Goal: Task Accomplishment & Management: Manage account settings

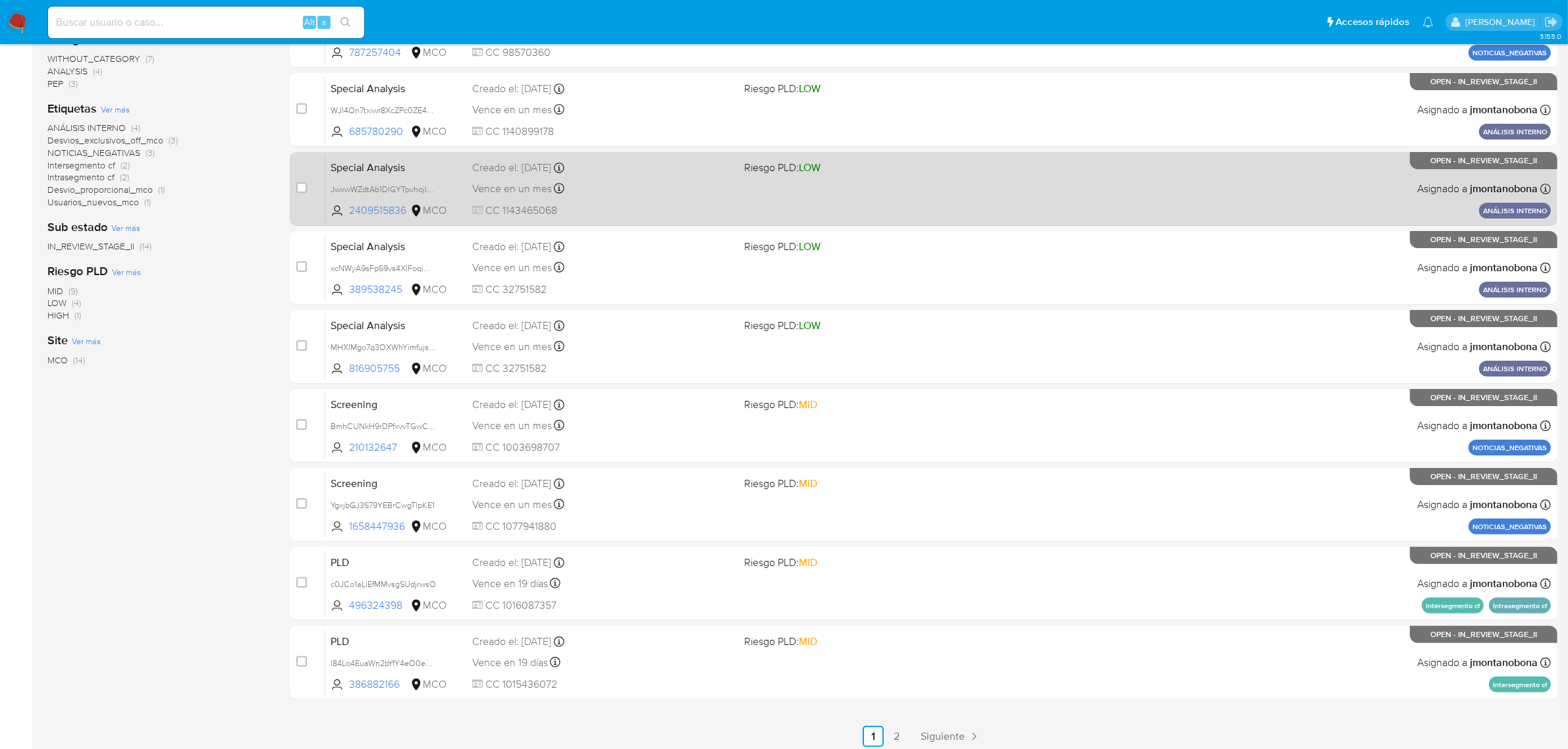
scroll to position [288, 0]
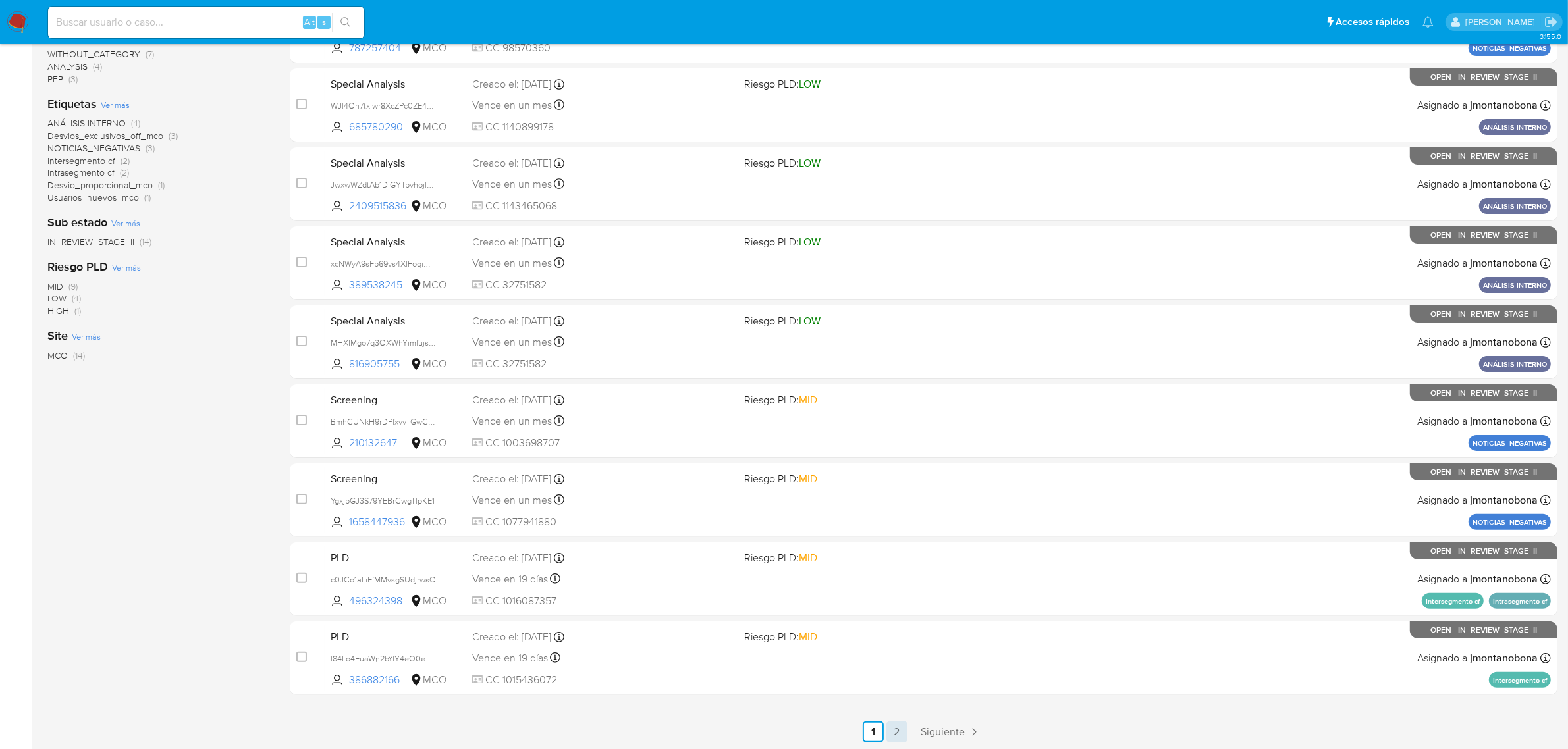
click at [891, 725] on link "2" at bounding box center [897, 732] width 21 height 21
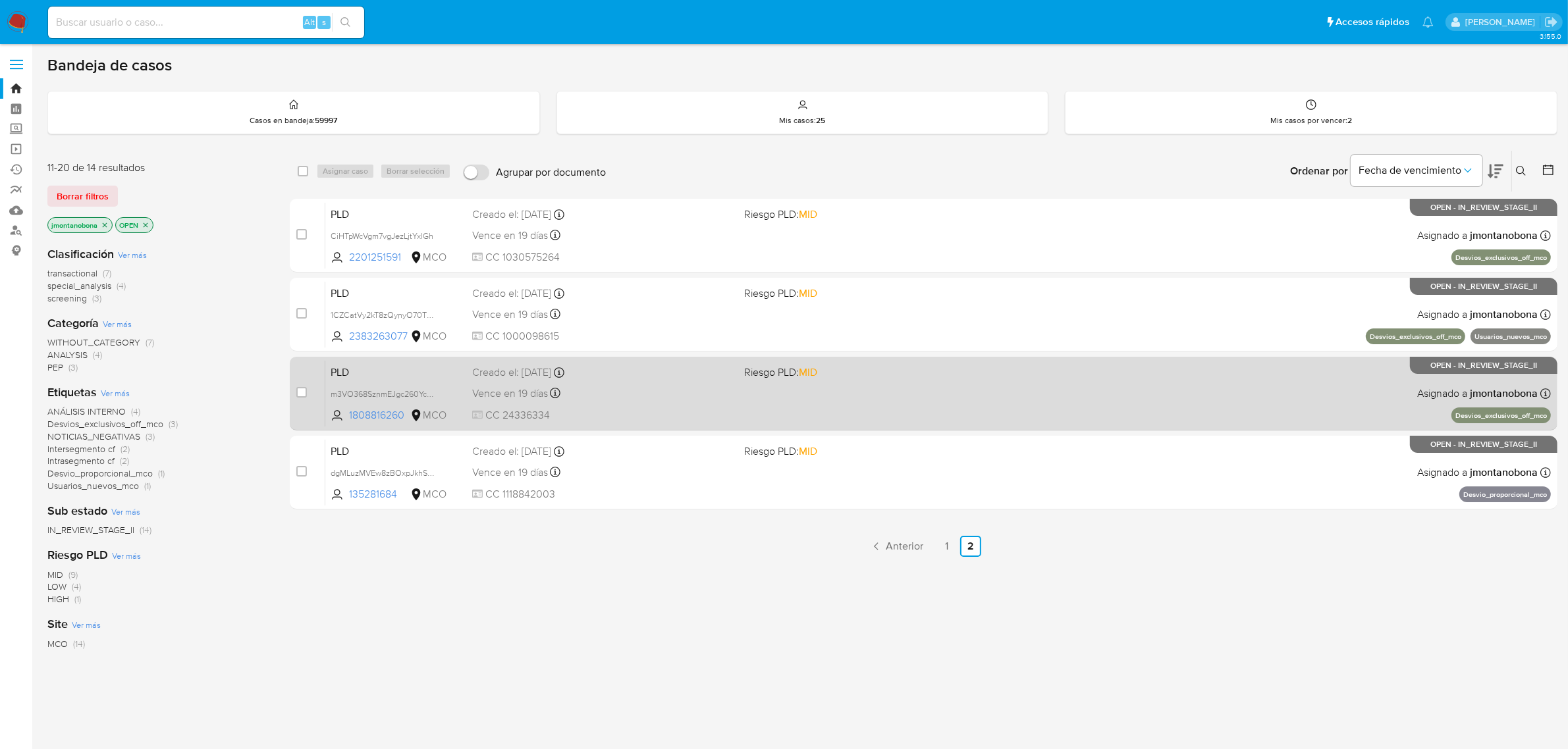
click at [631, 404] on div "PLD m3VO368SznmEJgc260Yc8RVk 1808816260 MCO Riesgo PLD: MID Creado el: 12/06/20…" at bounding box center [938, 393] width 1226 height 66
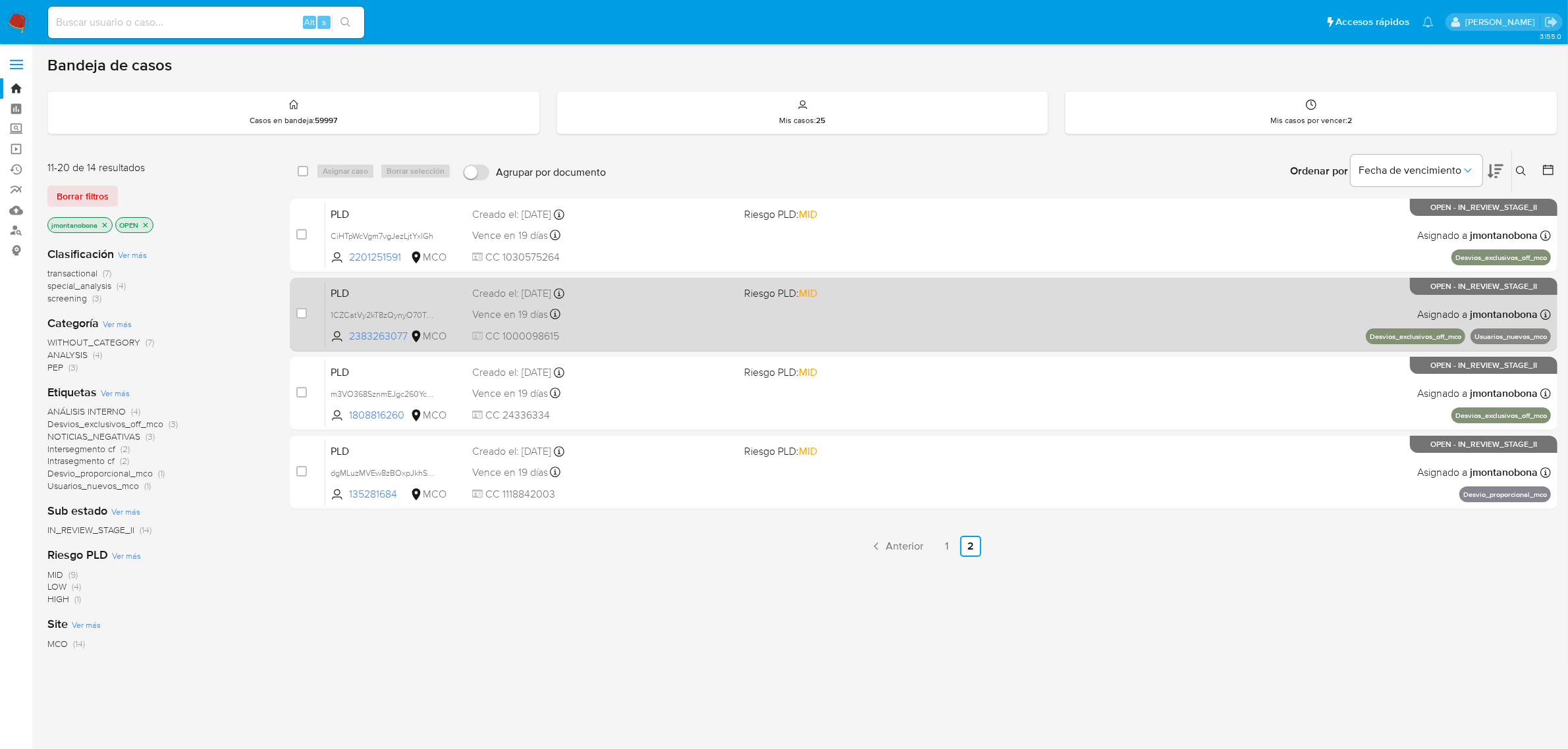
click at [667, 321] on div "Vence en 19 días Vence el 10/09/2025 05:04:35" at bounding box center [603, 314] width 262 height 17
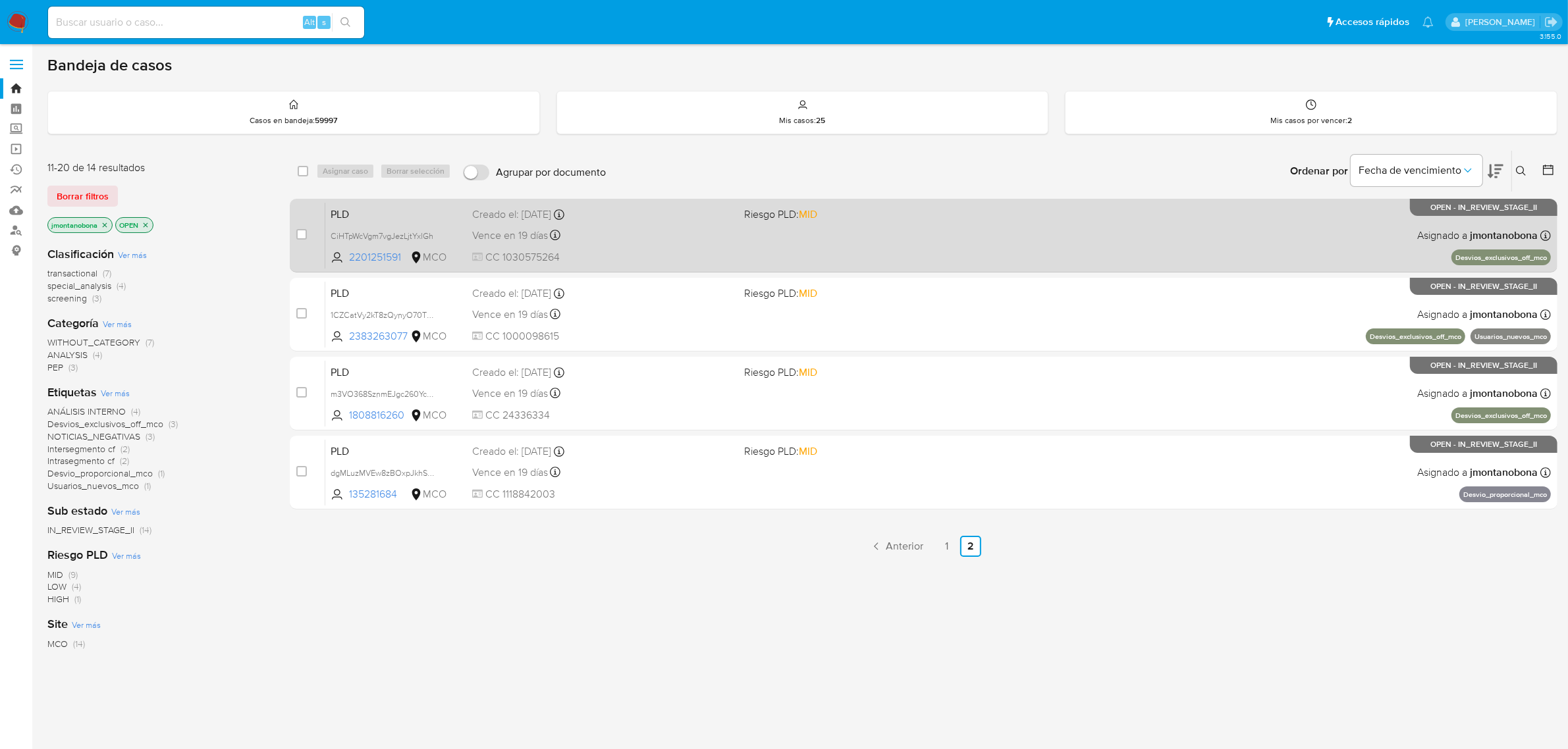
click at [627, 229] on div "Vence en 19 días Vence el 10/09/2025 05:04:43" at bounding box center [603, 235] width 262 height 17
click at [617, 239] on div "Vence en 19 días Vence el 10/09/2025 05:04:43" at bounding box center [603, 235] width 262 height 17
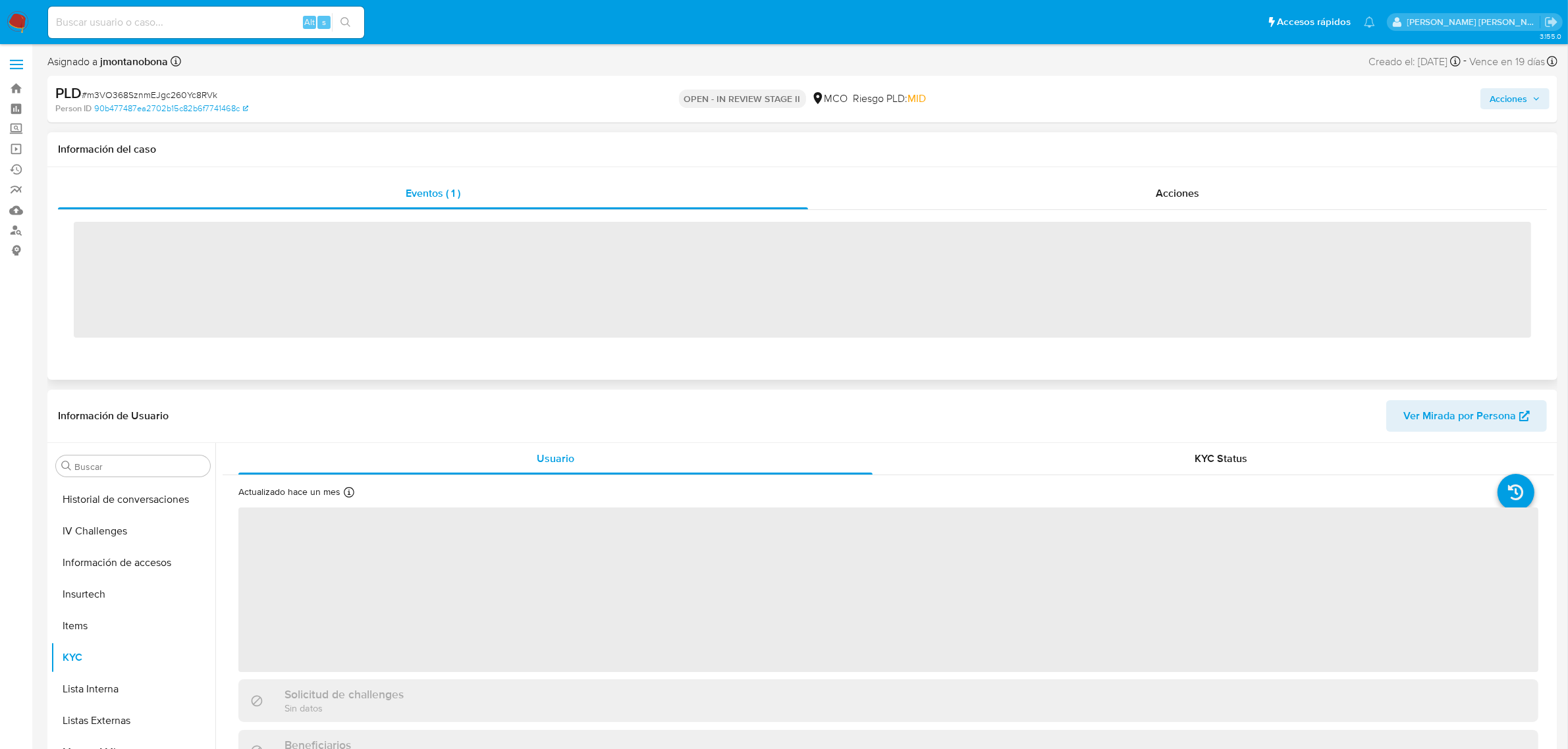
scroll to position [555, 0]
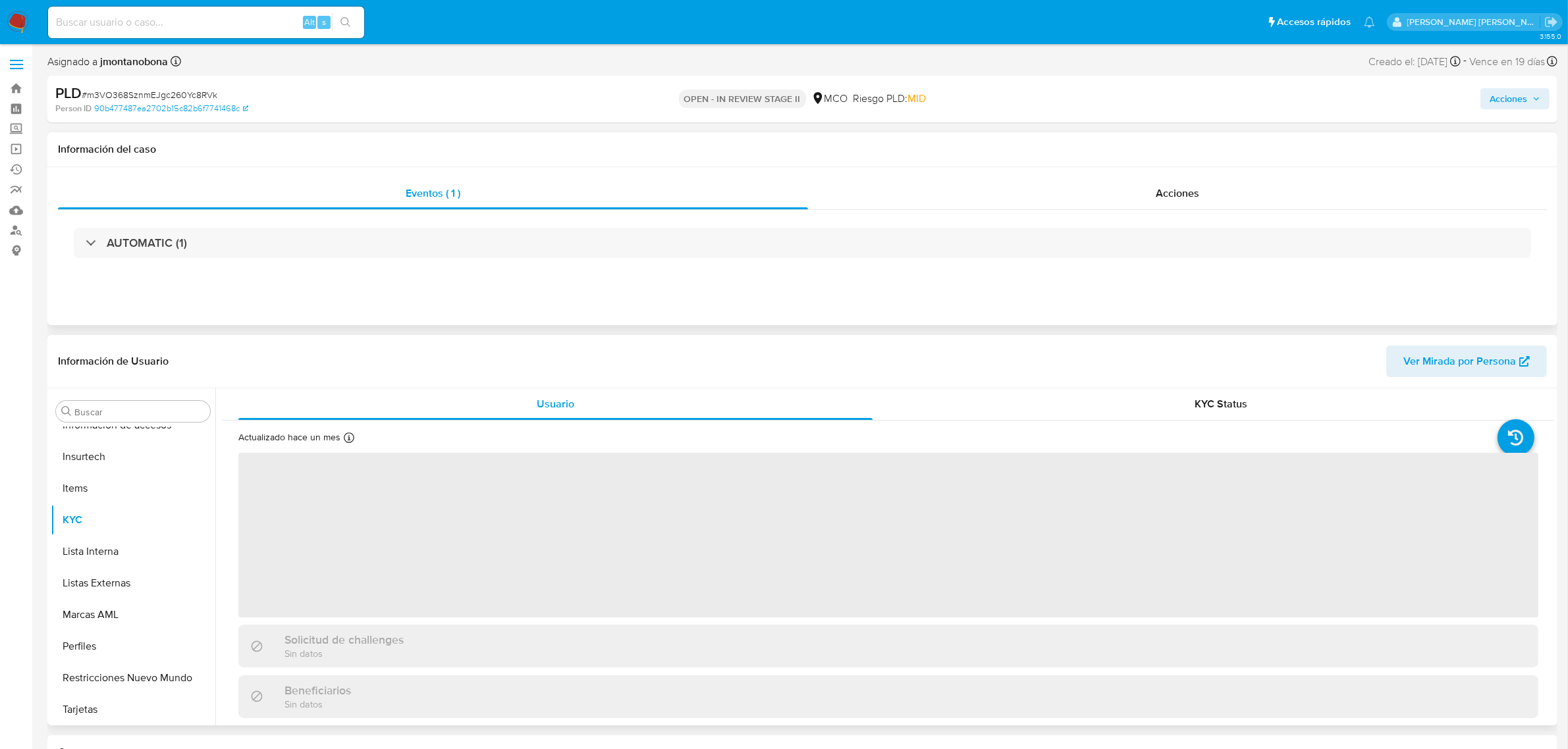
select select "10"
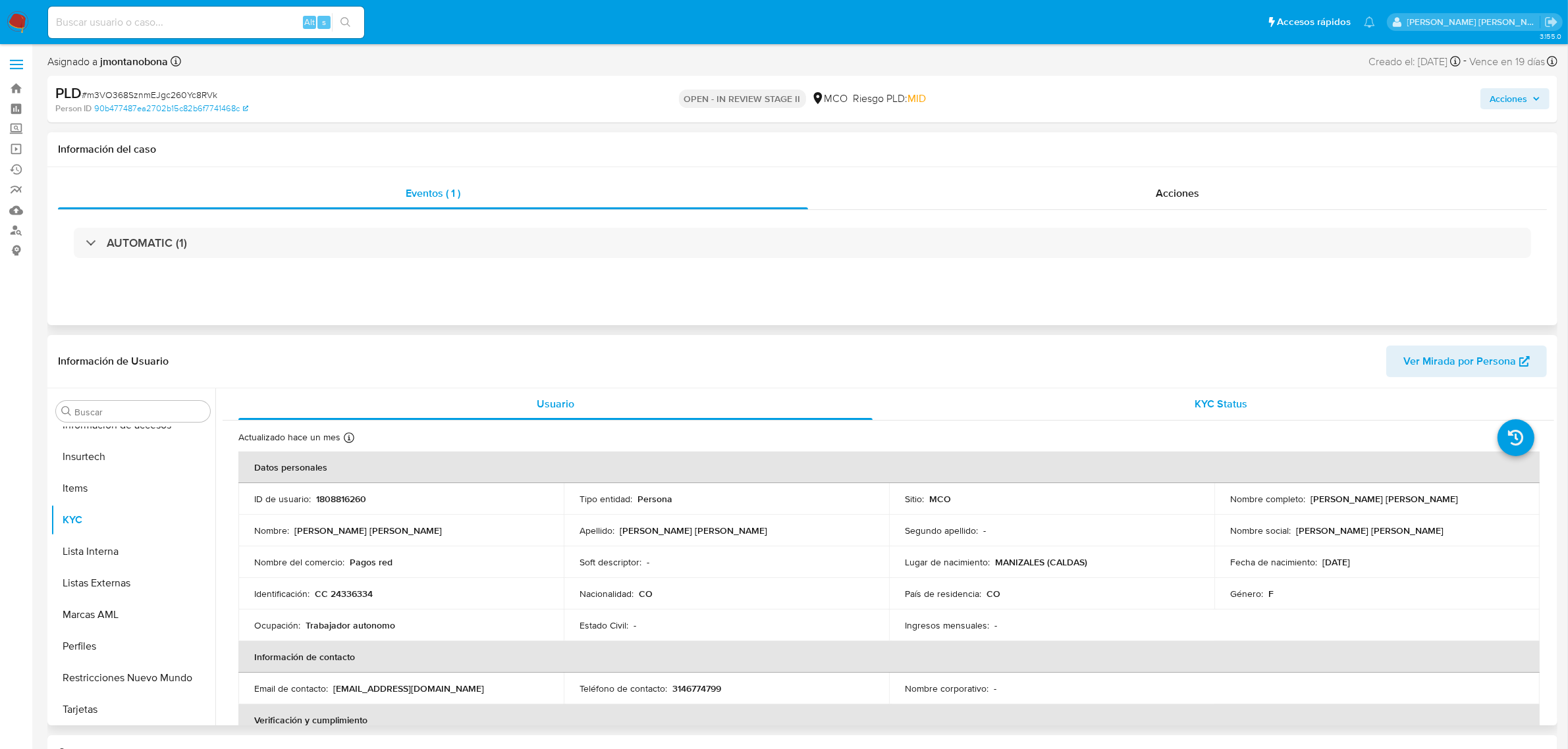
click at [1136, 406] on div "KYC Status" at bounding box center [1221, 404] width 634 height 31
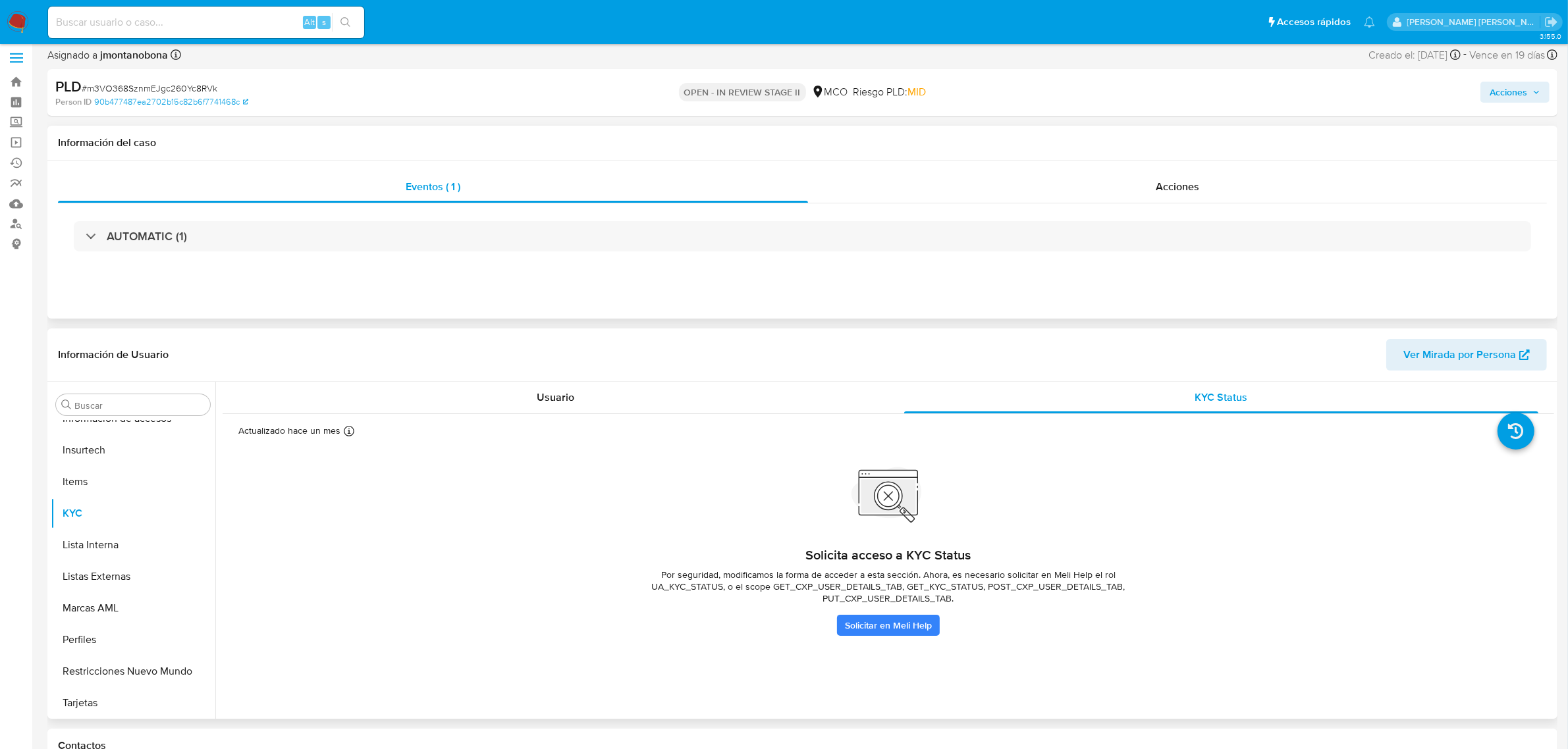
scroll to position [0, 0]
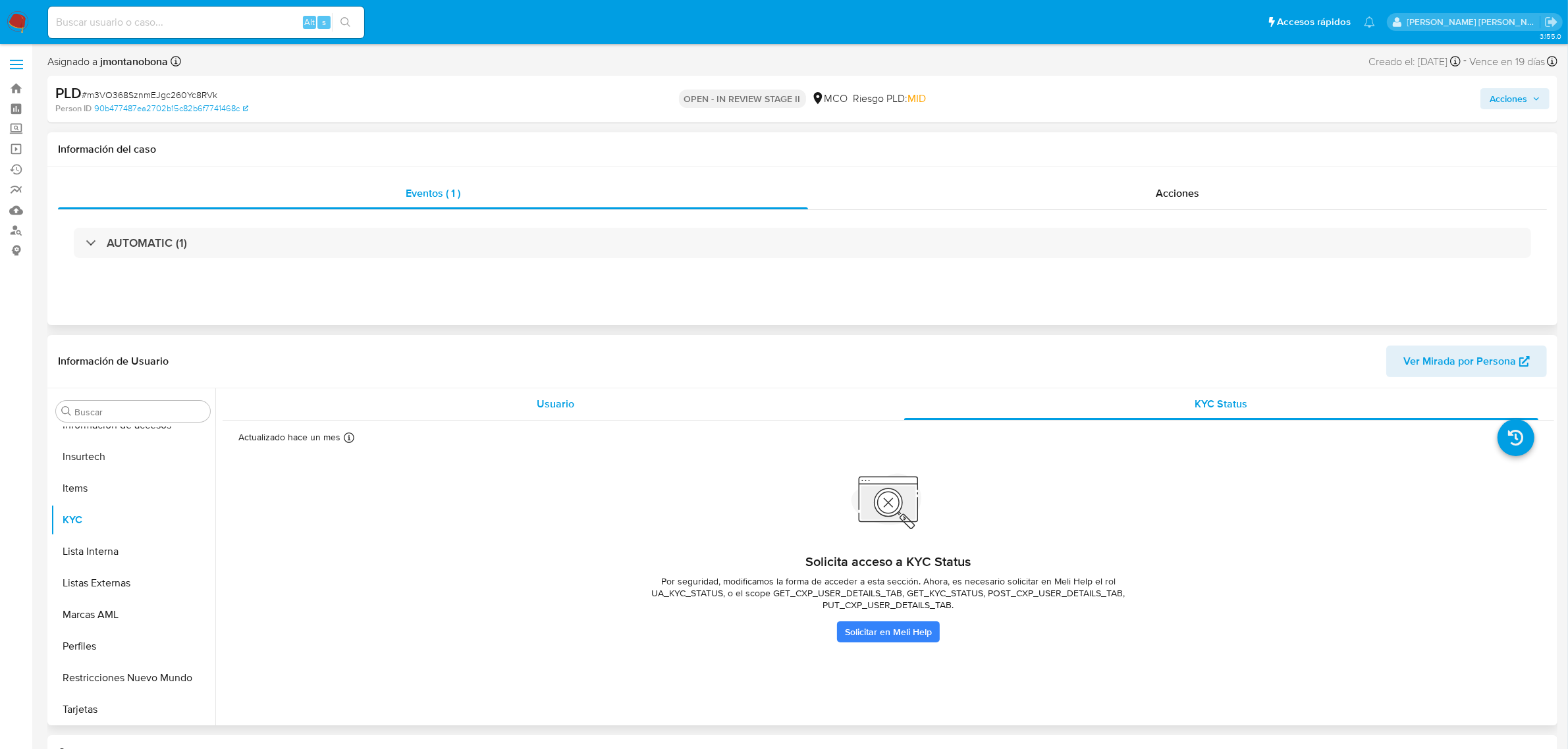
click at [479, 400] on div "Usuario" at bounding box center [555, 404] width 634 height 31
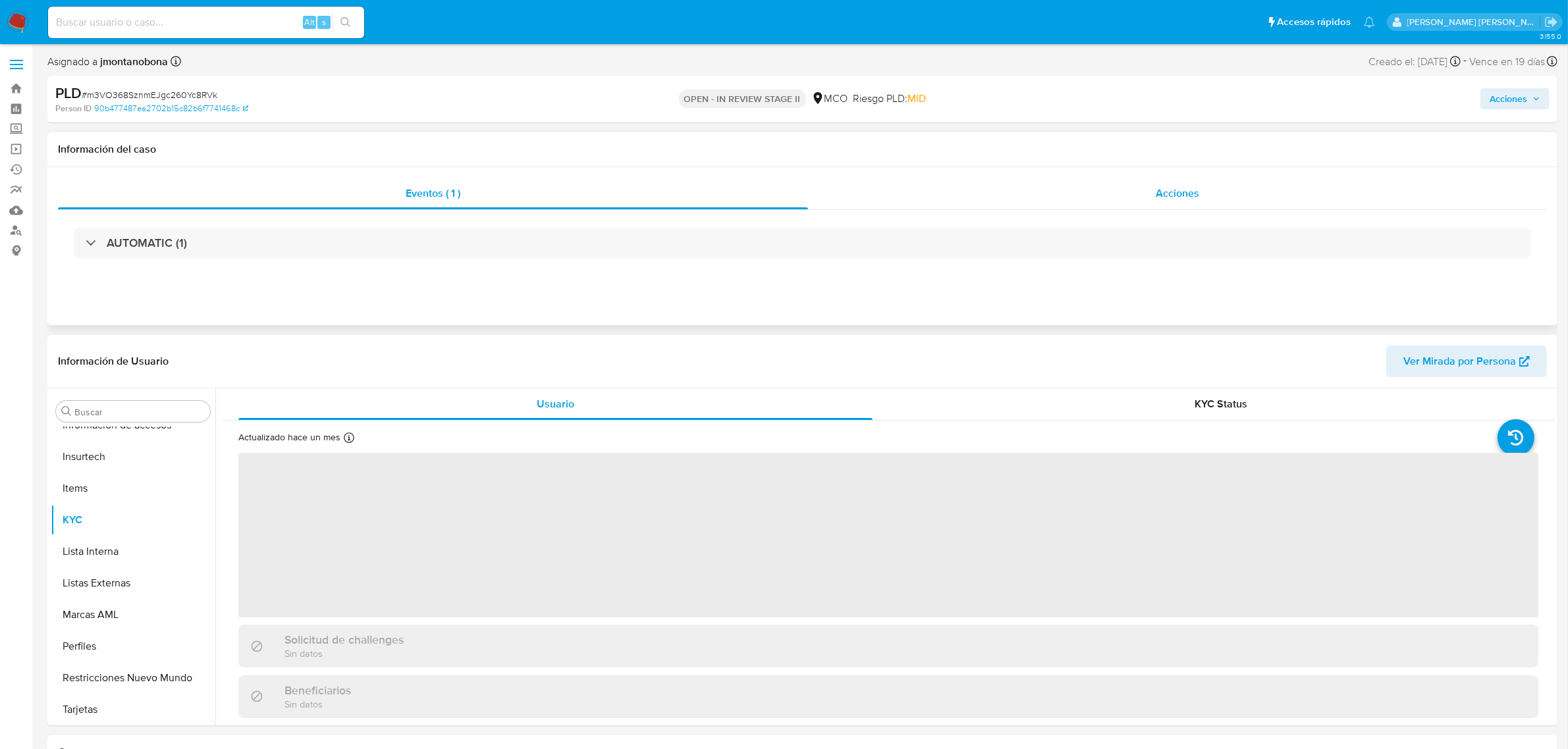
click at [1089, 192] on div "Acciones" at bounding box center [1177, 193] width 739 height 31
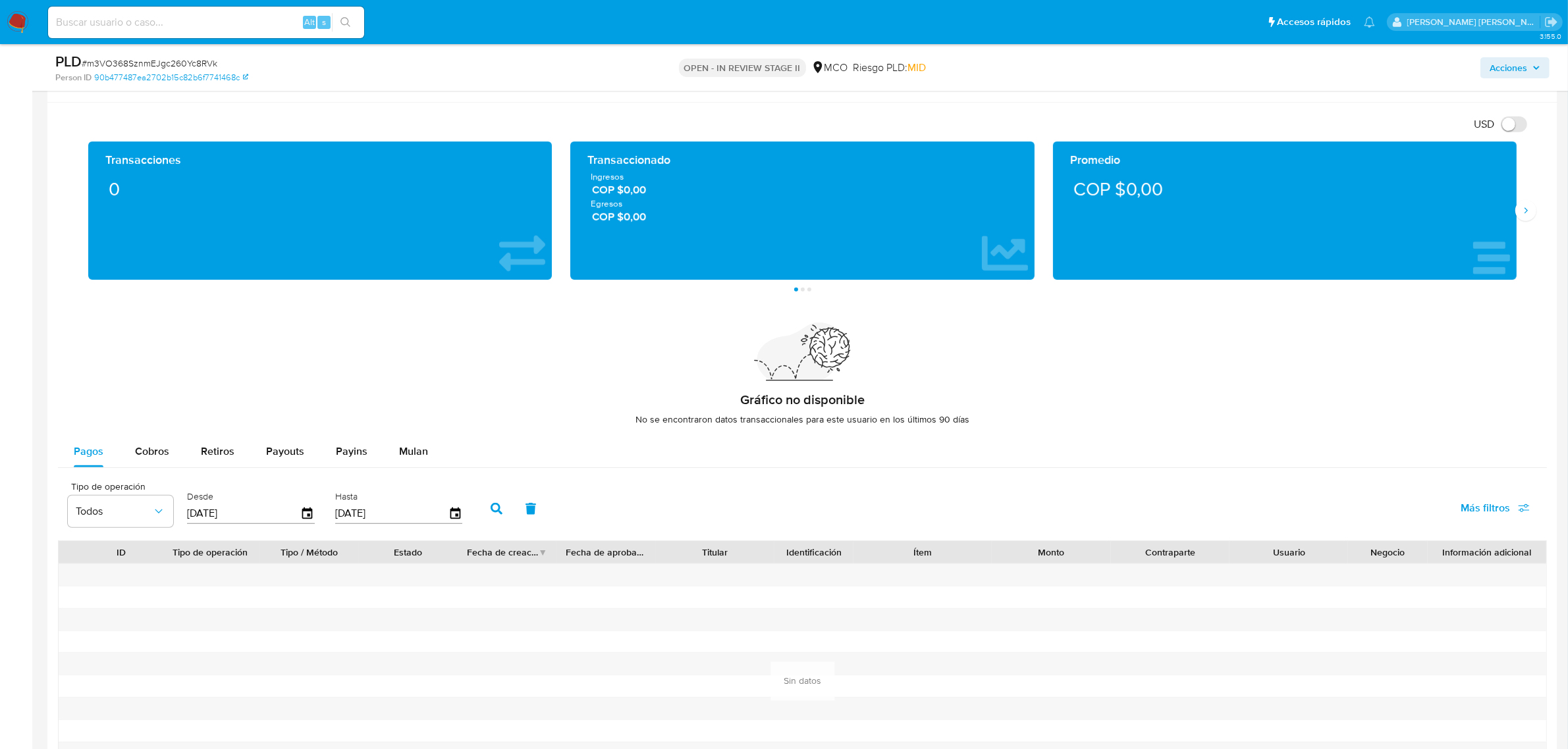
scroll to position [822, 0]
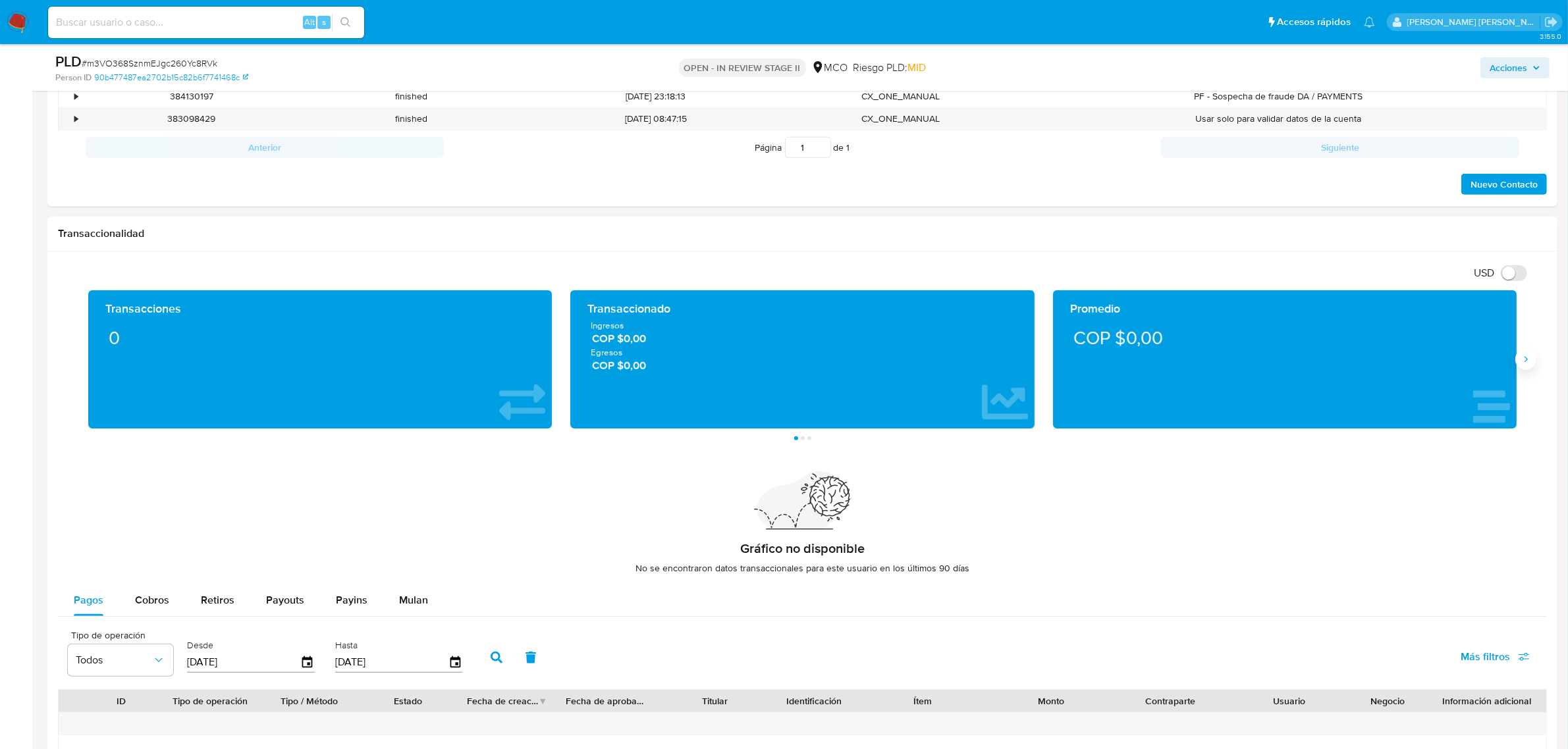
click at [1533, 363] on button "Siguiente" at bounding box center [1526, 359] width 21 height 21
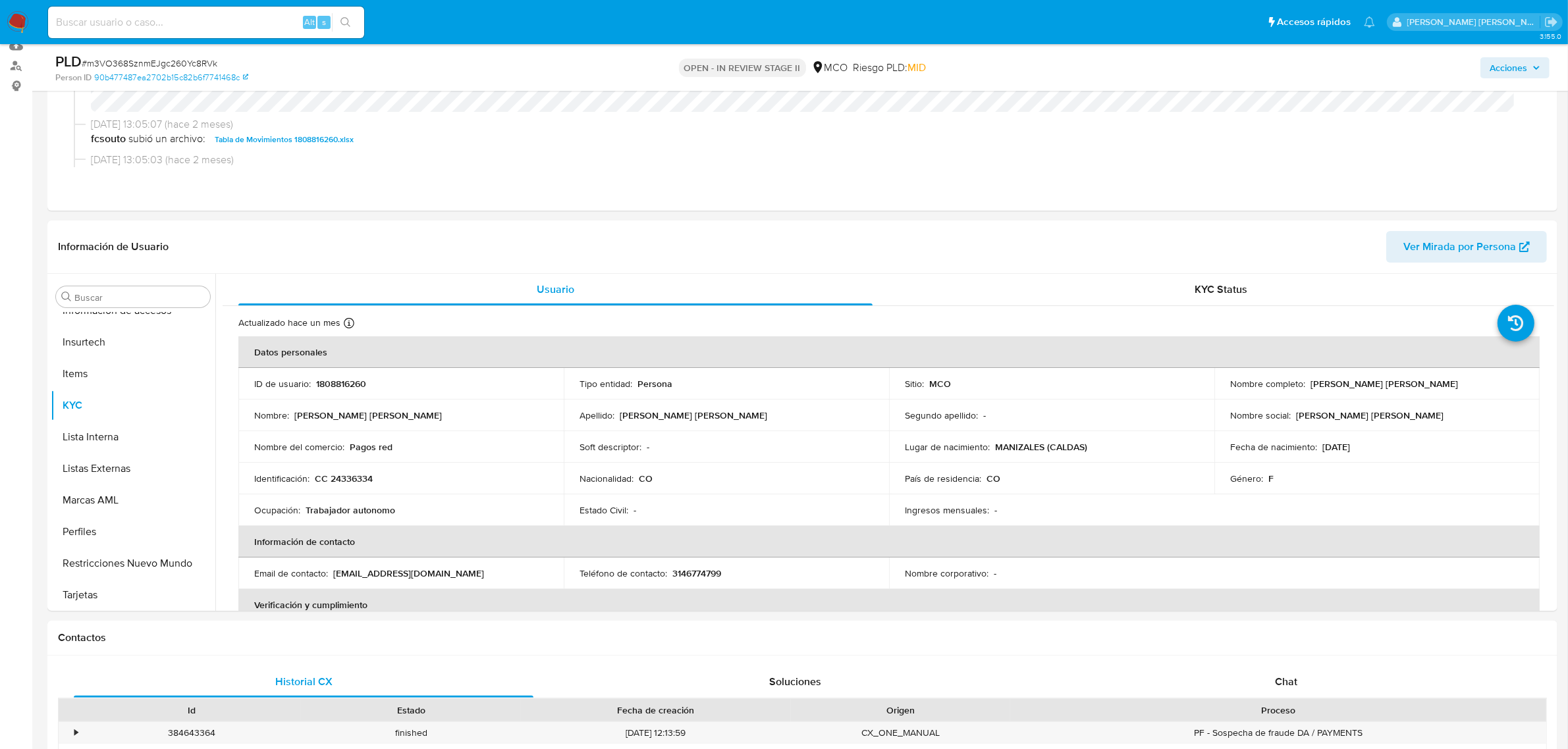
scroll to position [0, 0]
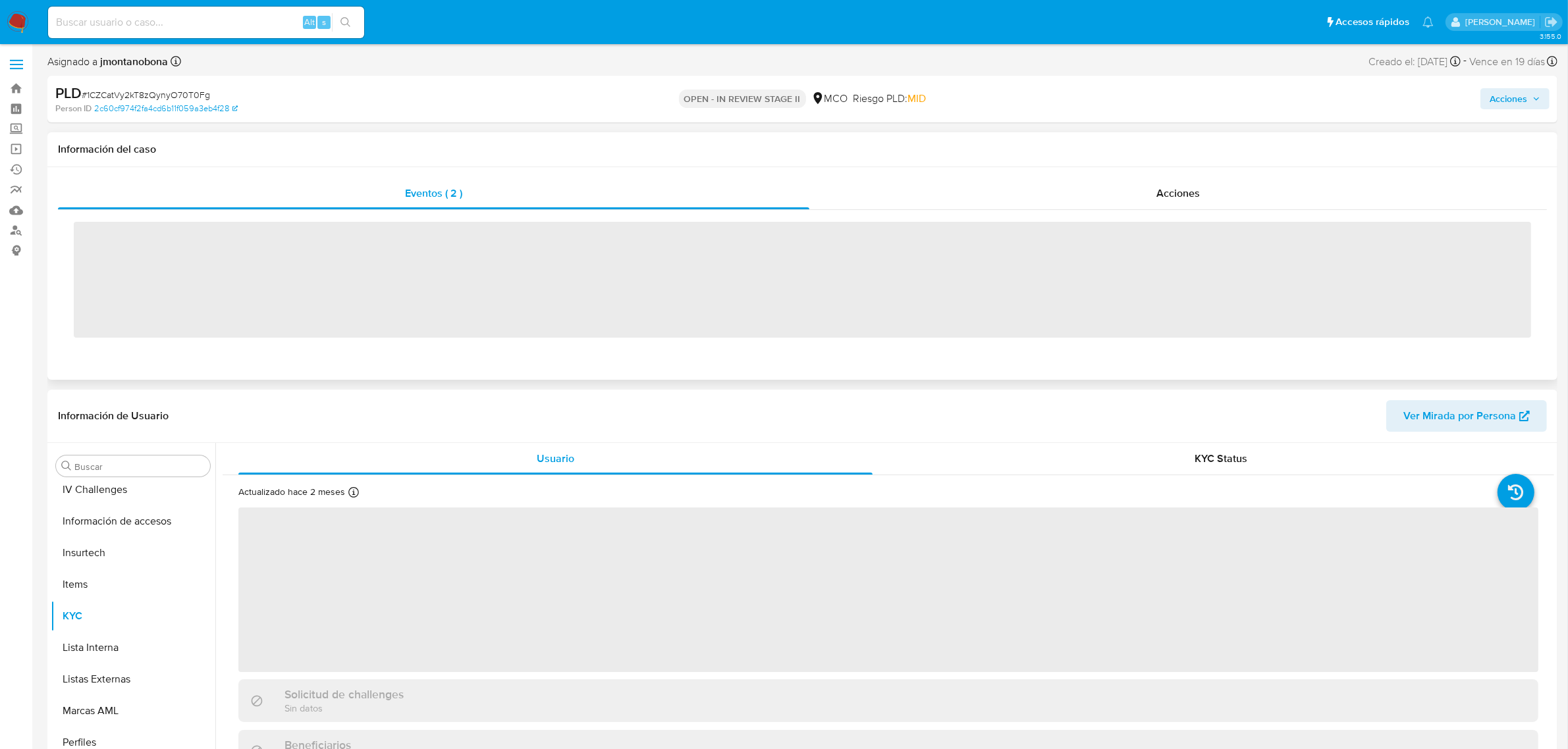
scroll to position [555, 0]
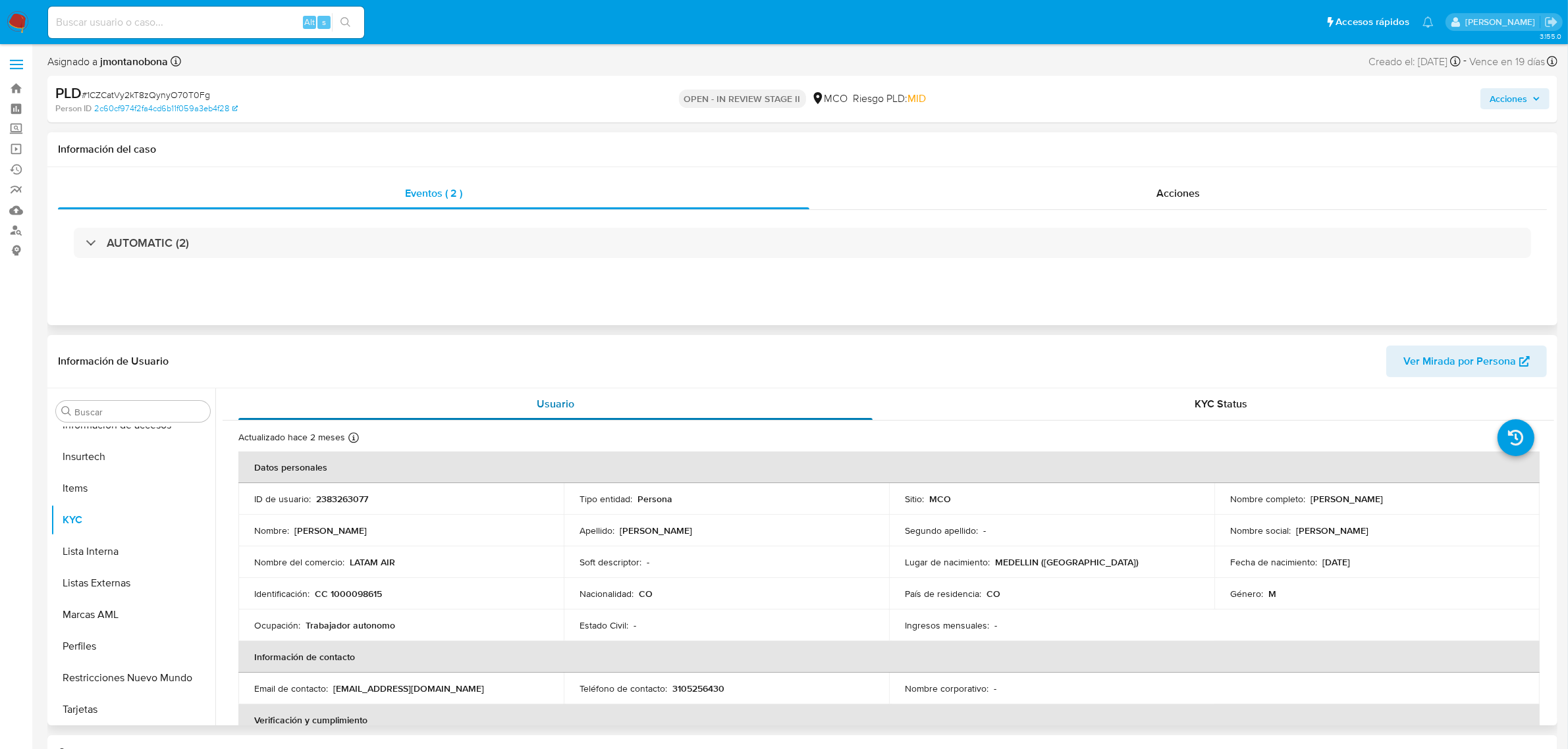
select select "10"
click at [1195, 191] on span "Acciones" at bounding box center [1179, 192] width 44 height 15
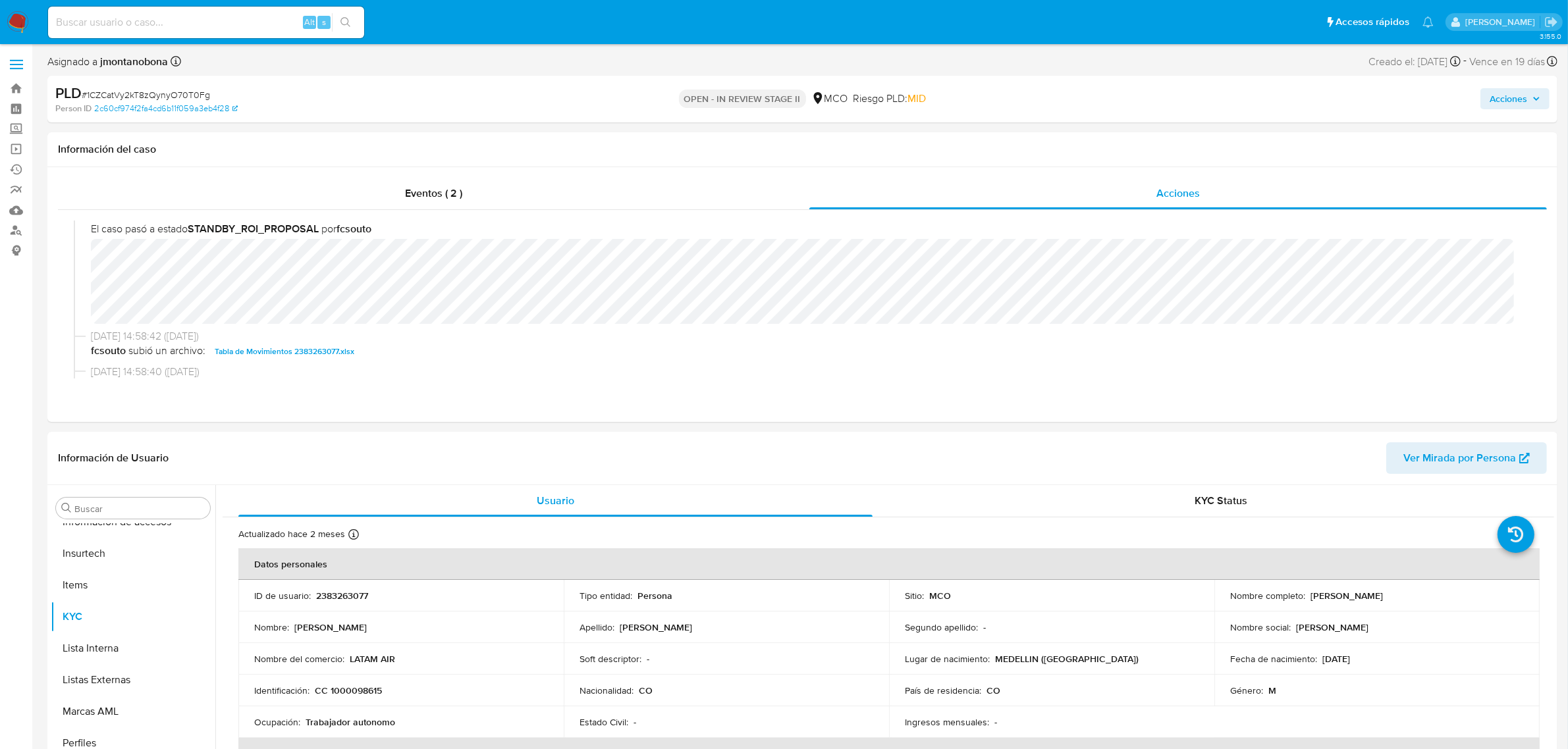
scroll to position [329, 0]
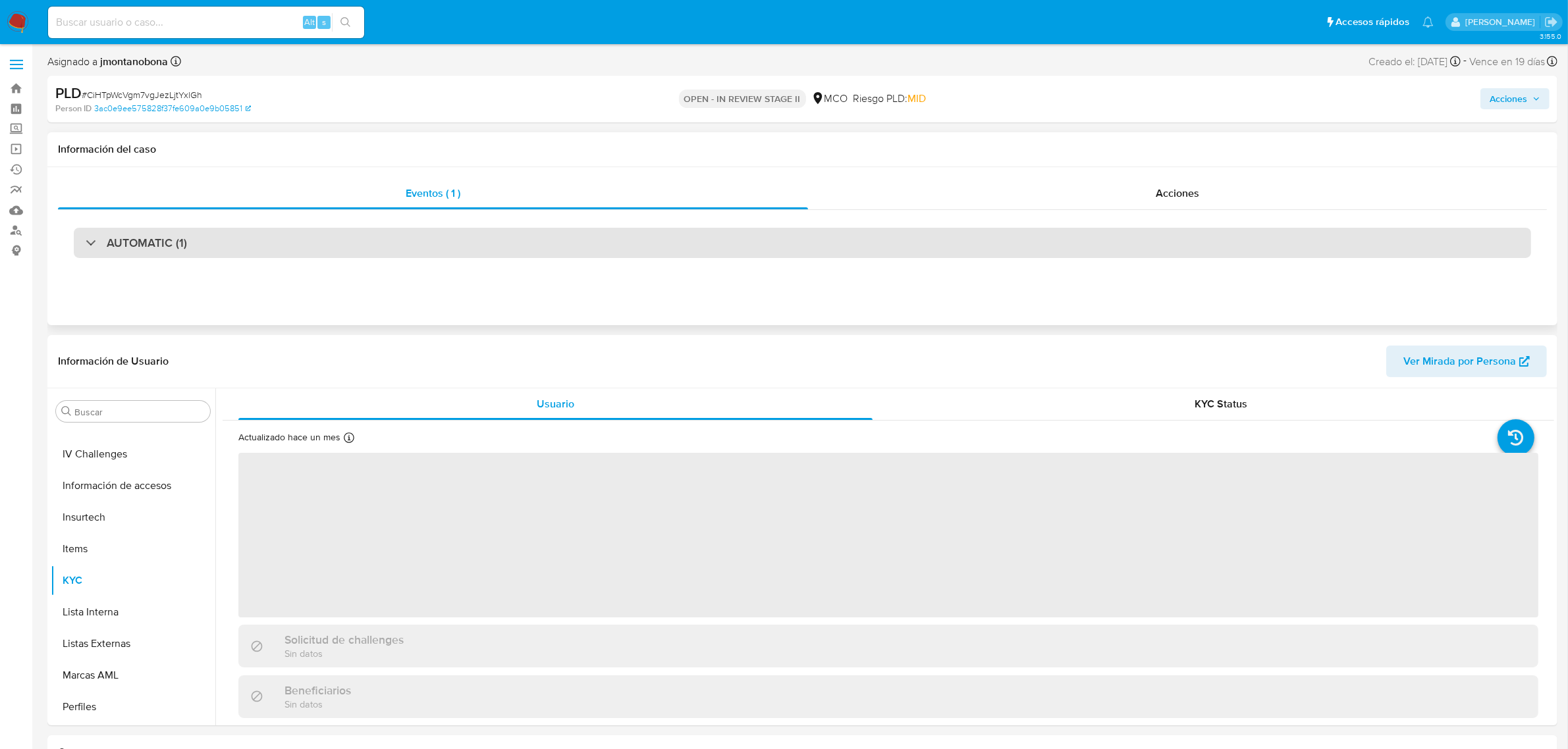
scroll to position [555, 0]
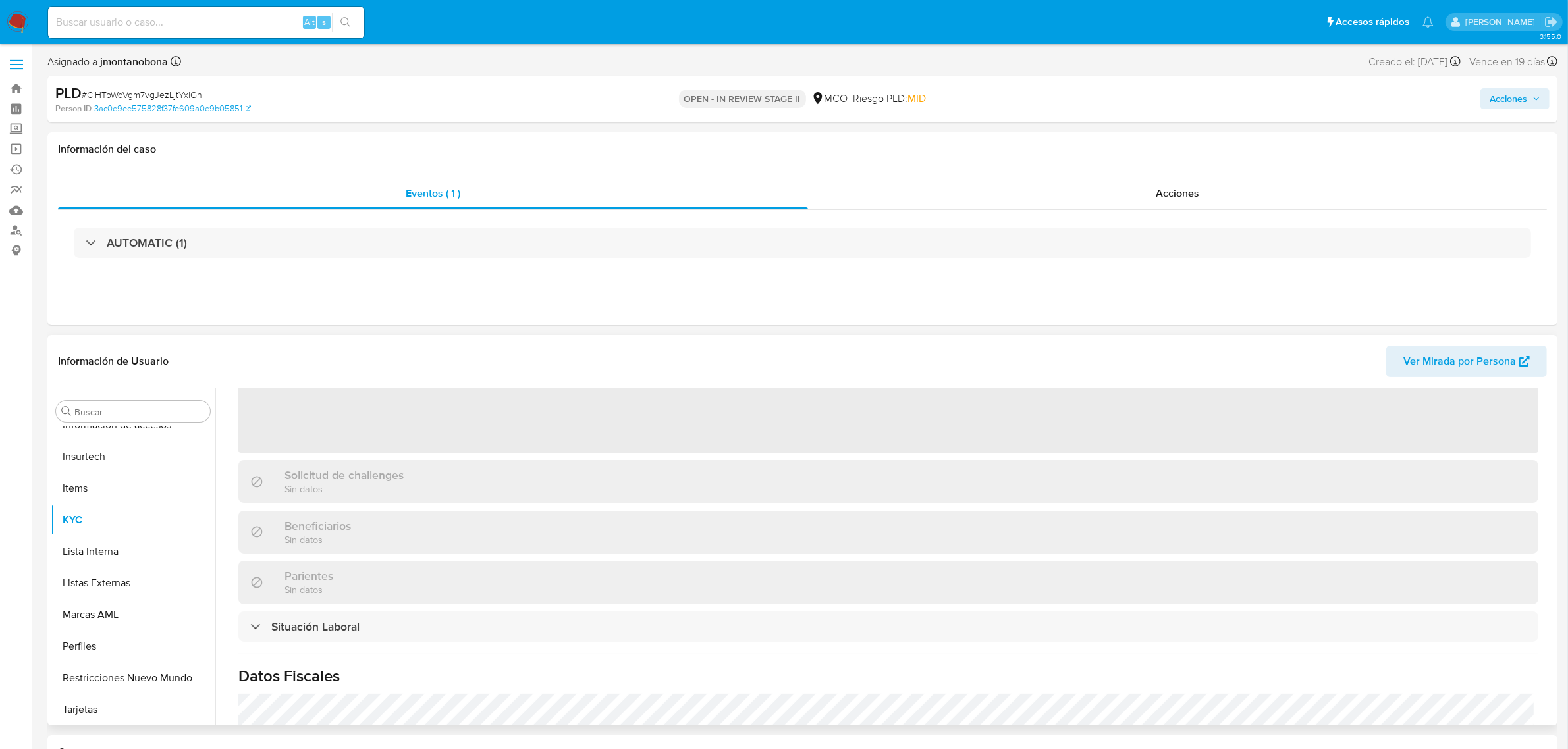
select select "10"
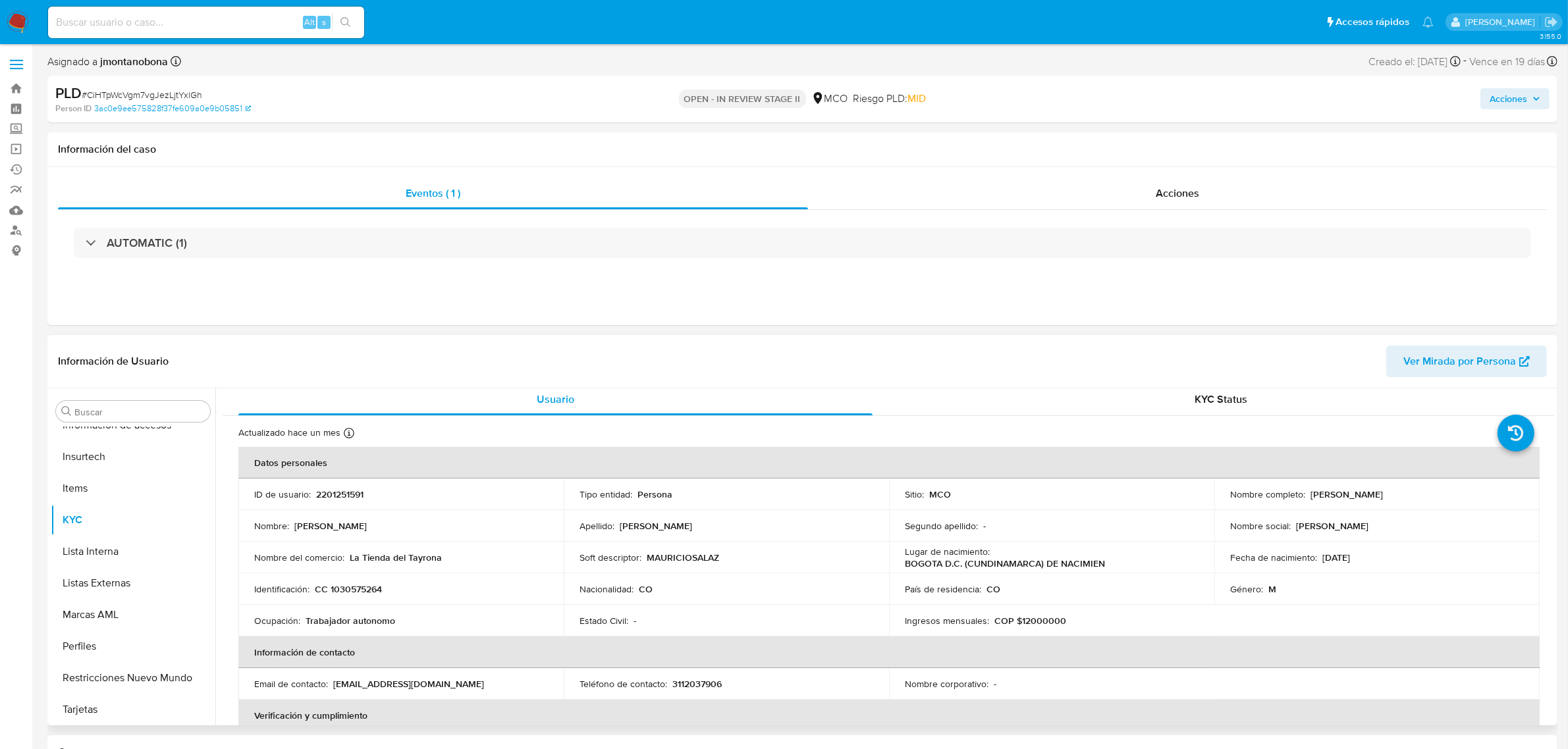
scroll to position [0, 0]
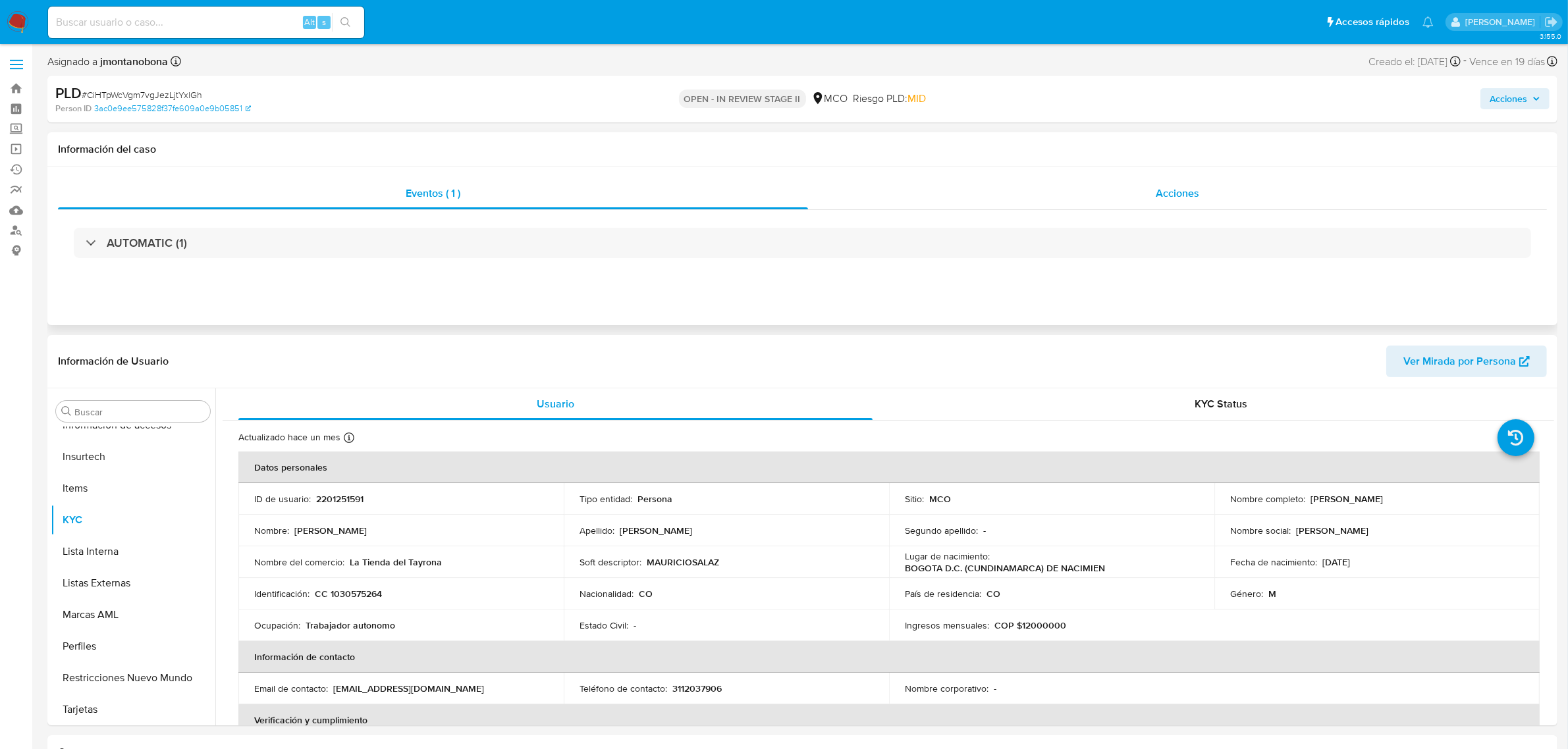
click at [1178, 198] on span "Acciones" at bounding box center [1178, 192] width 44 height 15
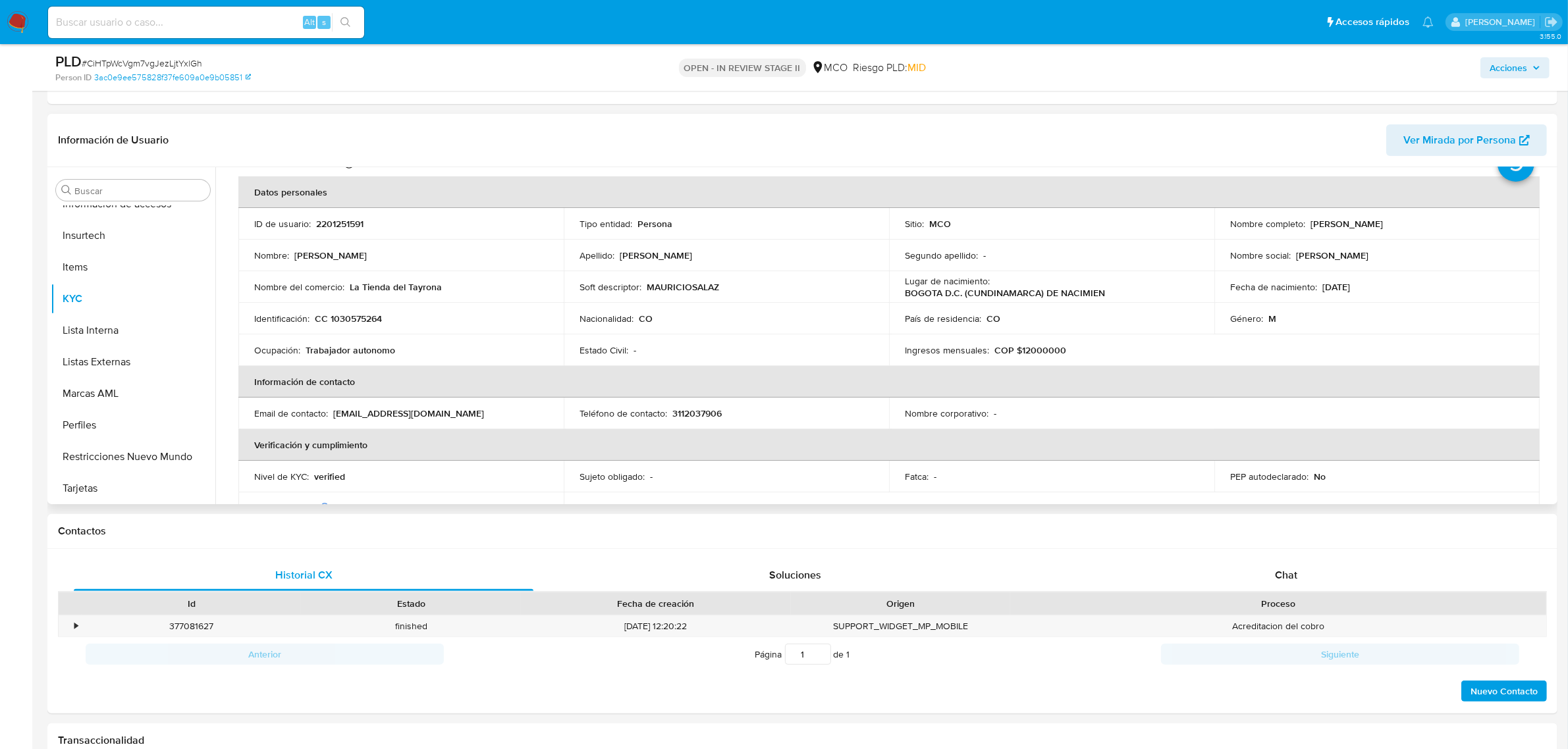
scroll to position [82, 0]
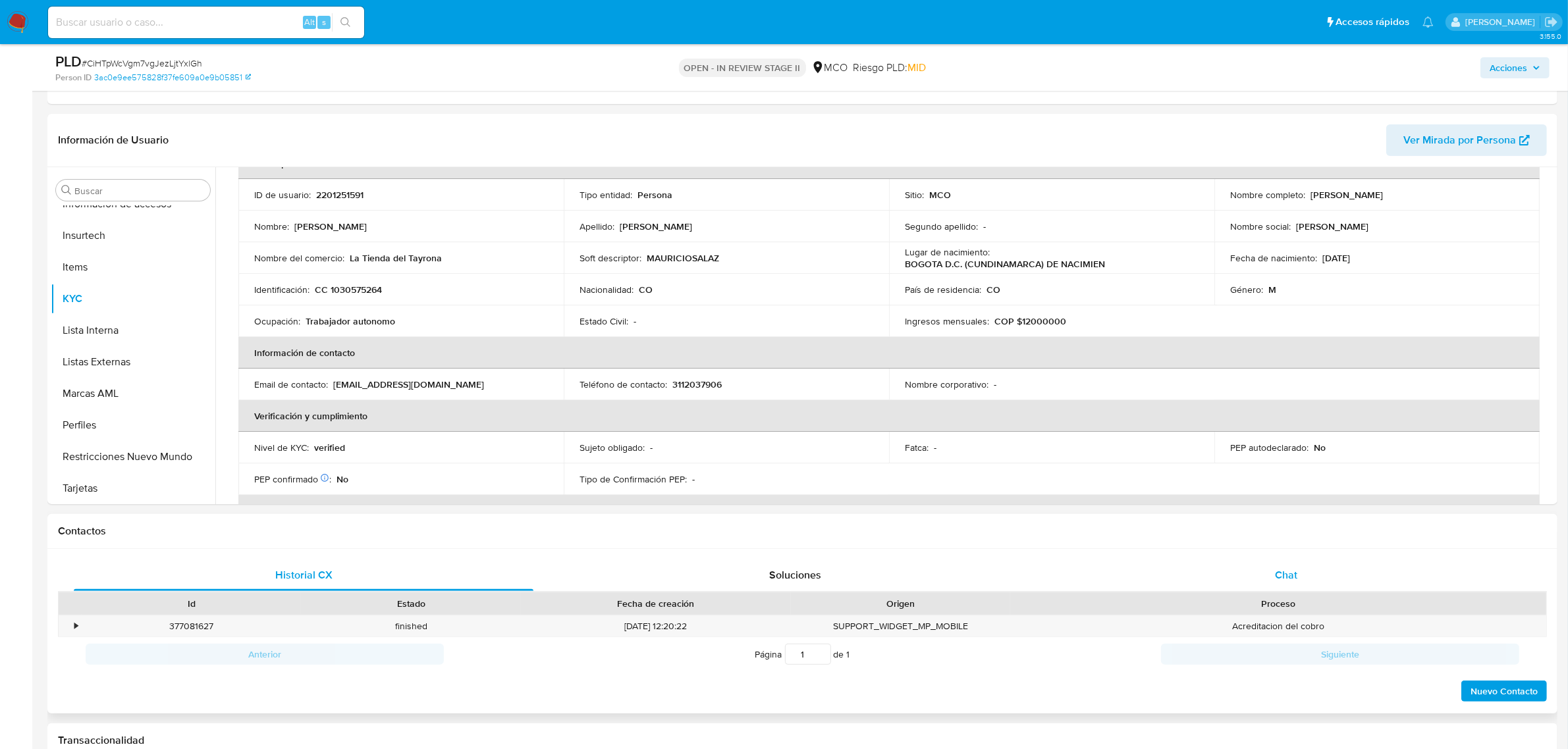
click at [1281, 576] on span "Chat" at bounding box center [1286, 574] width 23 height 15
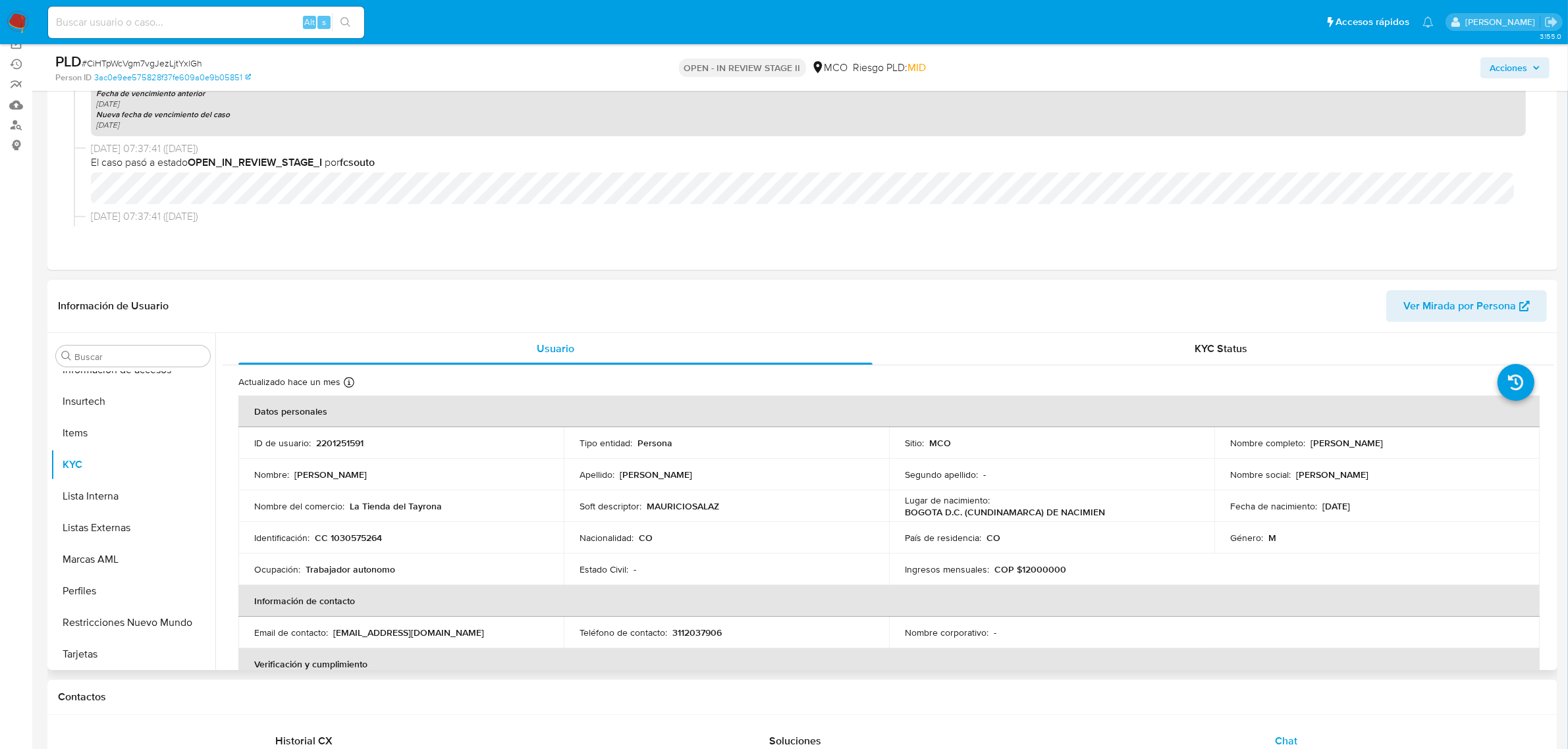
scroll to position [107, 0]
drag, startPoint x: 373, startPoint y: 441, endPoint x: 317, endPoint y: 441, distance: 56.0
click at [317, 441] on div "ID de usuario : 2201251591" at bounding box center [401, 442] width 294 height 12
copy p "2201251591"
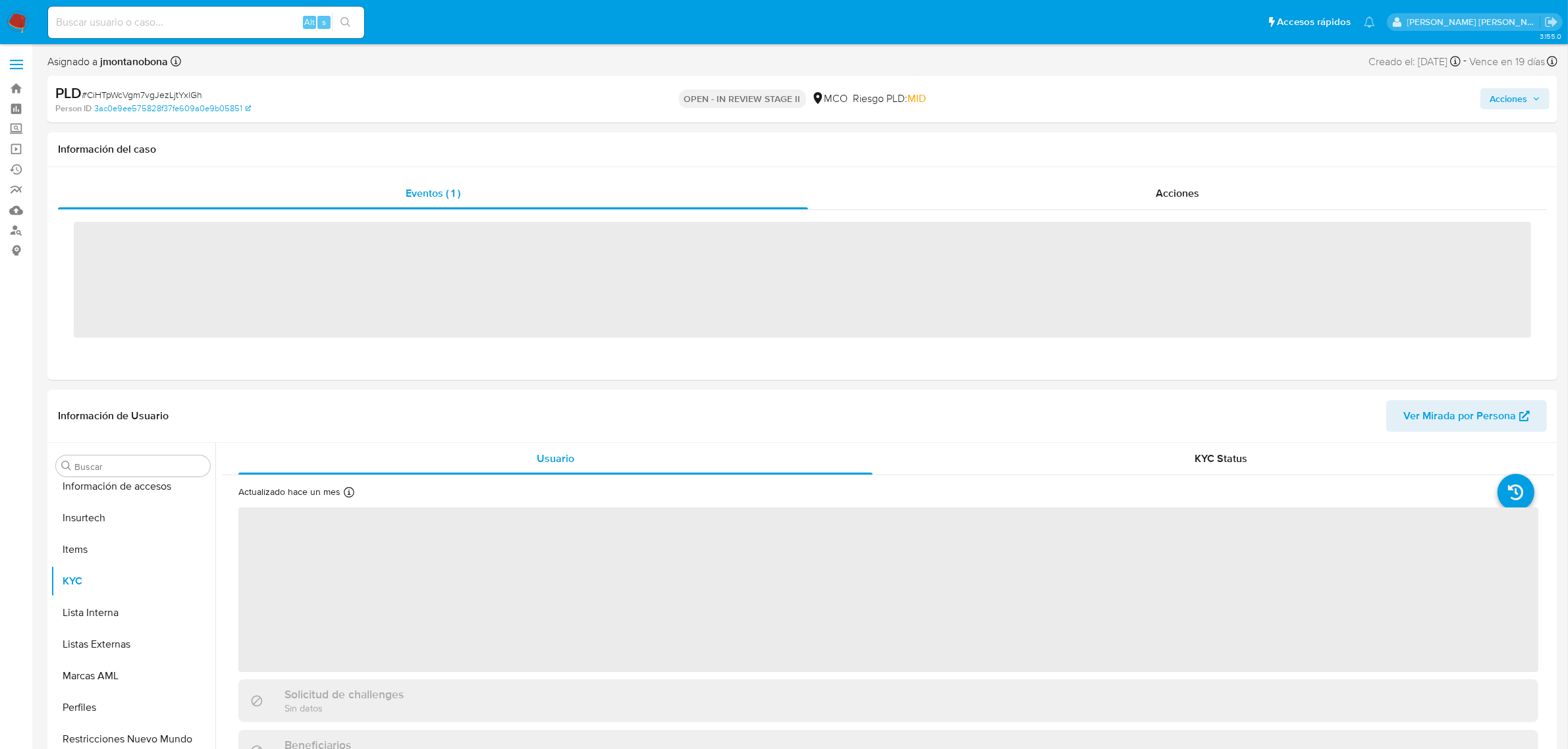
scroll to position [555, 0]
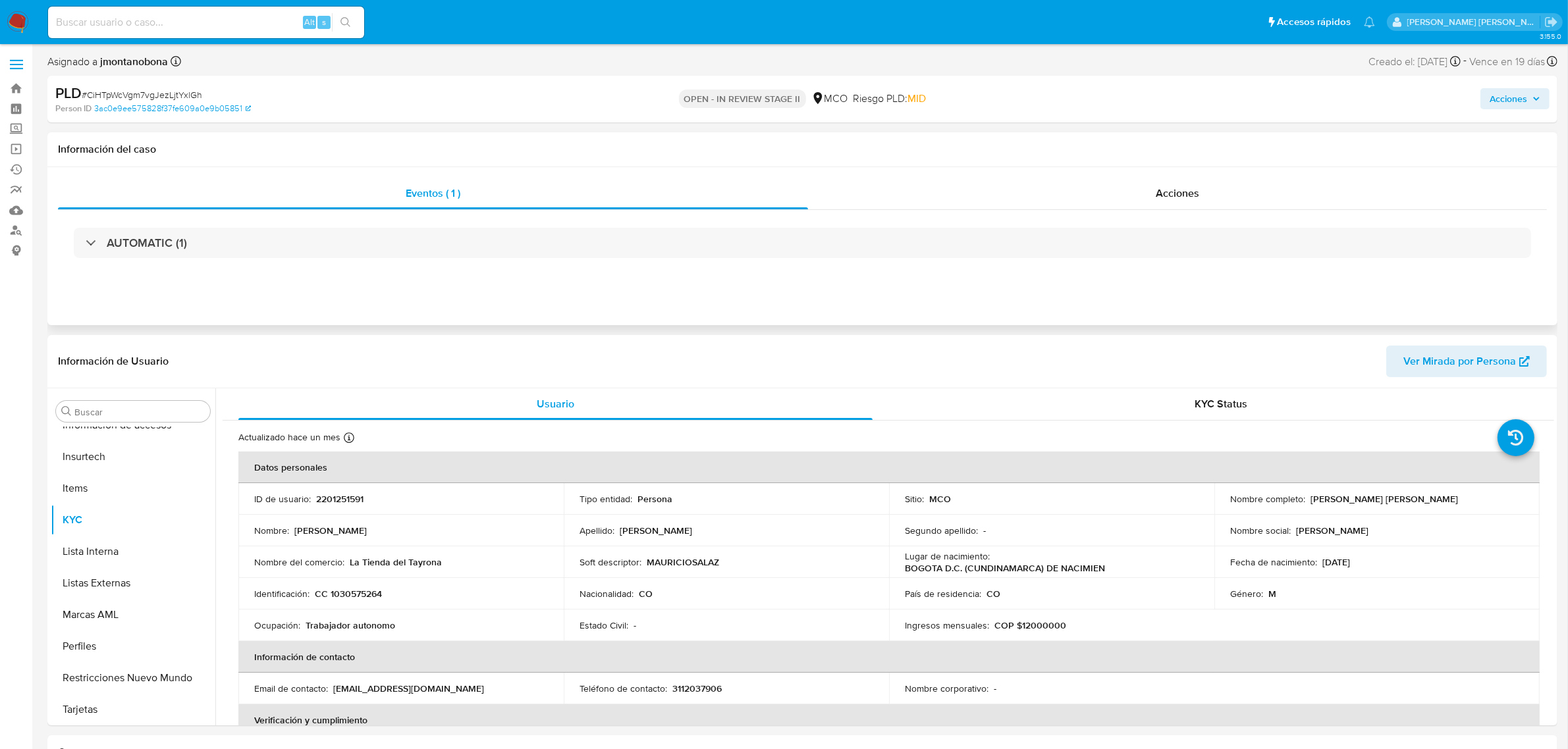
select select "10"
click at [1160, 177] on div "Eventos ( 1 ) Acciones AUTOMATIC (1)" at bounding box center [802, 246] width 1510 height 158
click at [1165, 188] on span "Acciones" at bounding box center [1178, 192] width 44 height 15
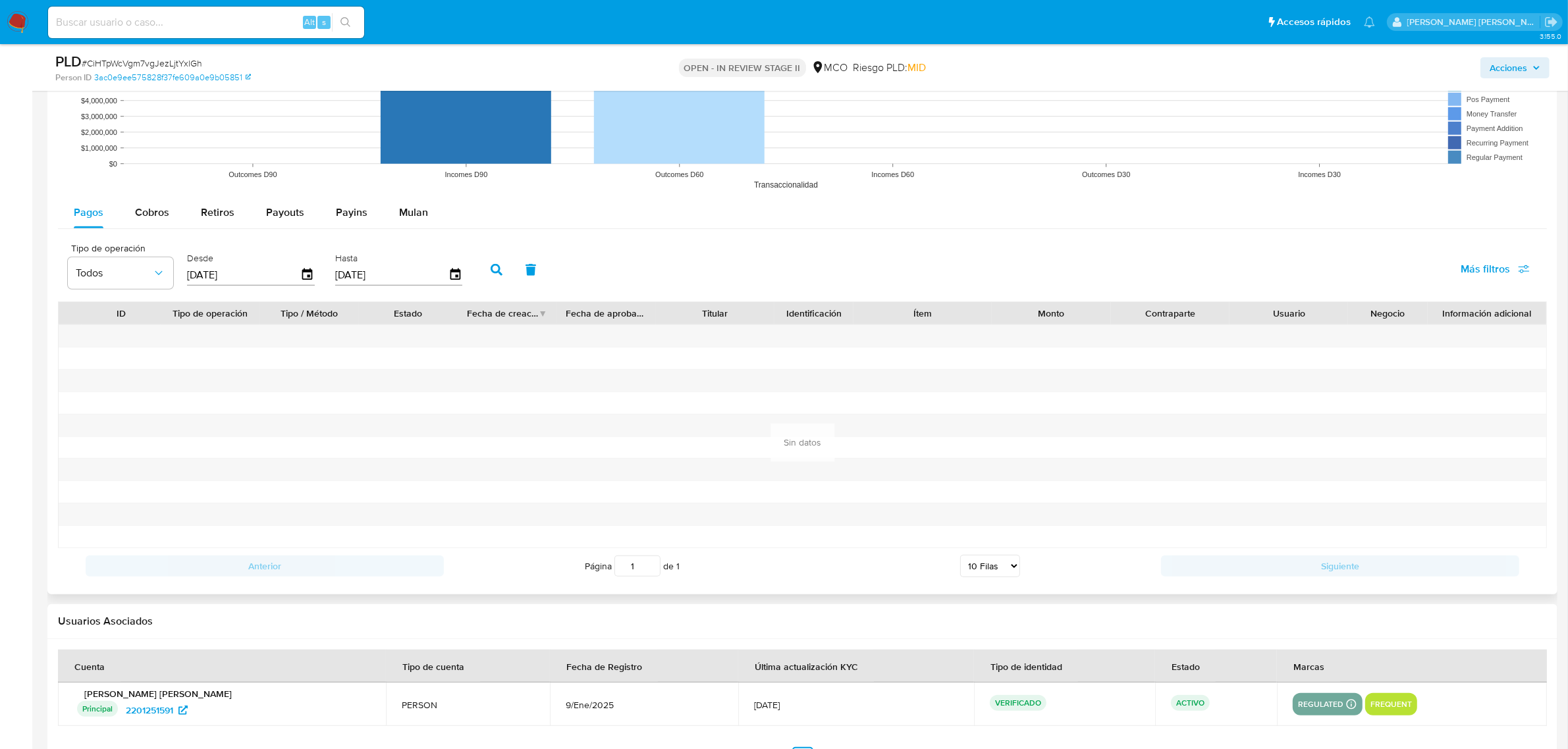
scroll to position [1341, 0]
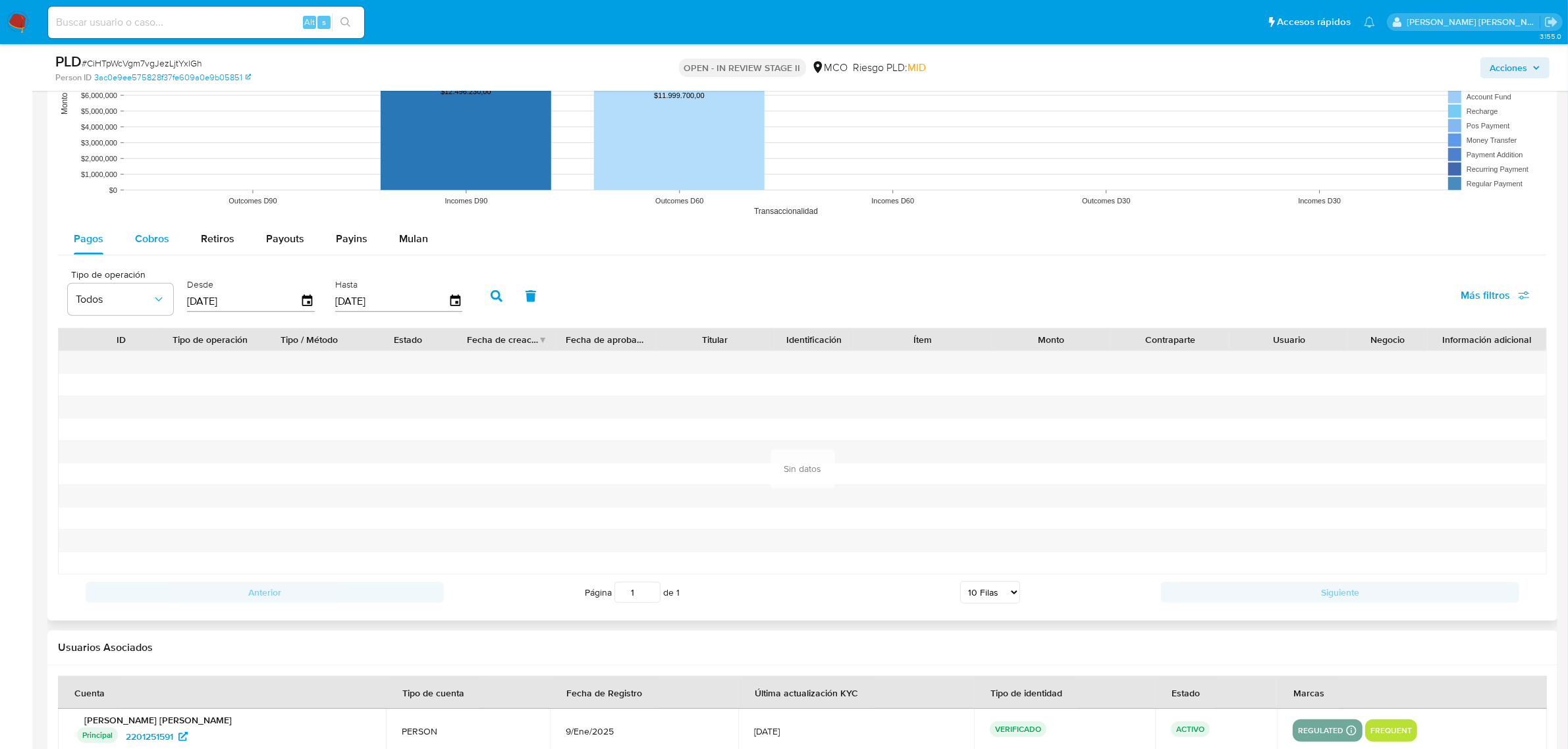
click at [156, 234] on span "Cobros" at bounding box center [151, 238] width 34 height 15
select select "10"
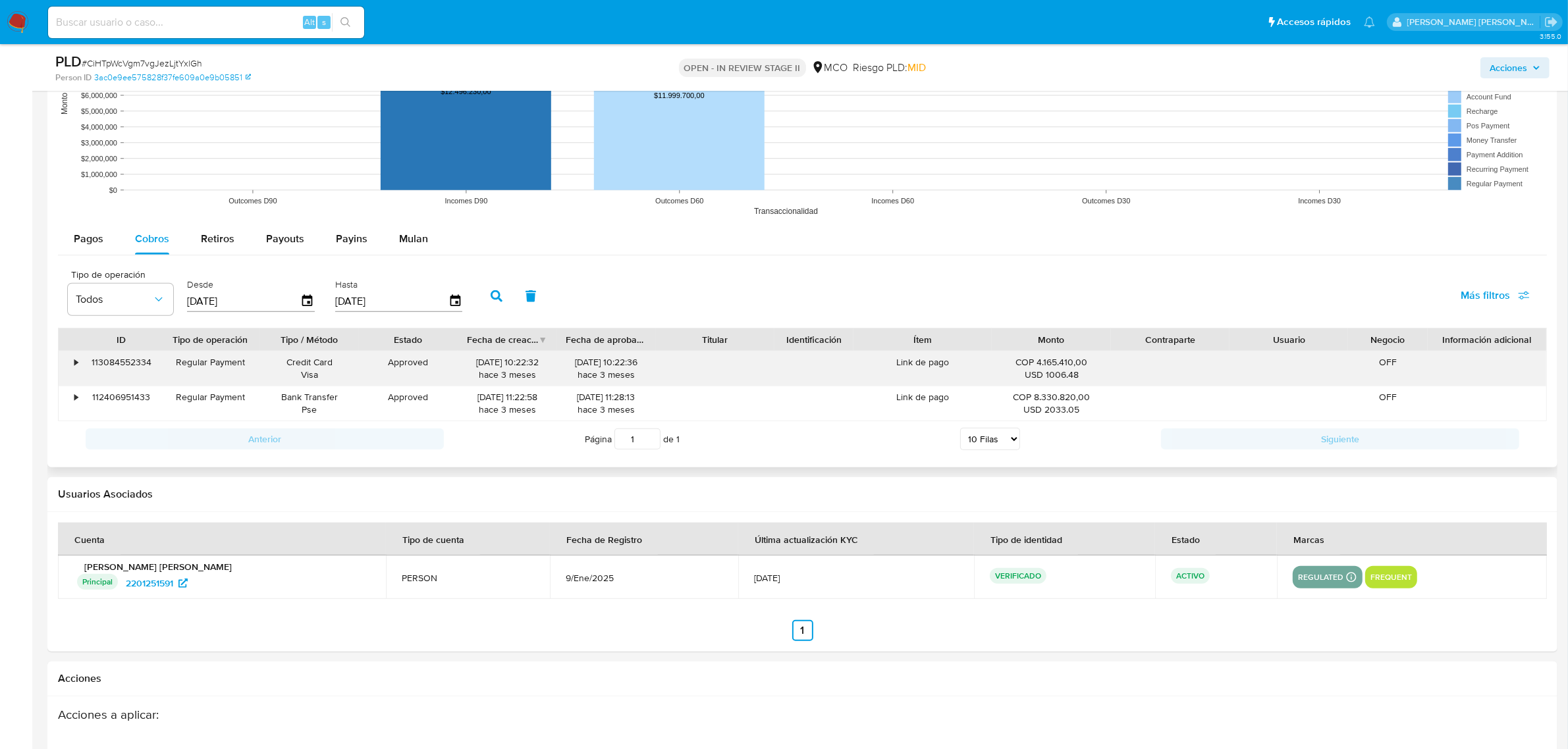
drag, startPoint x: 1096, startPoint y: 372, endPoint x: 1000, endPoint y: 367, distance: 96.1
click at [1002, 367] on div "COP 4.165.410,00 USD 1006.48" at bounding box center [1052, 368] width 100 height 25
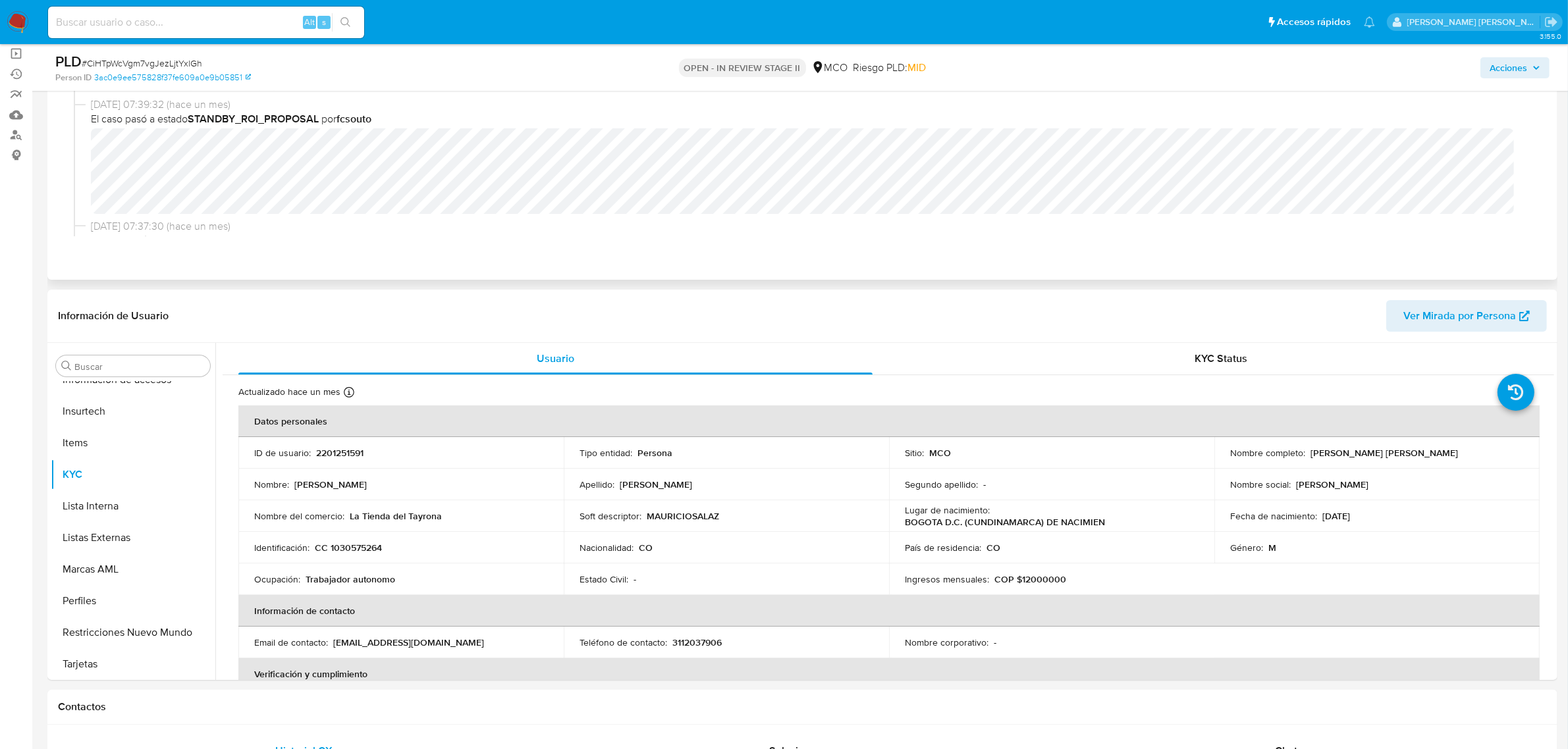
scroll to position [0, 0]
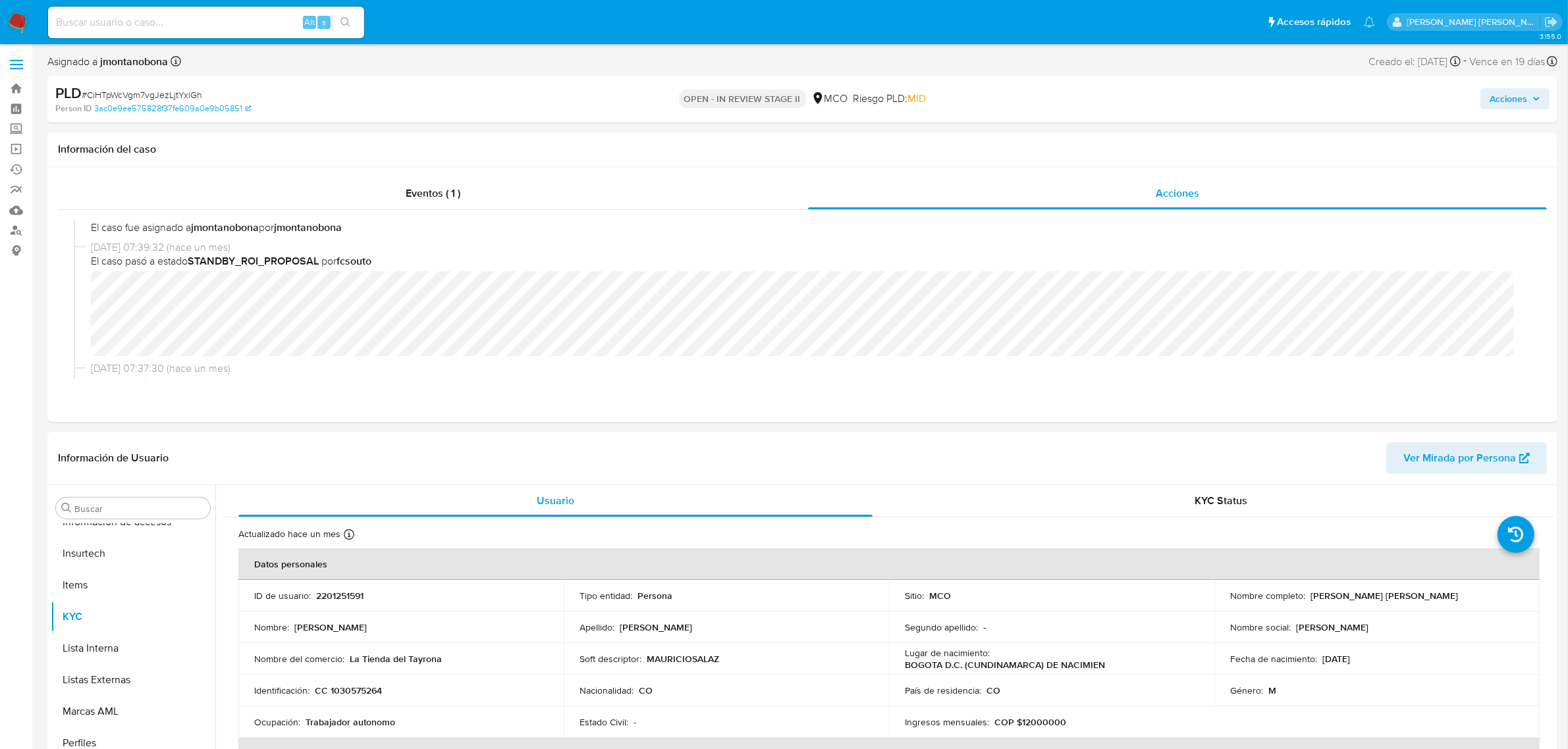
click at [1523, 97] on span "Acciones" at bounding box center [1509, 99] width 38 height 21
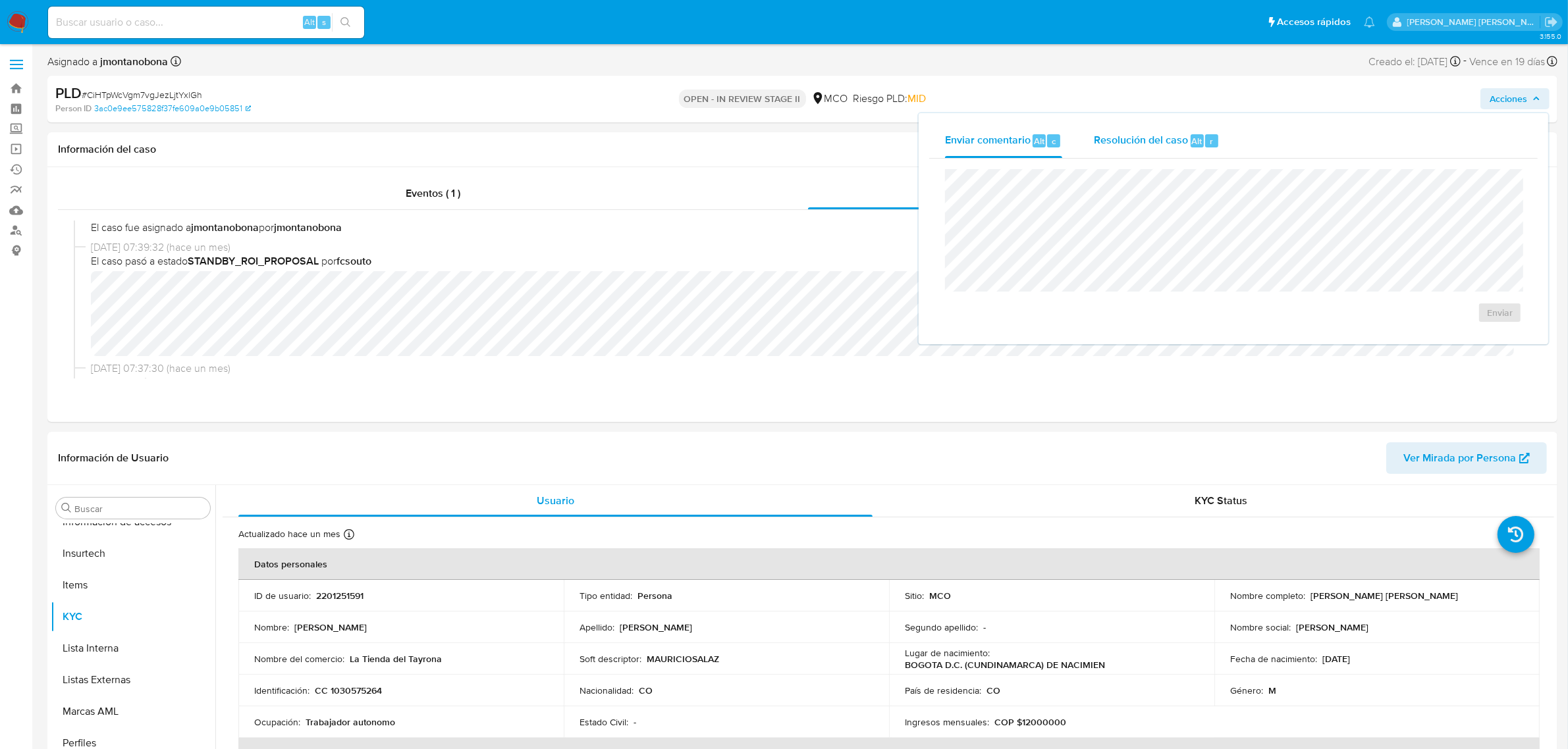
click at [1146, 142] on span "Resolución del caso" at bounding box center [1141, 140] width 94 height 15
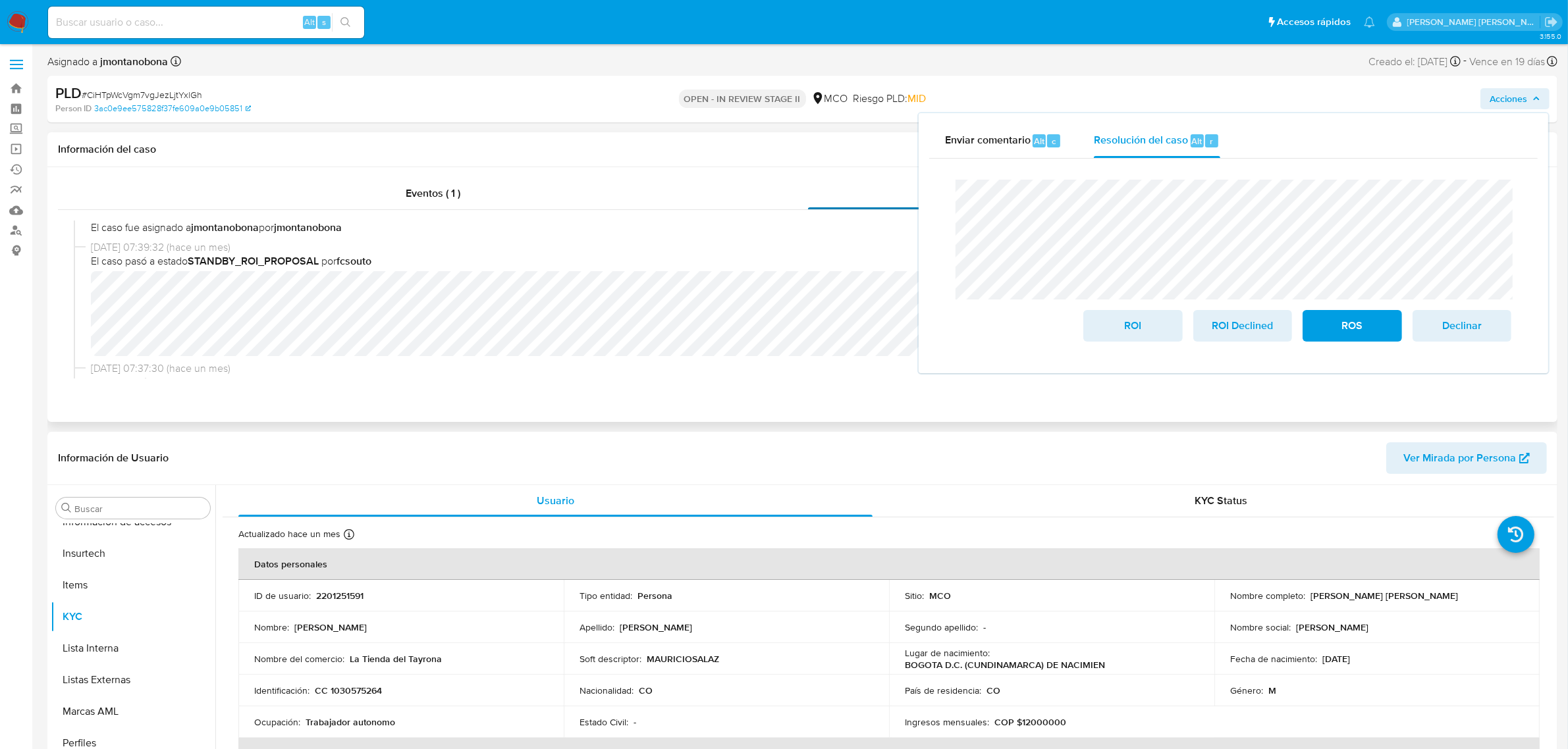
click at [917, 190] on div "Enviar comentario Alt c Resolución del caso Alt r Cierre de caso ROI ROI Declin…" at bounding box center [1233, 243] width 632 height 263
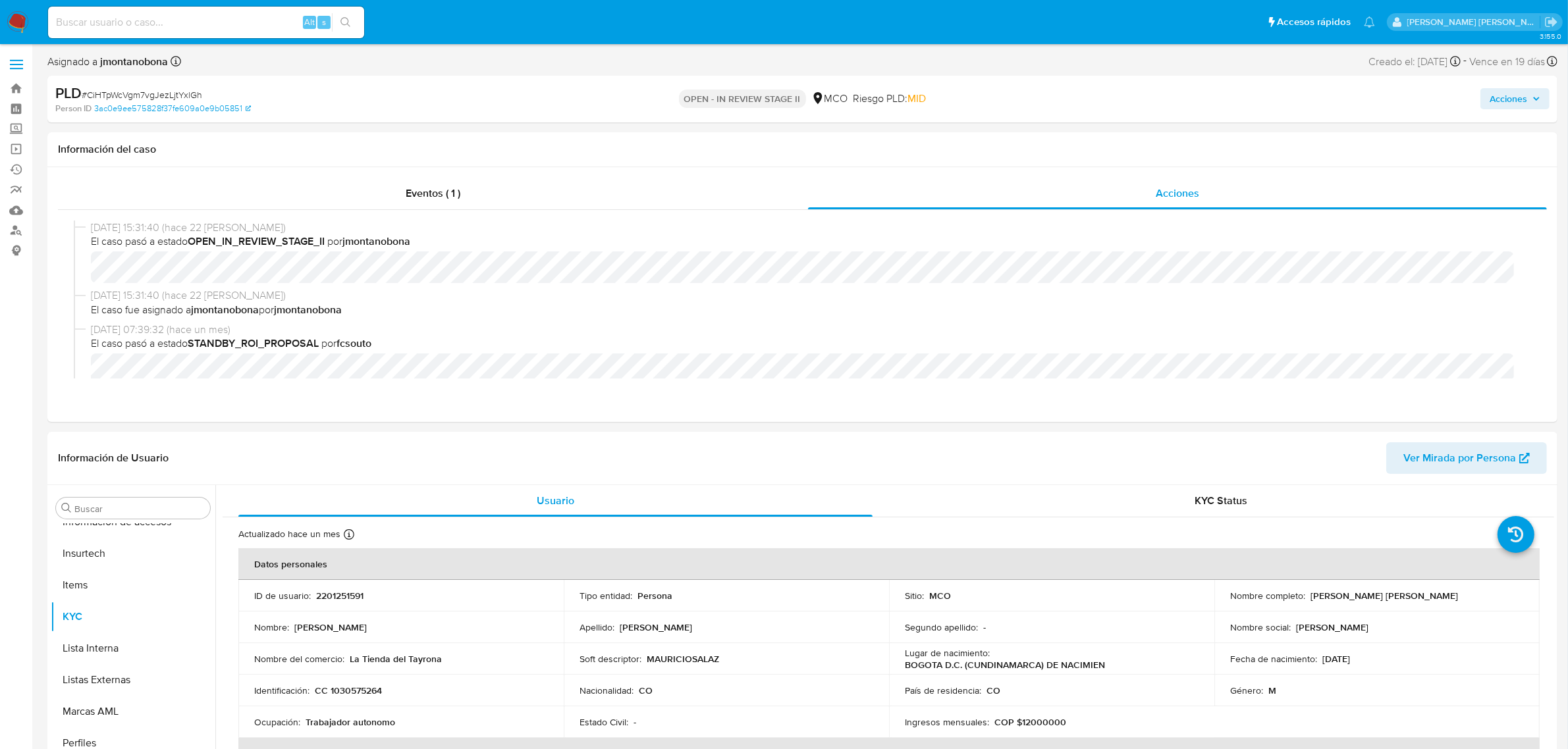
click at [1506, 99] on span "Acciones" at bounding box center [1509, 99] width 38 height 21
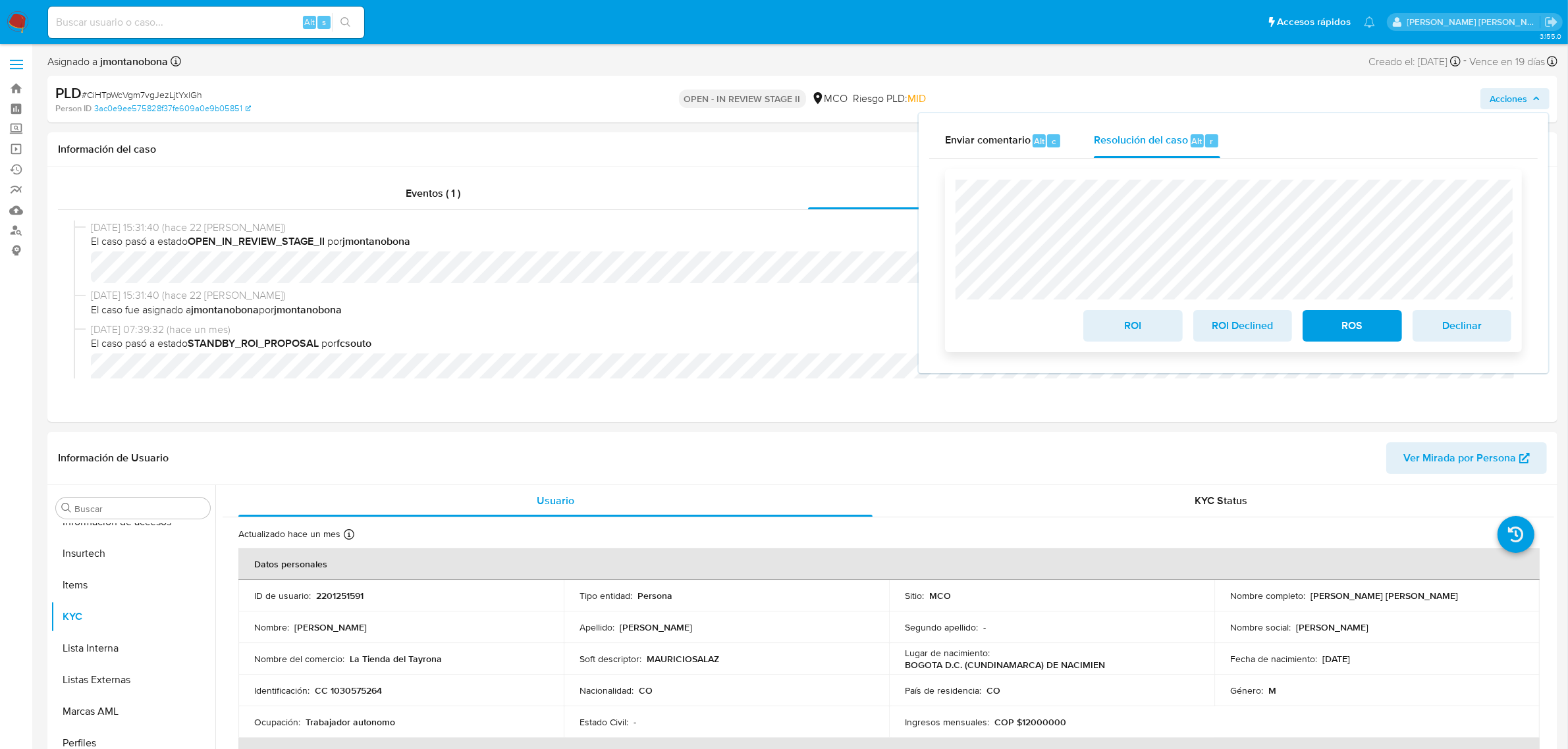
click at [1235, 329] on span "ROI Declined" at bounding box center [1243, 325] width 65 height 29
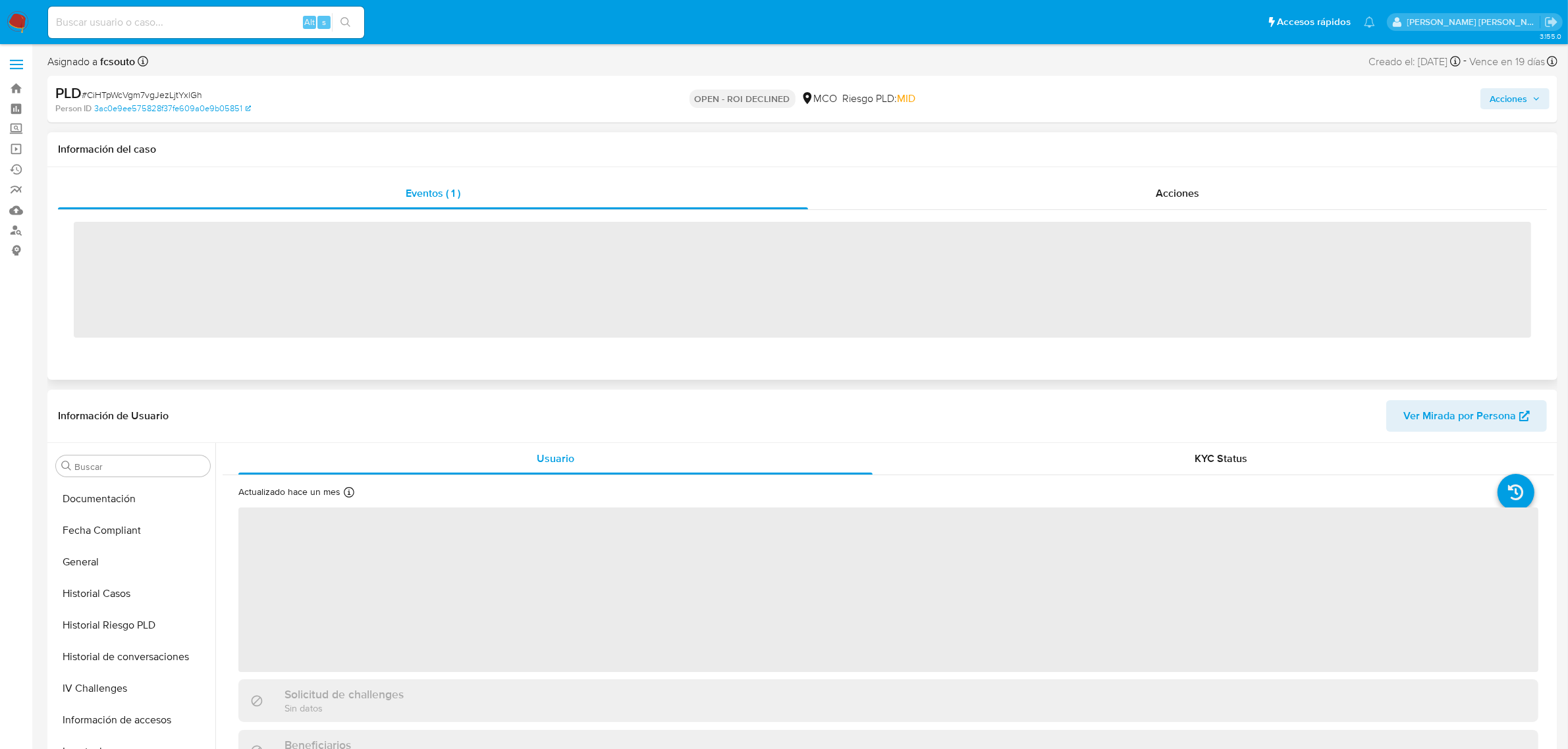
scroll to position [555, 0]
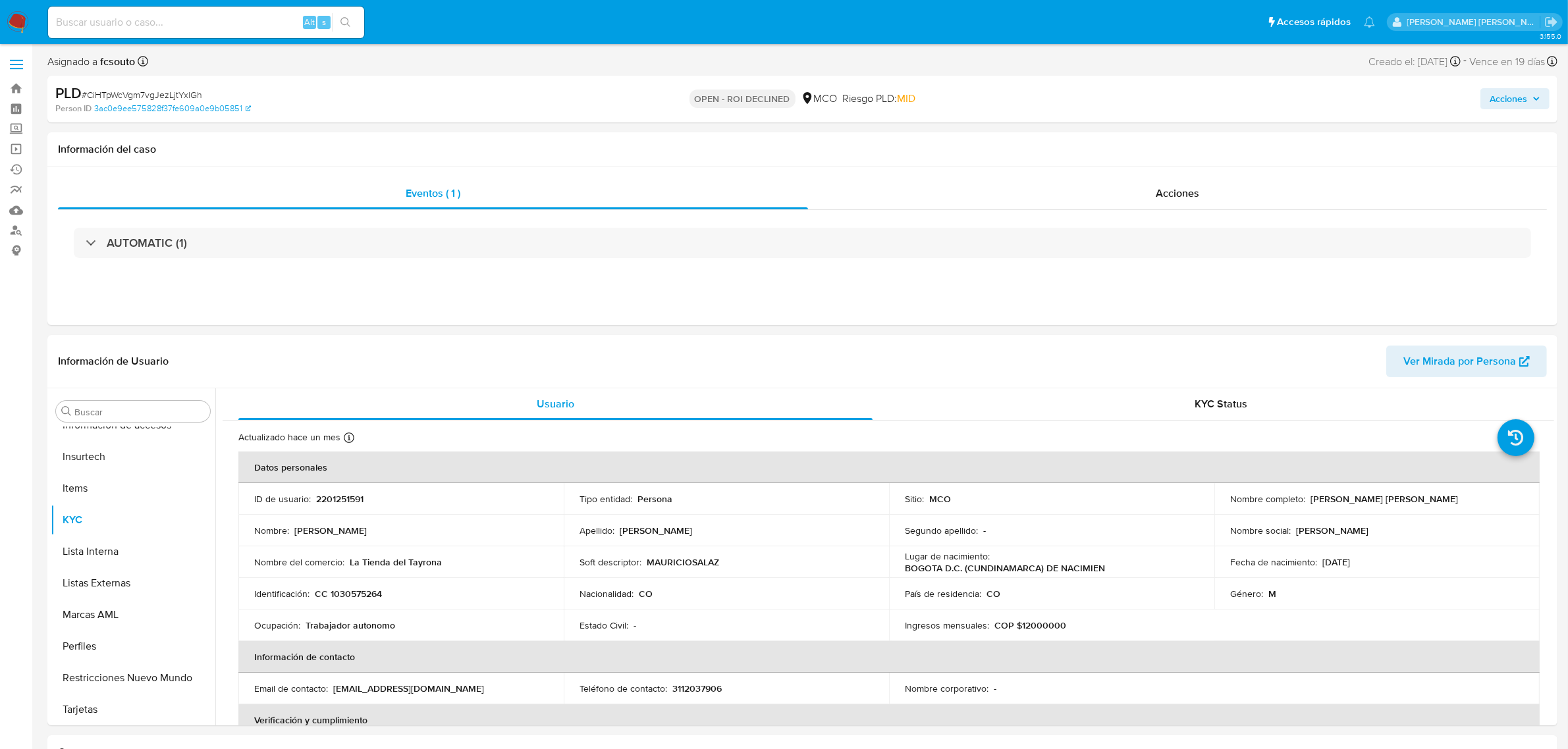
select select "10"
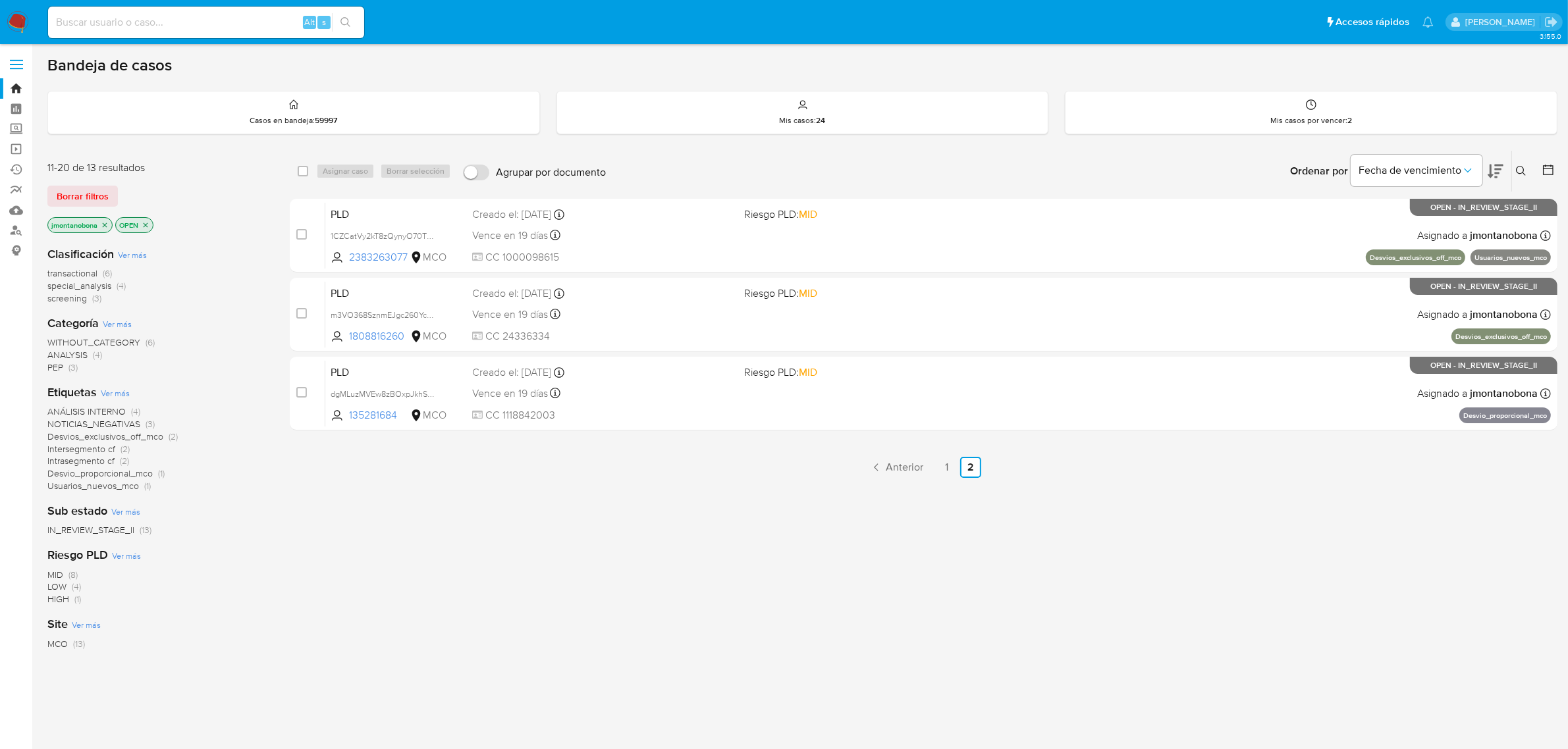
click at [951, 479] on div "select-all-cases-checkbox Asignar caso Borrar selección Agrupar por documento O…" at bounding box center [923, 448] width 1268 height 596
click at [949, 471] on link "1" at bounding box center [947, 468] width 21 height 21
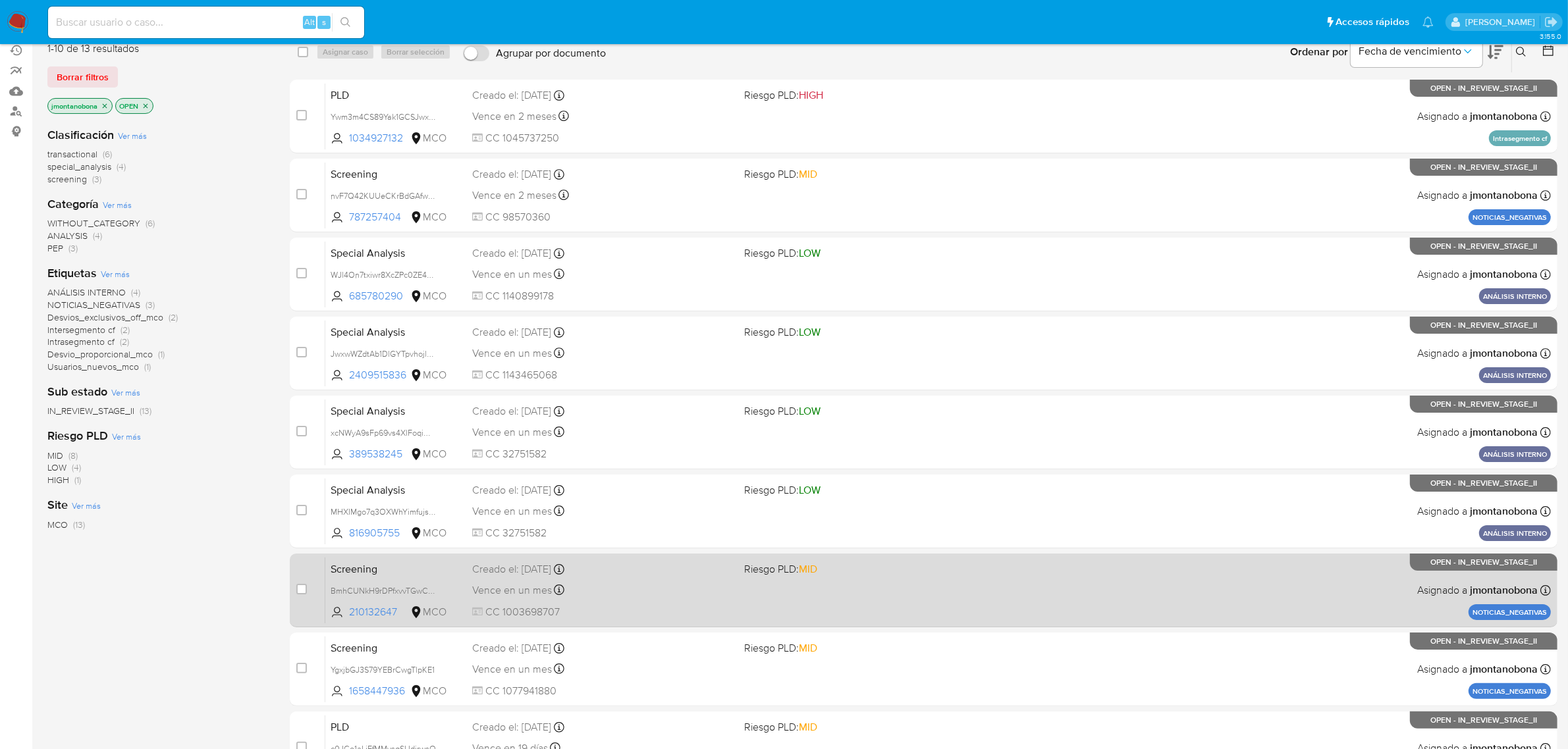
scroll to position [288, 0]
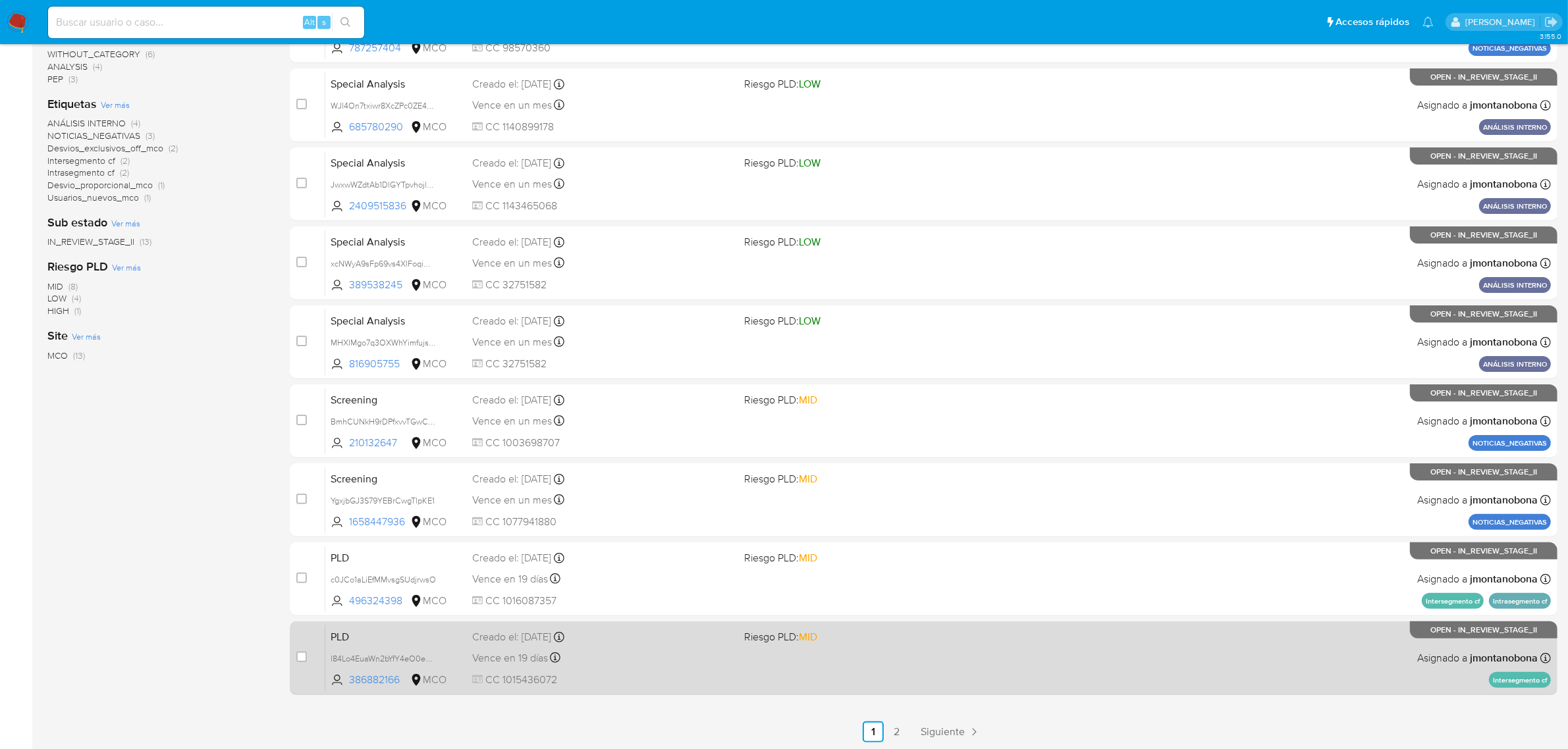
click at [410, 641] on span "PLD" at bounding box center [396, 636] width 131 height 17
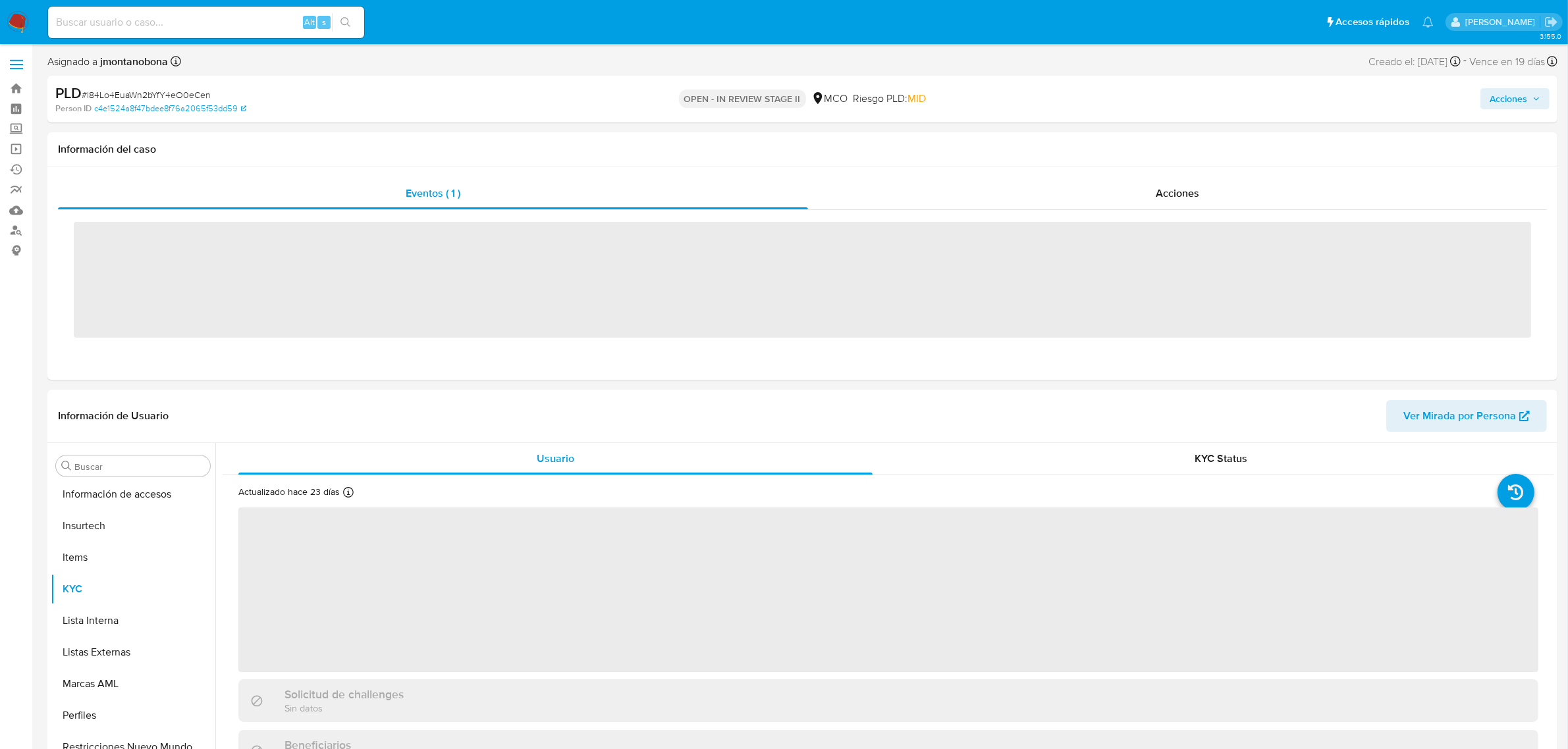
scroll to position [555, 0]
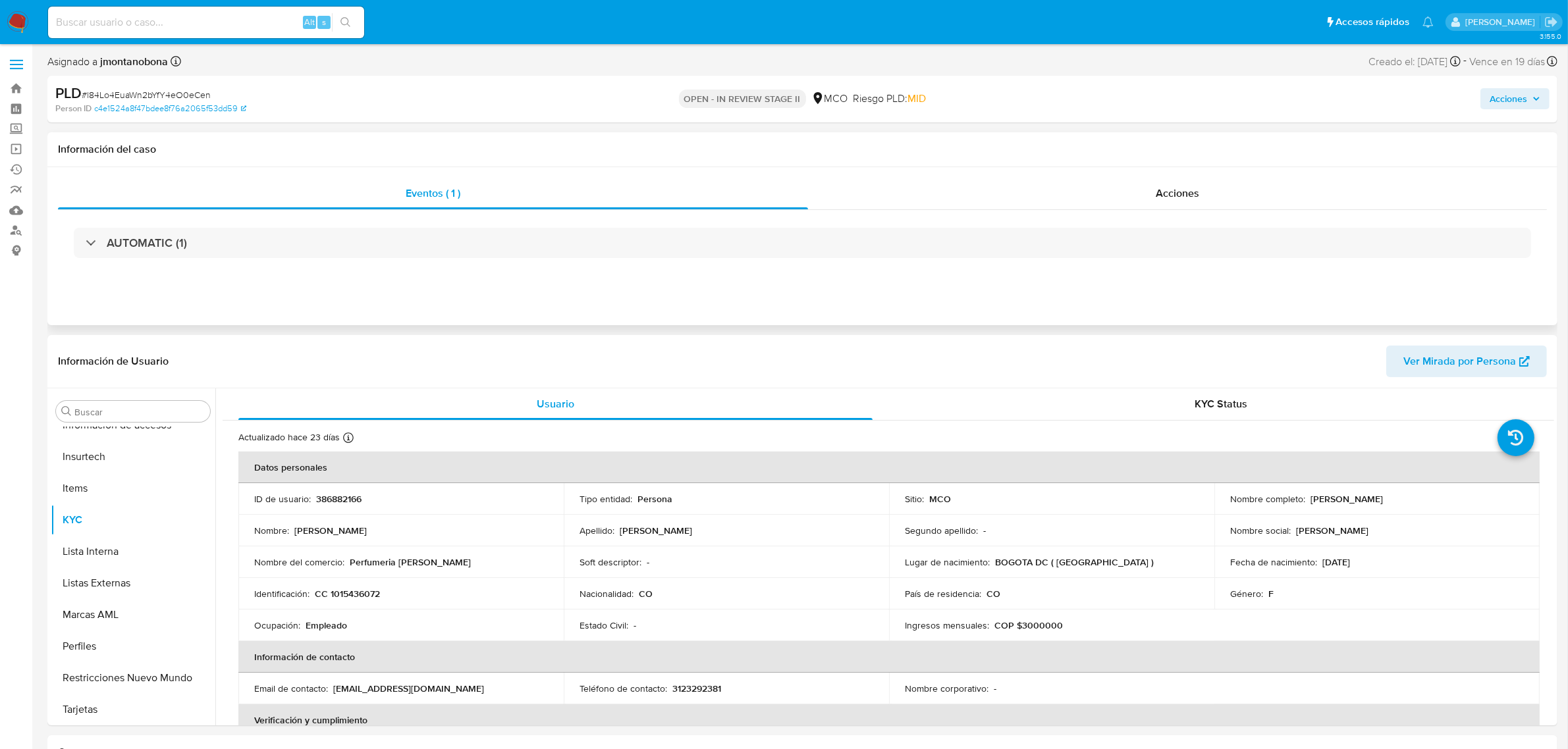
select select "10"
click at [1157, 191] on span "Acciones" at bounding box center [1178, 192] width 44 height 15
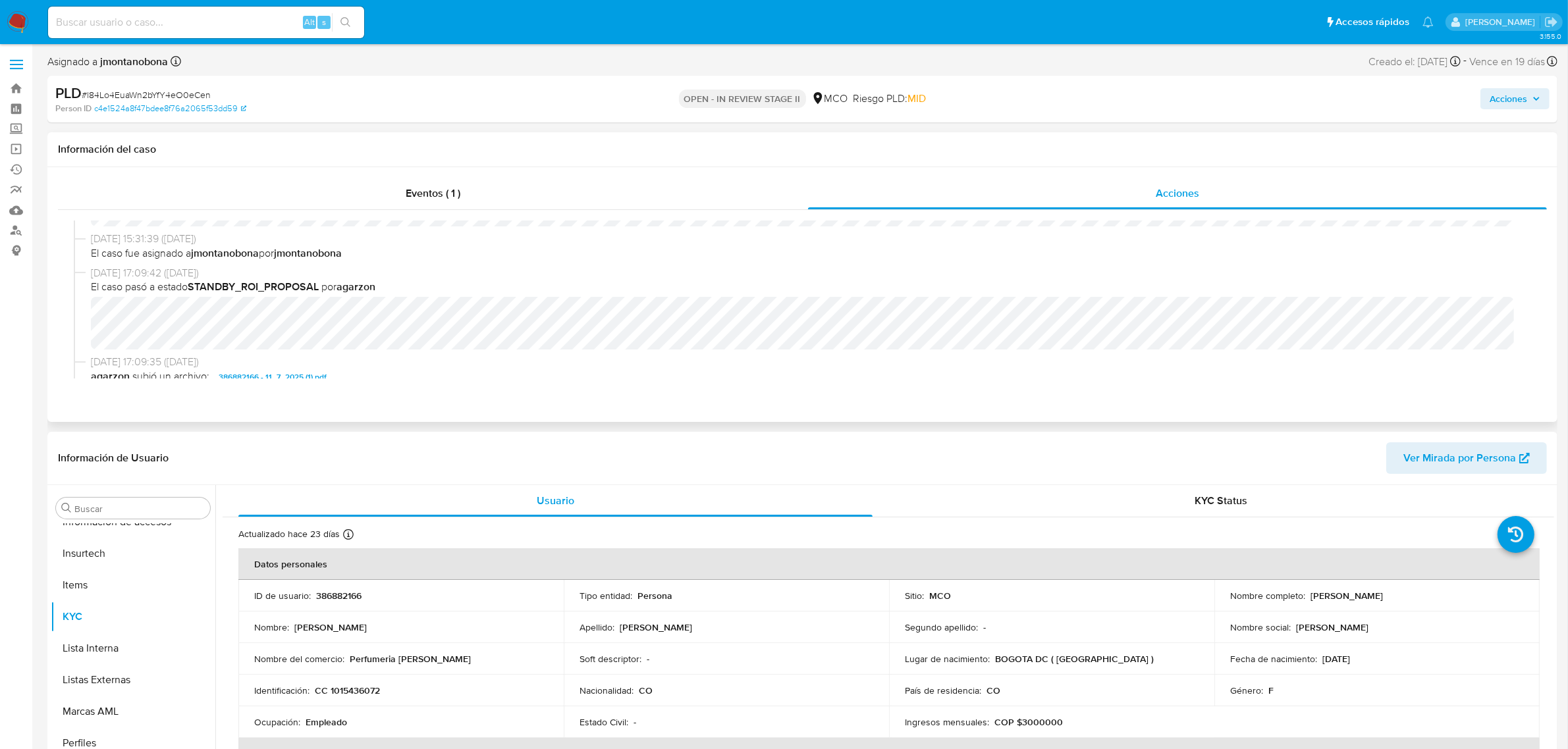
scroll to position [82, 0]
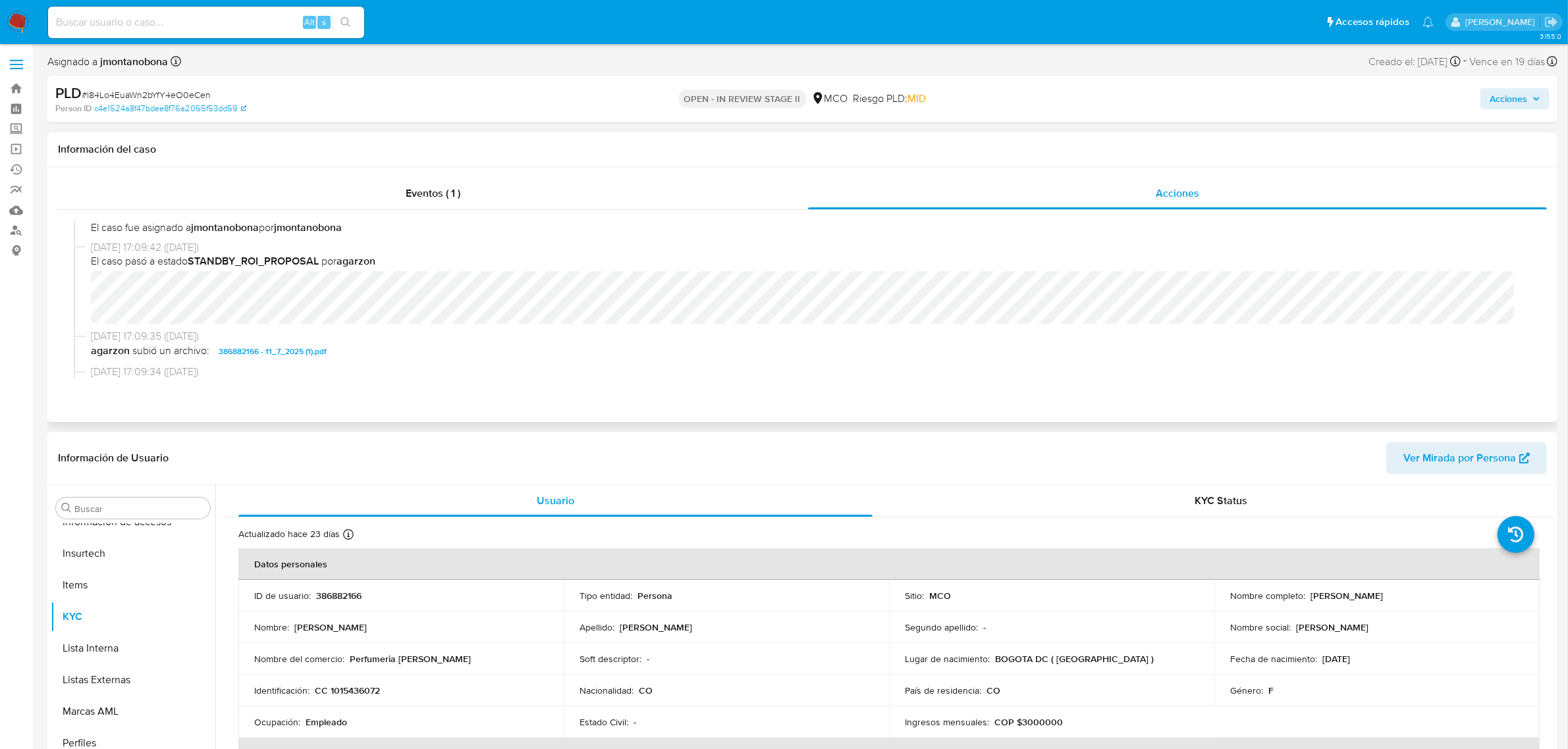
click at [87, 289] on div "17/07/2025 17:09:42 (hace un mes) El caso pasó a estado STANDBY_ROI_PROPOSAL po…" at bounding box center [802, 285] width 1458 height 89
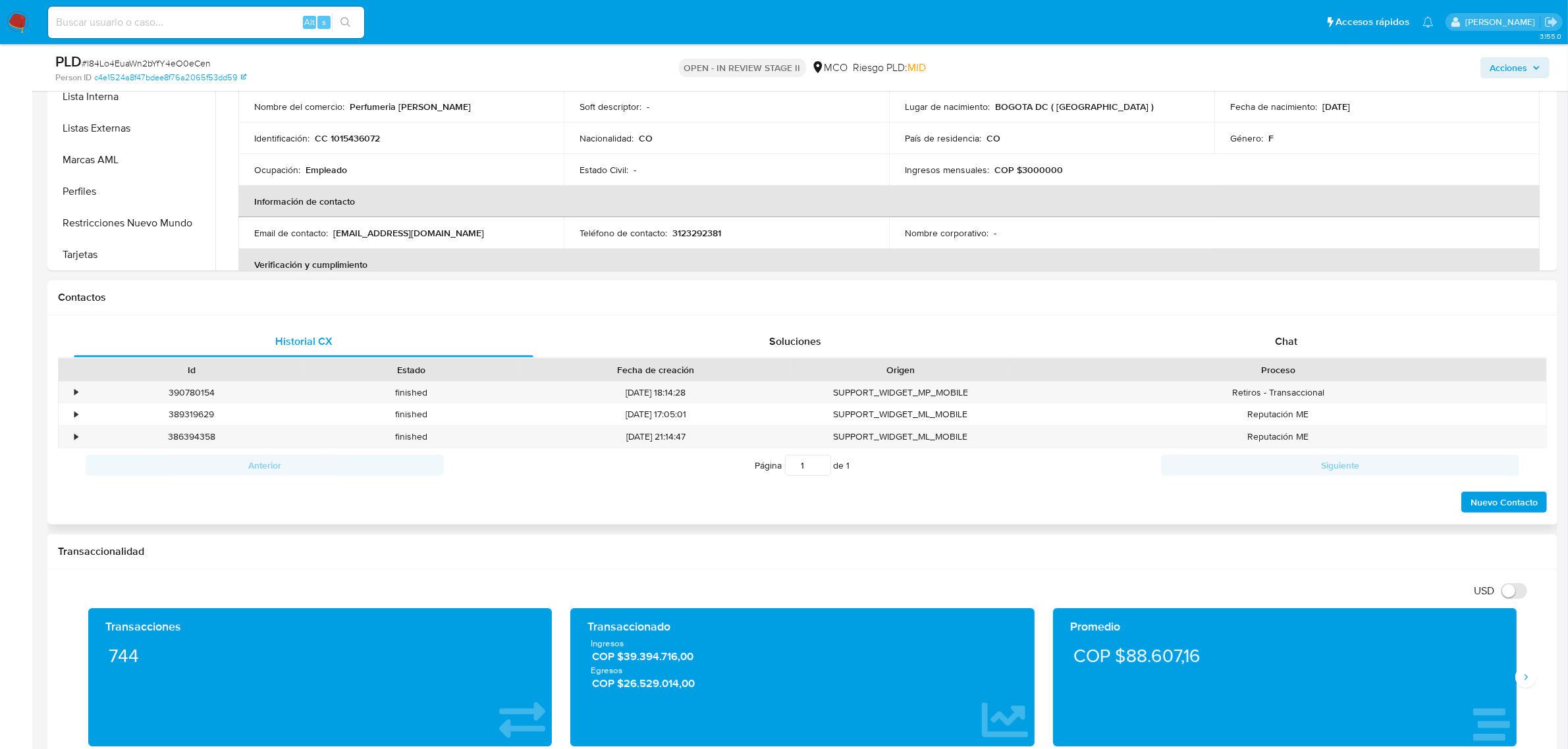
scroll to position [658, 0]
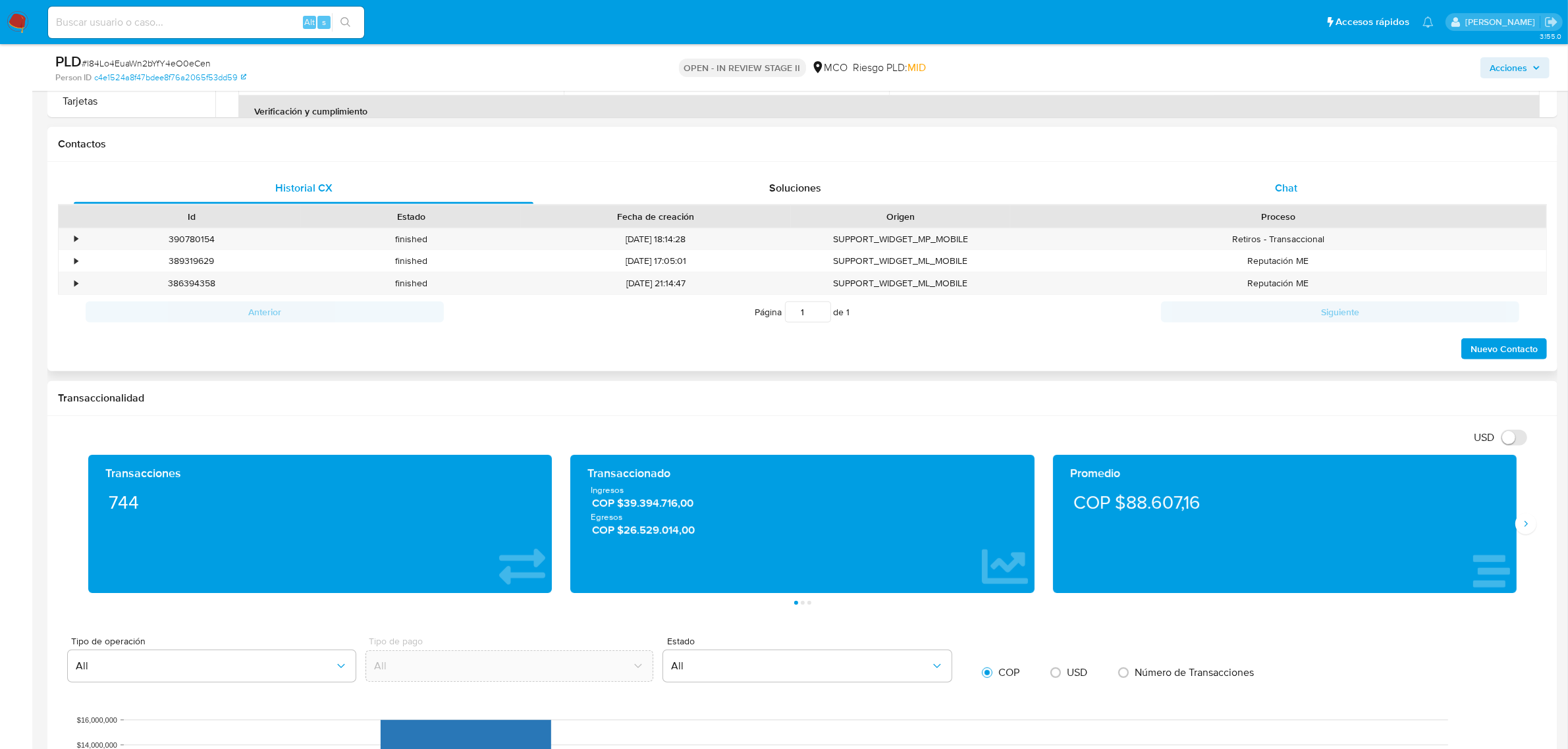
click at [1281, 194] on span "Chat" at bounding box center [1286, 187] width 23 height 15
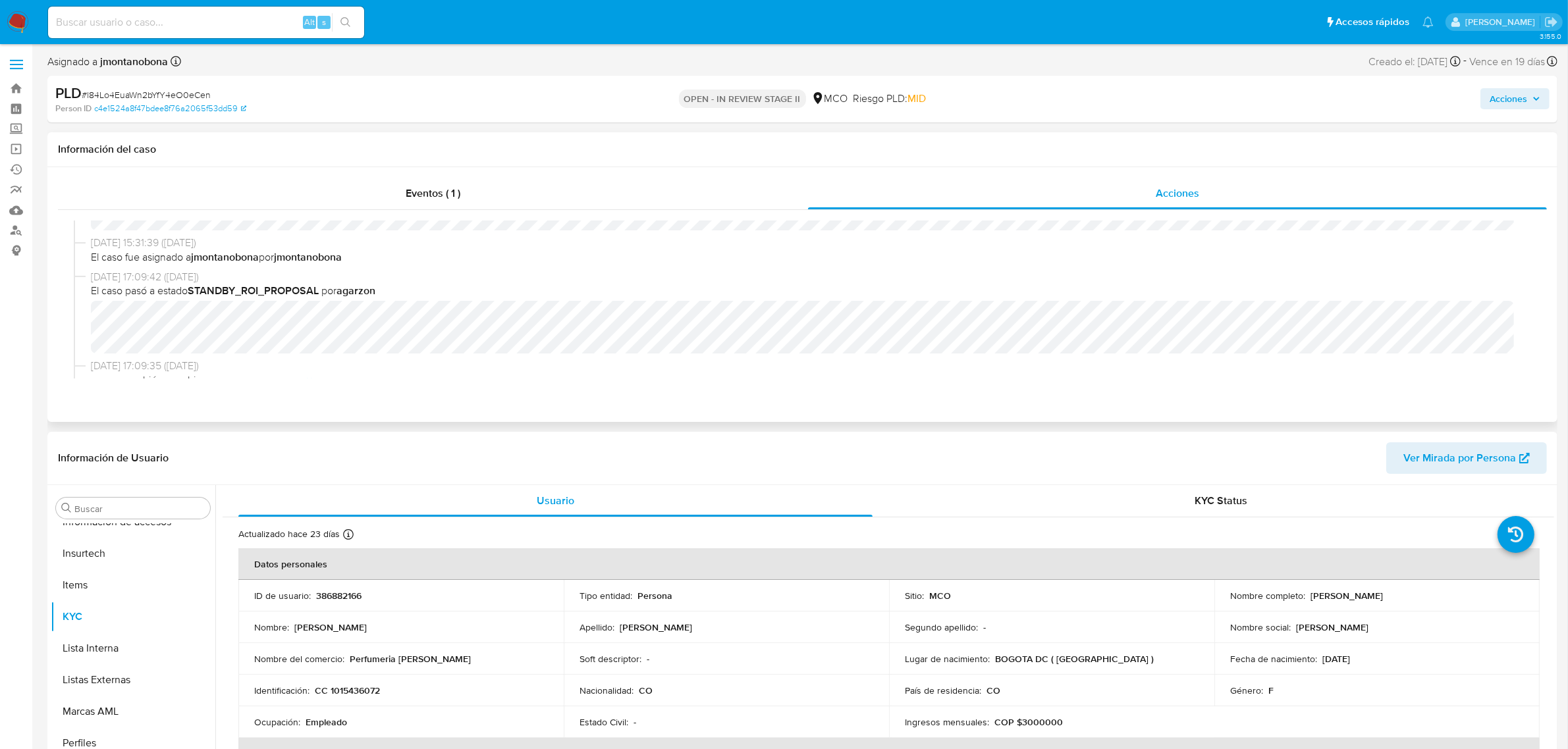
scroll to position [82, 0]
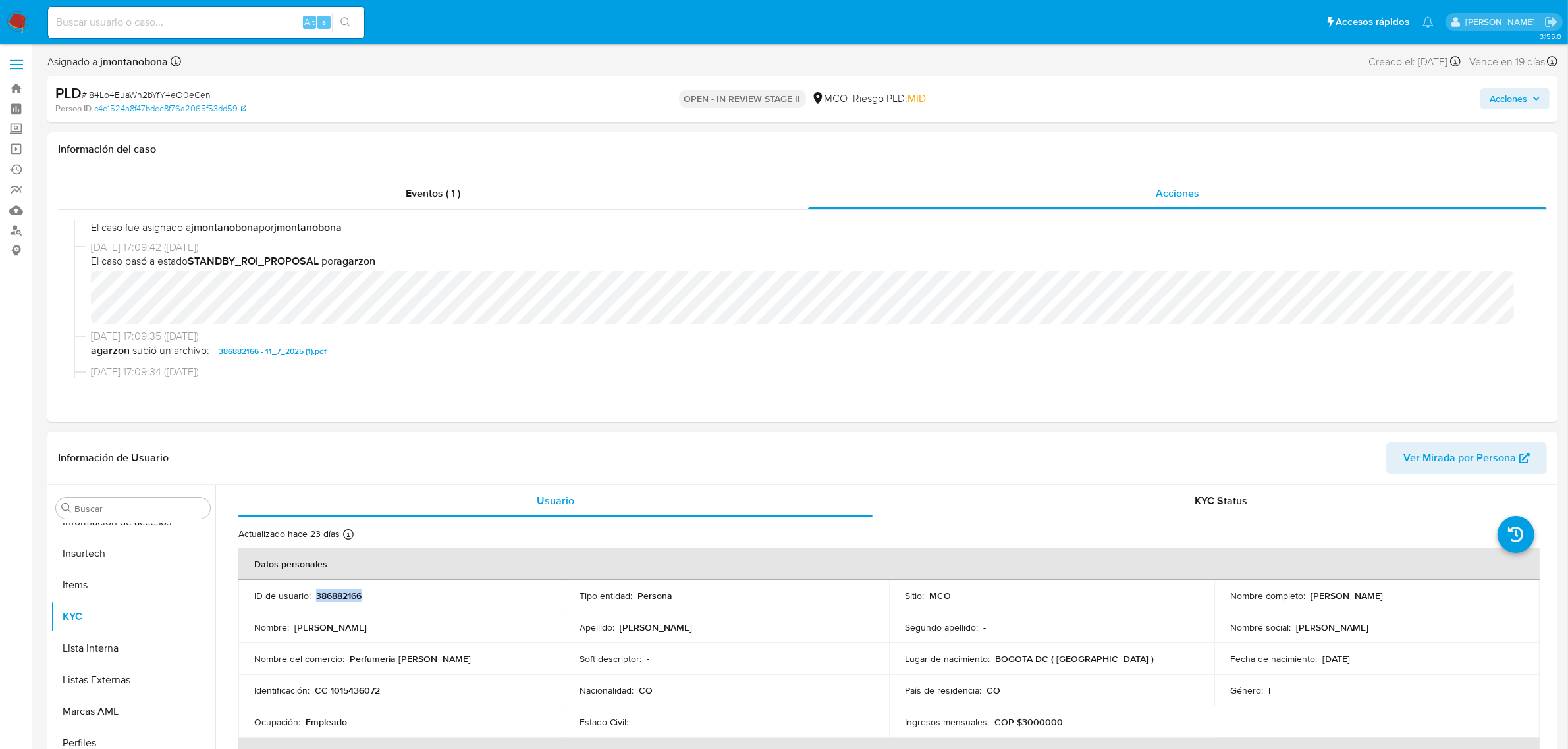
drag, startPoint x: 379, startPoint y: 590, endPoint x: 315, endPoint y: 593, distance: 64.1
click at [315, 593] on td "ID de usuario : 386882166" at bounding box center [401, 596] width 325 height 31
copy p "386882166"
click at [1517, 97] on span "Acciones" at bounding box center [1509, 99] width 38 height 21
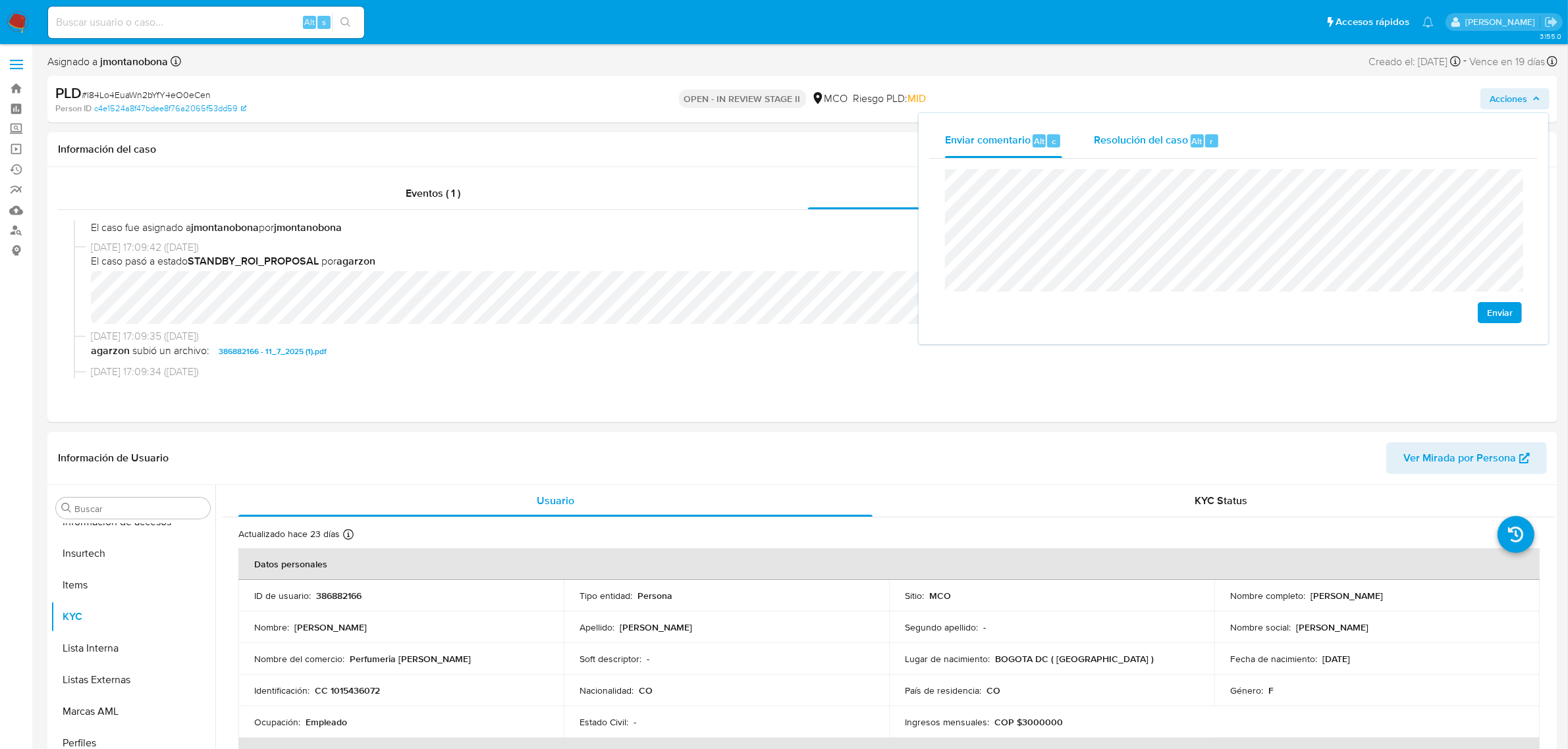
click at [1109, 133] on span "Resolución del caso" at bounding box center [1141, 140] width 94 height 15
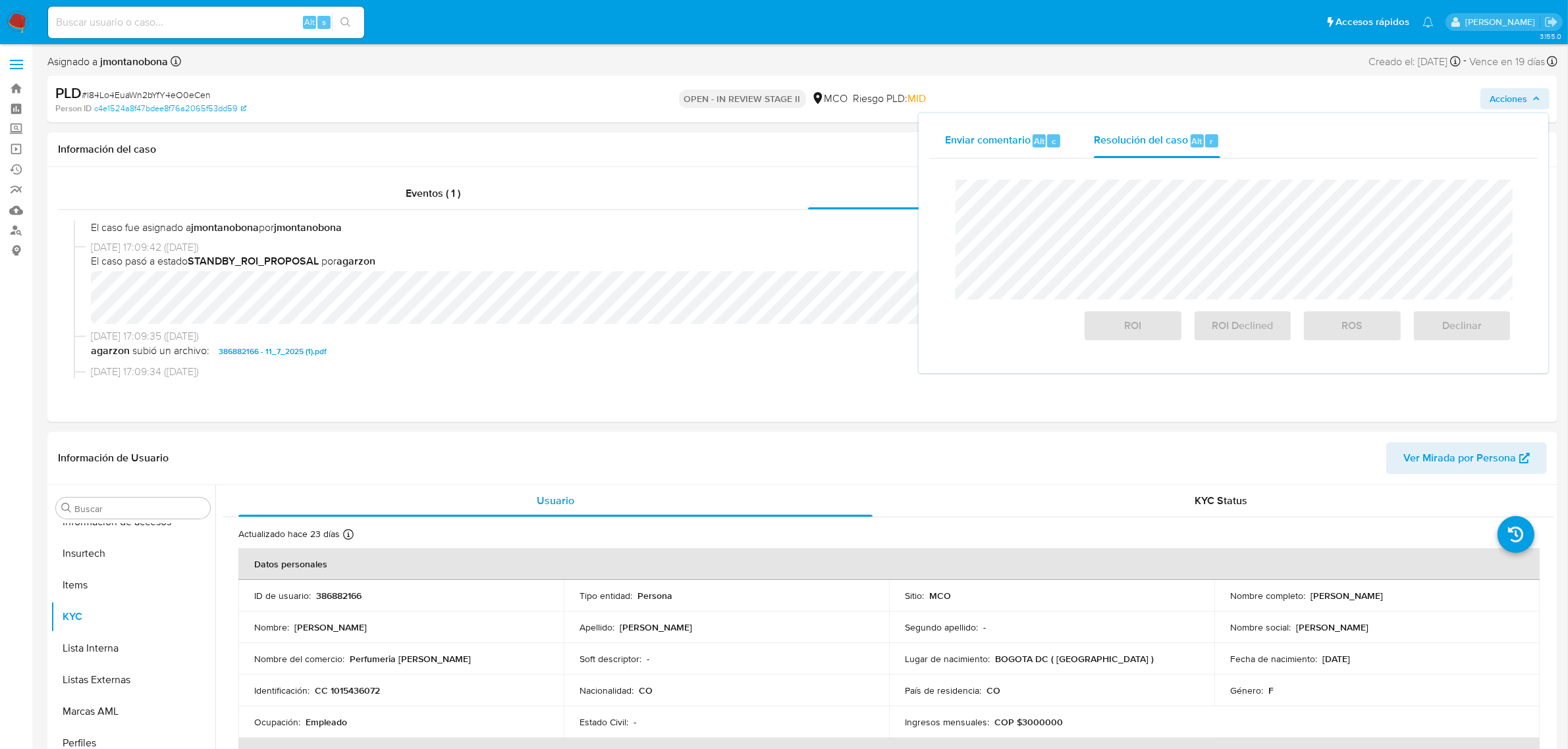
click at [998, 140] on span "Enviar comentario" at bounding box center [988, 140] width 86 height 15
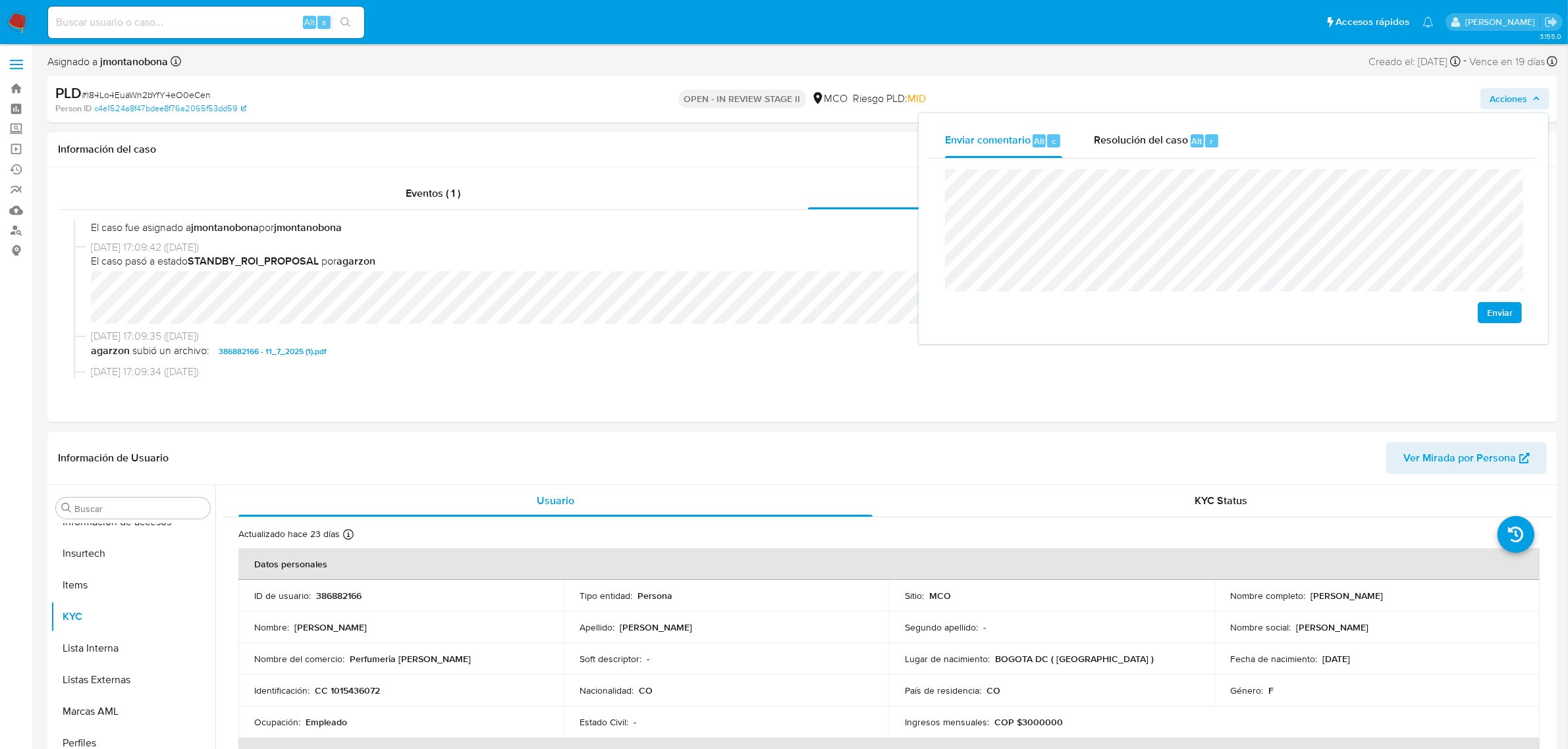
click at [923, 177] on div "Enviar comentario Alt c Resolución del caso Alt r Enviar" at bounding box center [1234, 229] width 630 height 231
click at [1138, 143] on span "Resolución del caso" at bounding box center [1141, 140] width 94 height 15
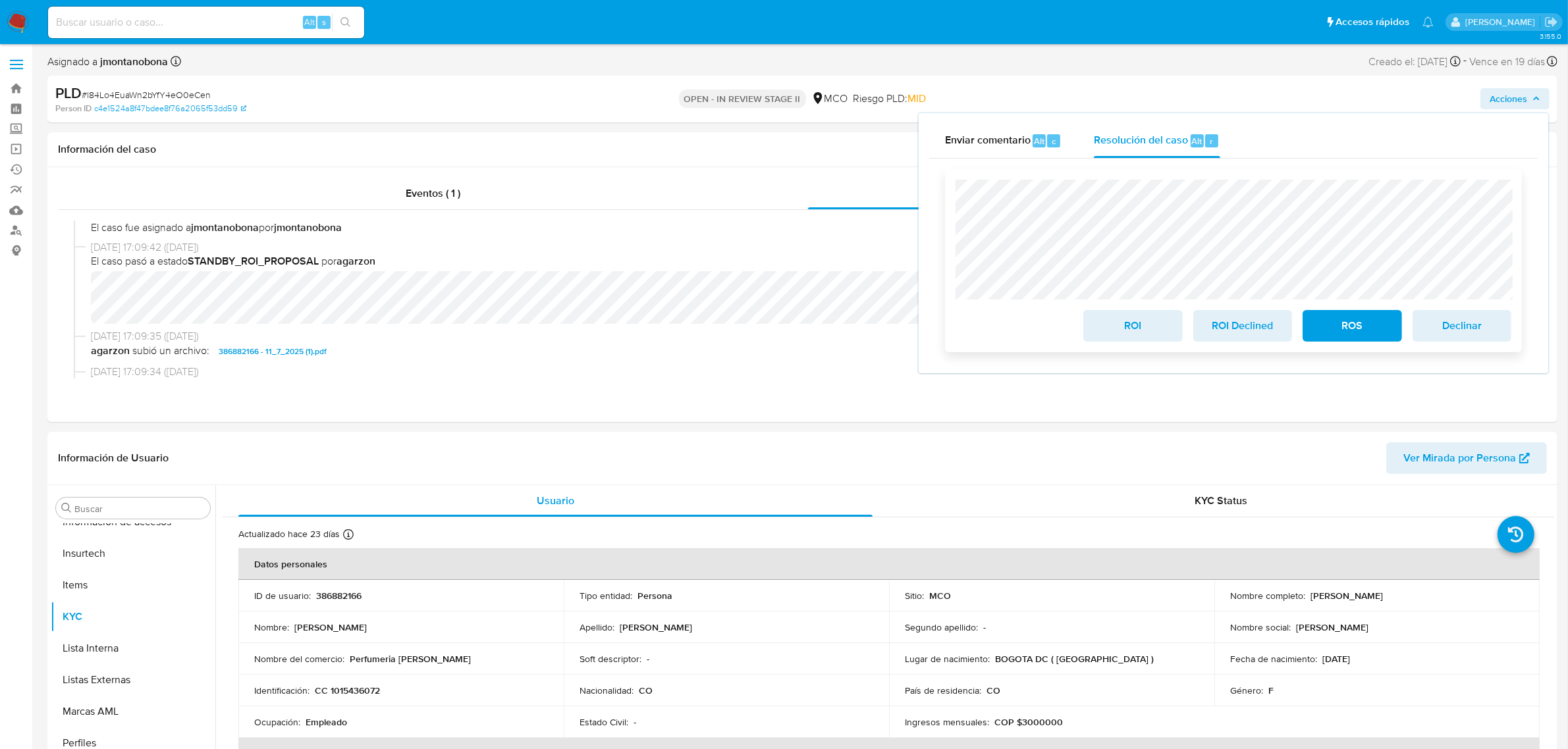
click at [1143, 324] on span "ROI" at bounding box center [1133, 325] width 65 height 29
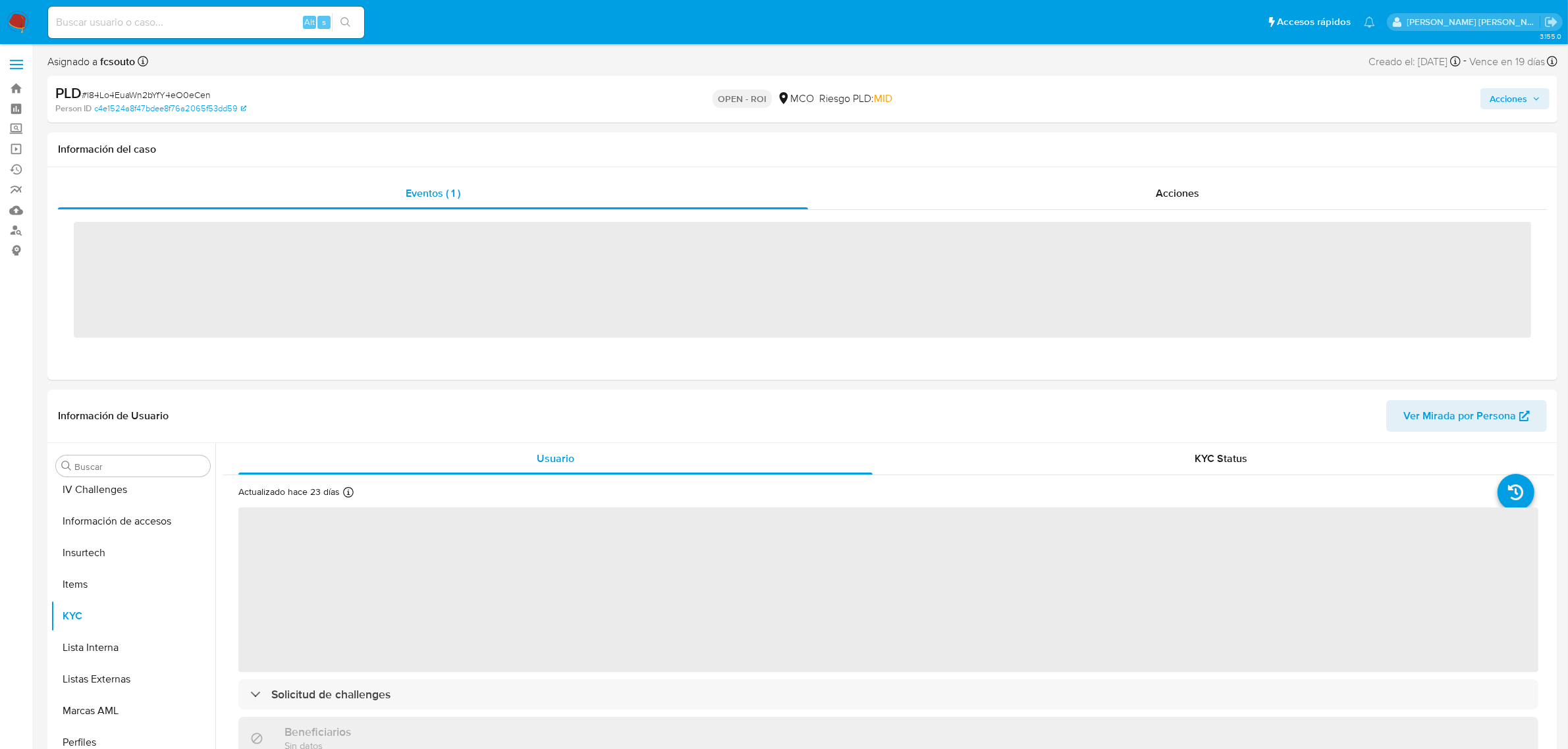
scroll to position [555, 0]
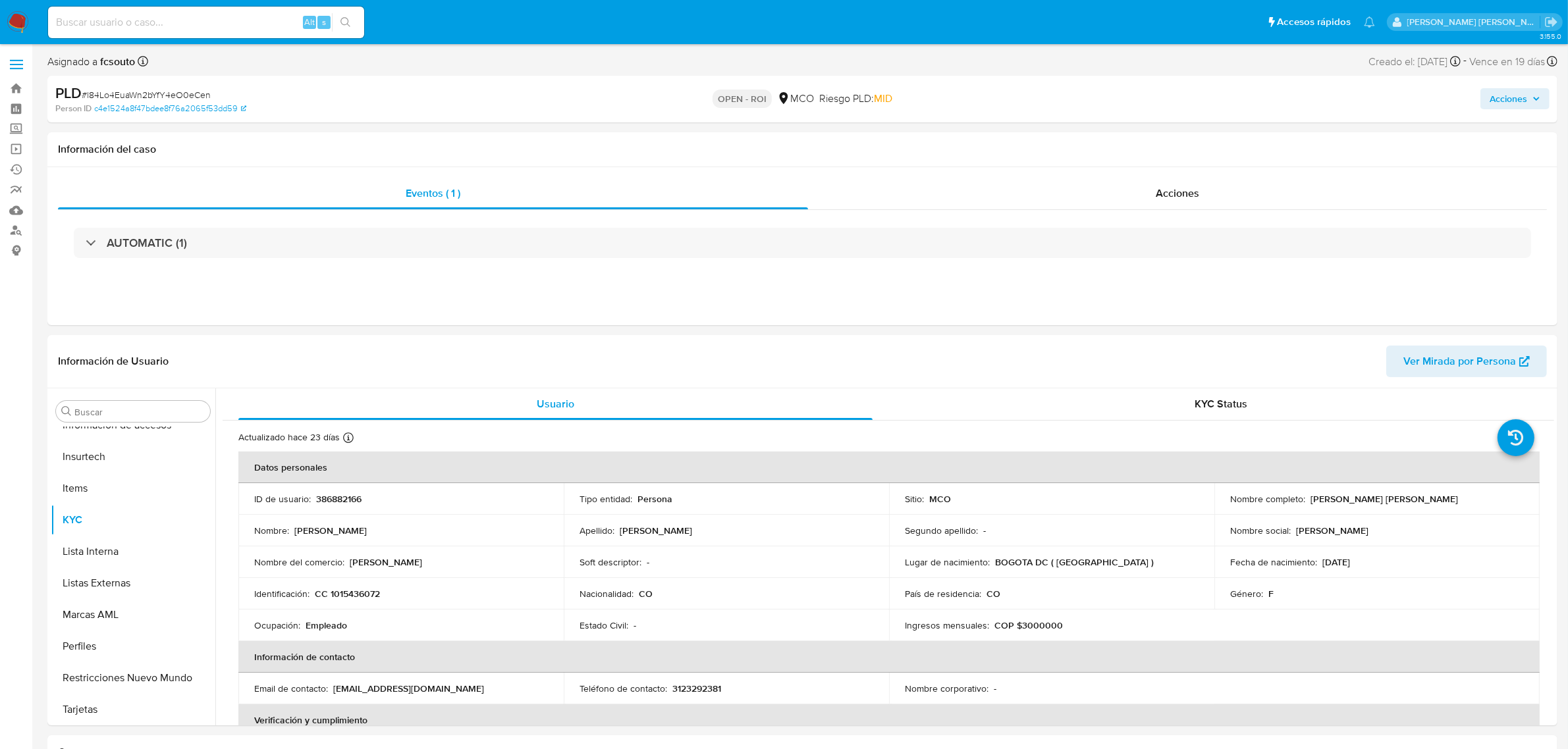
select select "10"
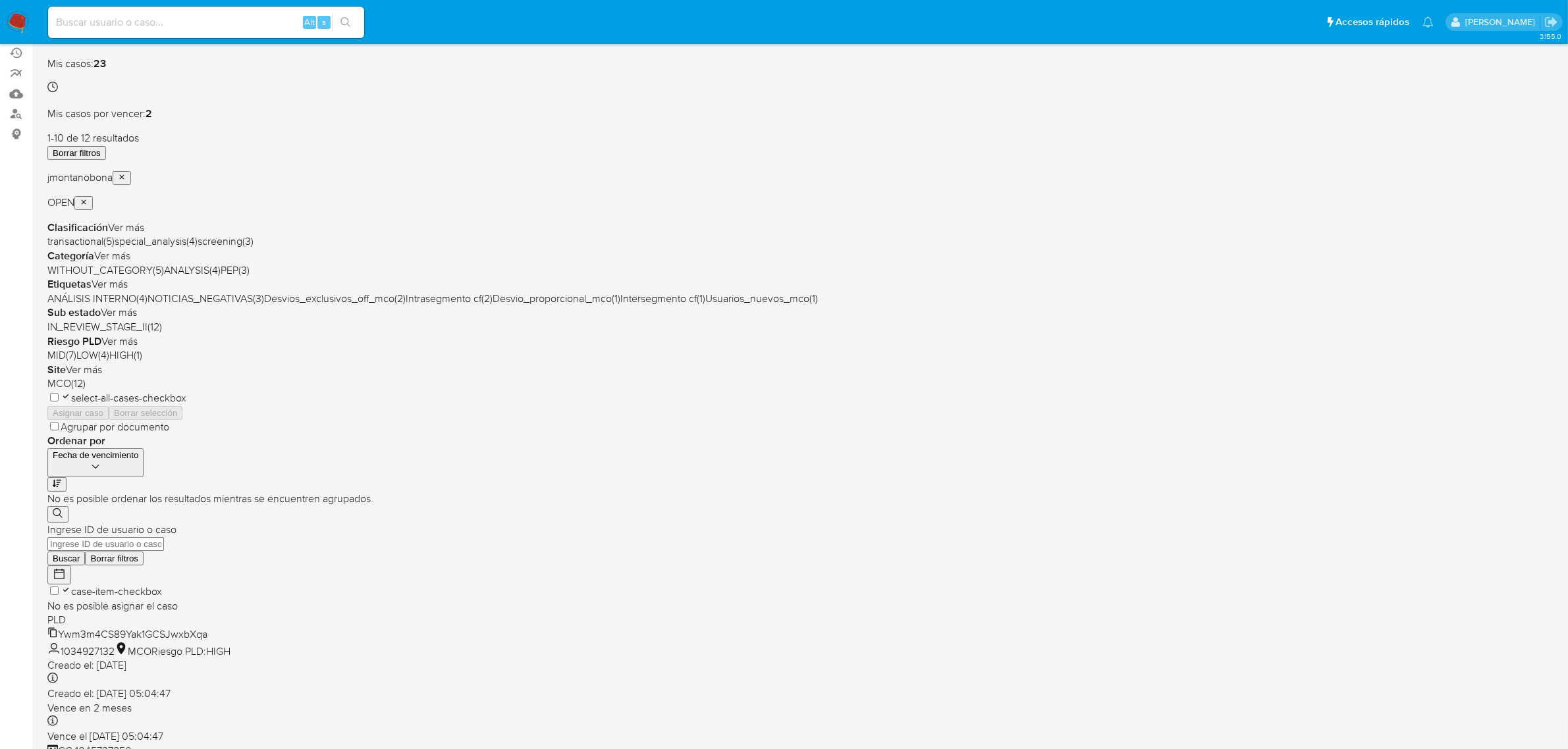
scroll to position [288, 0]
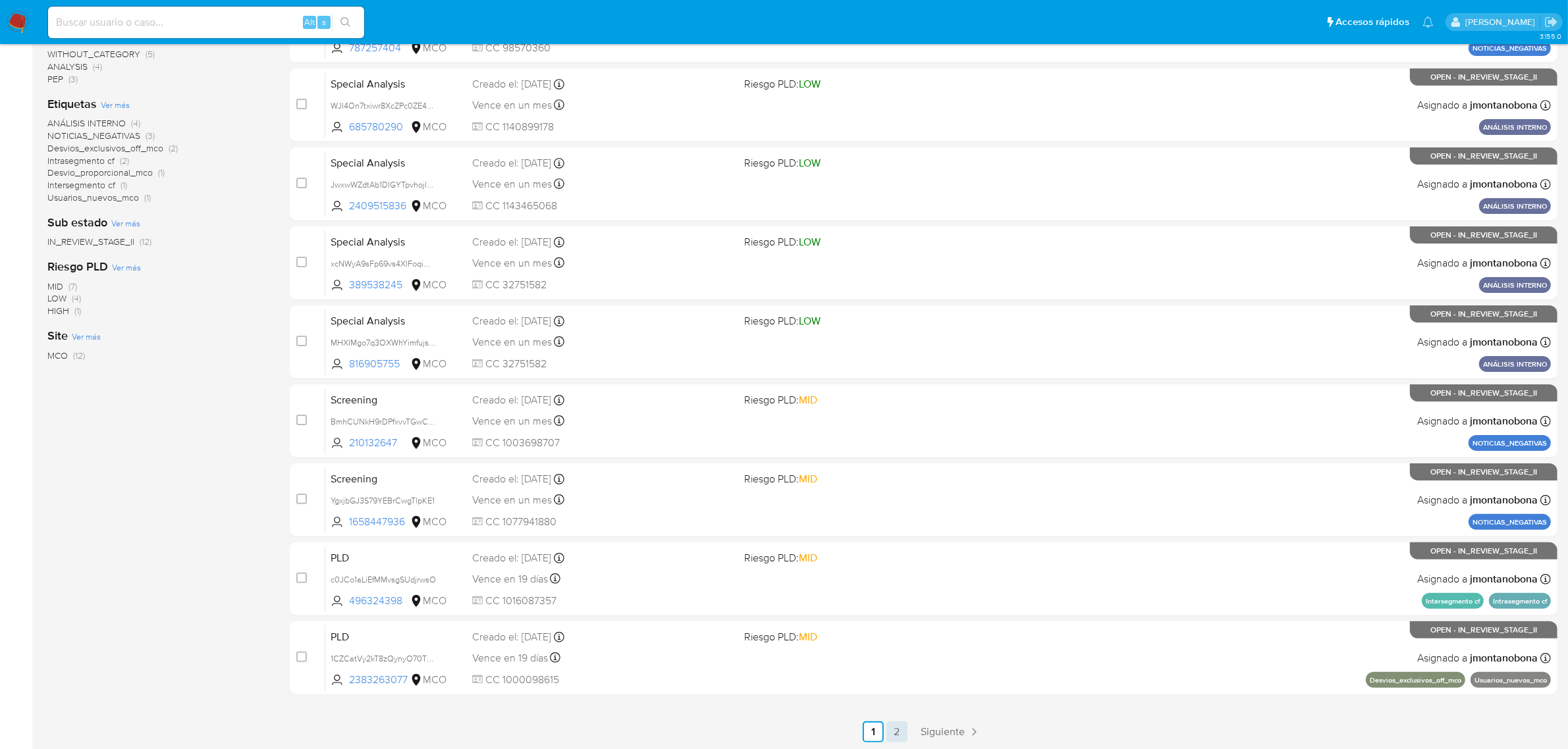
click at [899, 735] on link "2" at bounding box center [897, 732] width 21 height 21
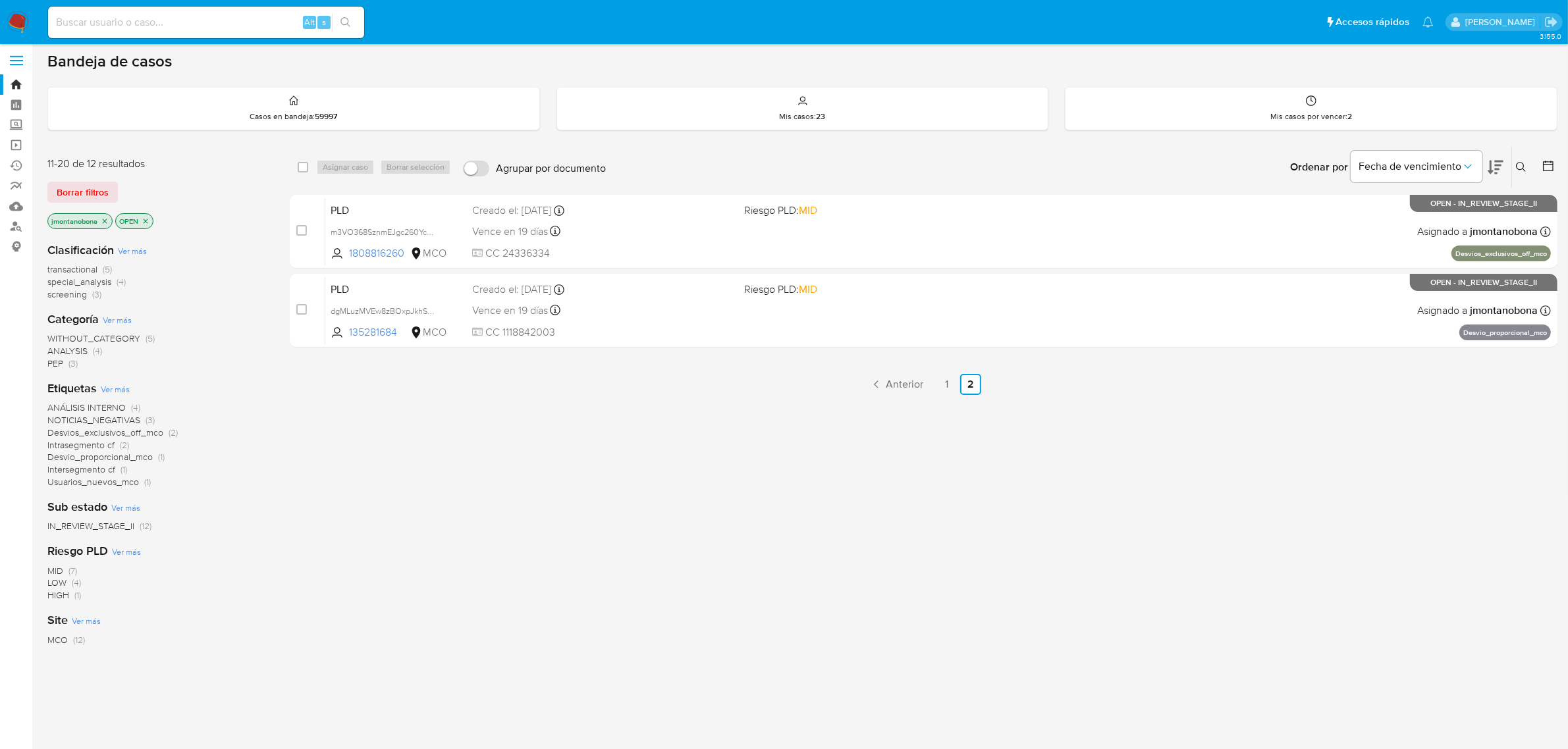
scroll to position [4, 0]
click at [945, 380] on link "1" at bounding box center [947, 384] width 21 height 21
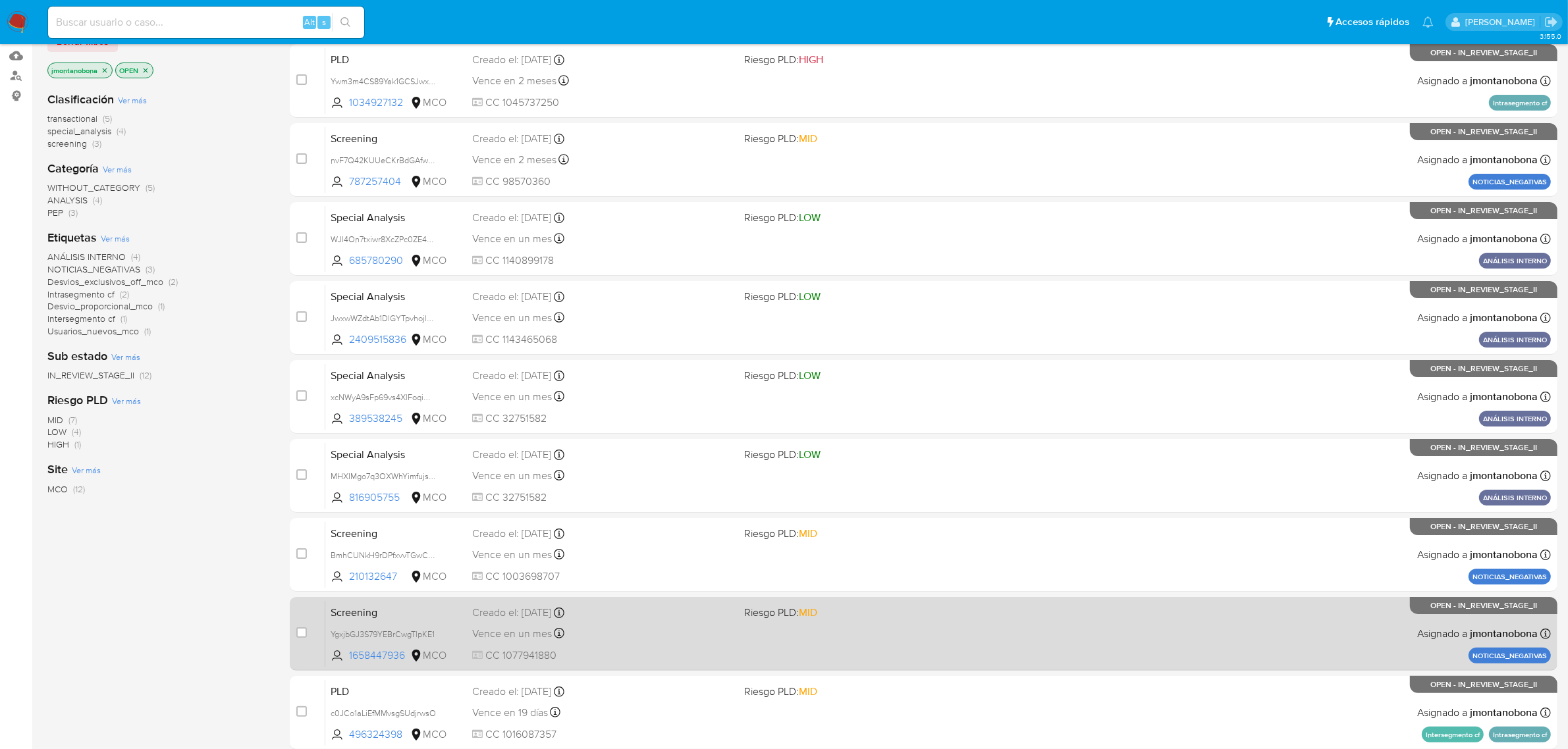
scroll to position [288, 0]
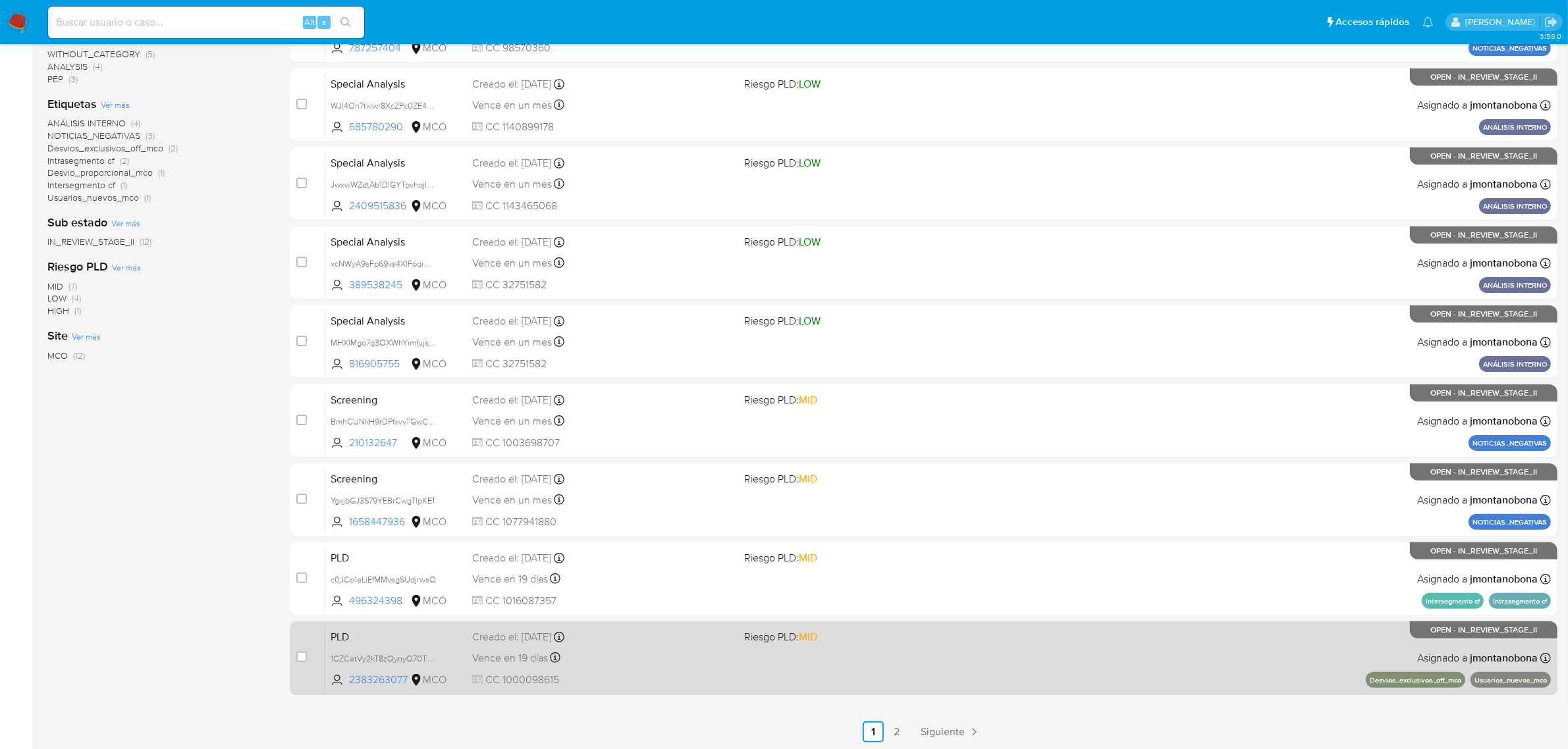
click at [452, 642] on span "PLD" at bounding box center [396, 636] width 131 height 17
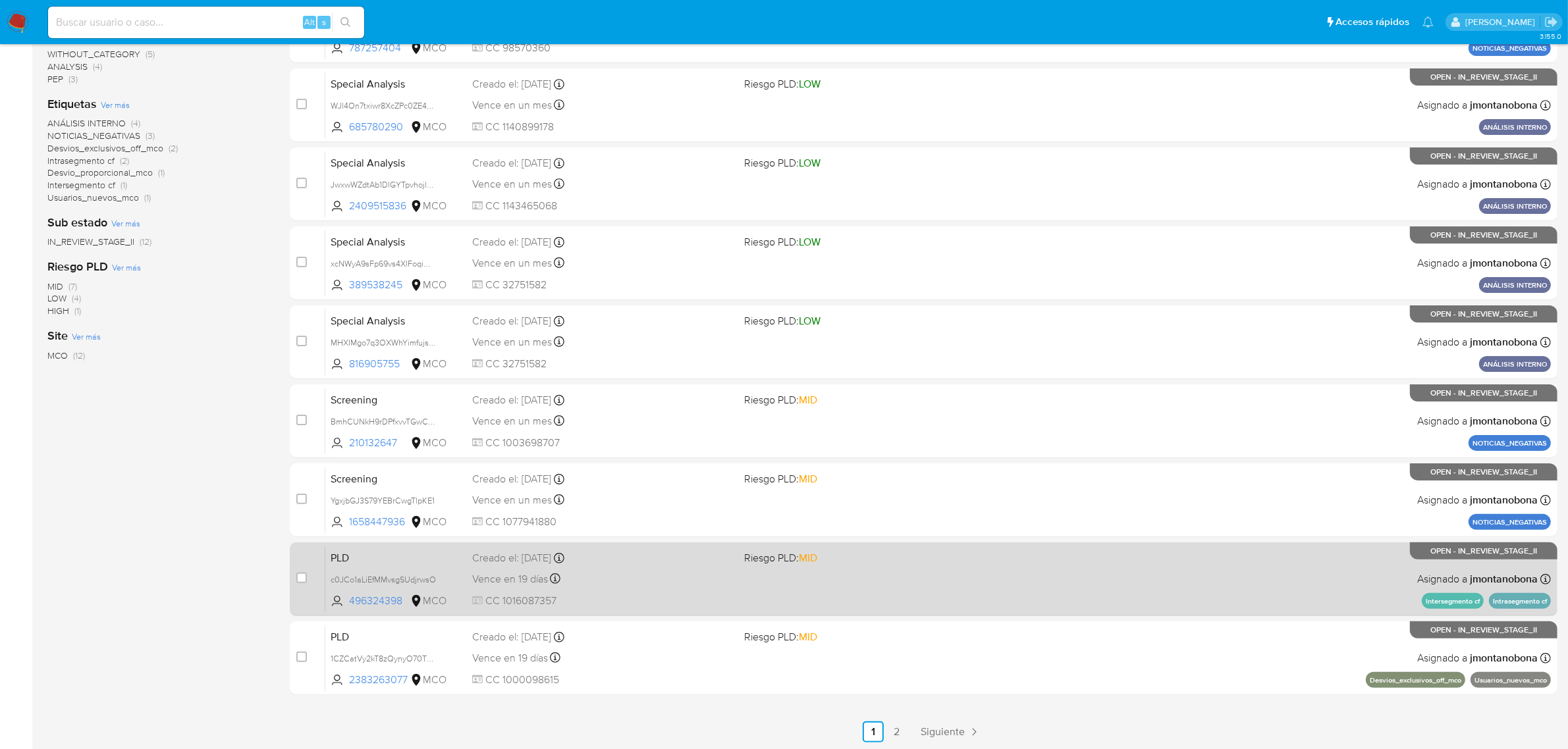
click at [511, 577] on span "Vence en 19 días" at bounding box center [510, 579] width 76 height 15
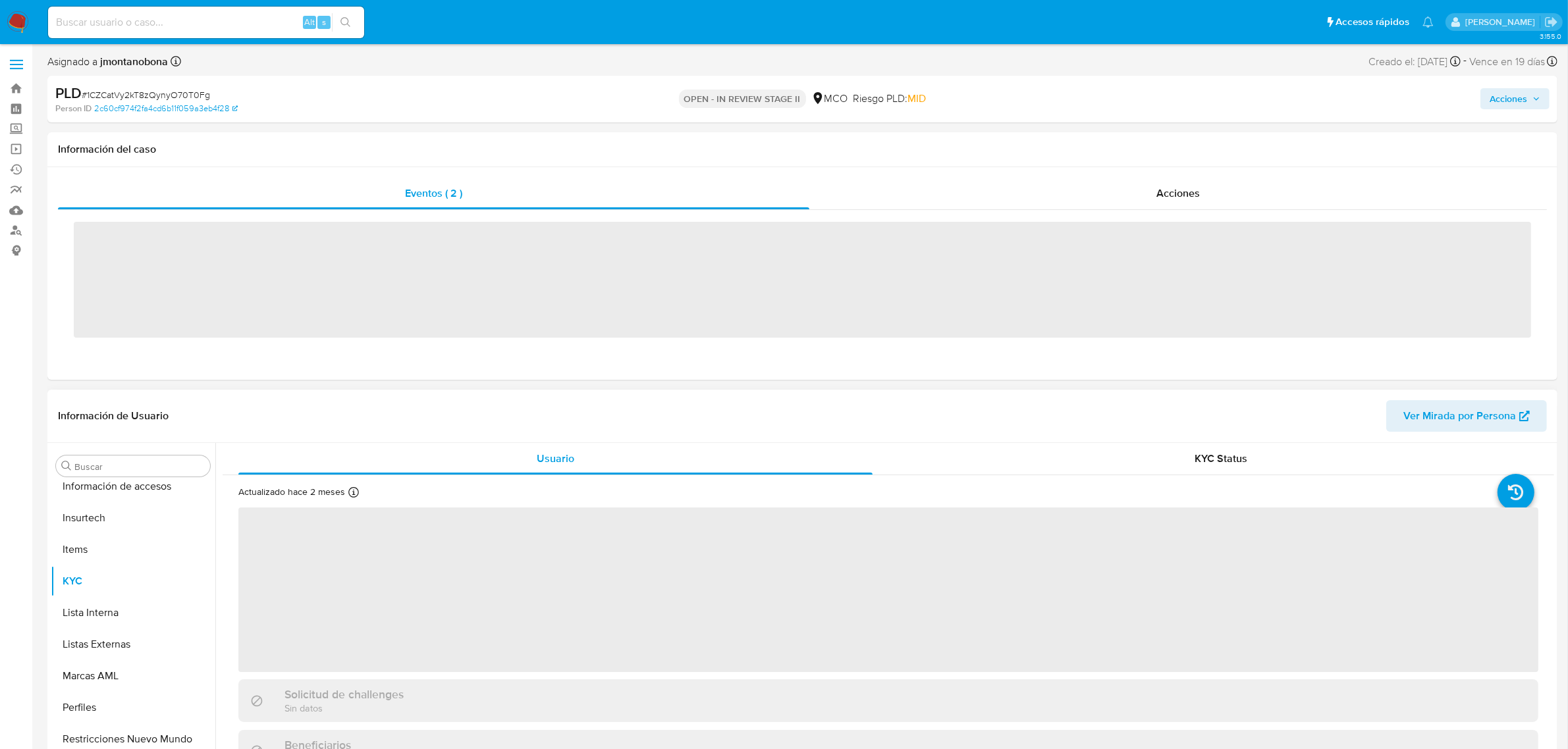
scroll to position [555, 0]
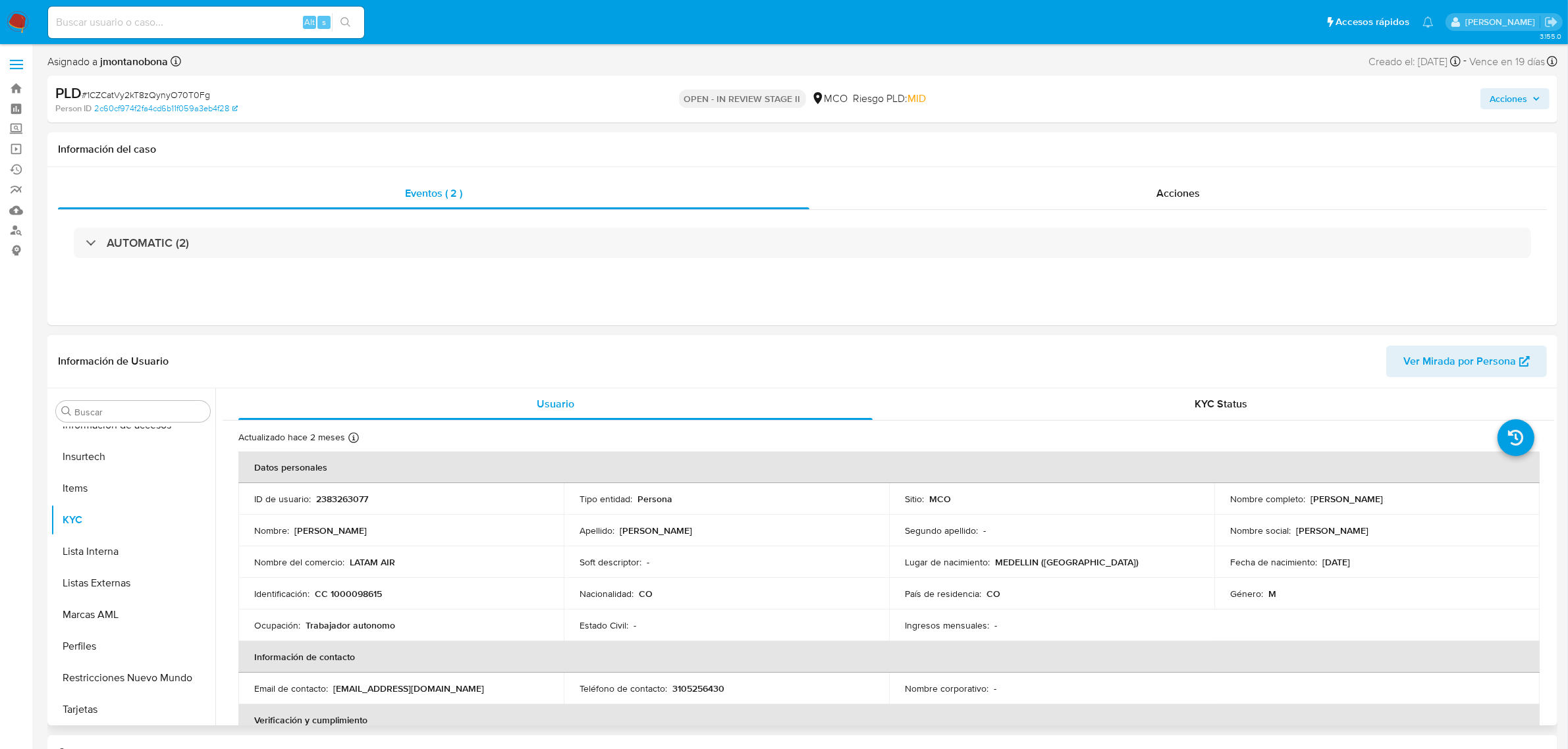
select select "10"
click at [1181, 193] on span "Acciones" at bounding box center [1179, 192] width 44 height 15
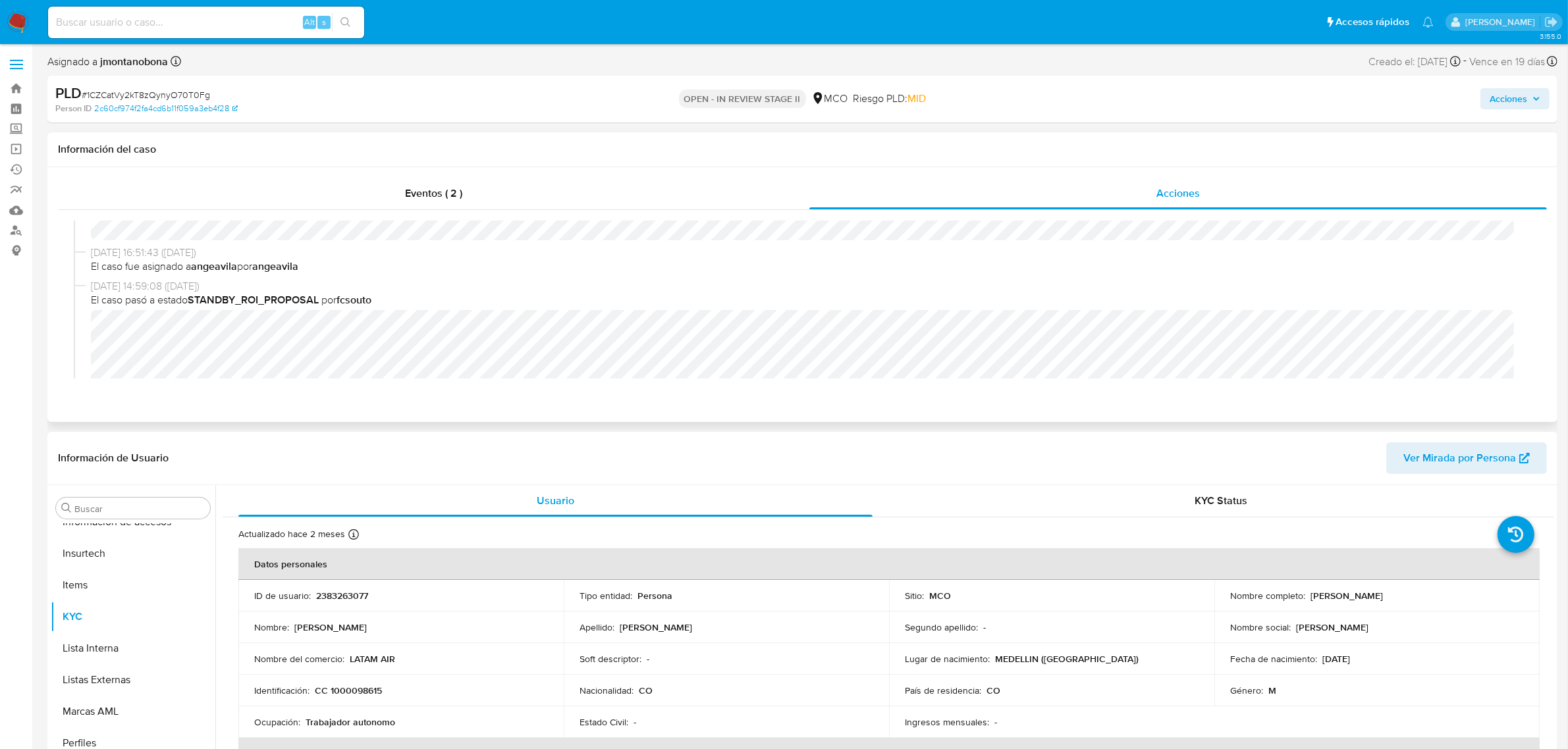
scroll to position [329, 0]
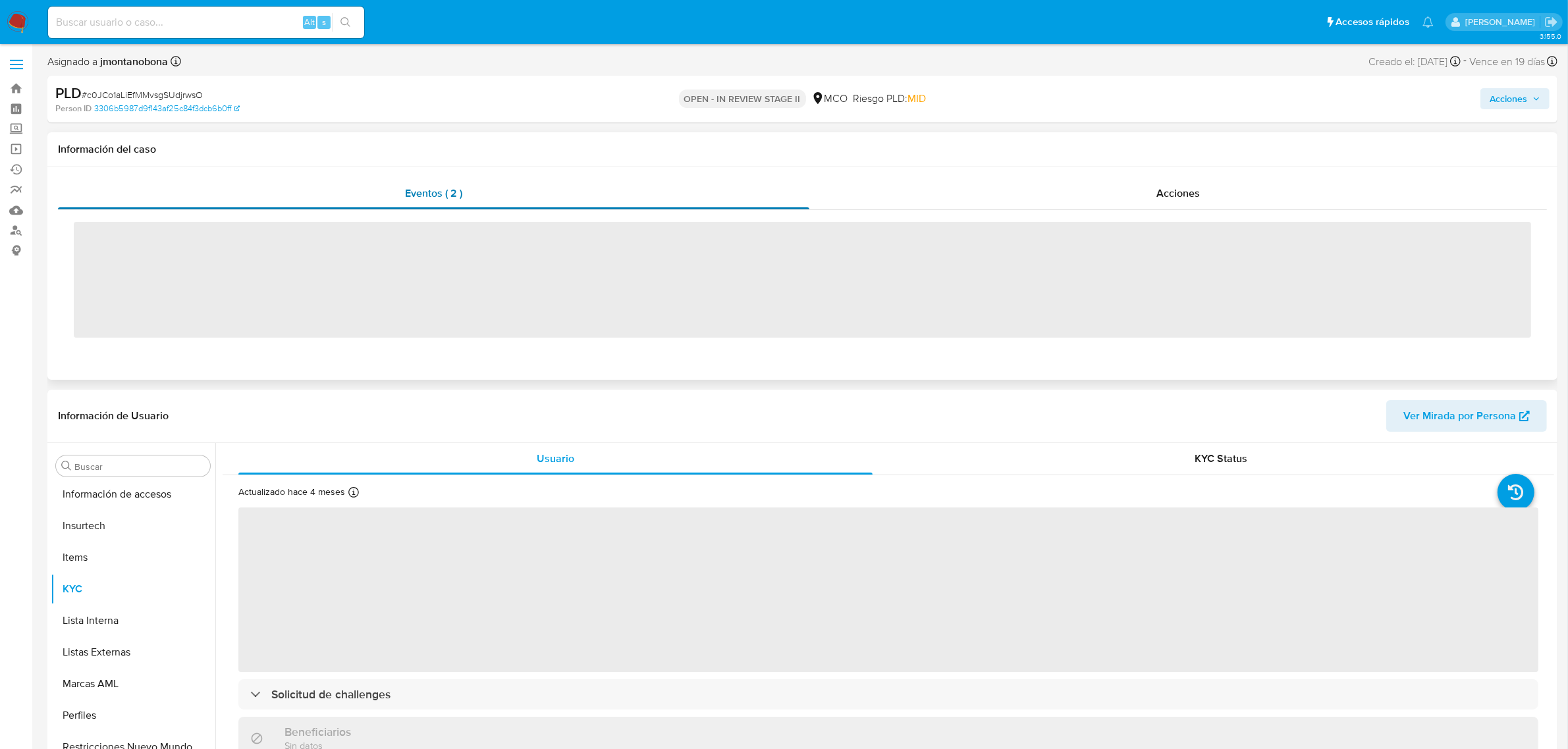
scroll to position [555, 0]
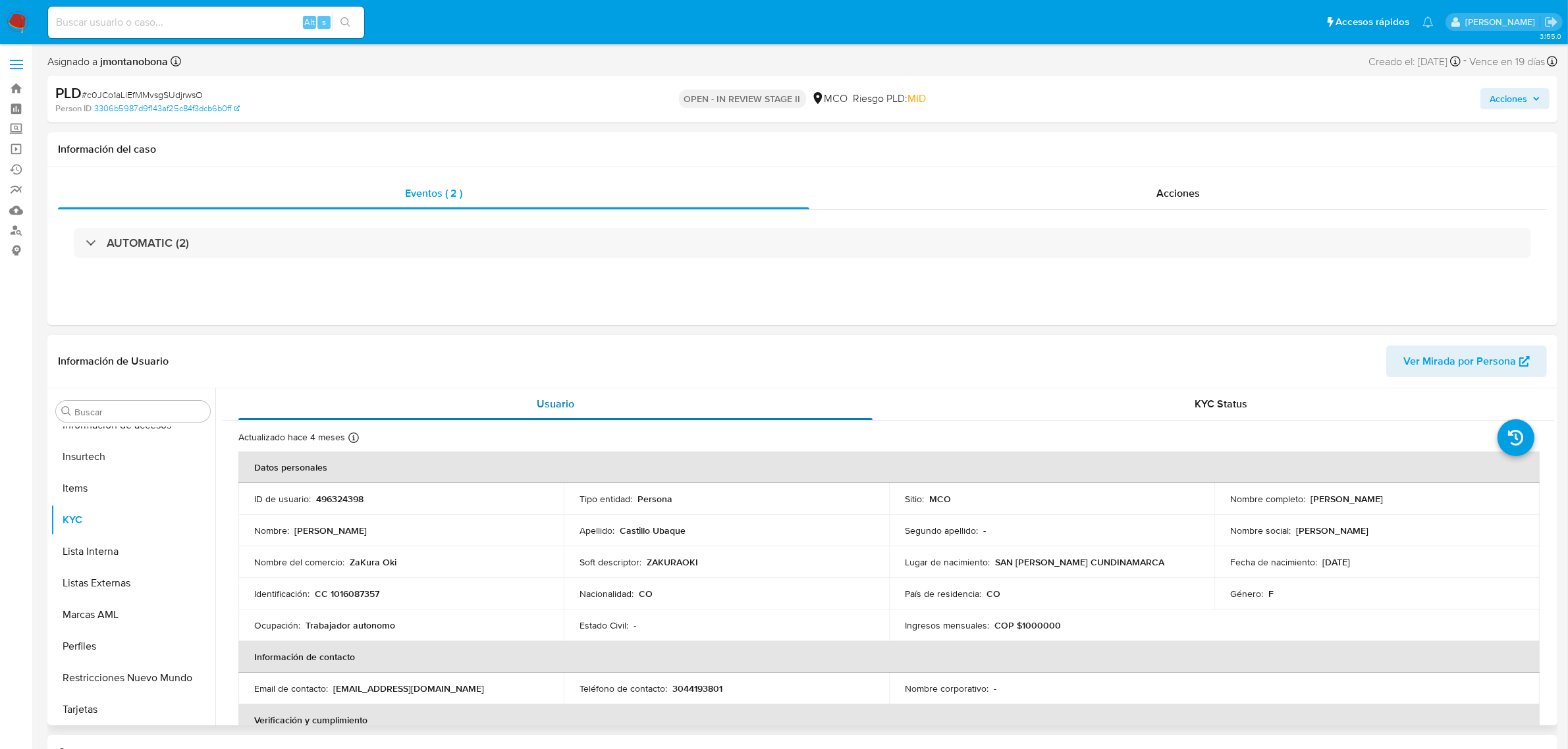
select select "10"
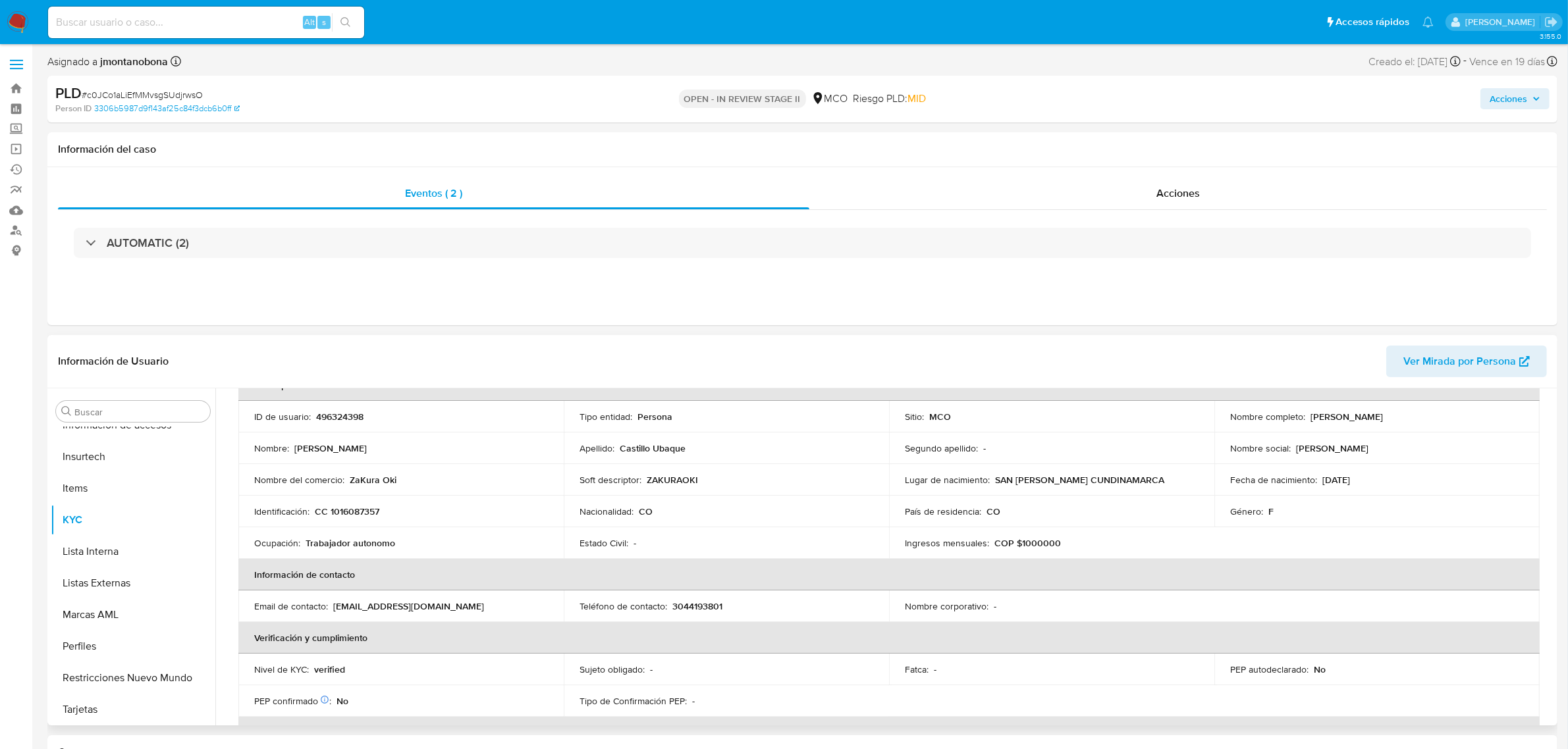
scroll to position [0, 0]
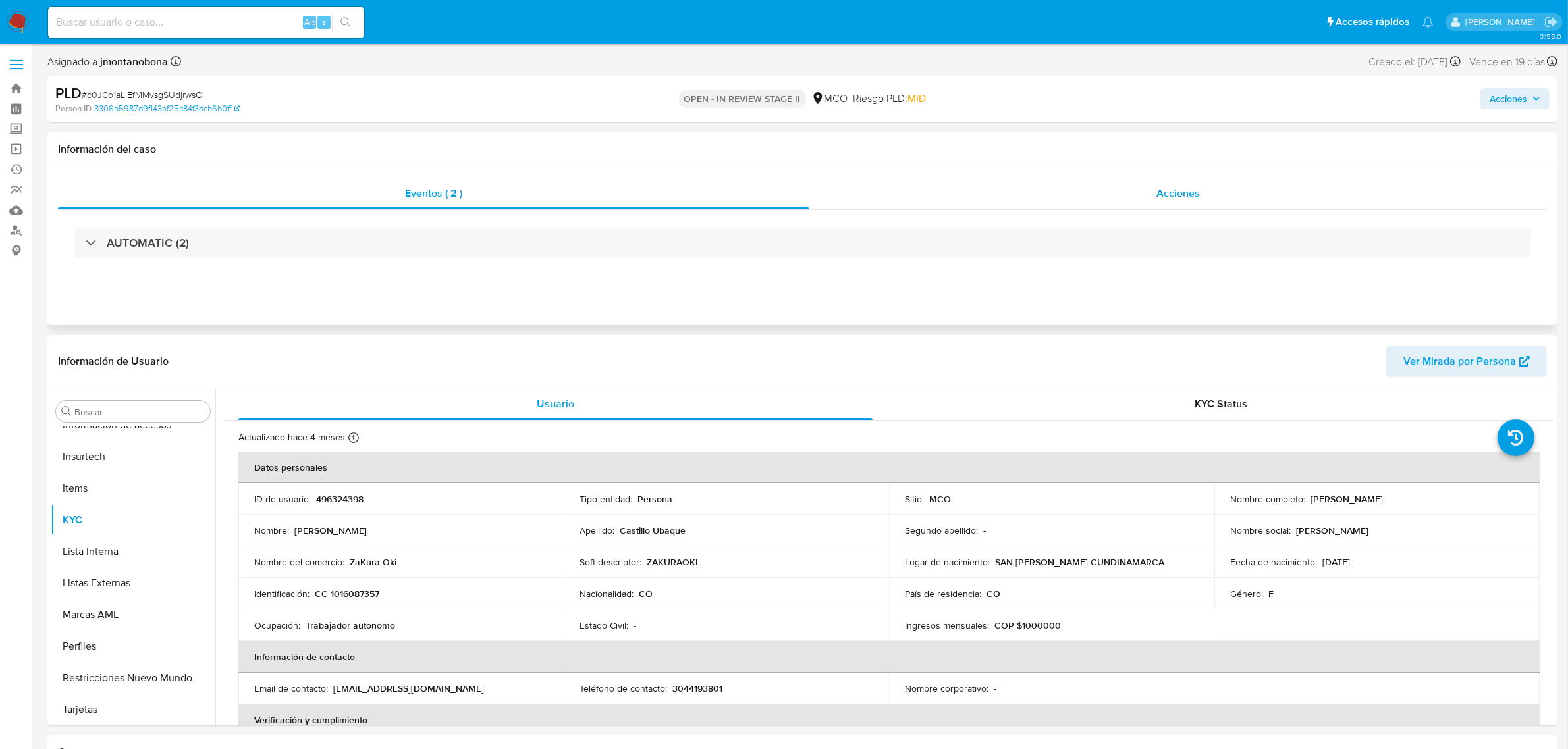
click at [1160, 193] on span "Acciones" at bounding box center [1179, 192] width 44 height 15
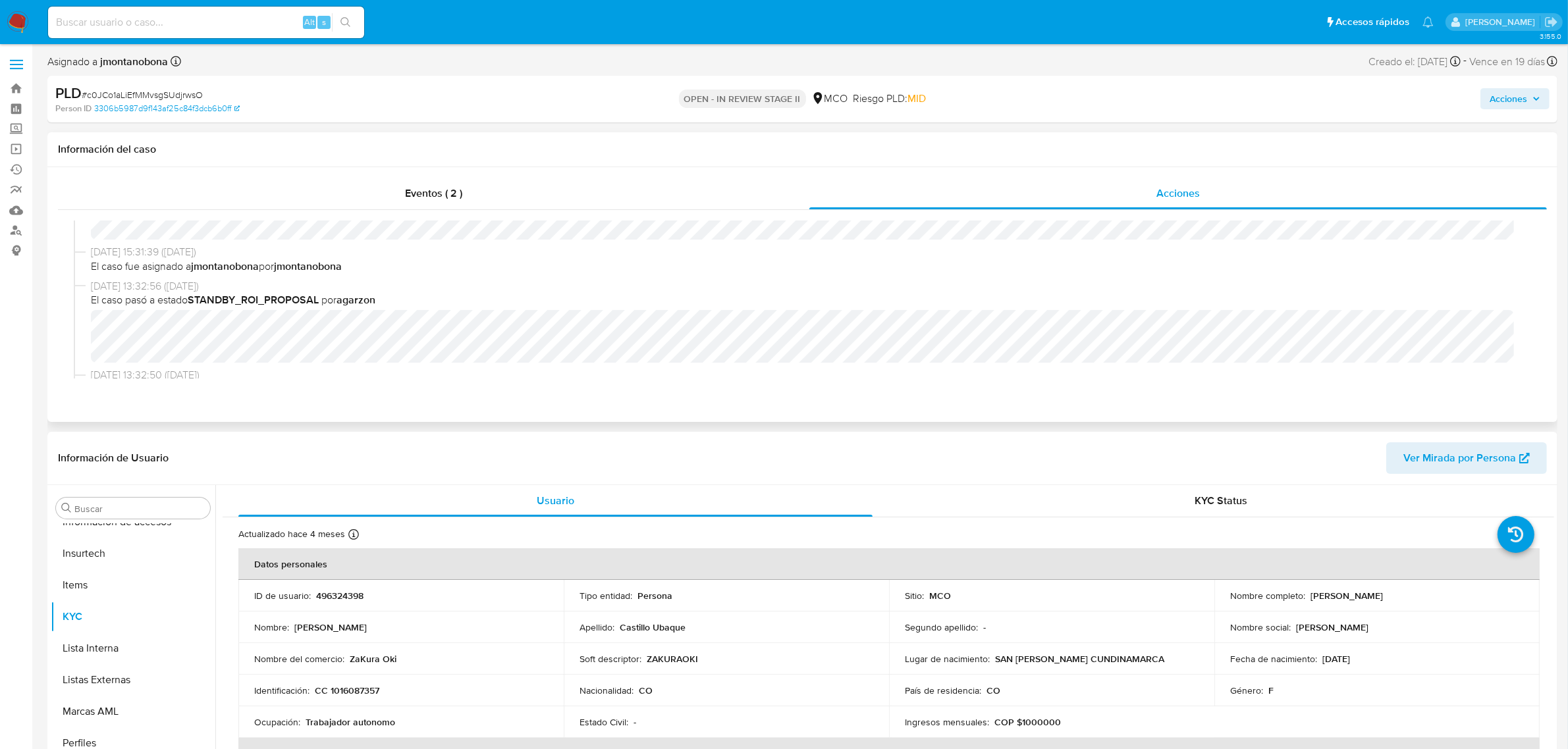
scroll to position [82, 0]
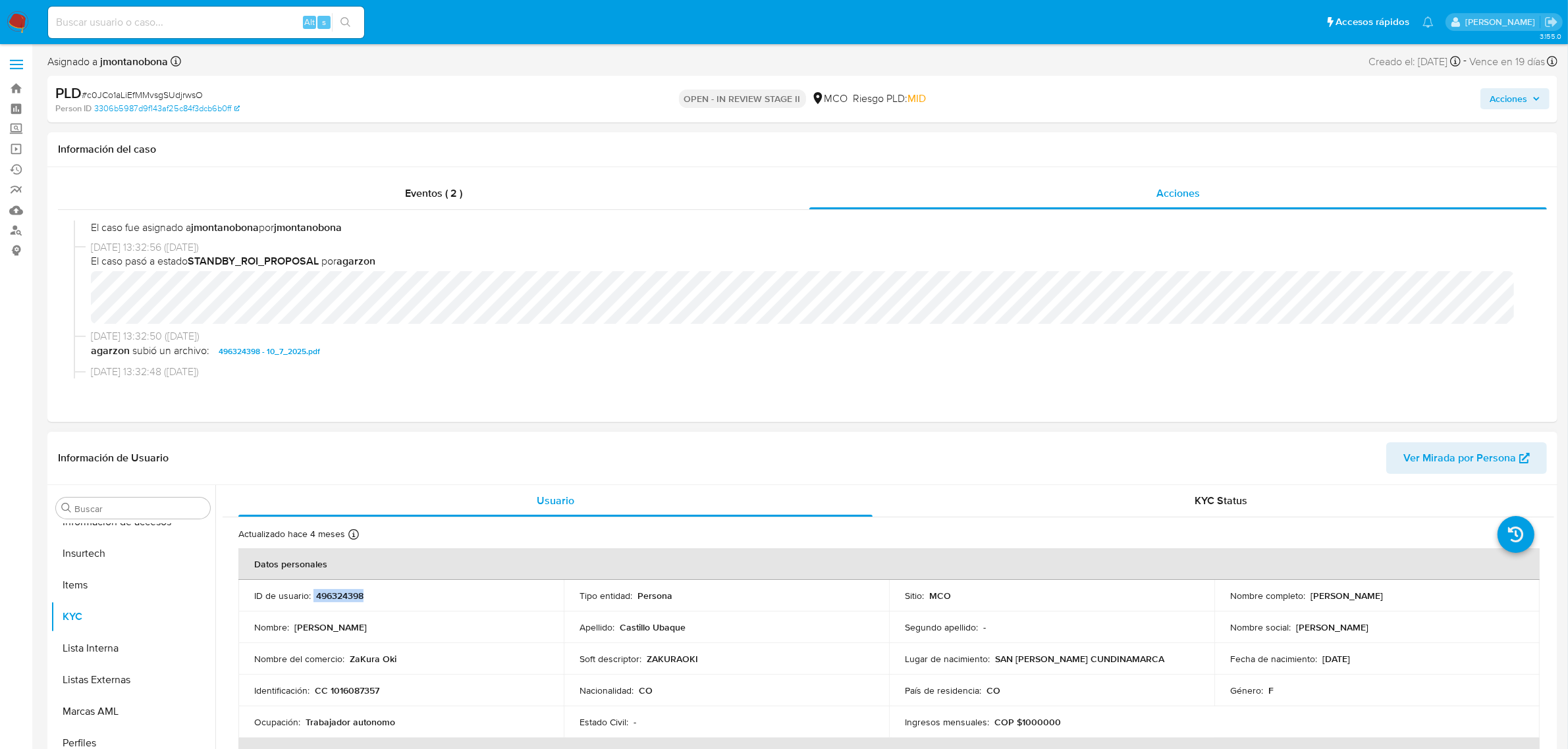
drag, startPoint x: 344, startPoint y: 593, endPoint x: 313, endPoint y: 593, distance: 31.0
click at [313, 593] on div "ID de usuario : 496324398" at bounding box center [401, 596] width 294 height 12
copy div "496324398"
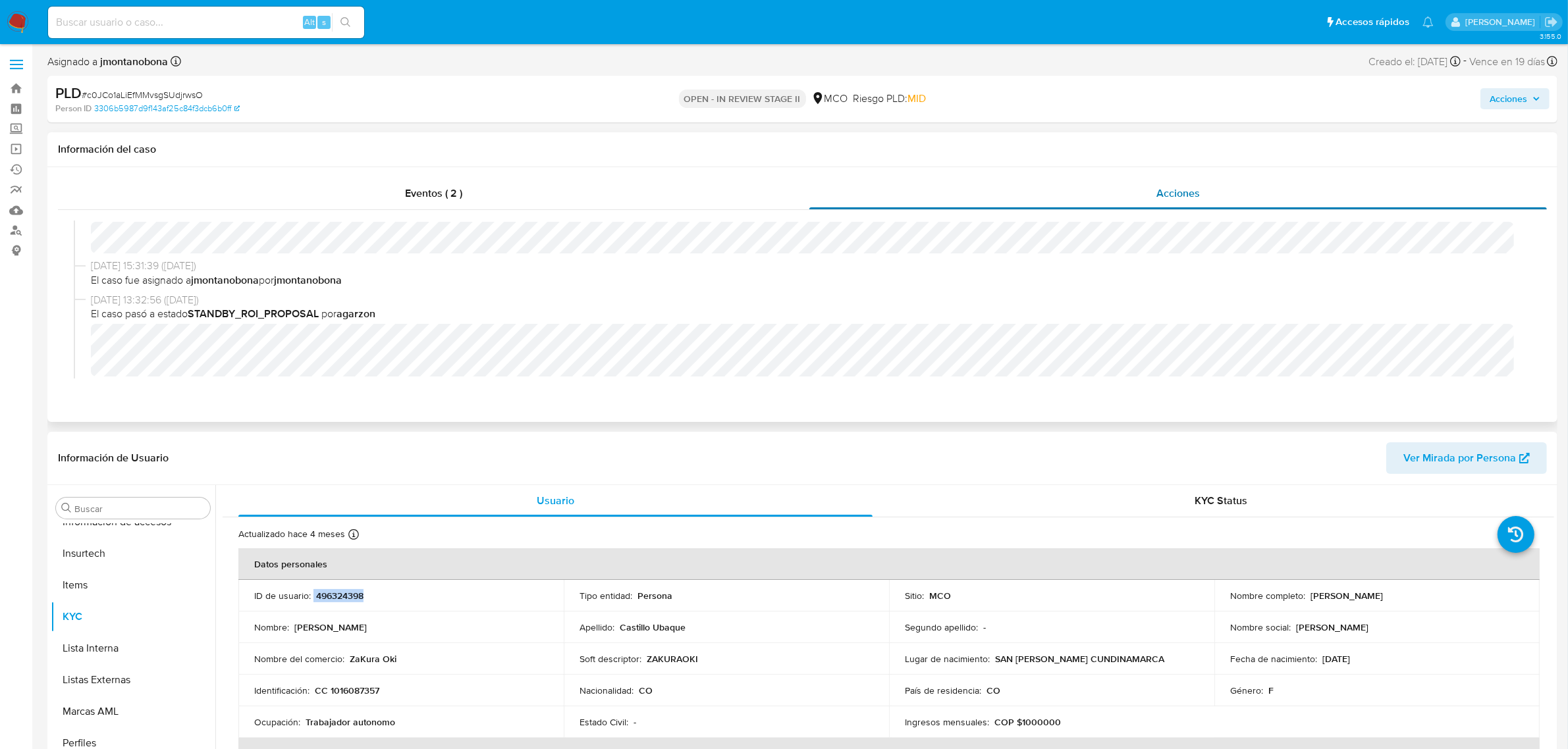
scroll to position [0, 0]
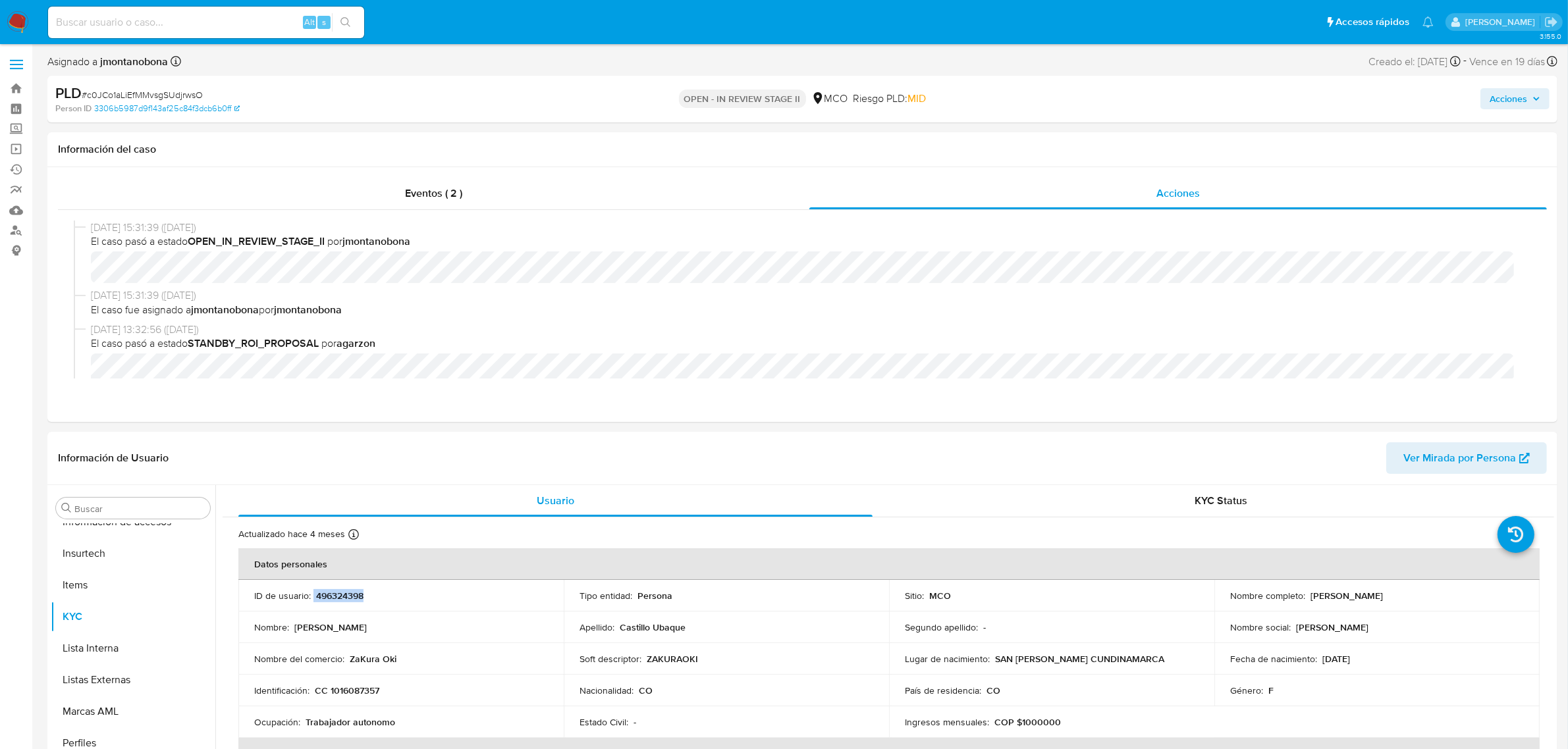
click at [1520, 101] on span "Acciones" at bounding box center [1509, 99] width 38 height 21
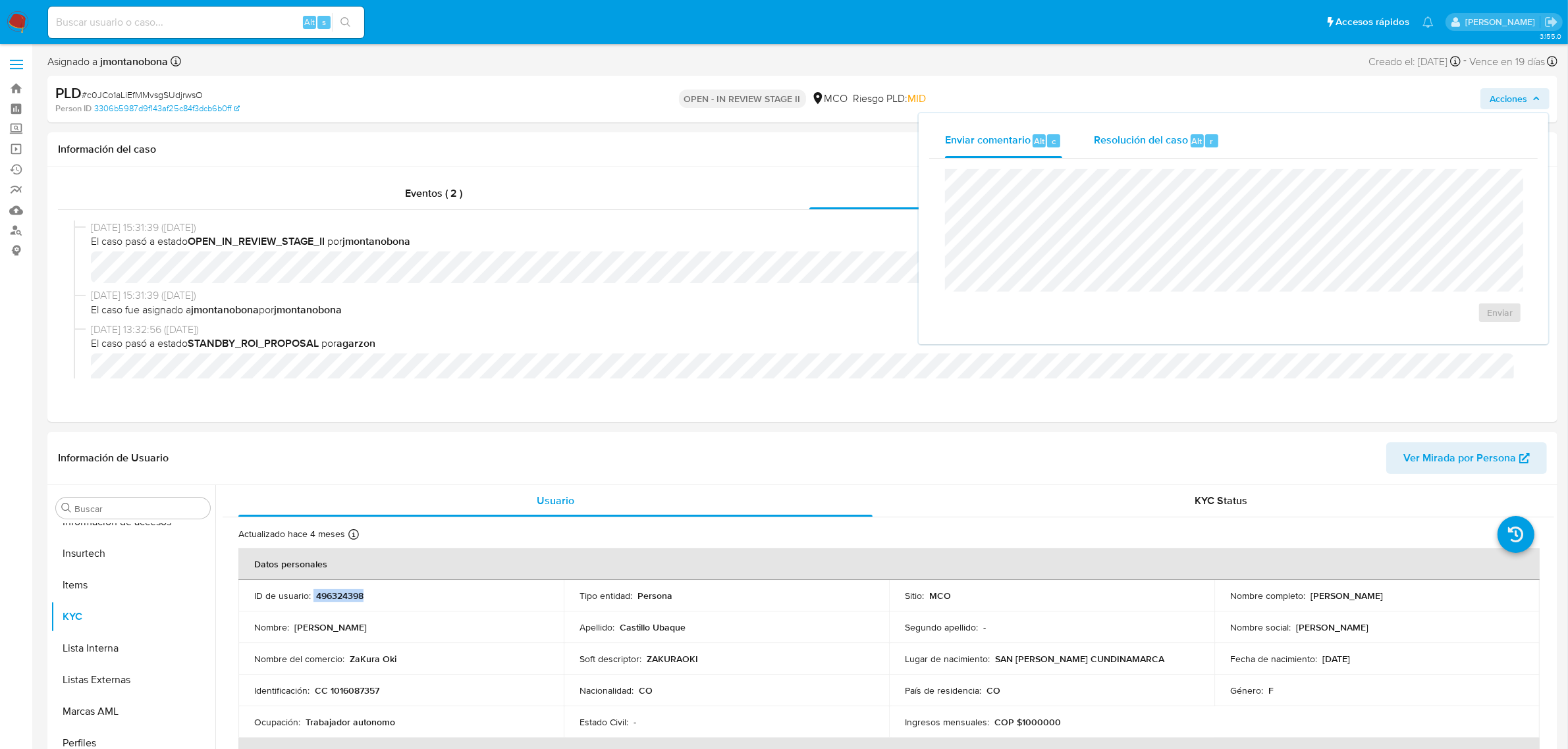
click at [1157, 137] on span "Resolución del caso" at bounding box center [1141, 140] width 94 height 15
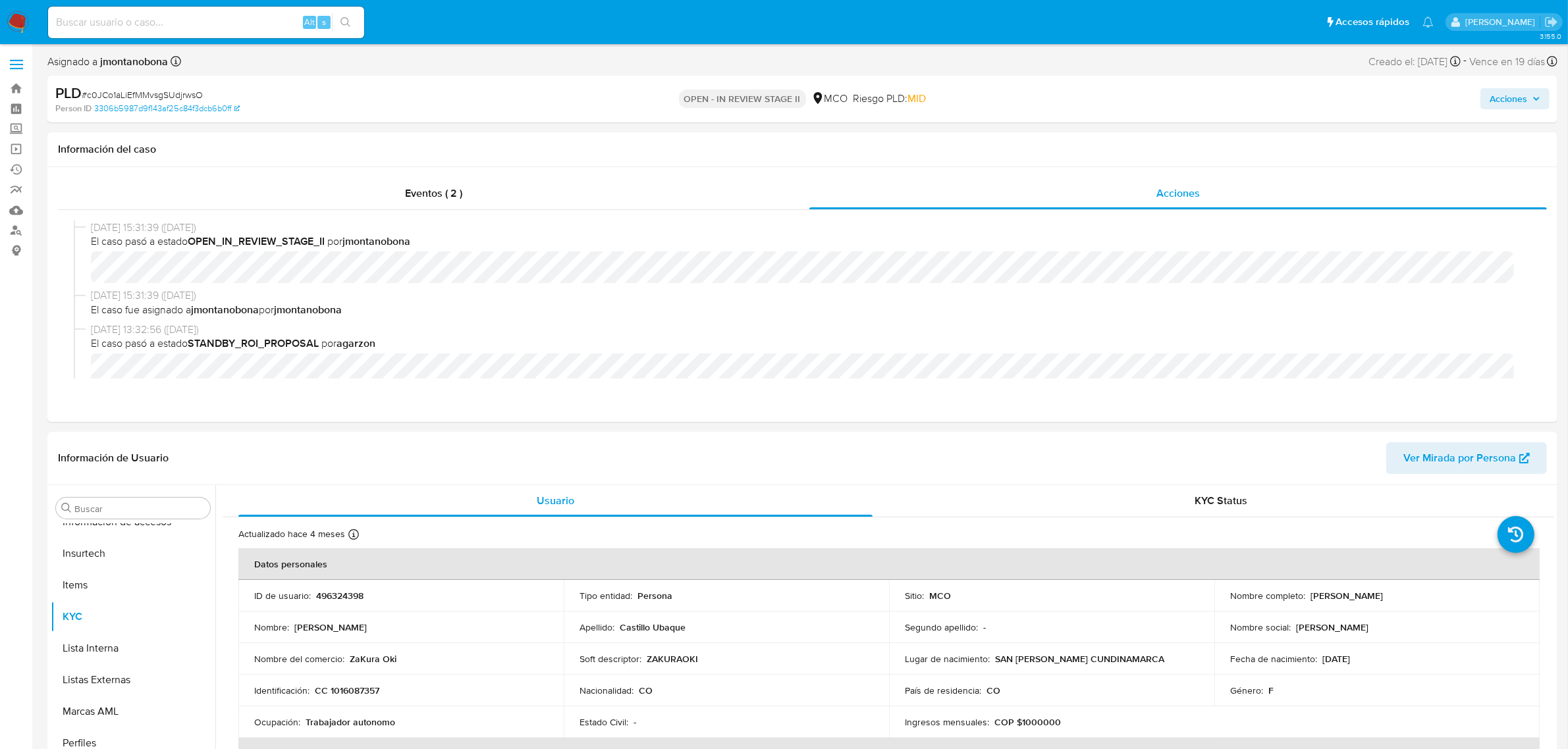
click at [1509, 97] on span "Acciones" at bounding box center [1509, 99] width 38 height 21
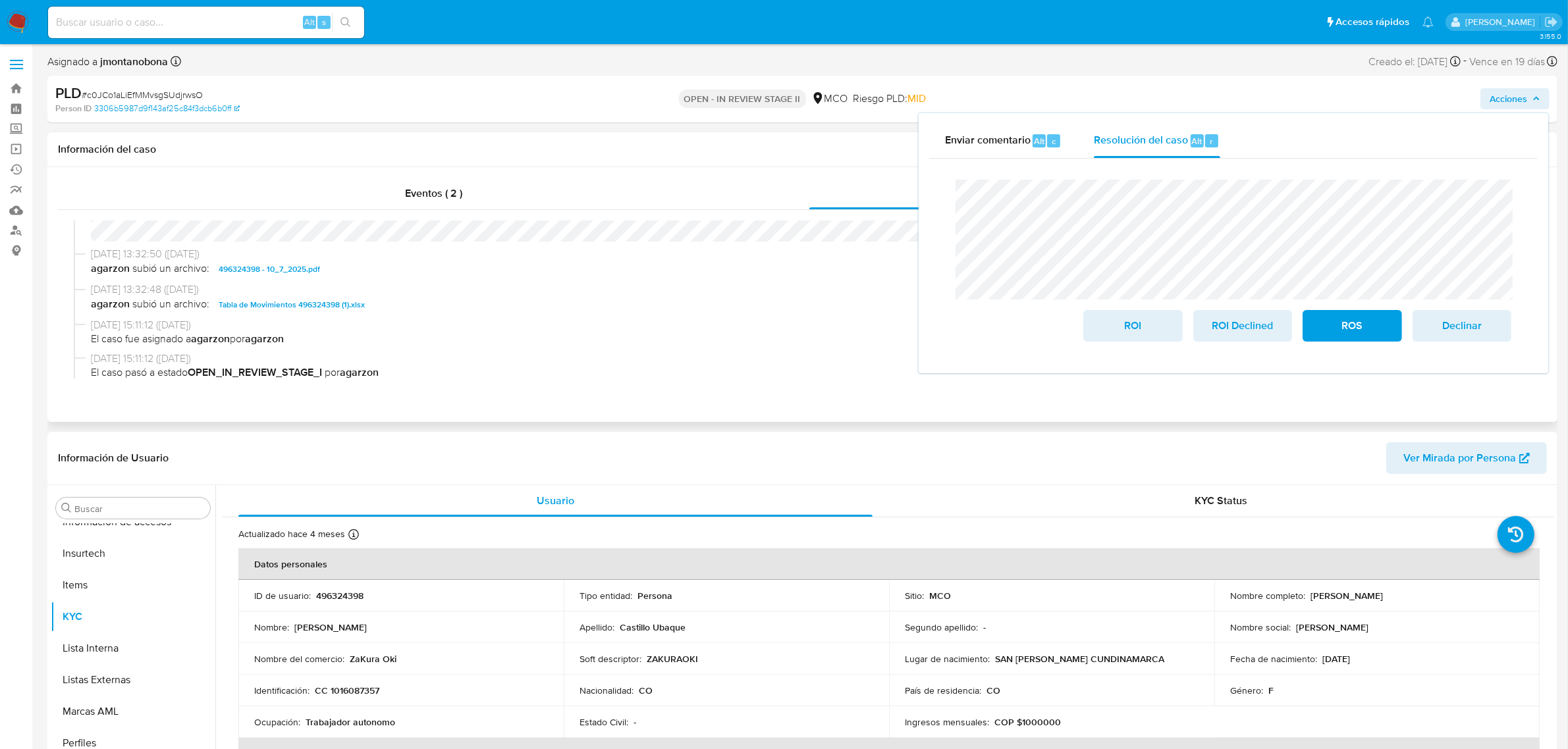
scroll to position [82, 0]
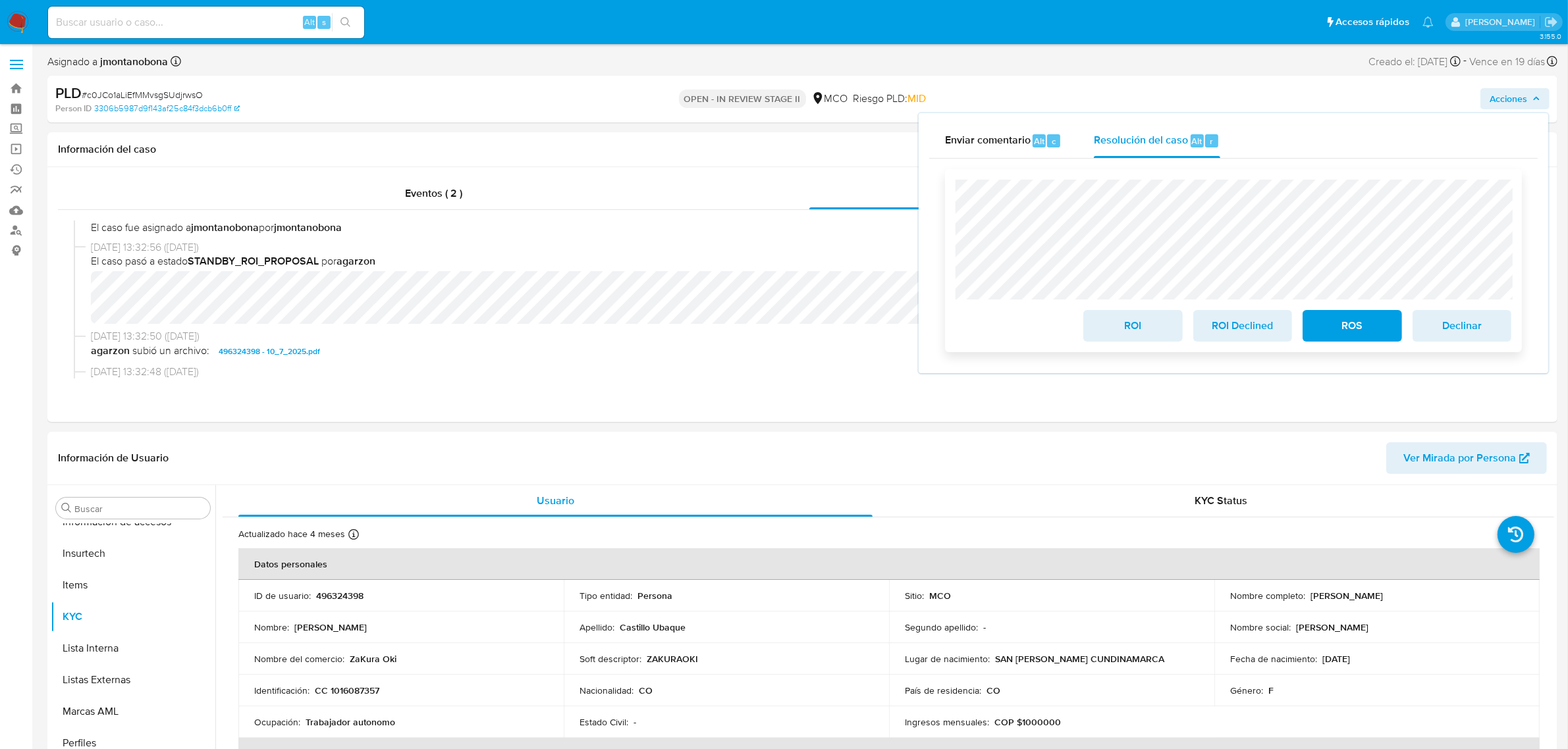
click at [1154, 329] on span "ROI" at bounding box center [1133, 325] width 65 height 29
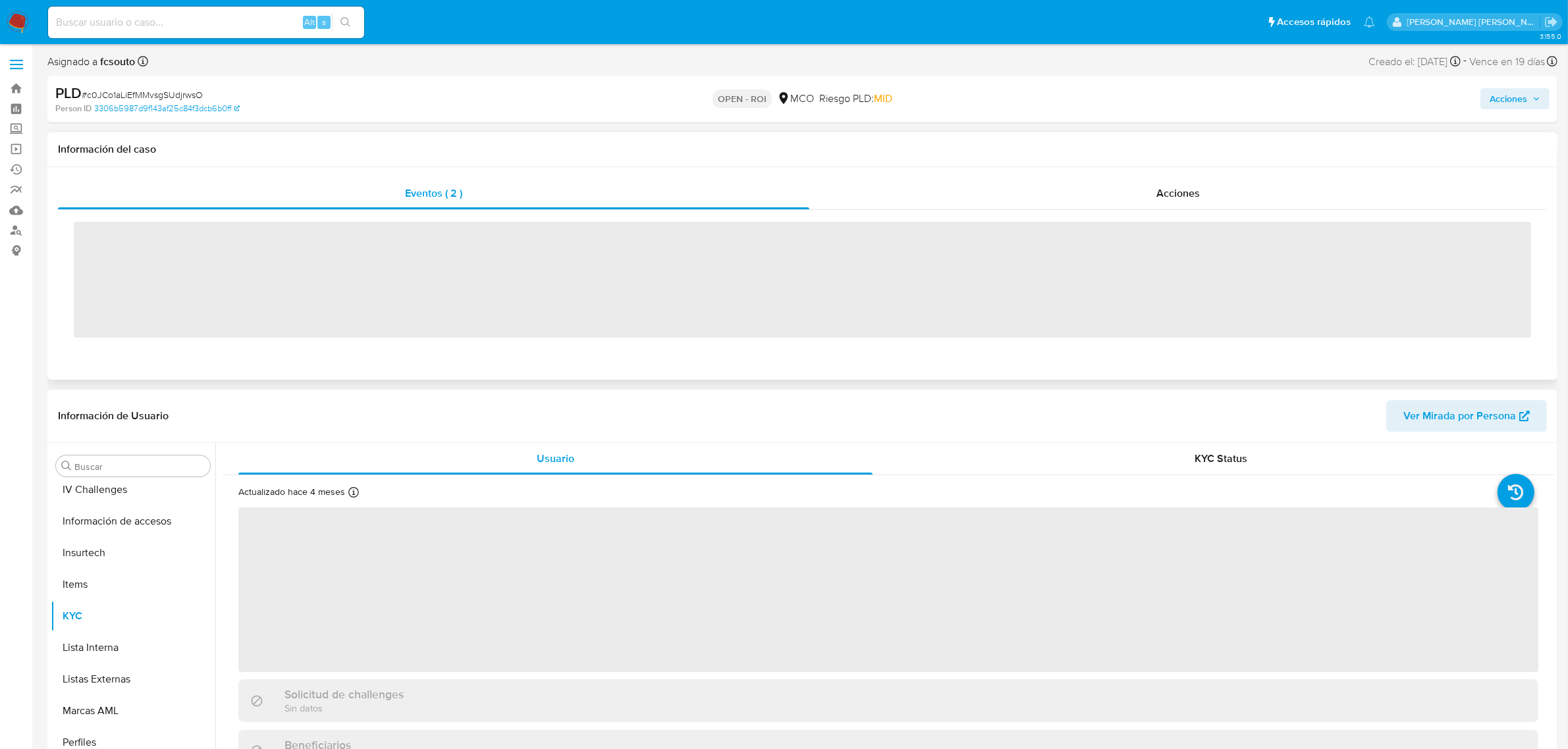
scroll to position [555, 0]
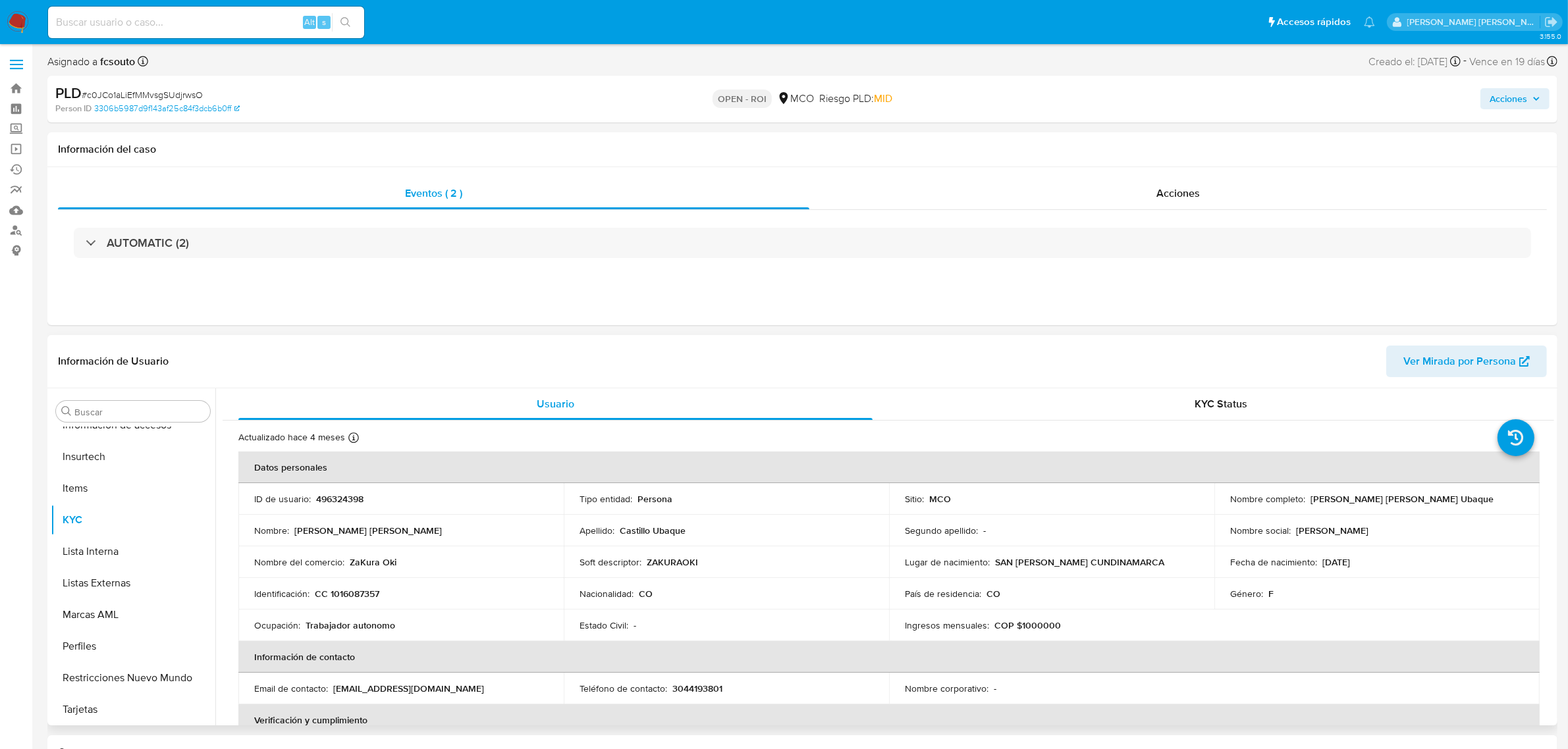
select select "10"
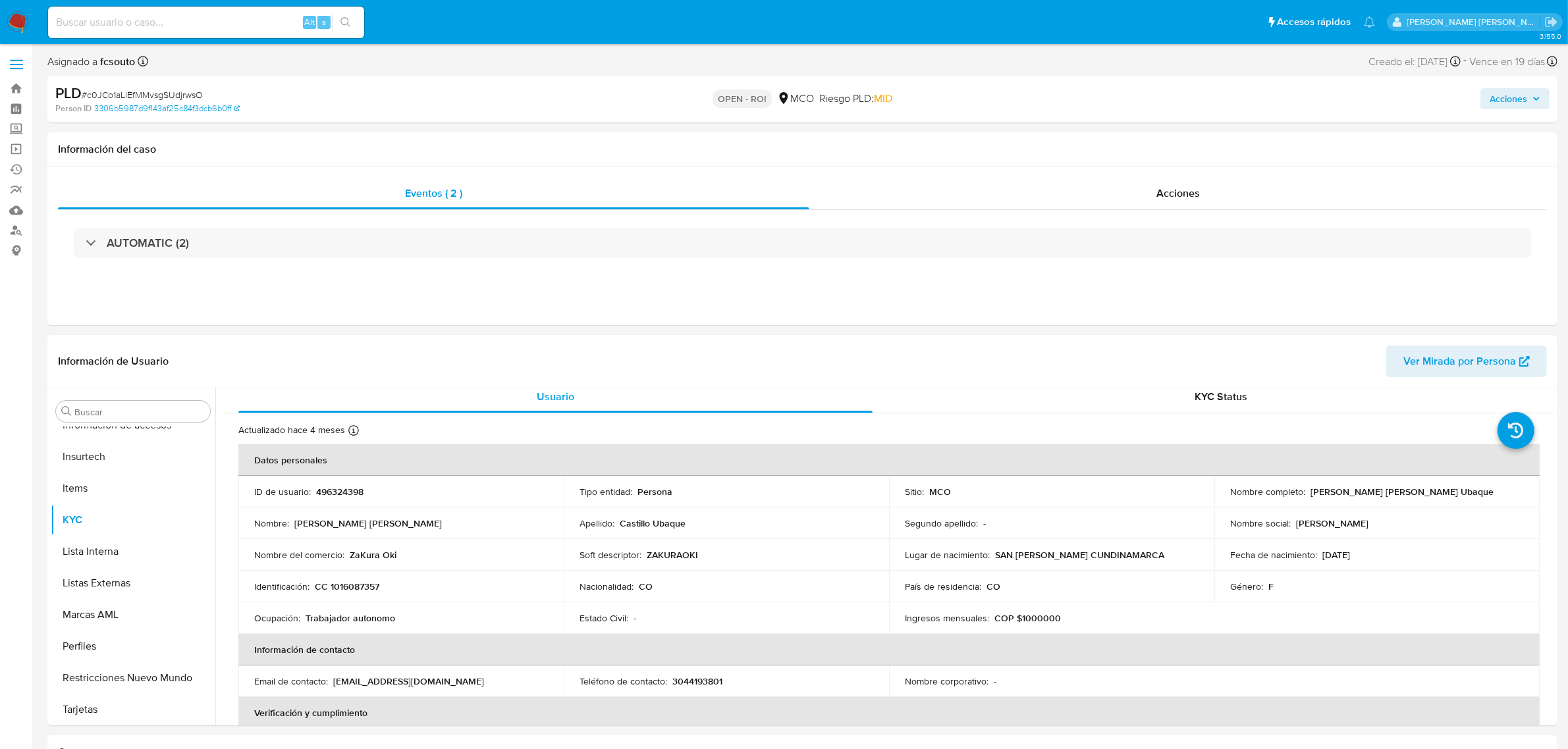
scroll to position [0, 0]
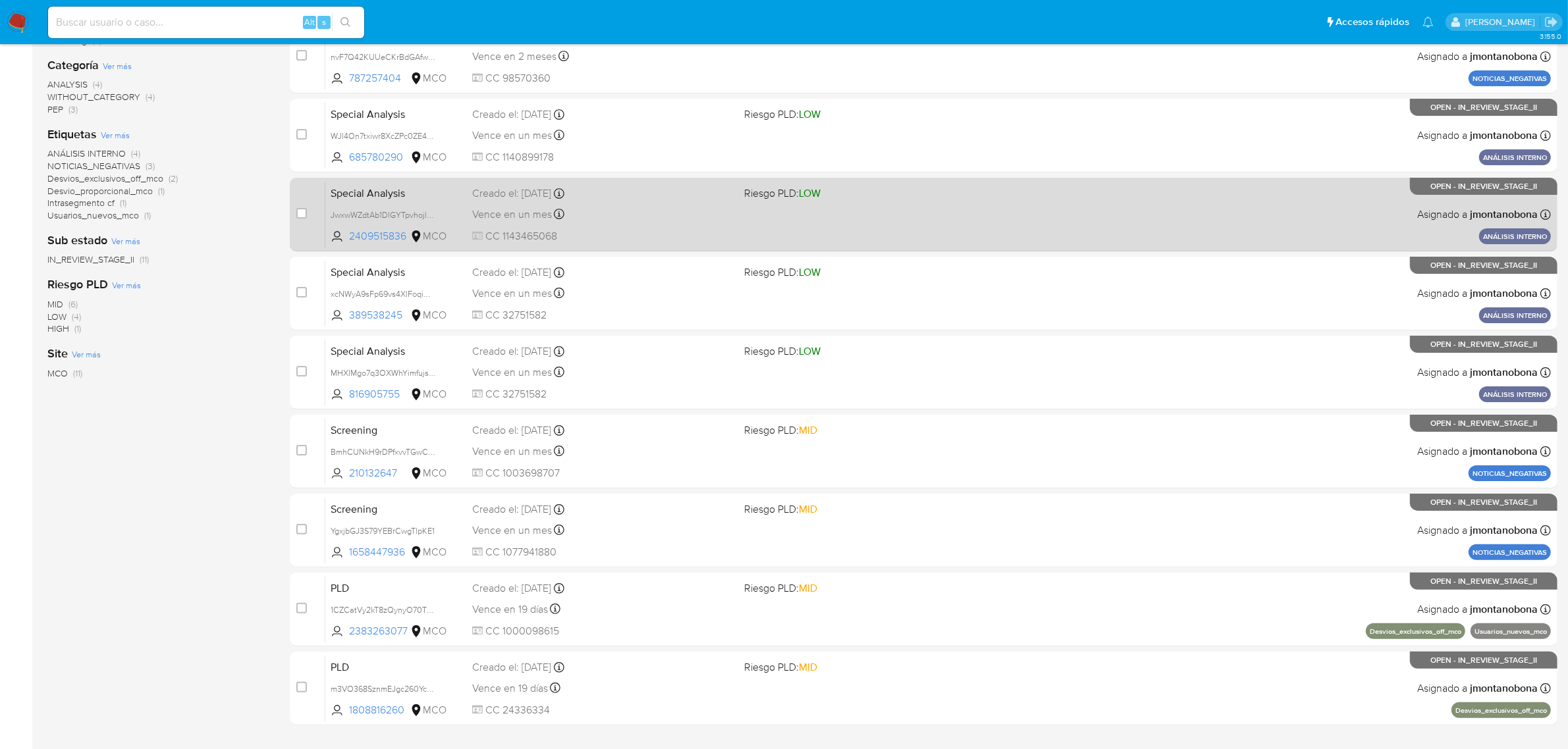
scroll to position [288, 0]
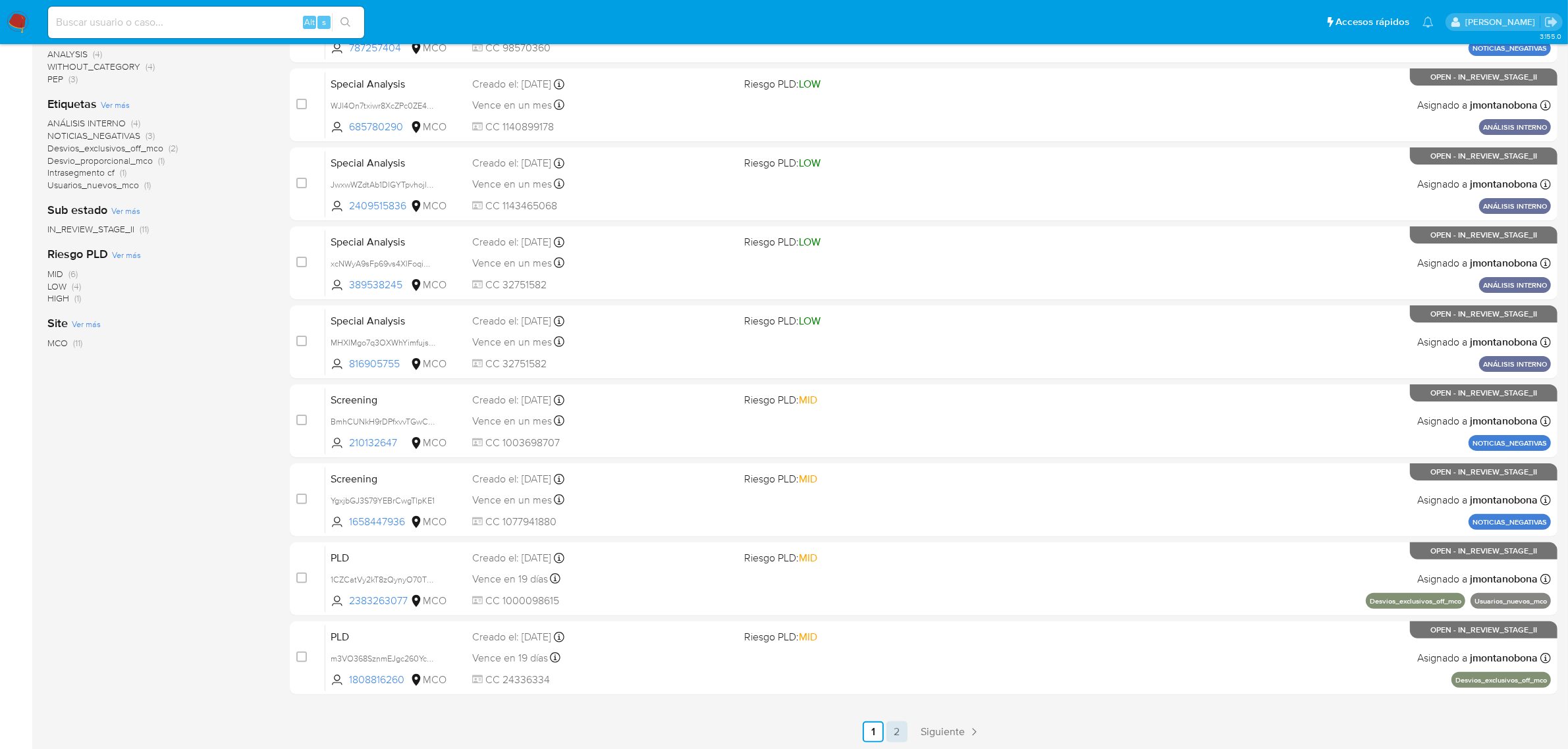
click at [900, 736] on link "2" at bounding box center [897, 732] width 21 height 21
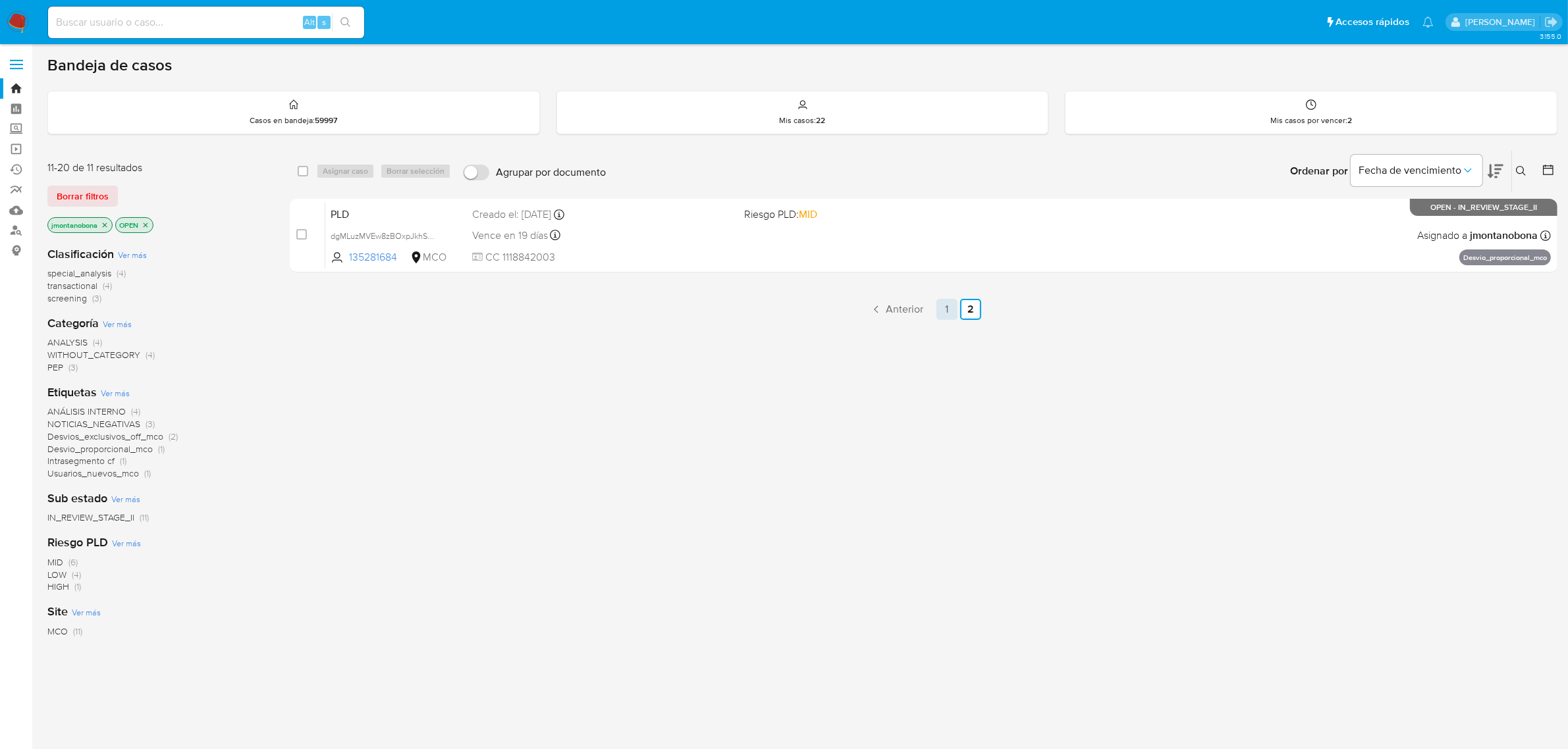
click at [946, 308] on link "1" at bounding box center [947, 309] width 21 height 21
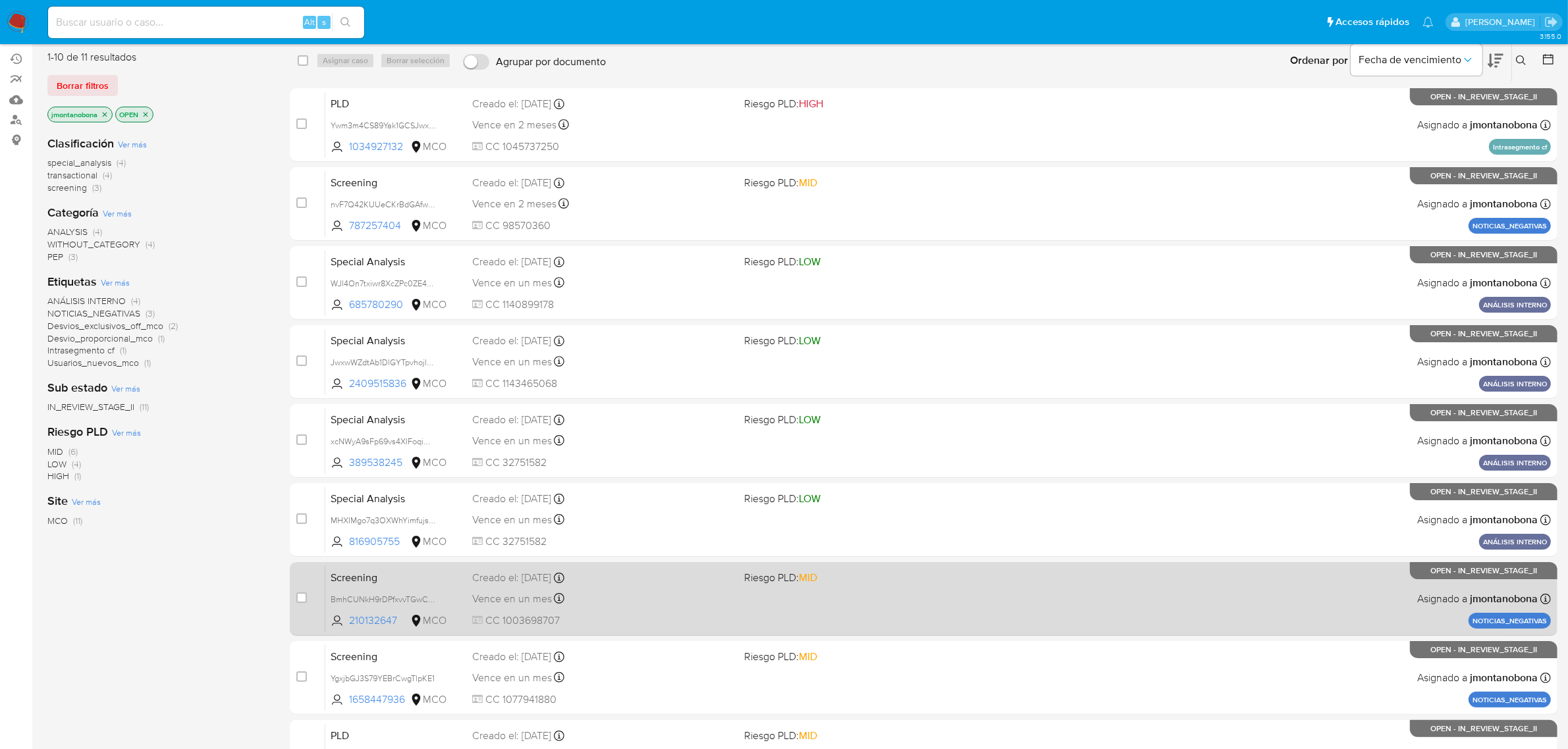
scroll to position [288, 0]
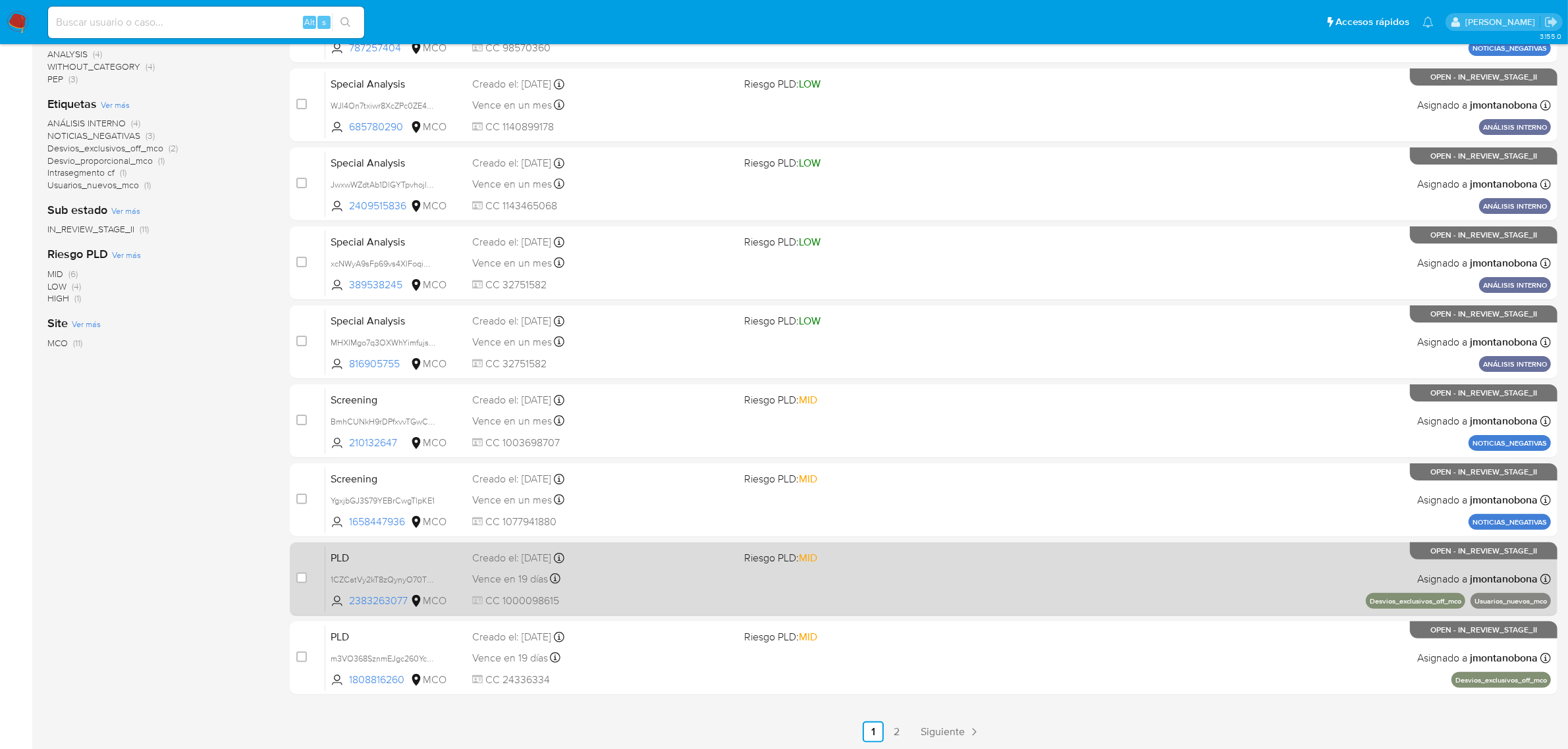
click at [420, 570] on div "PLD 1CZCatVy2kT8zQynyO70T0Fg 2383263077 MCO Riesgo PLD: MID Creado el: [DATE] C…" at bounding box center [938, 579] width 1226 height 66
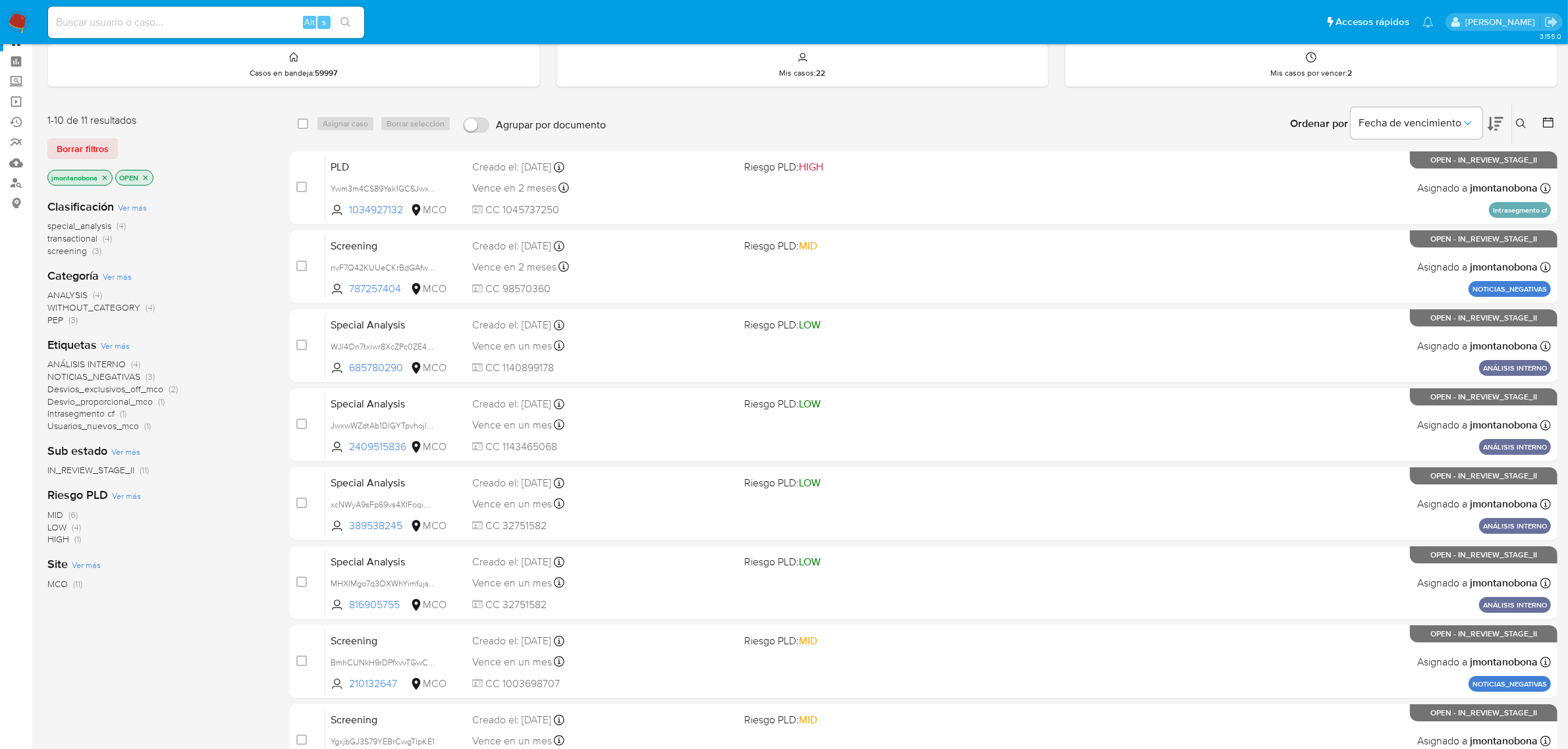
scroll to position [0, 0]
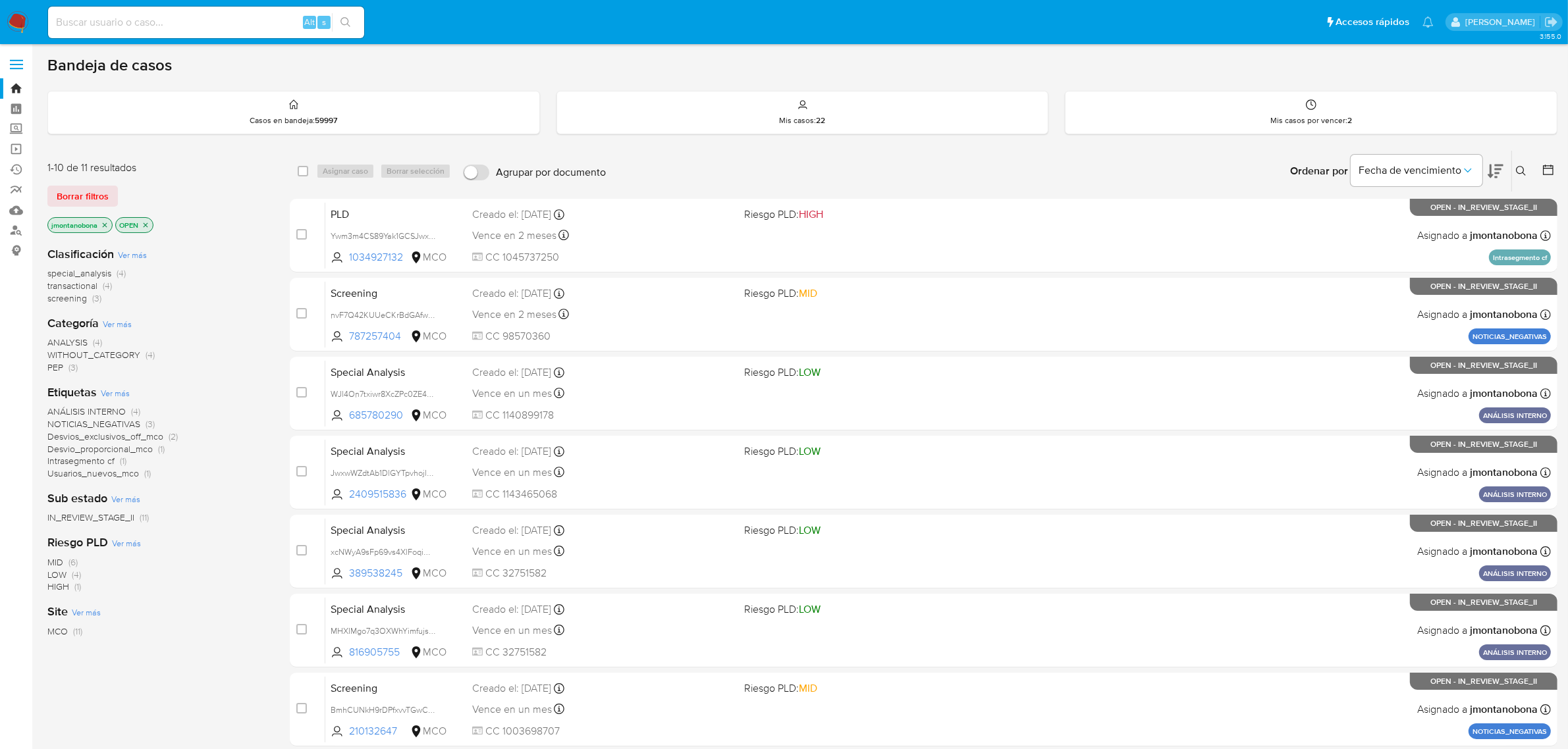
click at [102, 221] on icon "close-filter" at bounding box center [104, 225] width 8 height 8
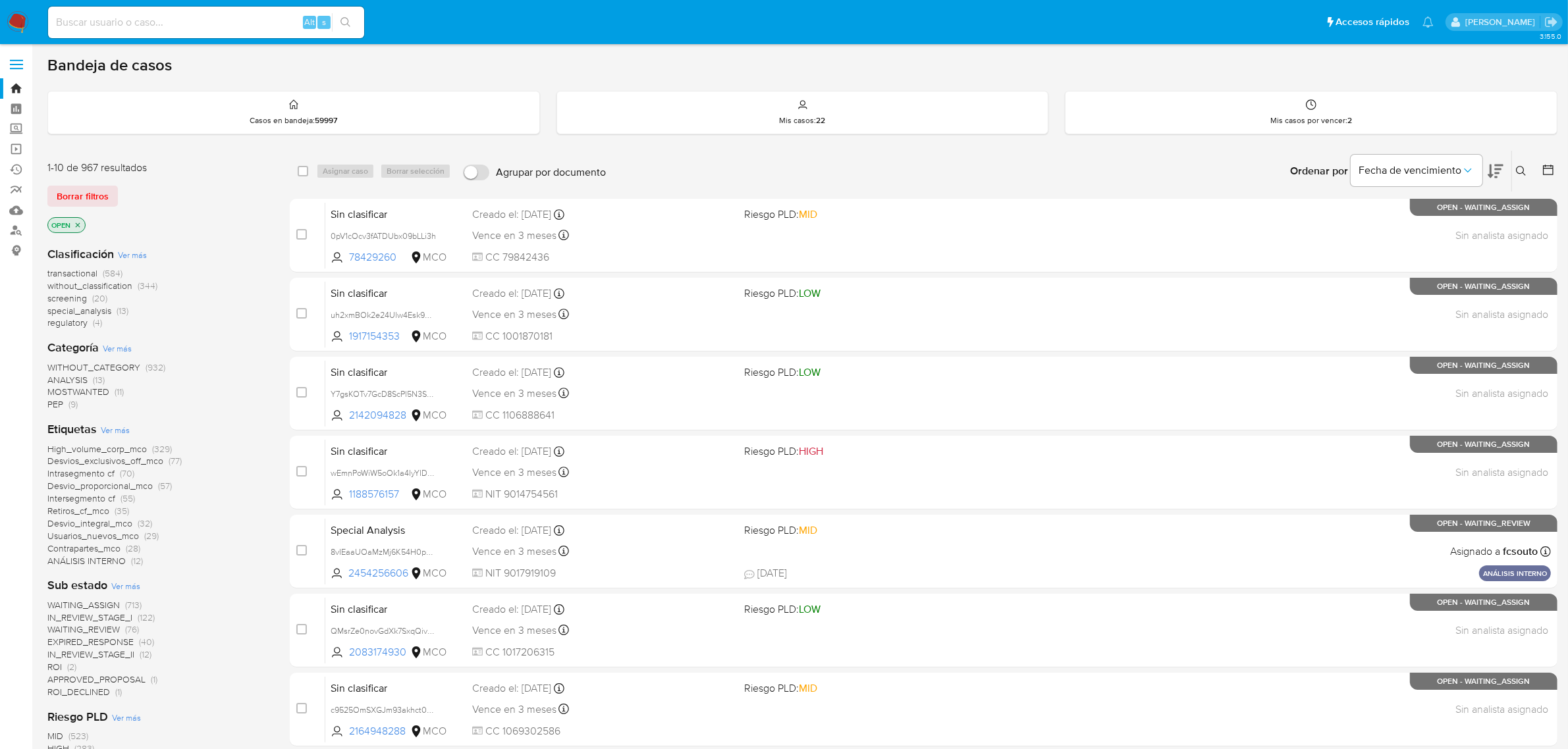
click at [79, 225] on icon "close-filter" at bounding box center [77, 225] width 8 height 8
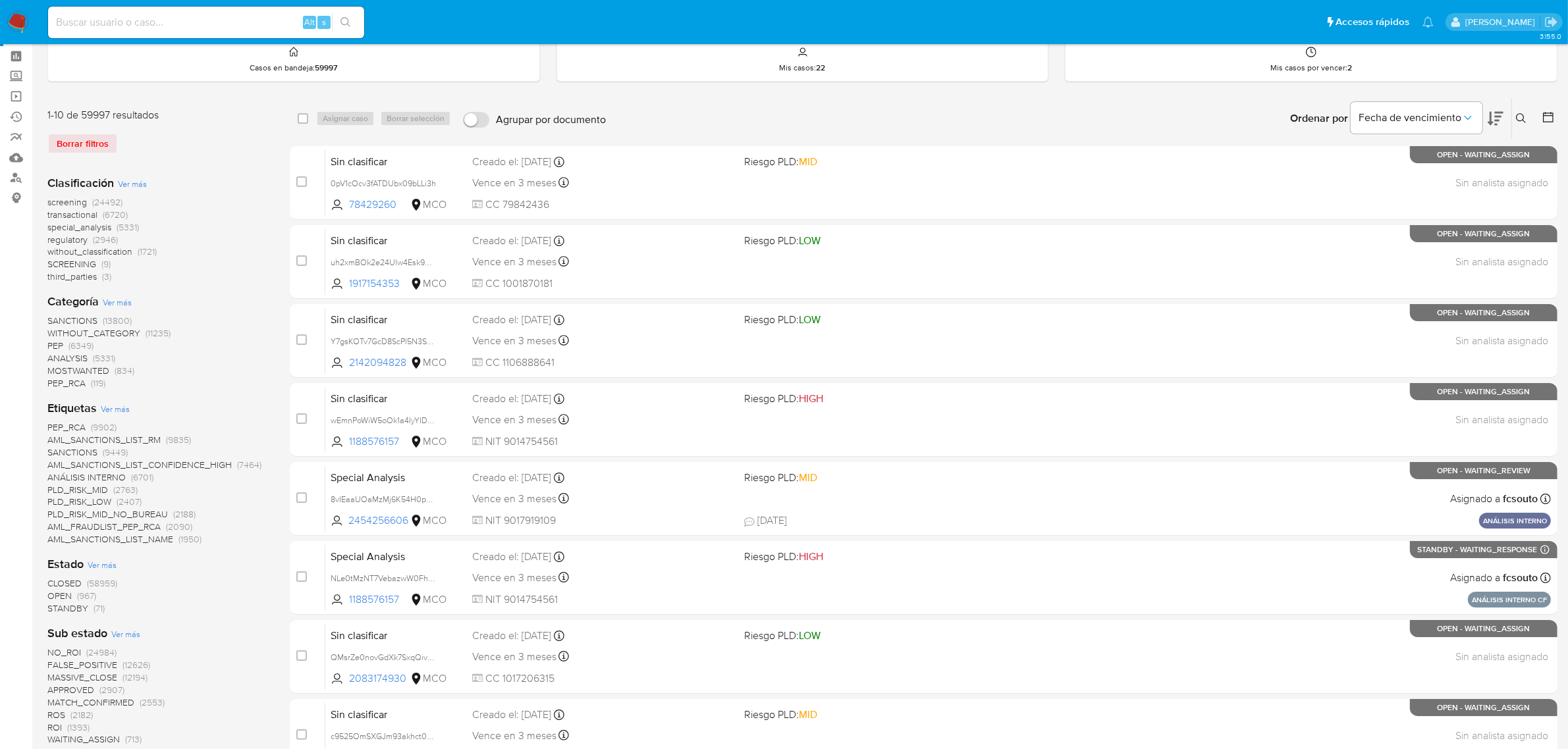
scroll to position [82, 0]
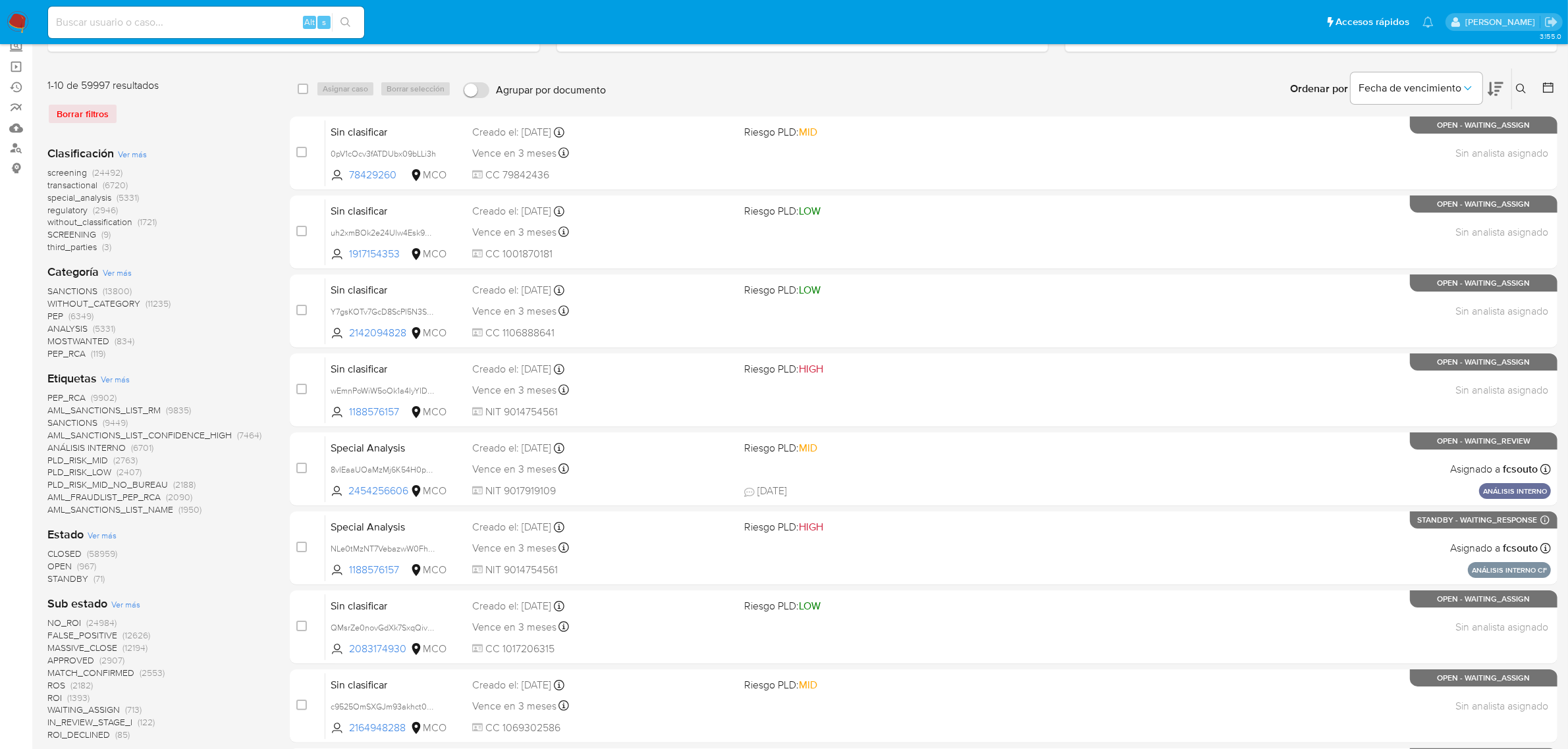
click at [67, 577] on span "STANDBY" at bounding box center [67, 579] width 41 height 13
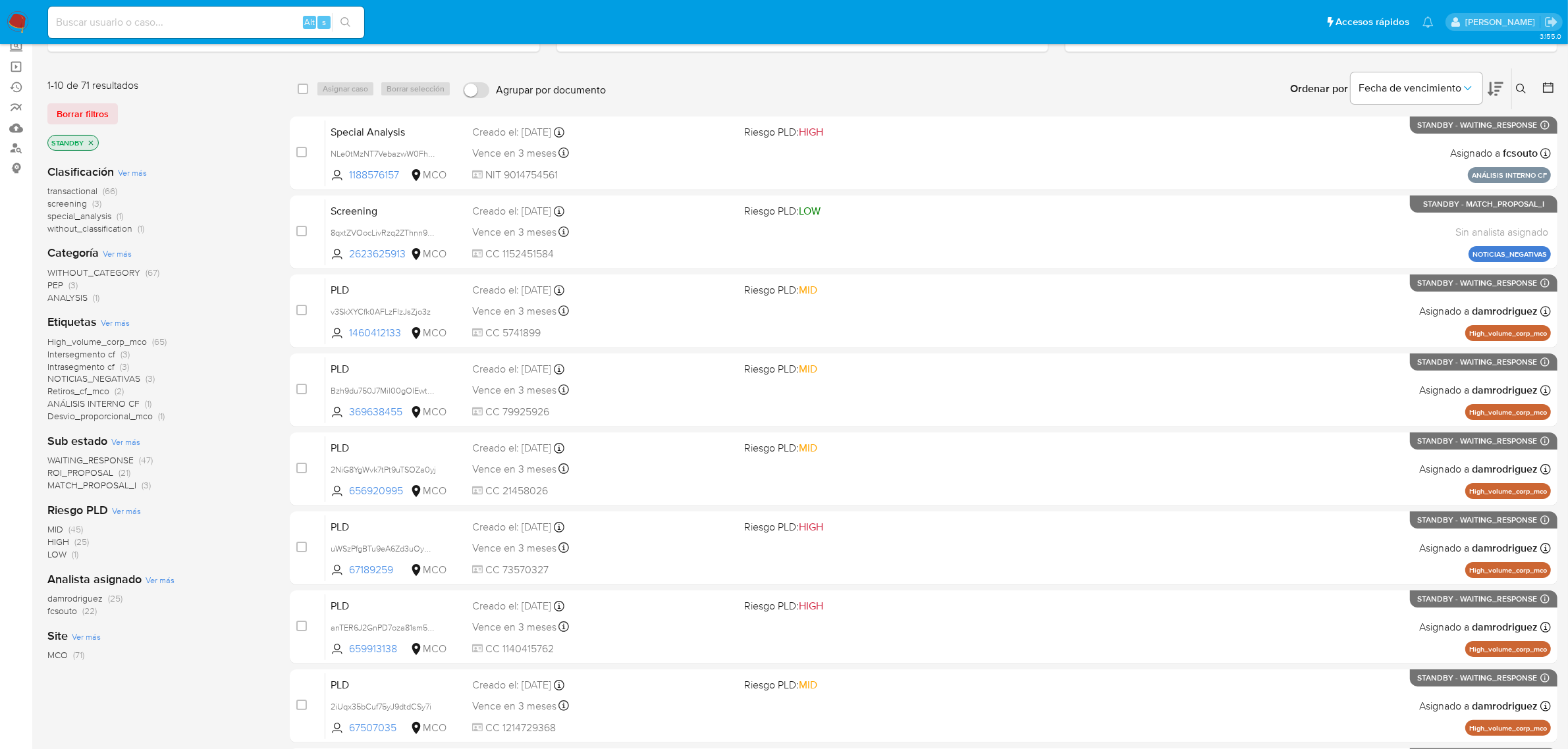
click at [82, 472] on span "ROI_PROPOSAL" at bounding box center [80, 472] width 66 height 13
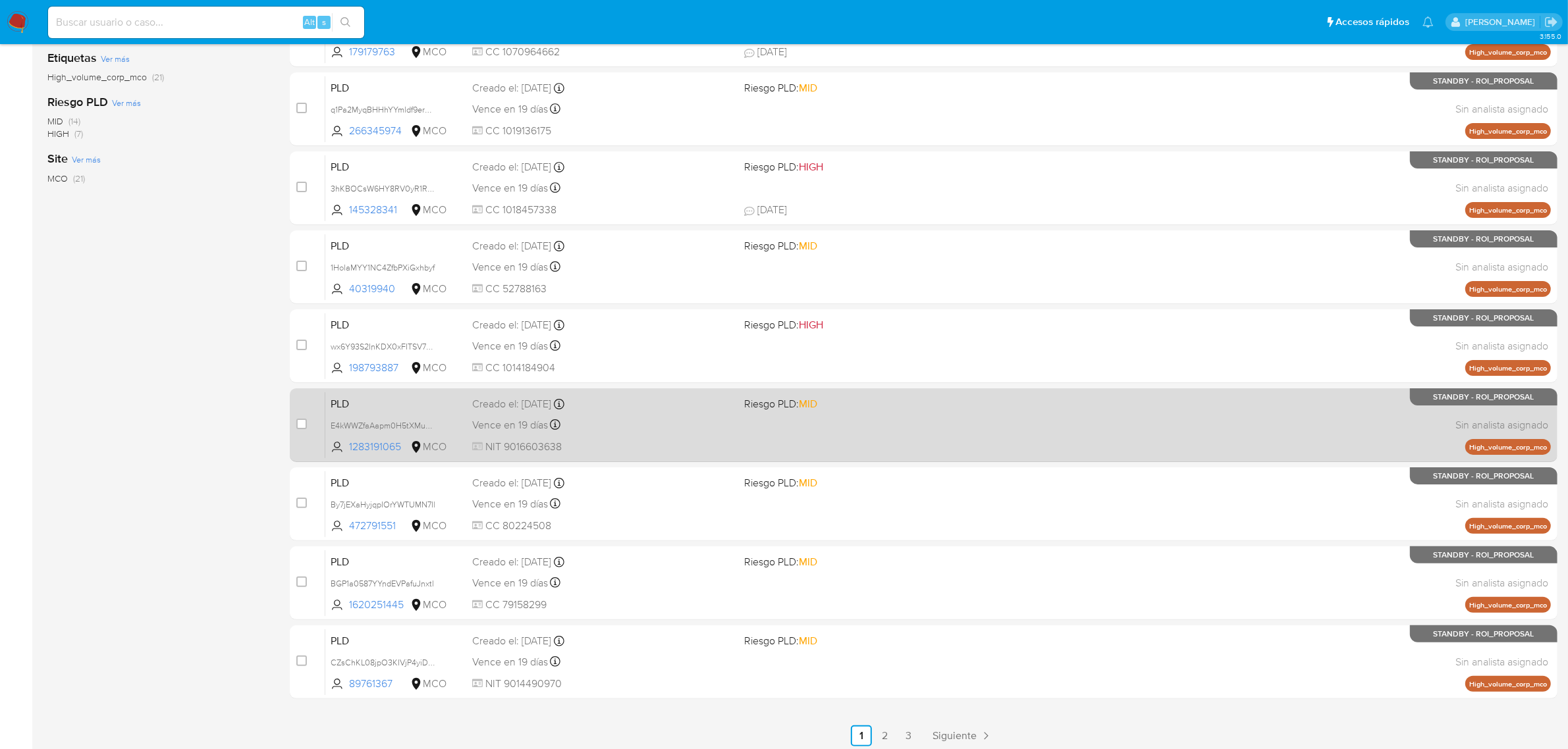
scroll to position [288, 0]
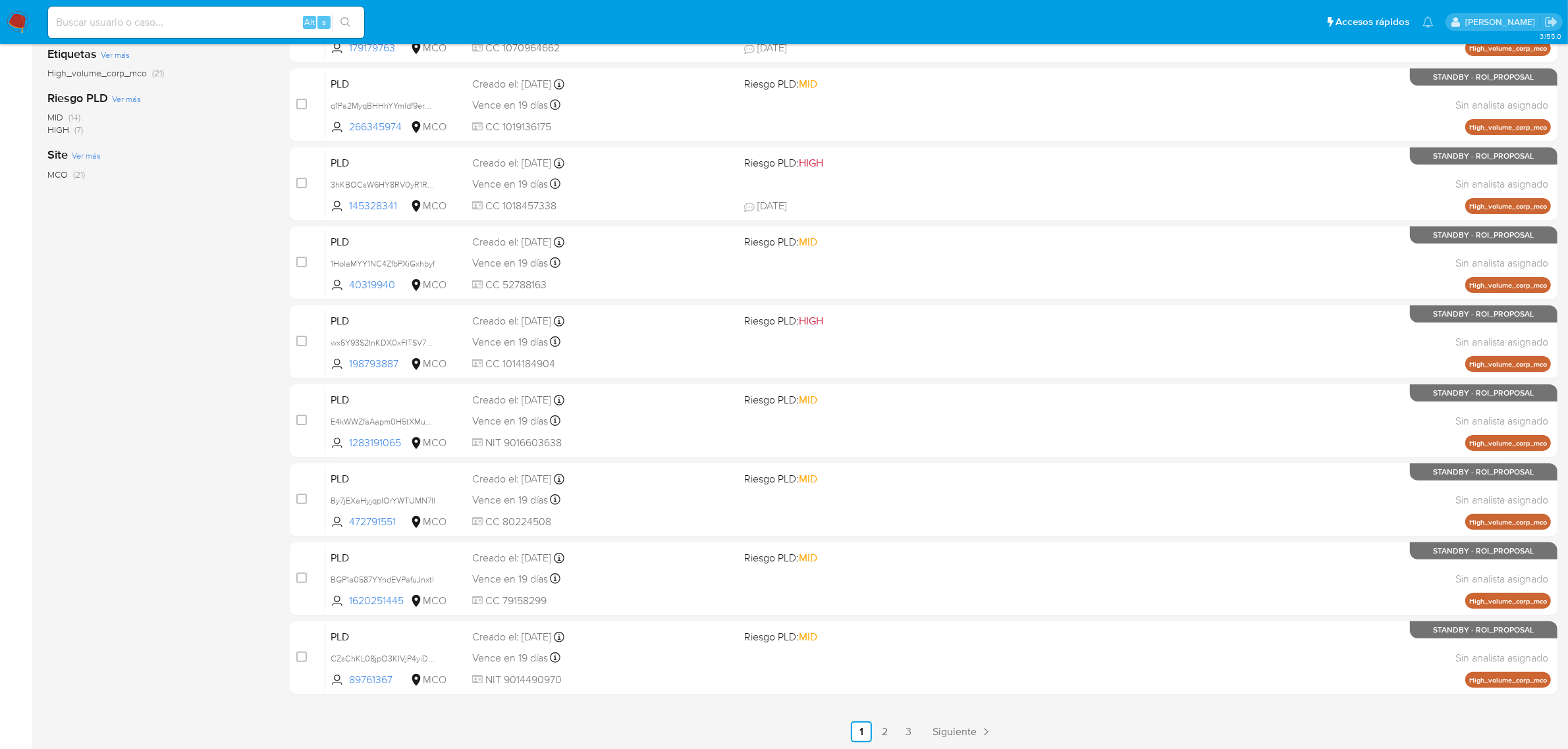
click at [886, 718] on div "select-all-cases-checkbox Asignar caso Borrar selección Agrupar por documento O…" at bounding box center [923, 302] width 1268 height 881
click at [886, 726] on link "2" at bounding box center [885, 732] width 21 height 21
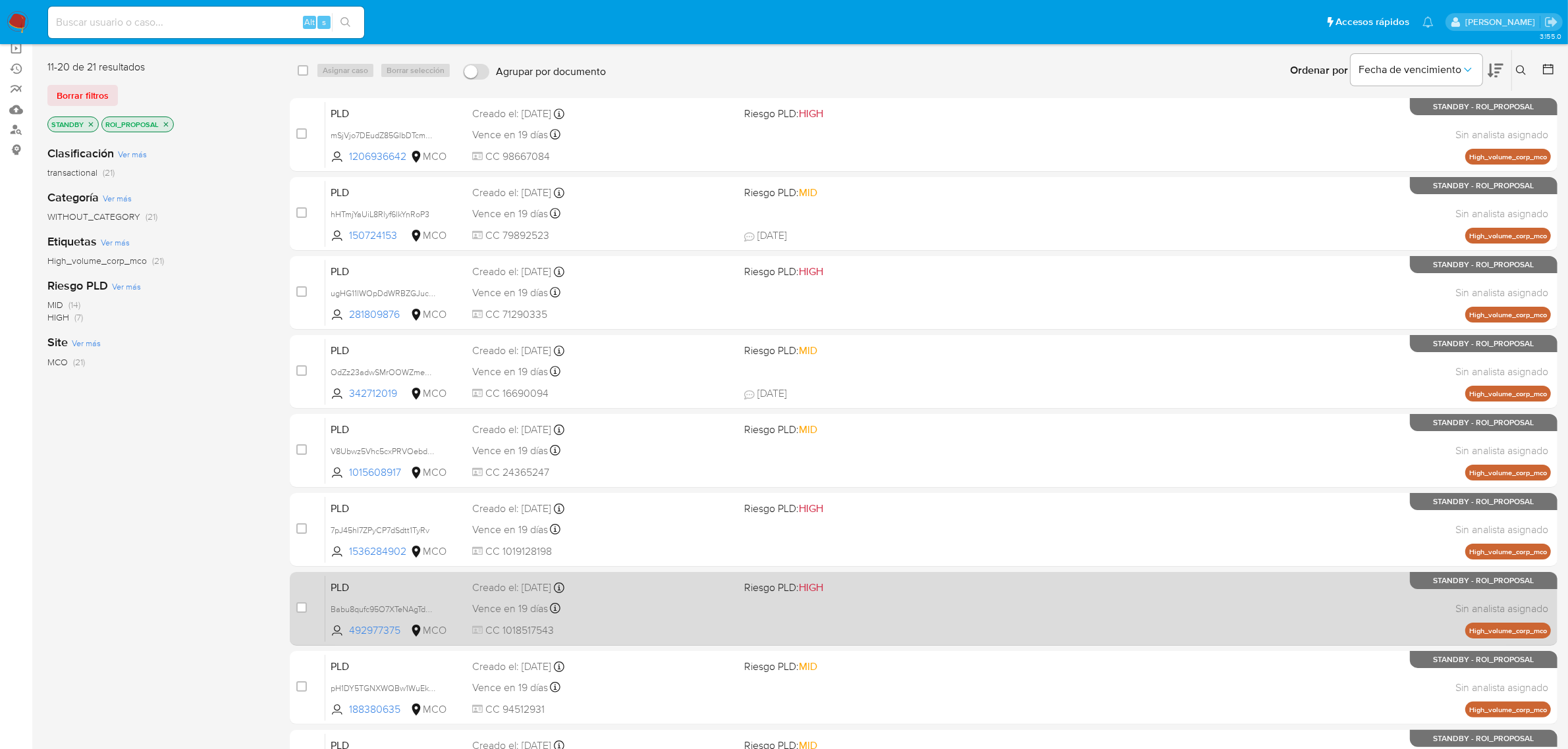
scroll to position [288, 0]
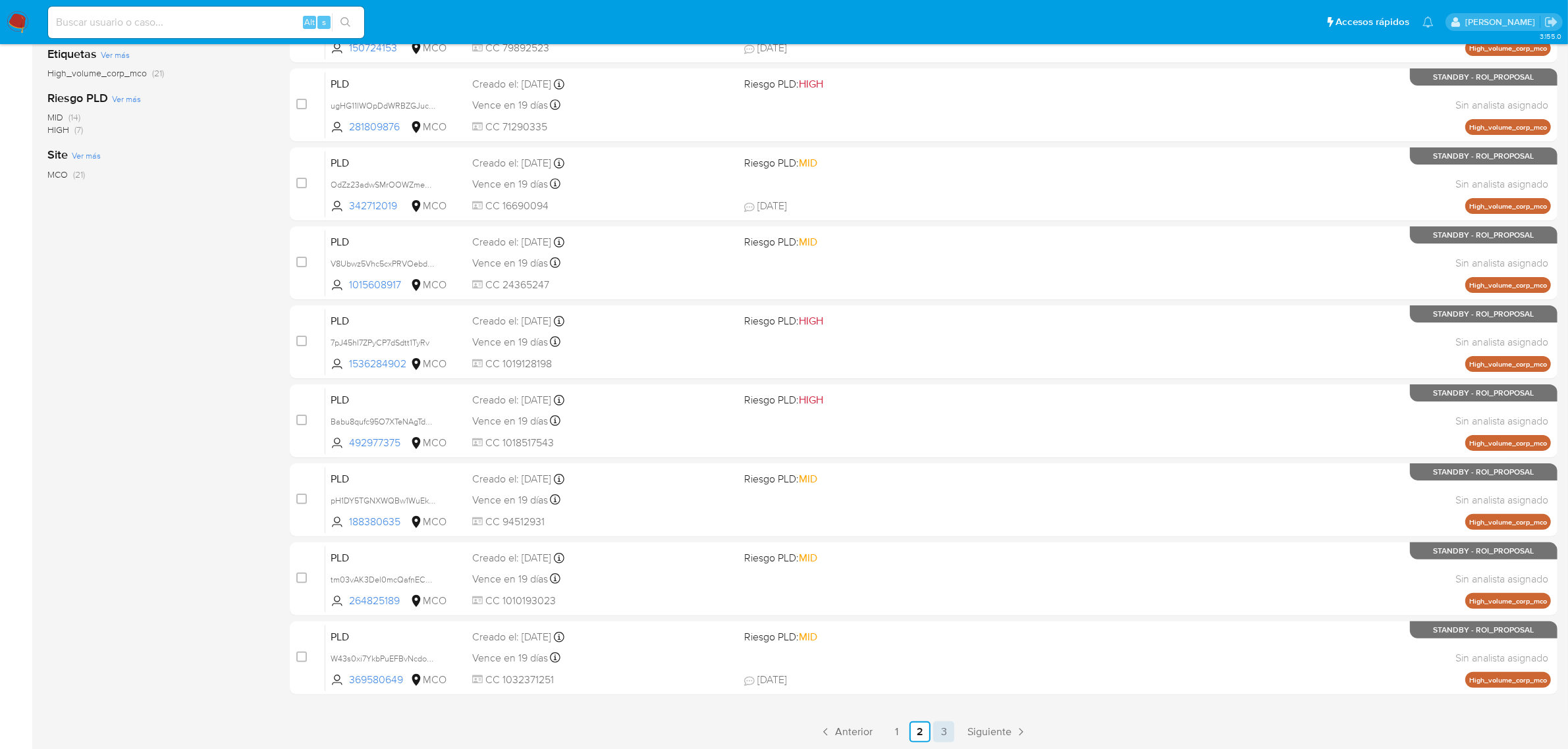
click at [937, 732] on link "3" at bounding box center [944, 732] width 21 height 21
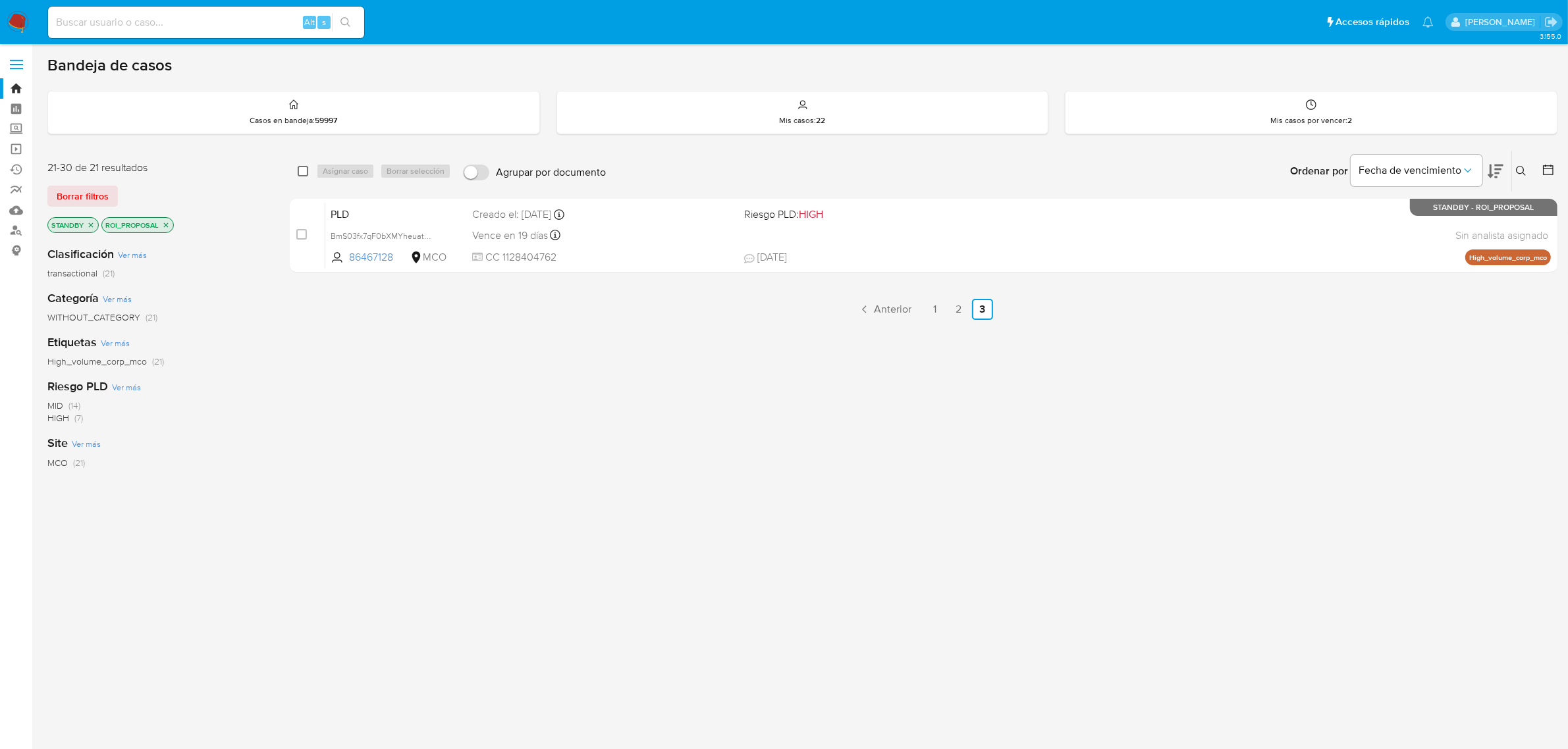
click at [302, 166] on input "checkbox" at bounding box center [303, 171] width 10 height 10
checkbox input "true"
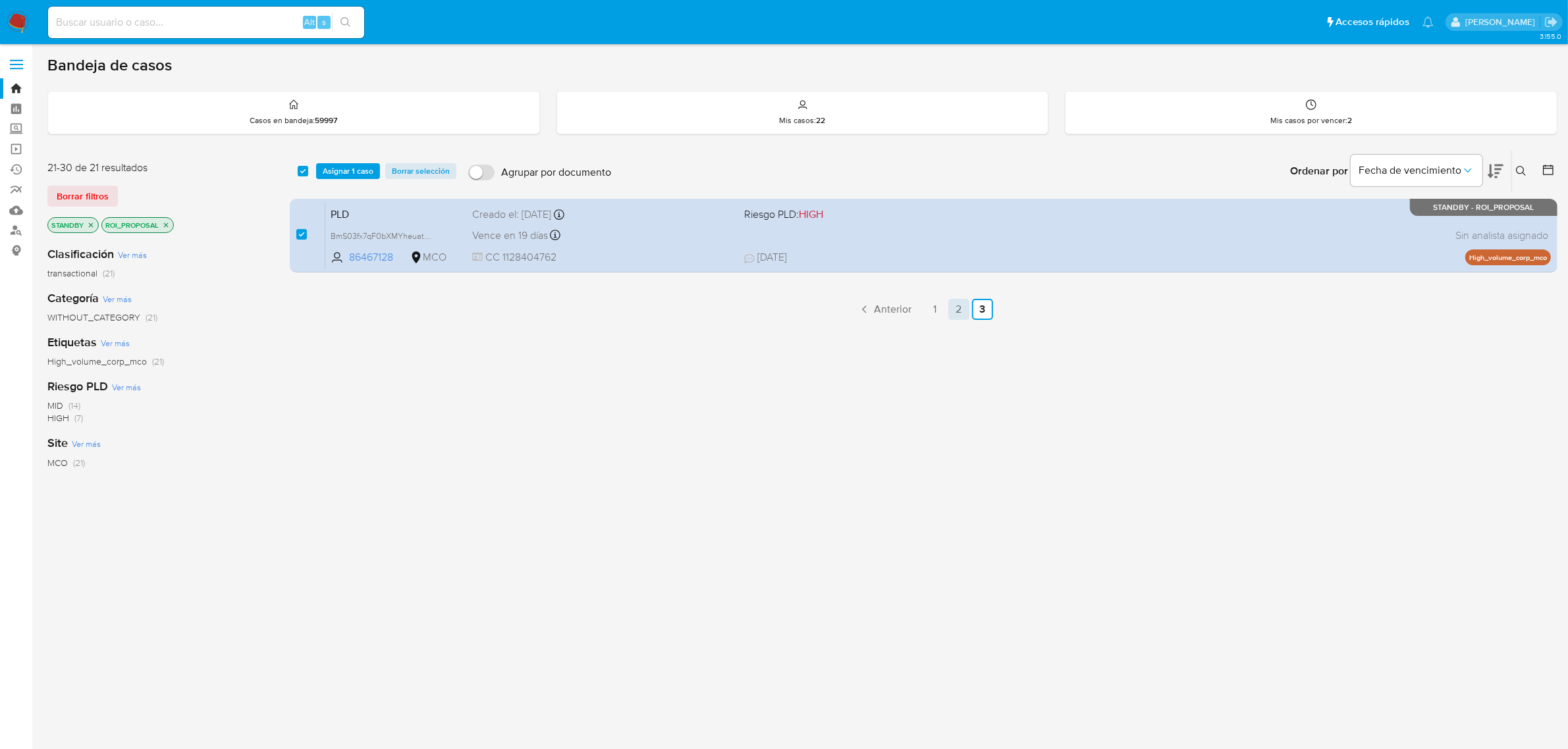
click at [951, 305] on link "2" at bounding box center [959, 309] width 21 height 21
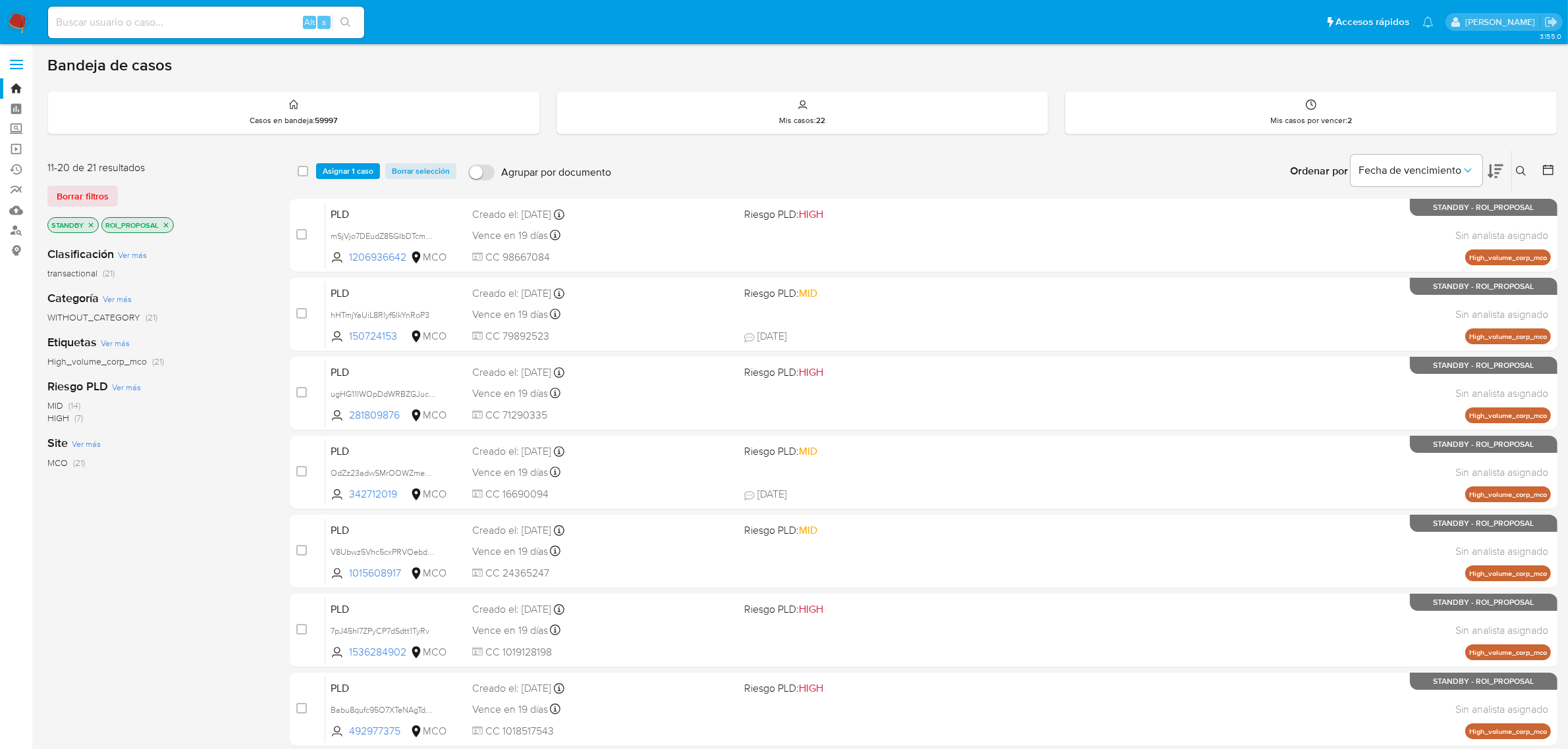
click at [308, 172] on div "select-all-cases-checkbox" at bounding box center [305, 171] width 16 height 16
click at [307, 172] on input "checkbox" at bounding box center [303, 171] width 10 height 10
checkbox input "true"
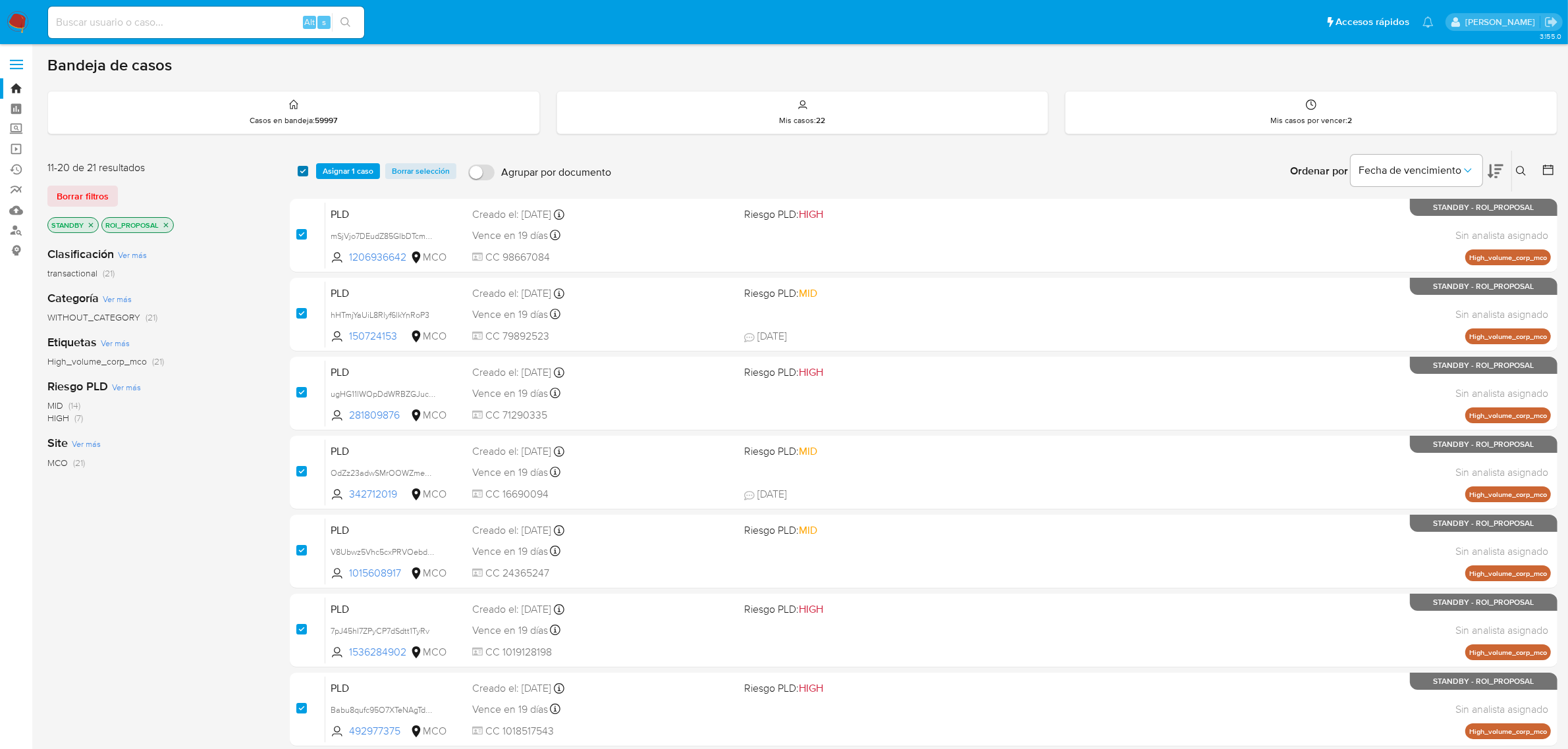
checkbox input "true"
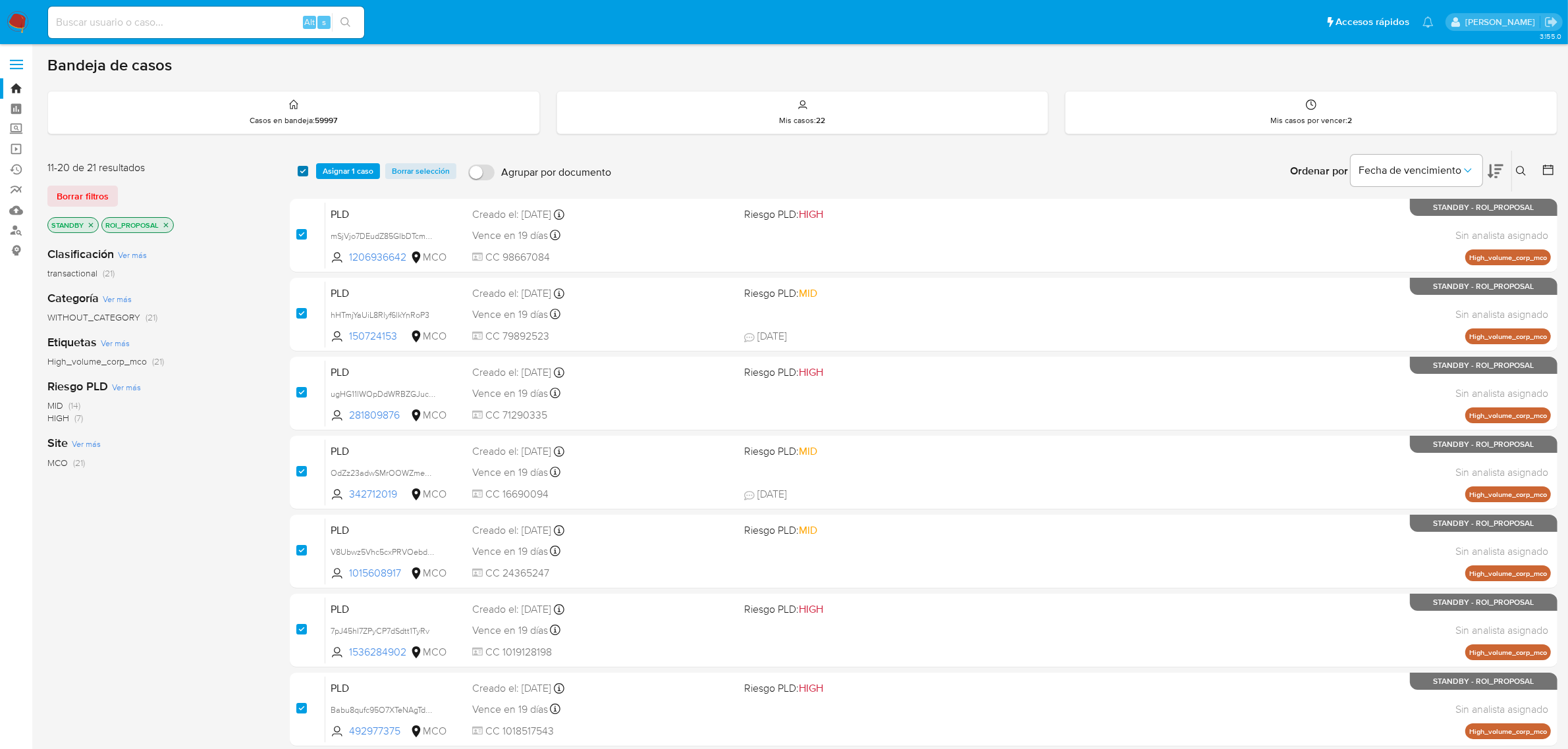
checkbox input "true"
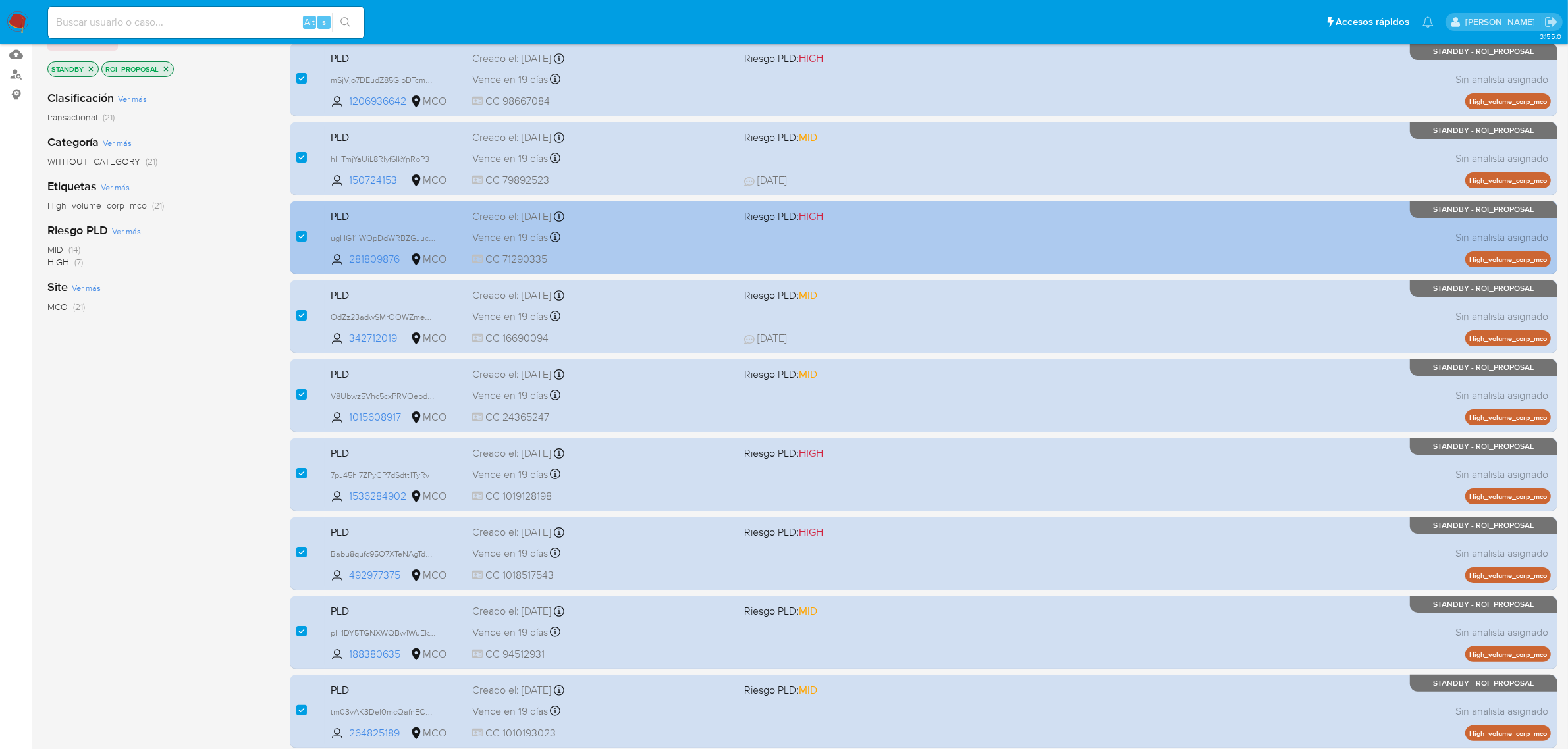
scroll to position [288, 0]
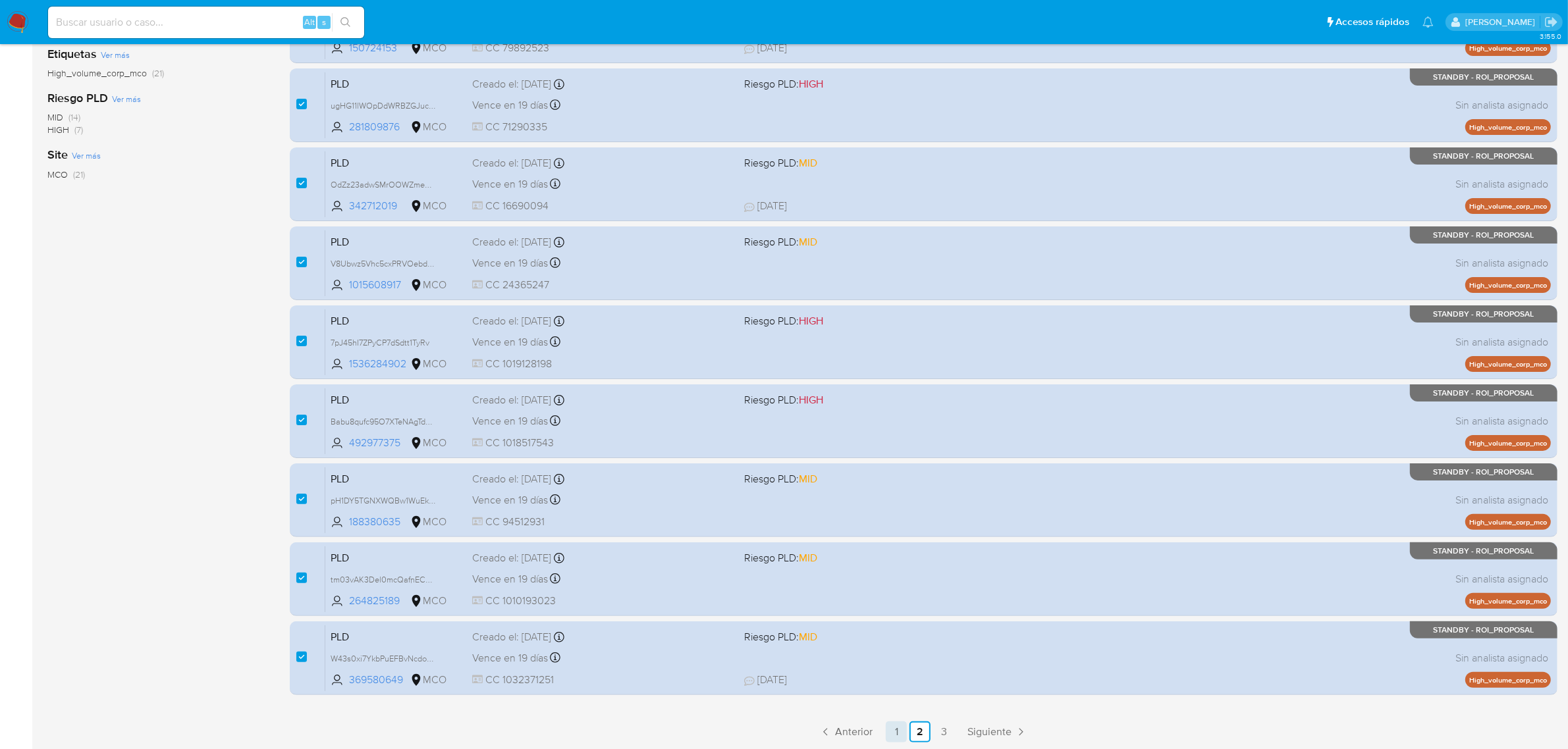
click at [896, 734] on link "1" at bounding box center [896, 732] width 21 height 21
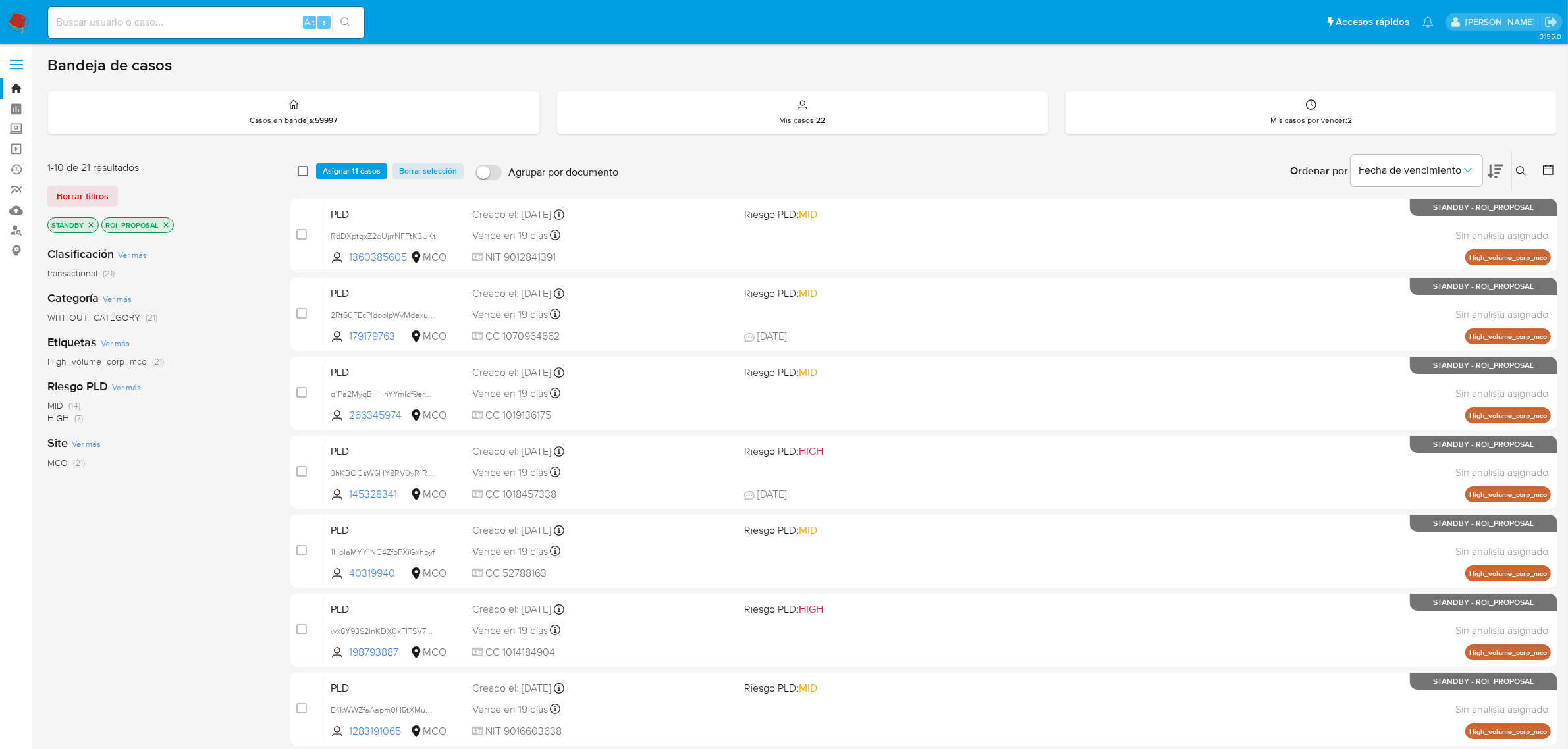
click at [305, 175] on input "checkbox" at bounding box center [303, 171] width 10 height 10
checkbox input "true"
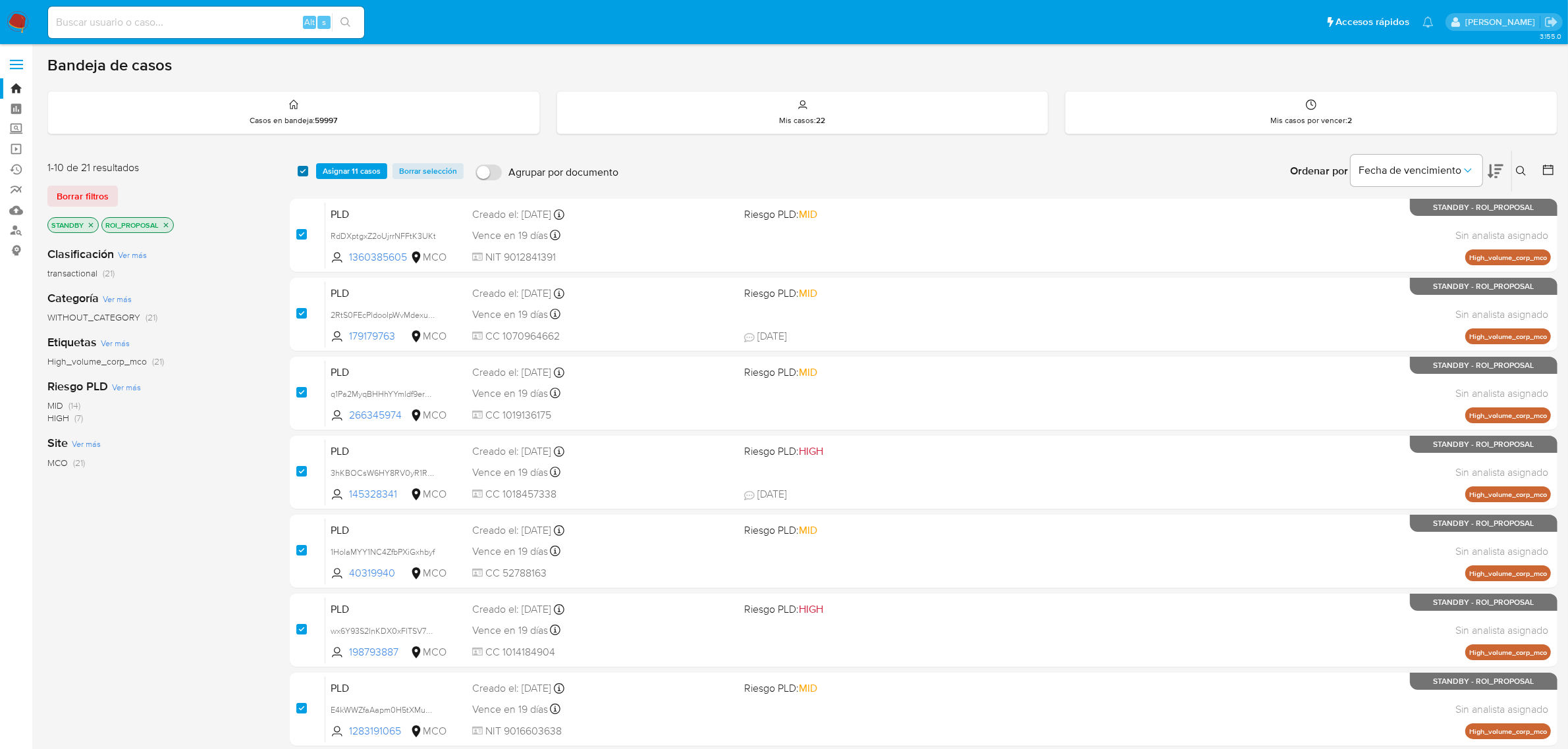
checkbox input "true"
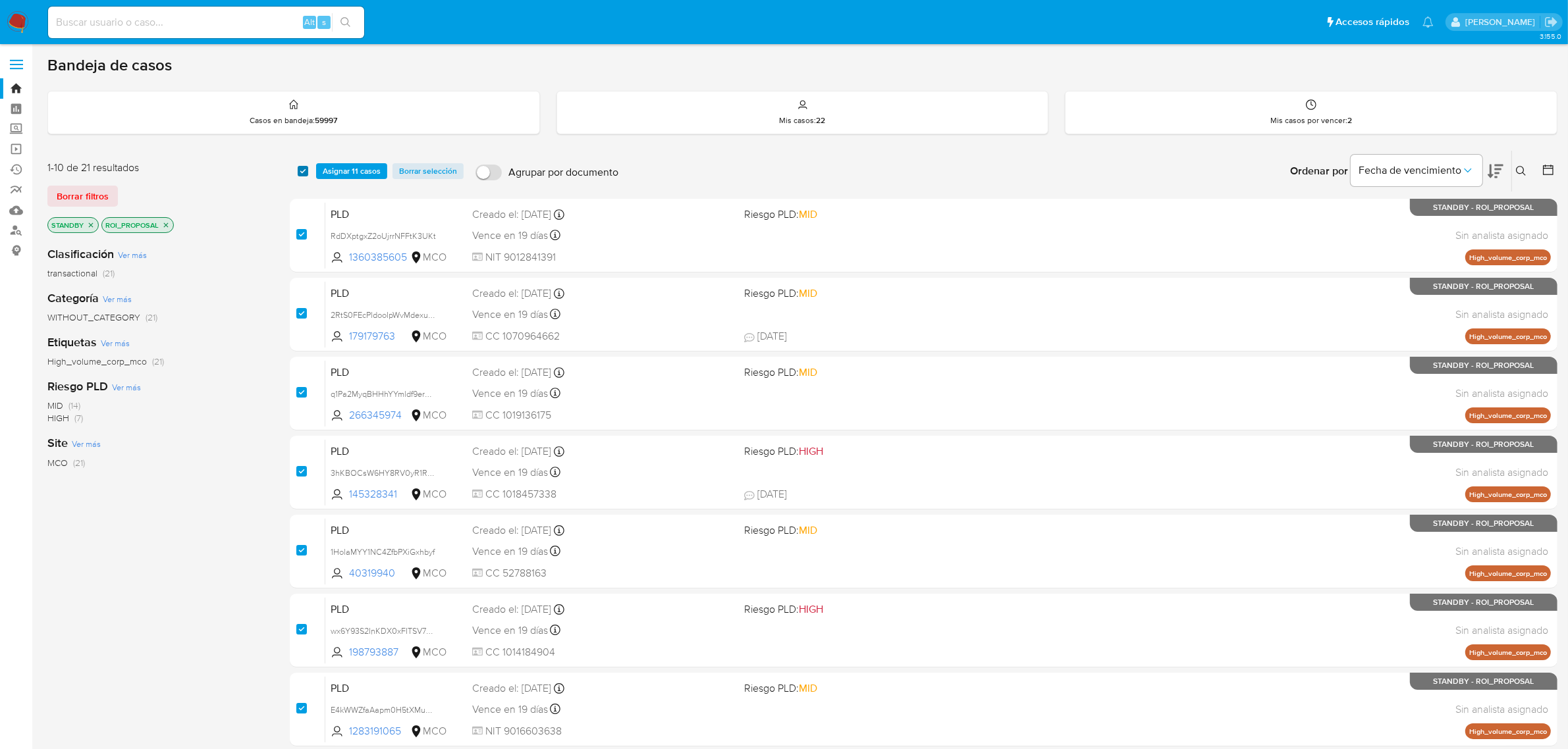
checkbox input "true"
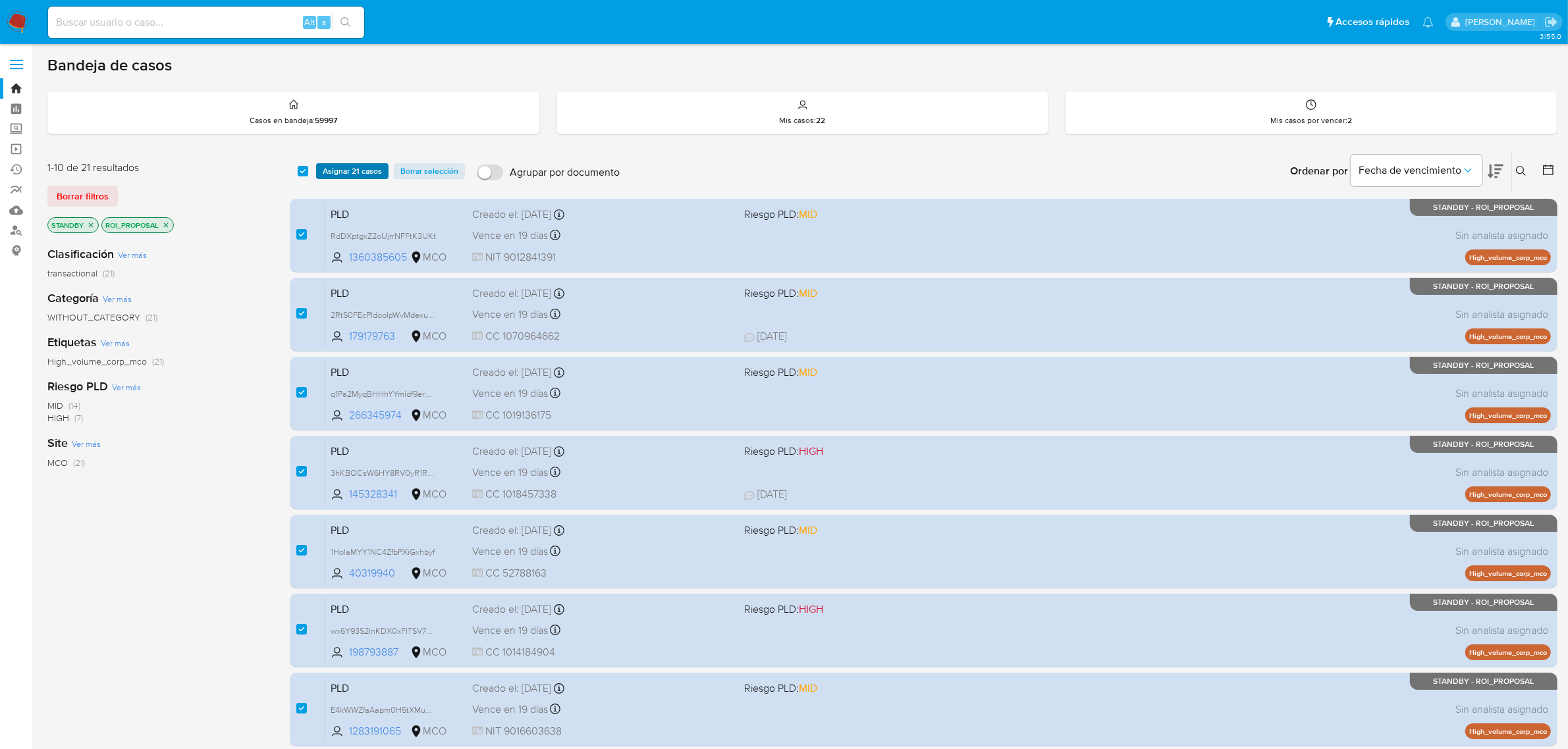
click at [356, 172] on span "Asignar 21 casos" at bounding box center [352, 170] width 59 height 13
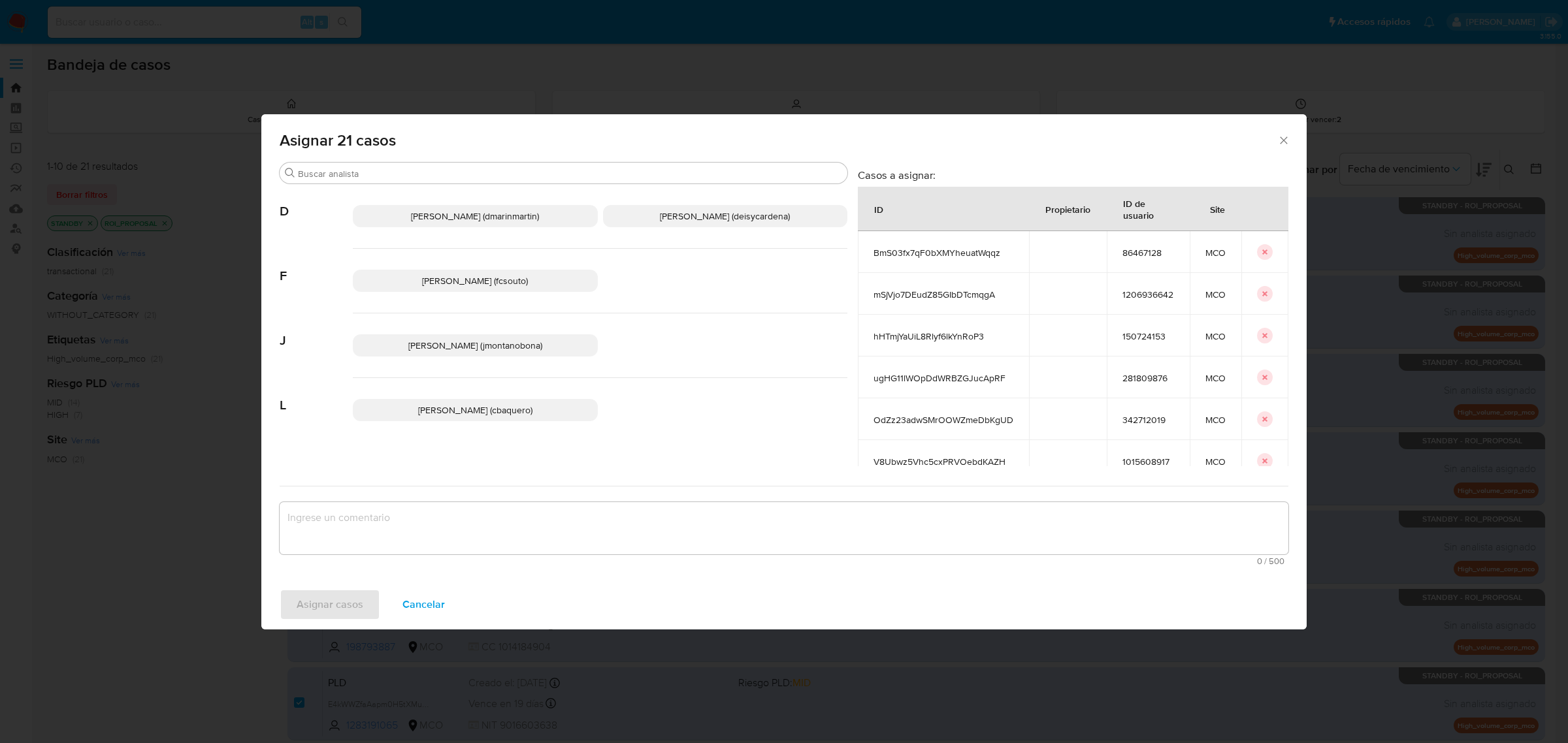
click at [465, 335] on p "Juan Pablo Montano Obonaga (jmontanobona)" at bounding box center [475, 346] width 245 height 23
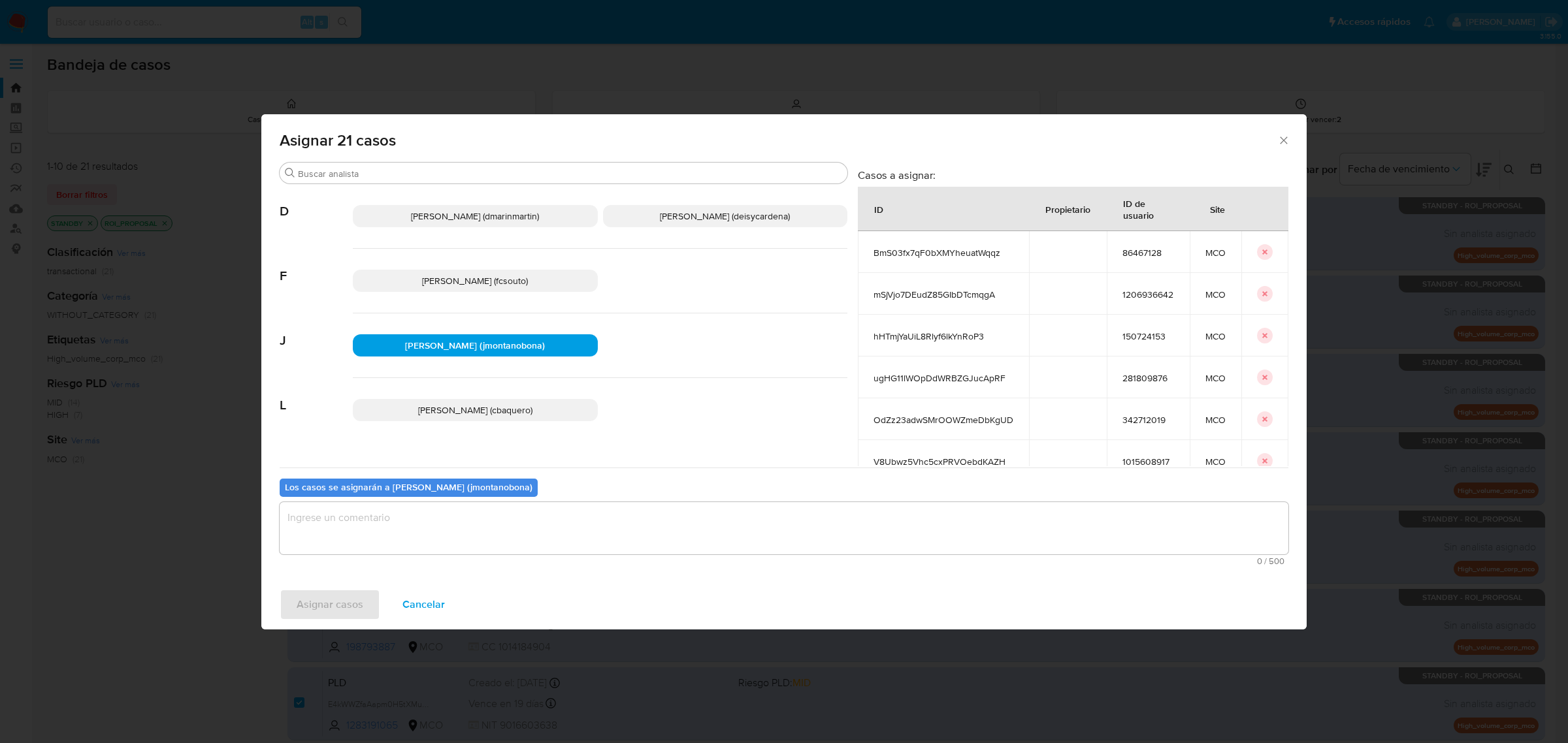
click at [433, 520] on textarea "assign-modal" at bounding box center [783, 528] width 1009 height 52
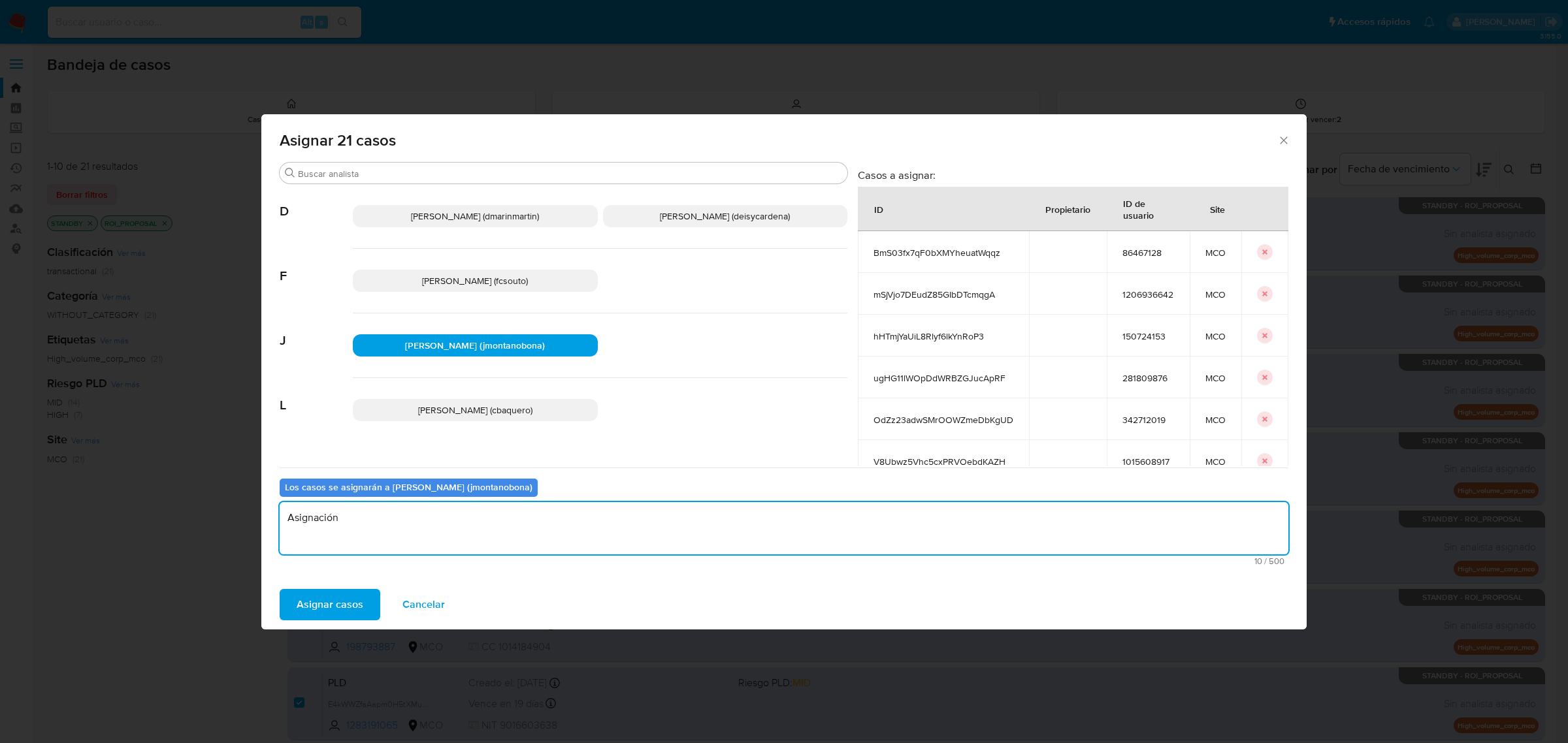
type textarea "Asignación"
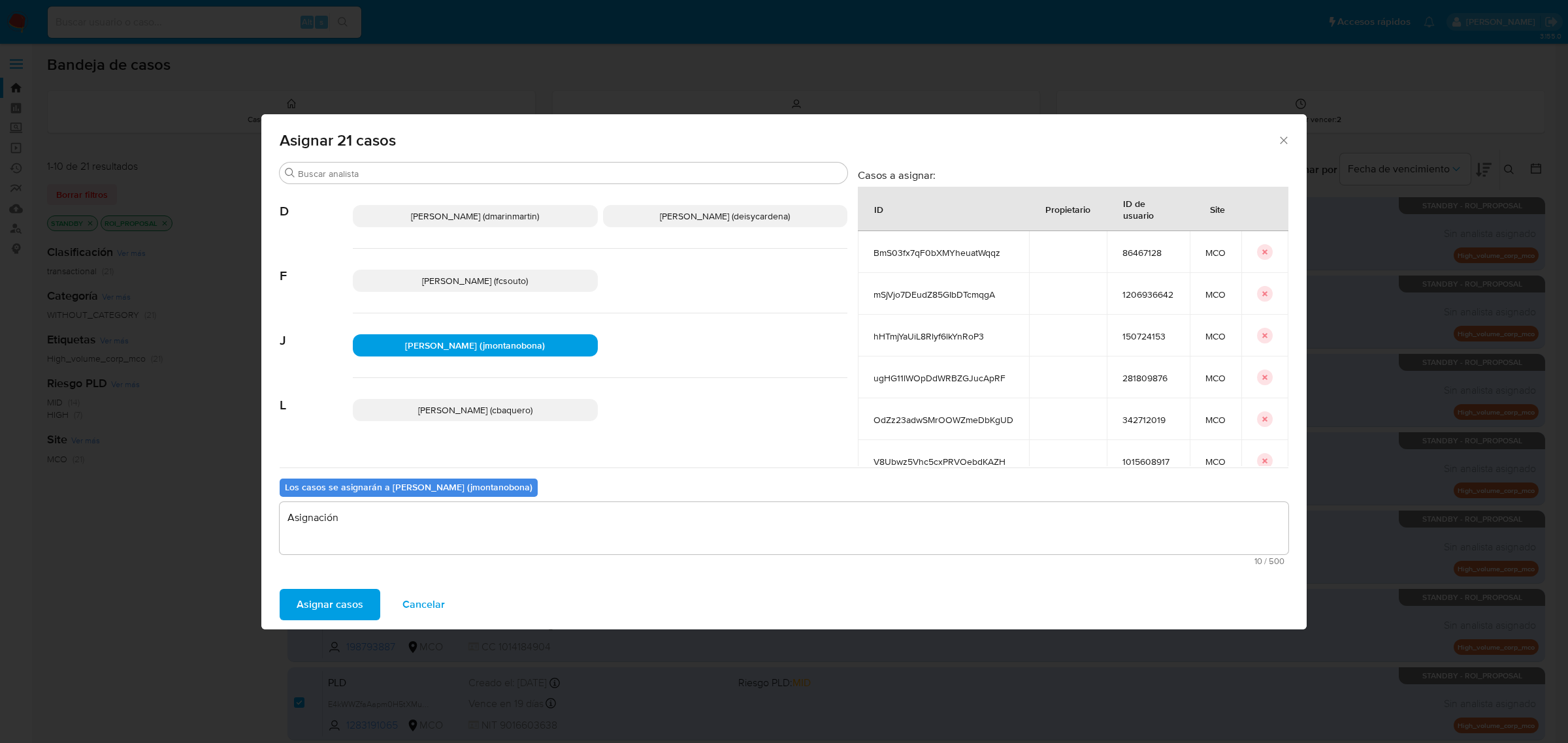
drag, startPoint x: 1055, startPoint y: 129, endPoint x: 812, endPoint y: 188, distance: 250.1
click at [812, 188] on div "Asignar 21 casos Buscar D David Esteban Marin Martinez (dmarinmartin) Deisy Esp…" at bounding box center [783, 372] width 1045 height 515
click at [334, 604] on span "Asignar casos" at bounding box center [330, 604] width 67 height 29
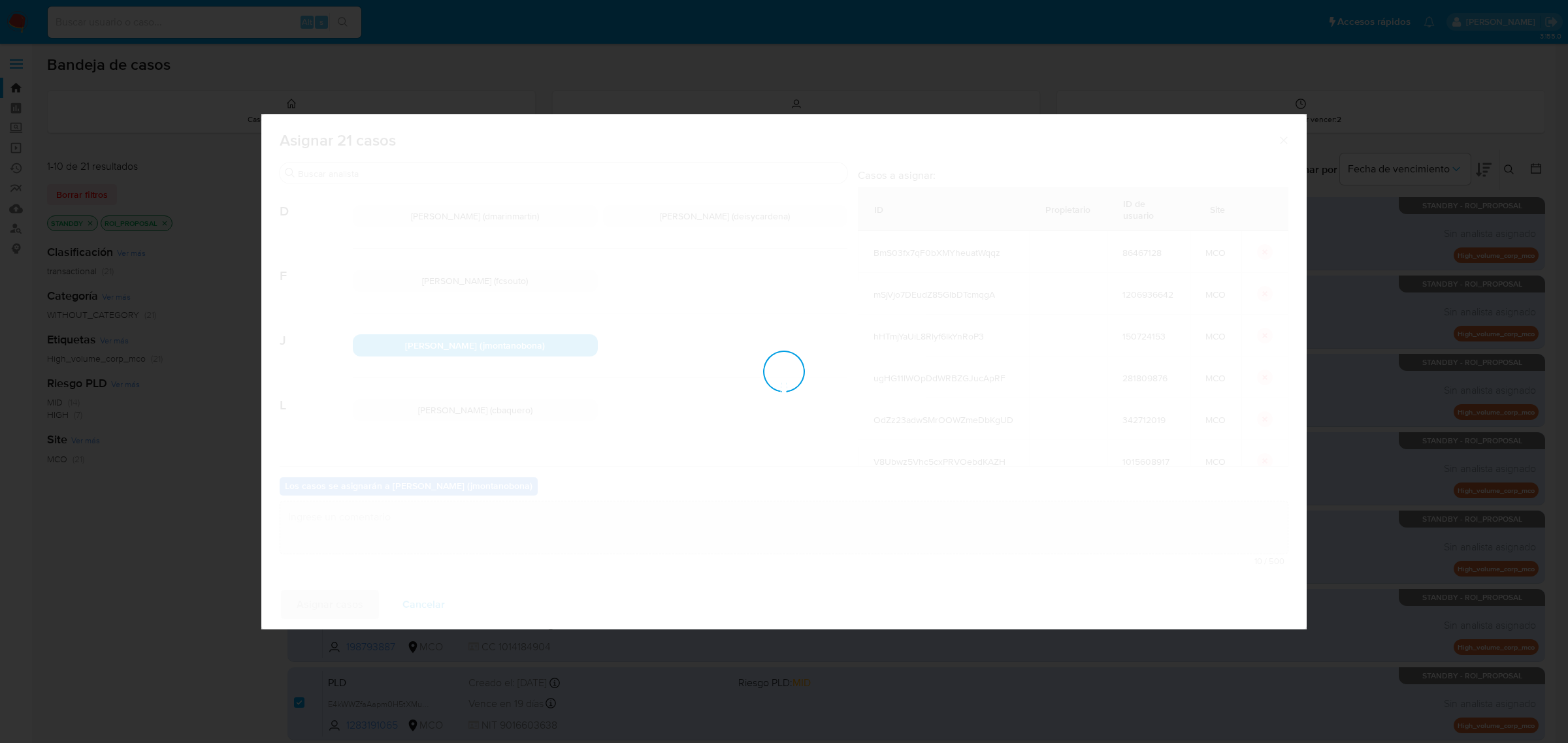
checkbox input "false"
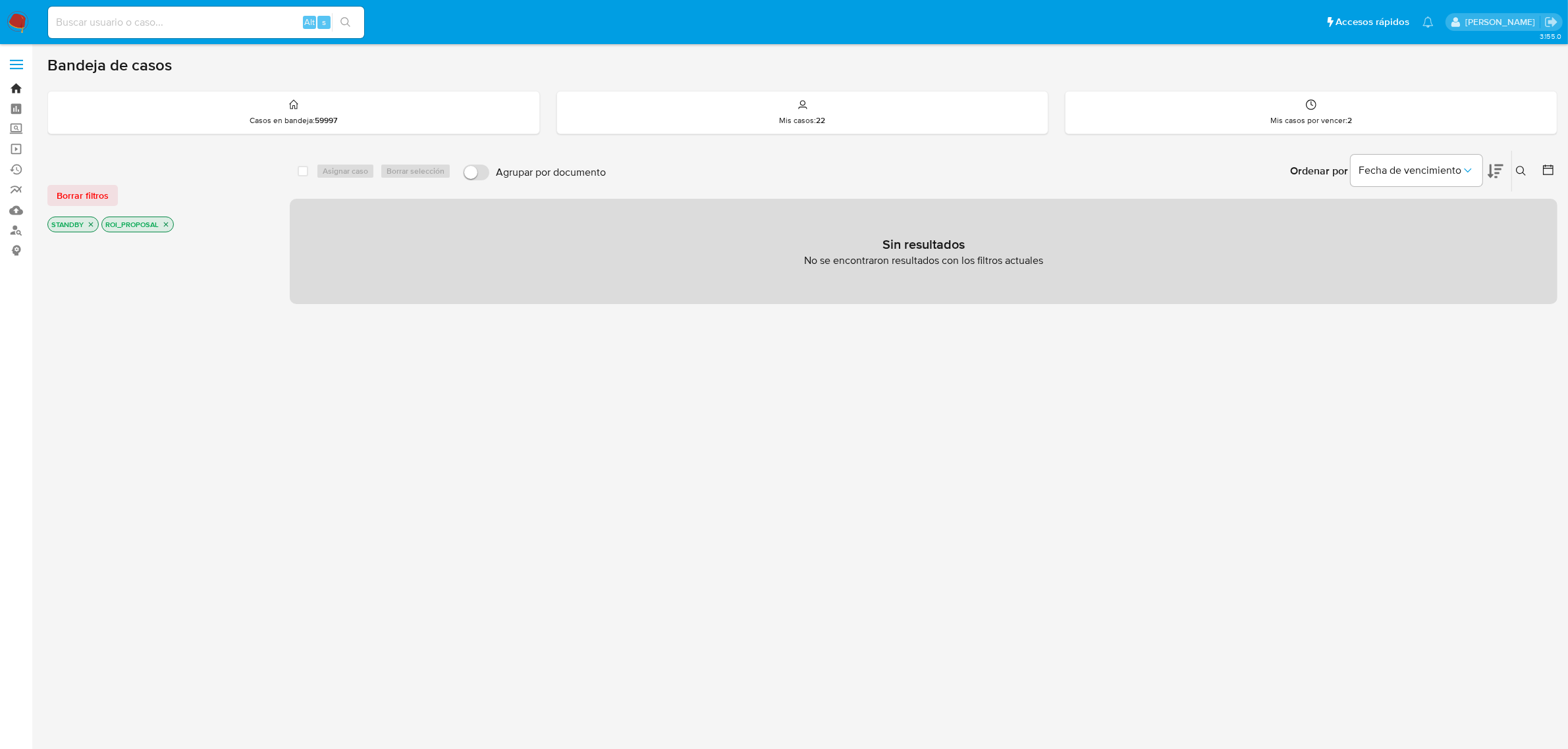
click at [14, 87] on link "Bandeja" at bounding box center [78, 88] width 157 height 20
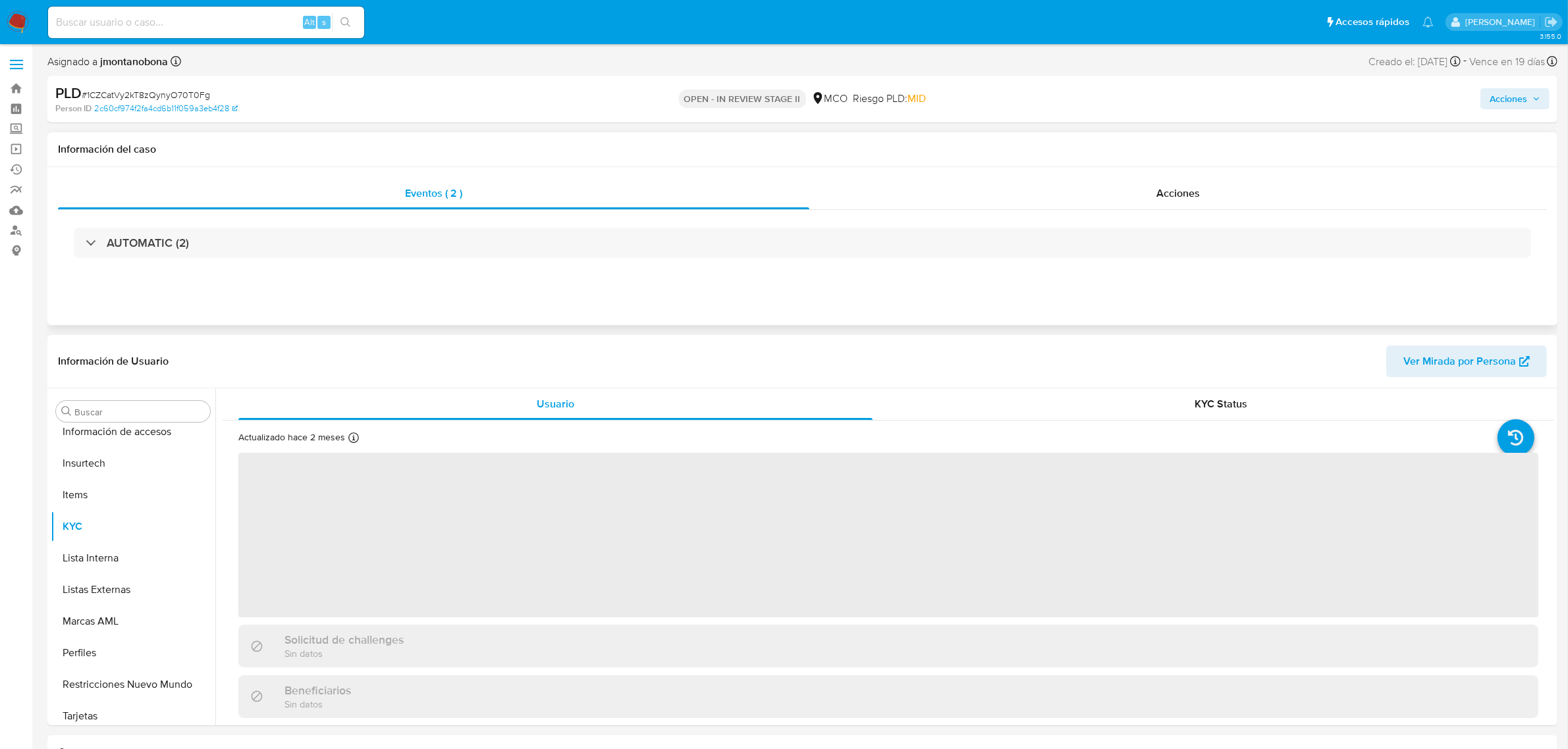
scroll to position [555, 0]
click at [1186, 201] on span "Acciones" at bounding box center [1179, 192] width 44 height 15
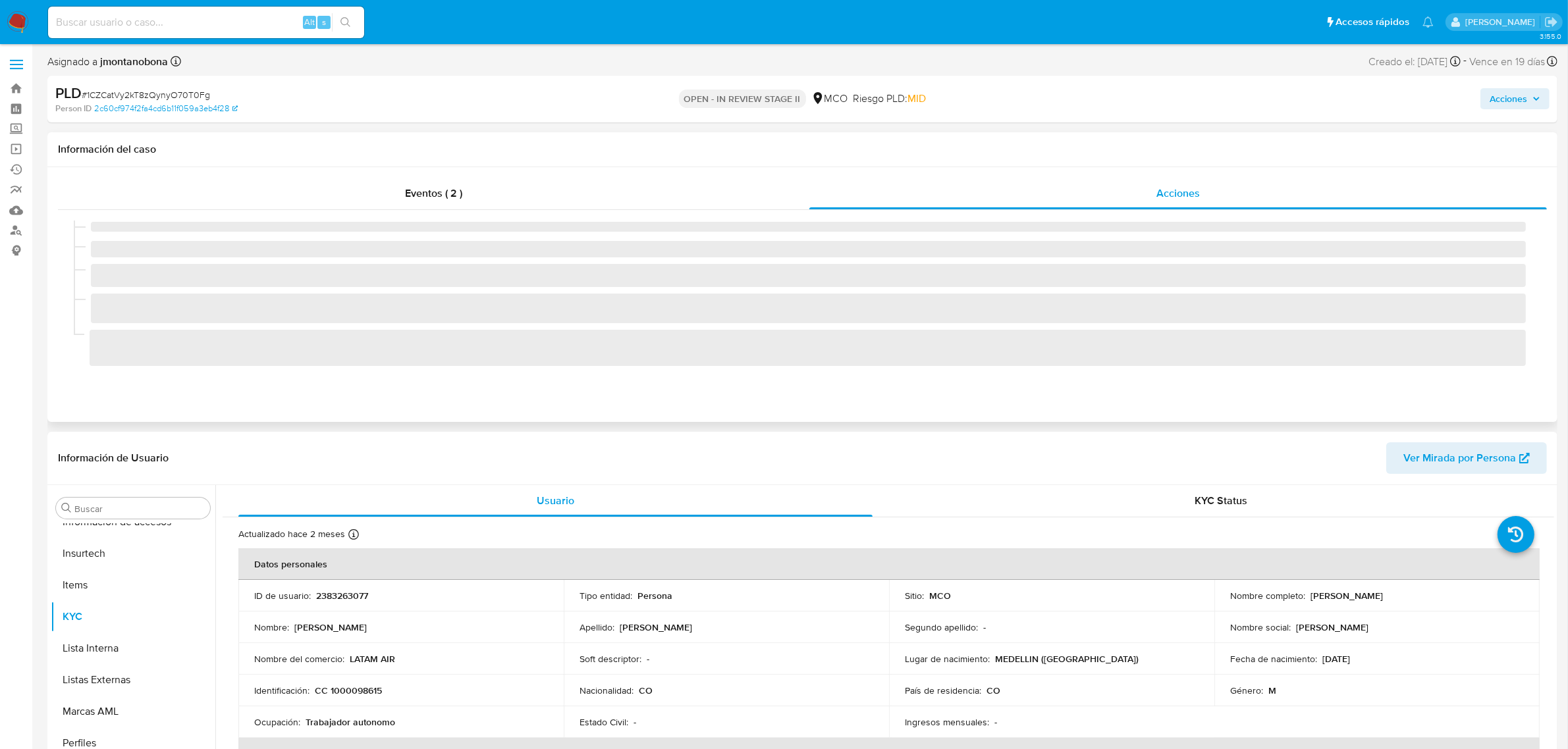
select select "10"
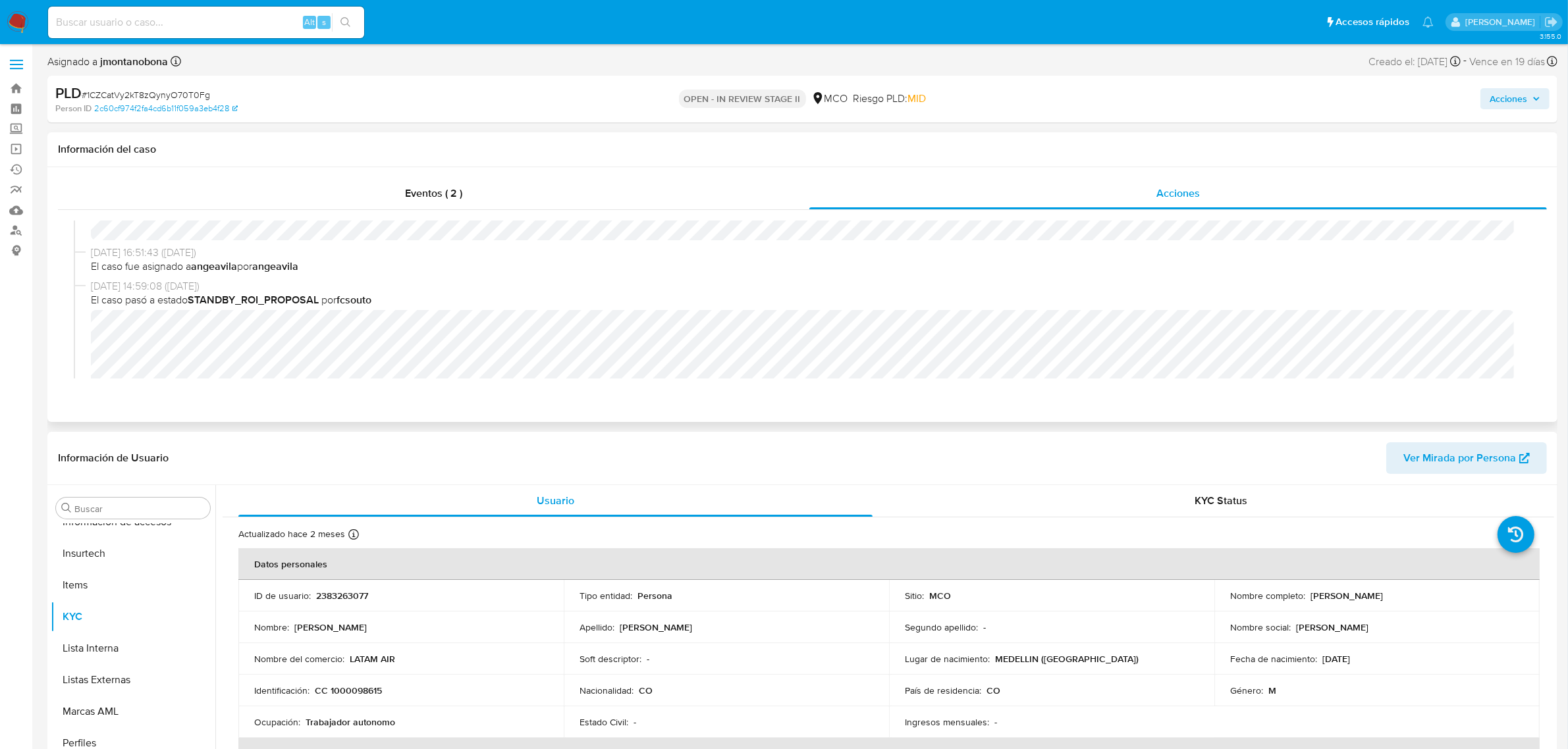
scroll to position [329, 0]
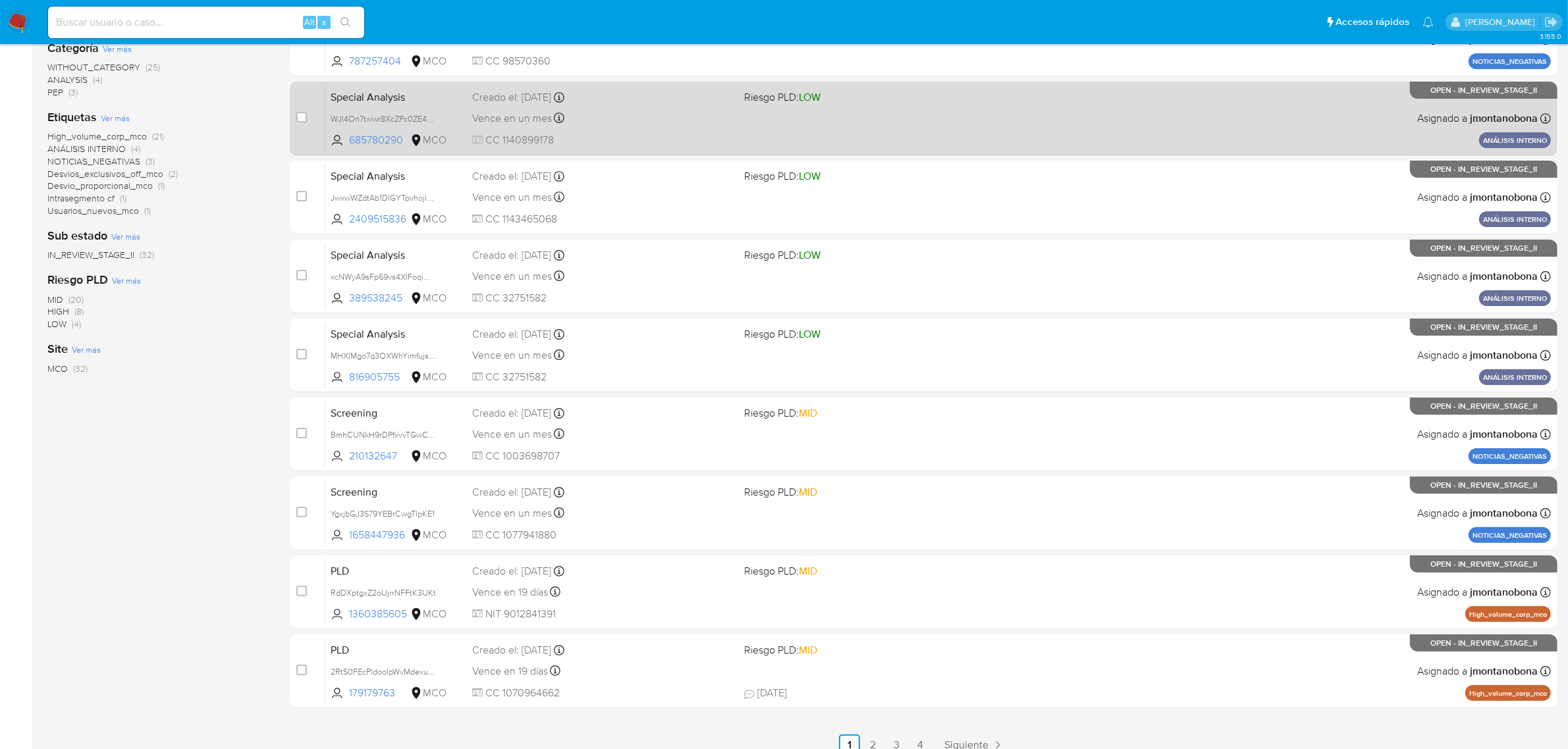
scroll to position [288, 0]
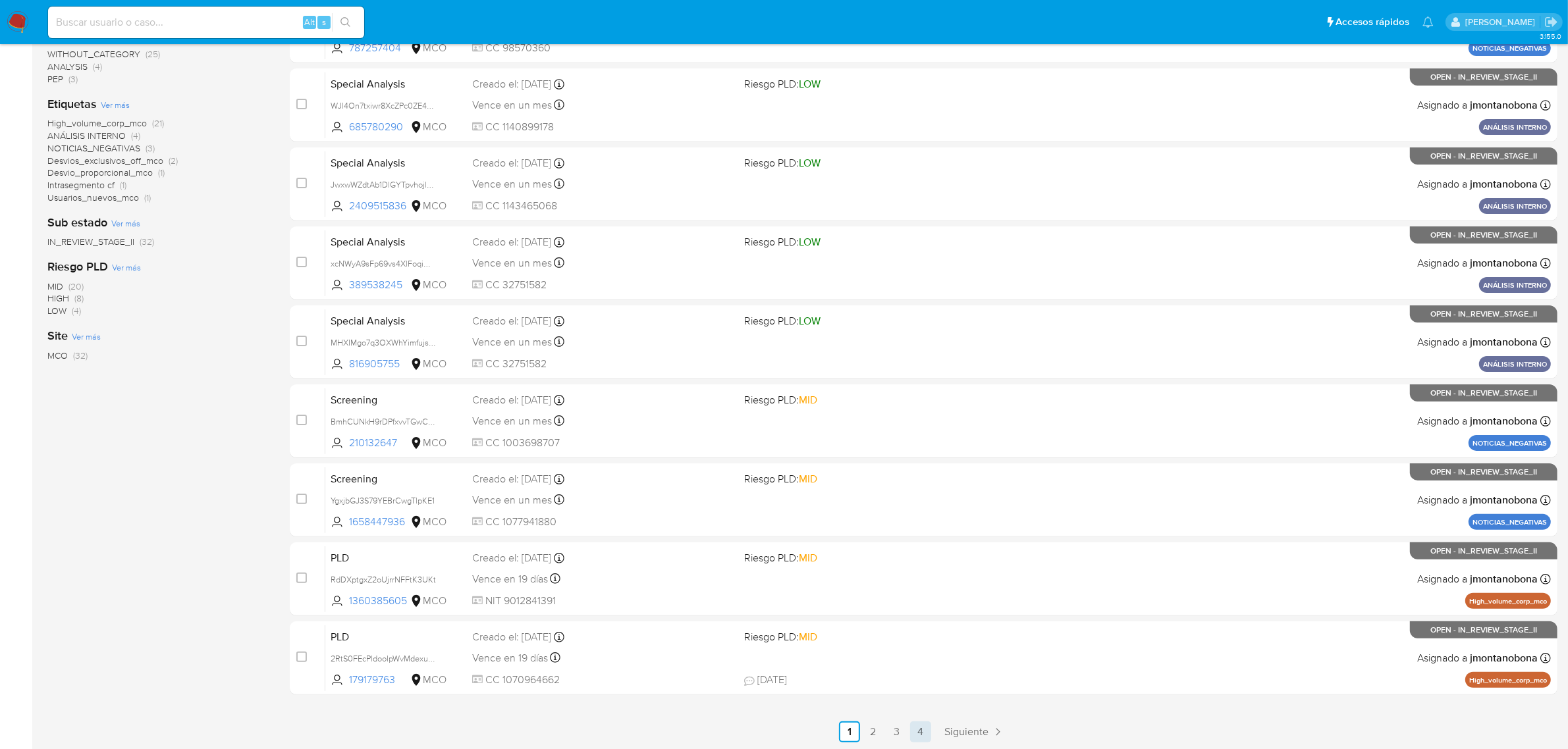
click at [921, 732] on link "4" at bounding box center [921, 732] width 21 height 21
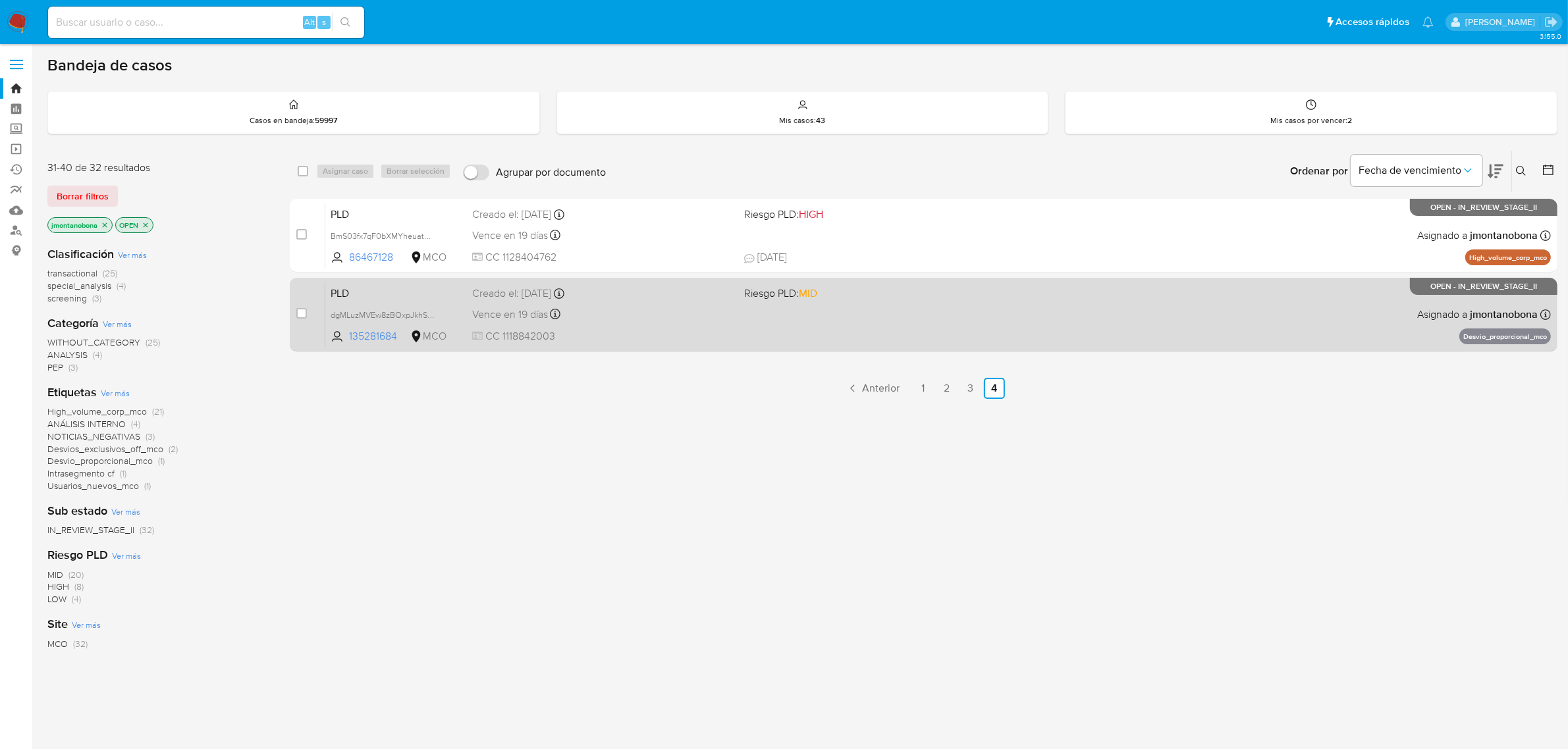
click at [634, 320] on div "Vence en 19 días Vence el [DATE] 05:03:28" at bounding box center [603, 314] width 262 height 17
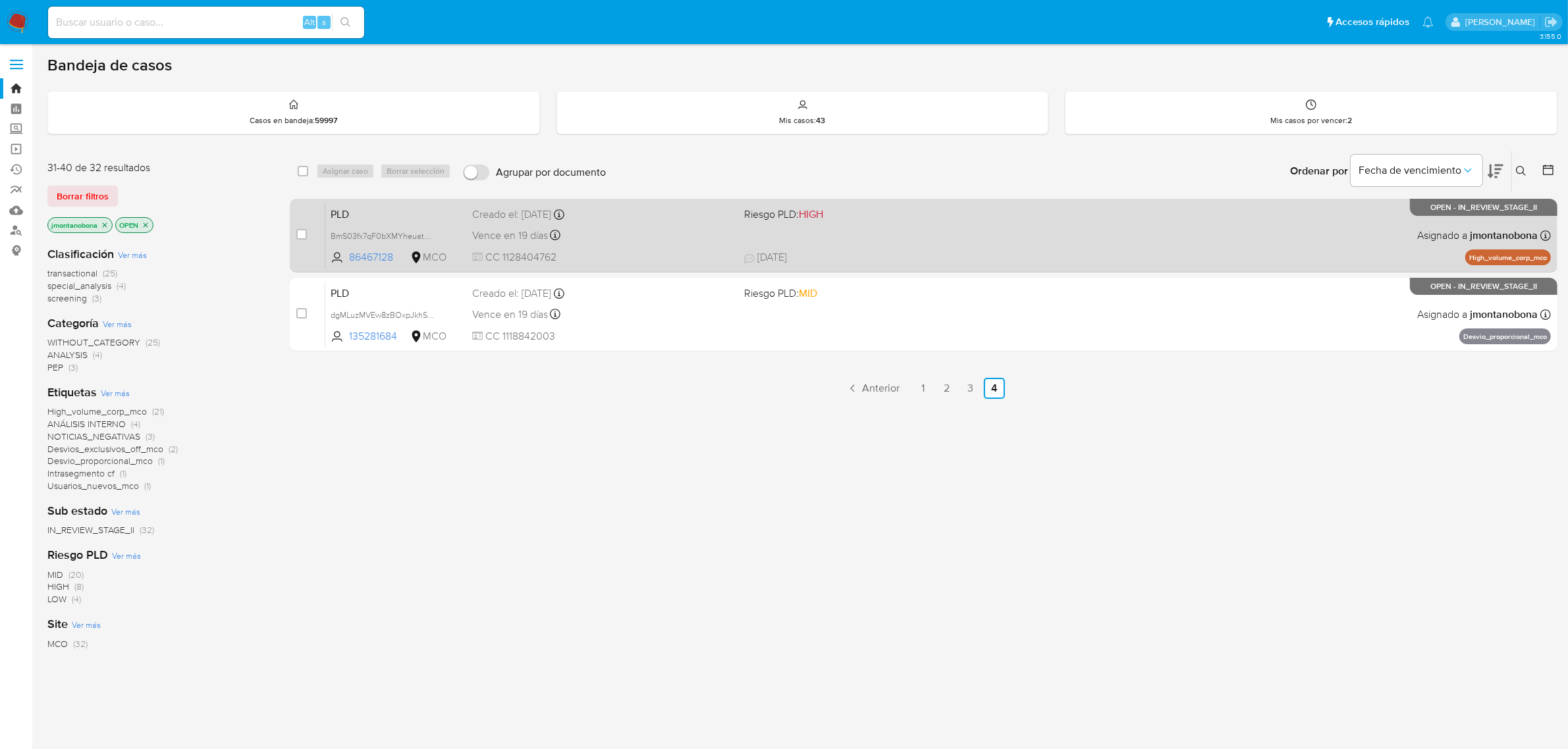
click at [631, 247] on div "PLD BmS03fx7qF0bXMYheuatWqqz 86467128 MCO Riesgo PLD: HIGH Creado el: [DATE] Cr…" at bounding box center [938, 235] width 1226 height 66
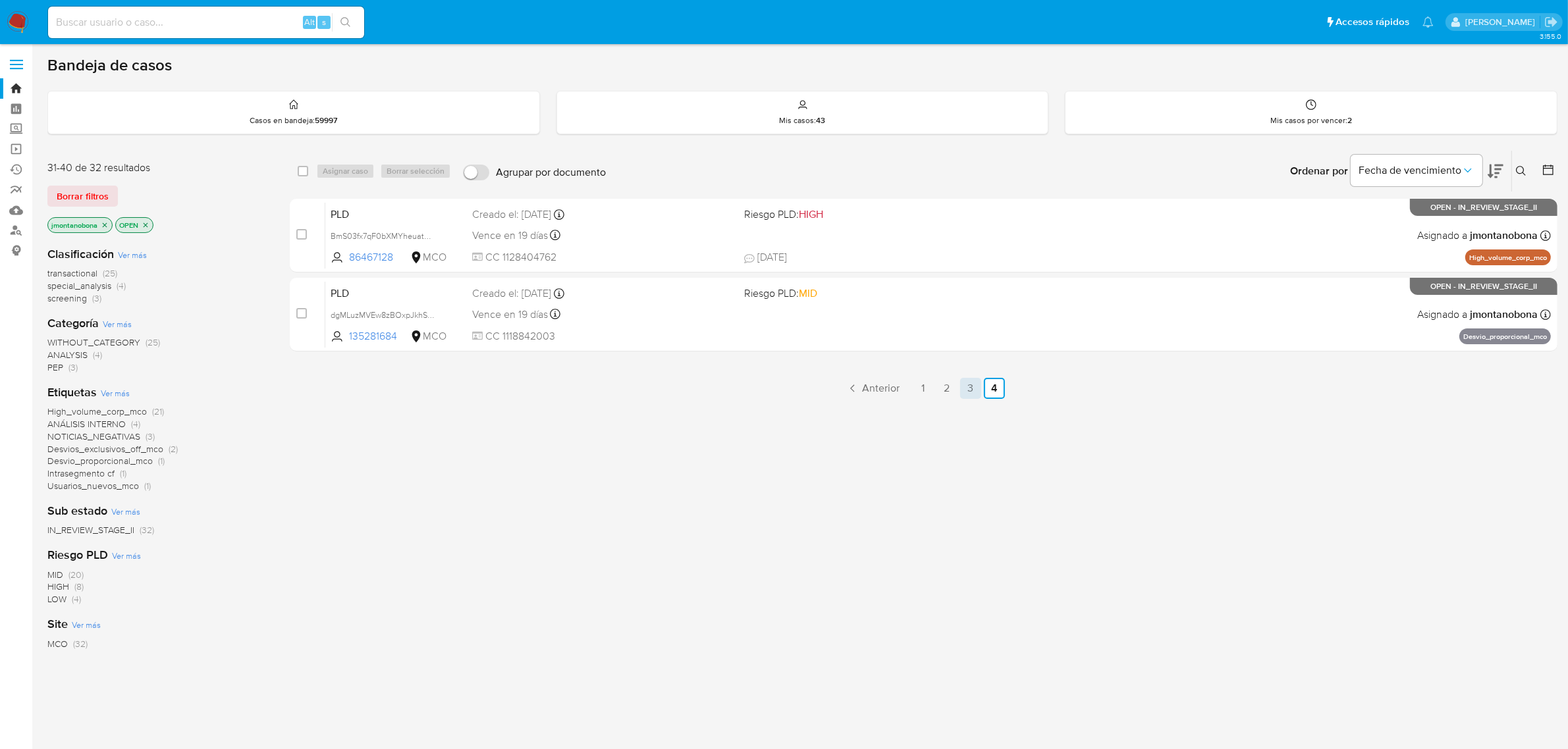
click at [968, 387] on link "3" at bounding box center [971, 388] width 21 height 21
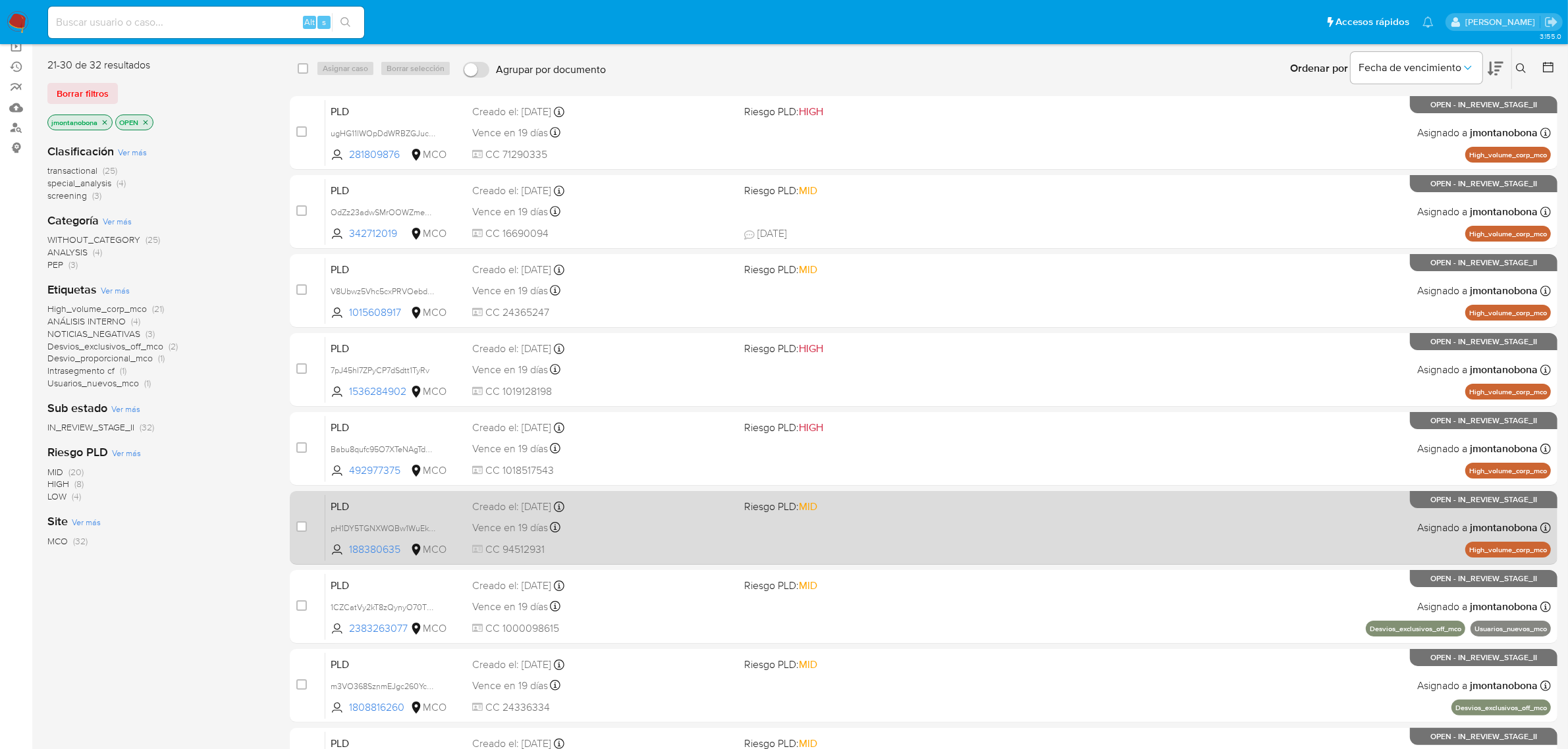
scroll to position [288, 0]
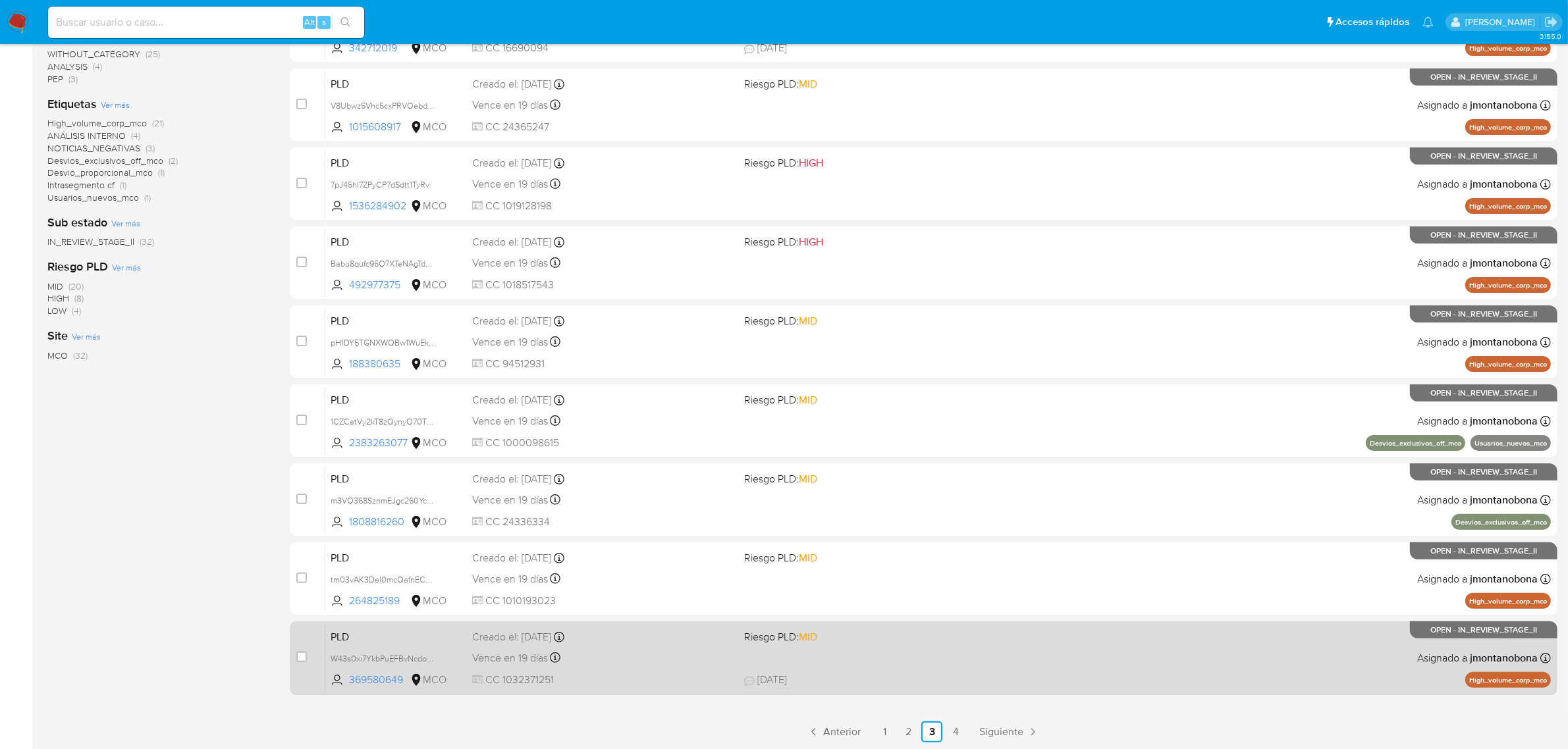
click at [603, 637] on div "Creado el: [DATE] Creado el: [DATE] 05:04:17" at bounding box center [603, 637] width 262 height 15
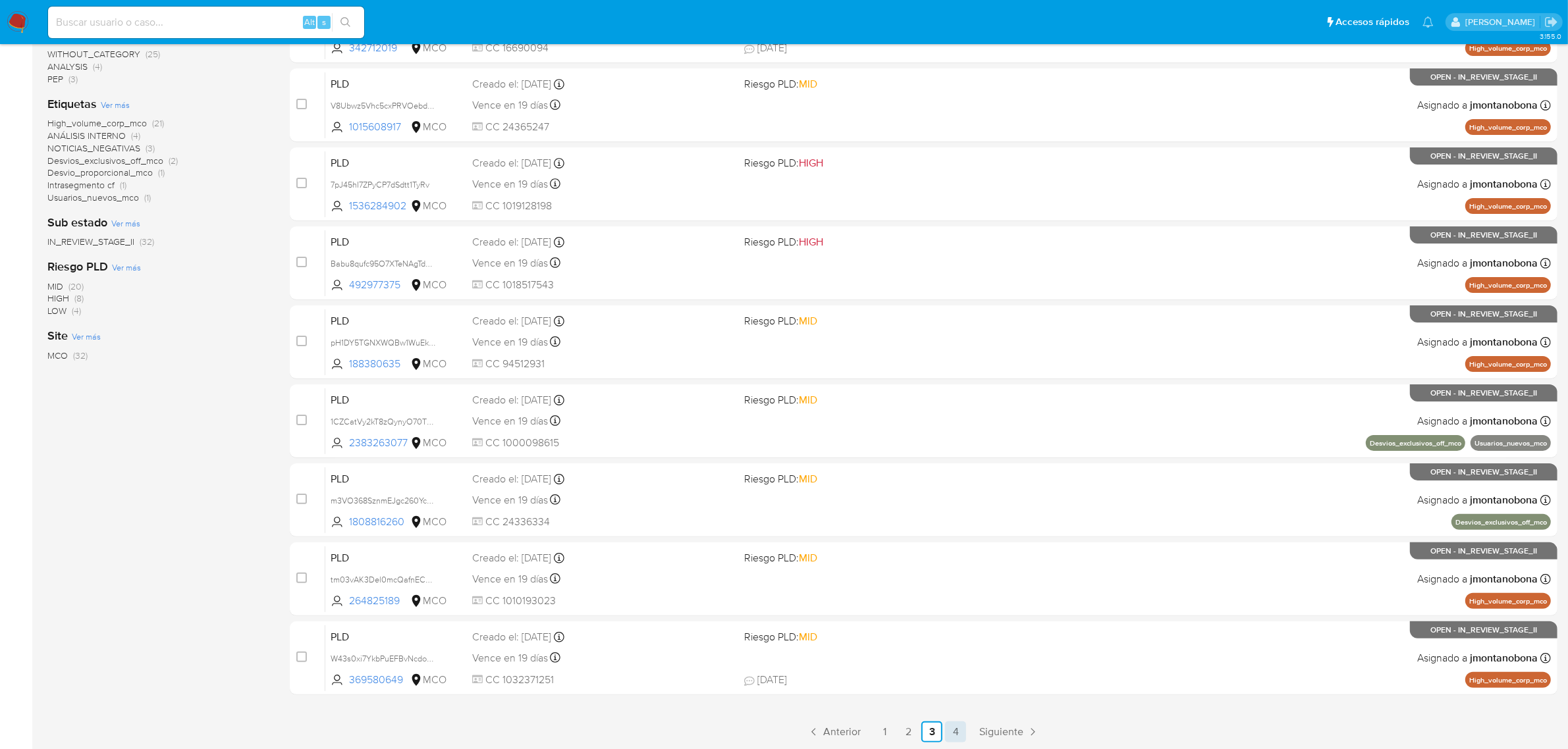
click at [951, 729] on link "4" at bounding box center [956, 732] width 21 height 21
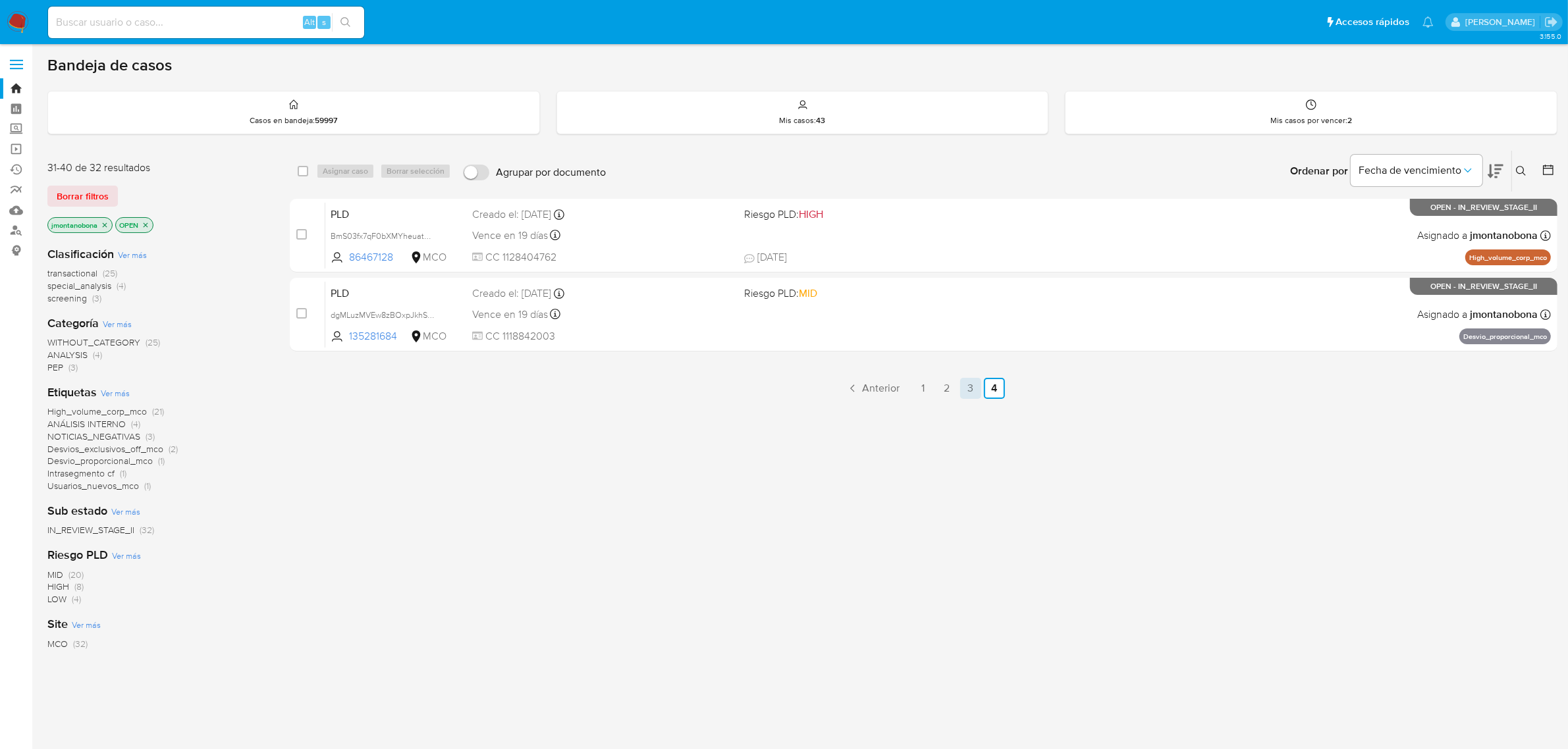
click at [967, 393] on link "3" at bounding box center [971, 388] width 21 height 21
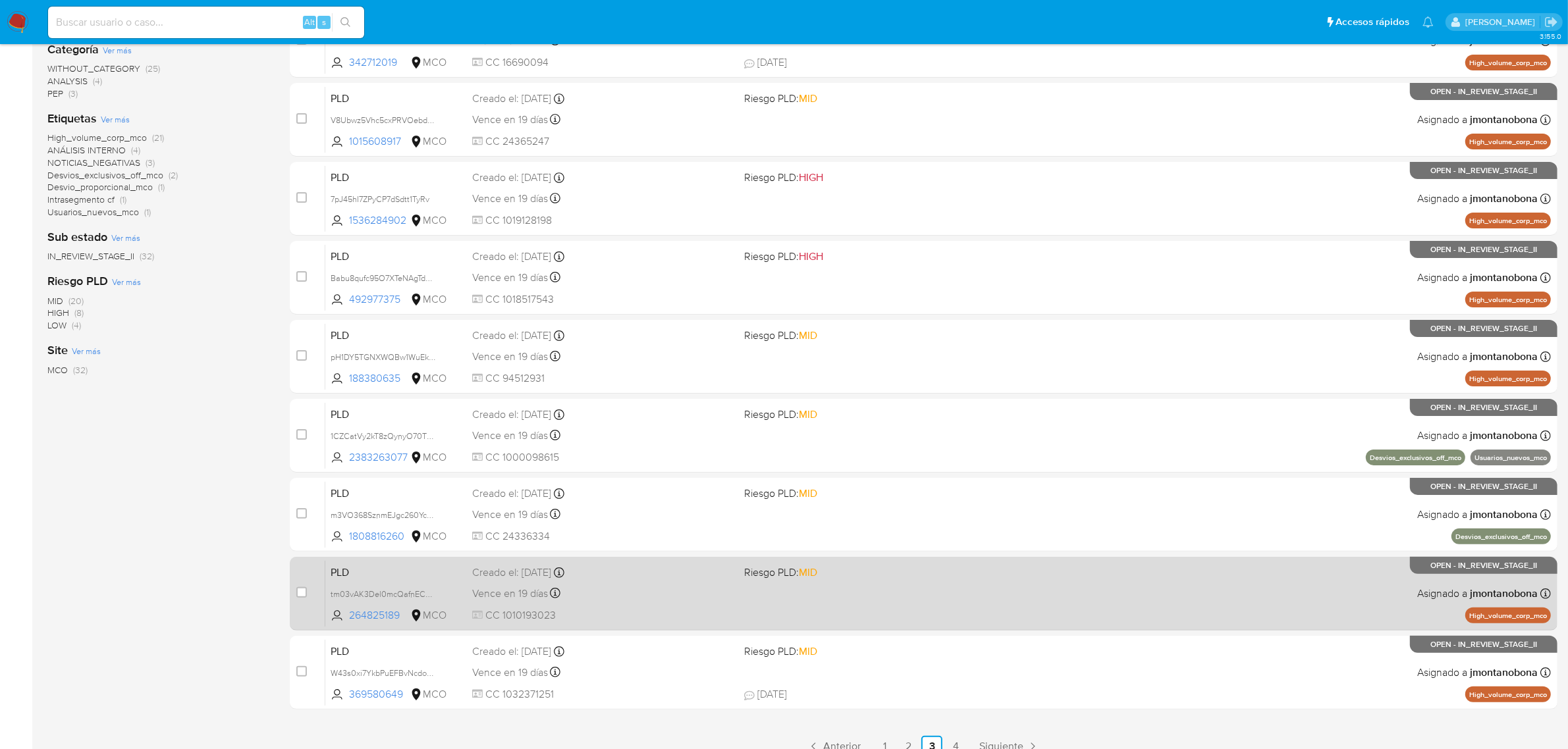
scroll to position [288, 0]
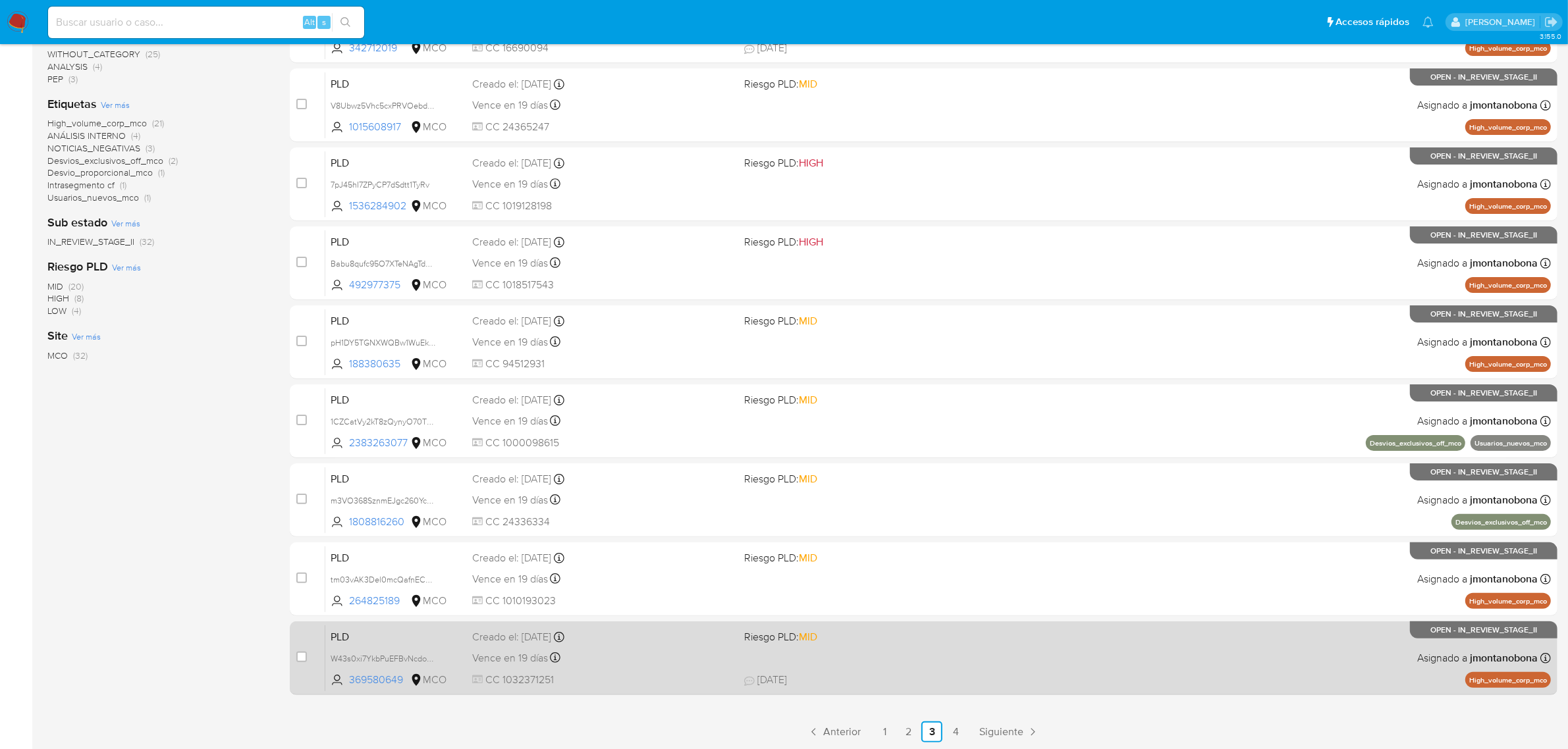
click at [490, 644] on div "PLD W43s0xi7YkbPuEFBvNcdo5My 369580649 MCO Riesgo PLD: MID Creado el: 12/06/202…" at bounding box center [938, 658] width 1226 height 66
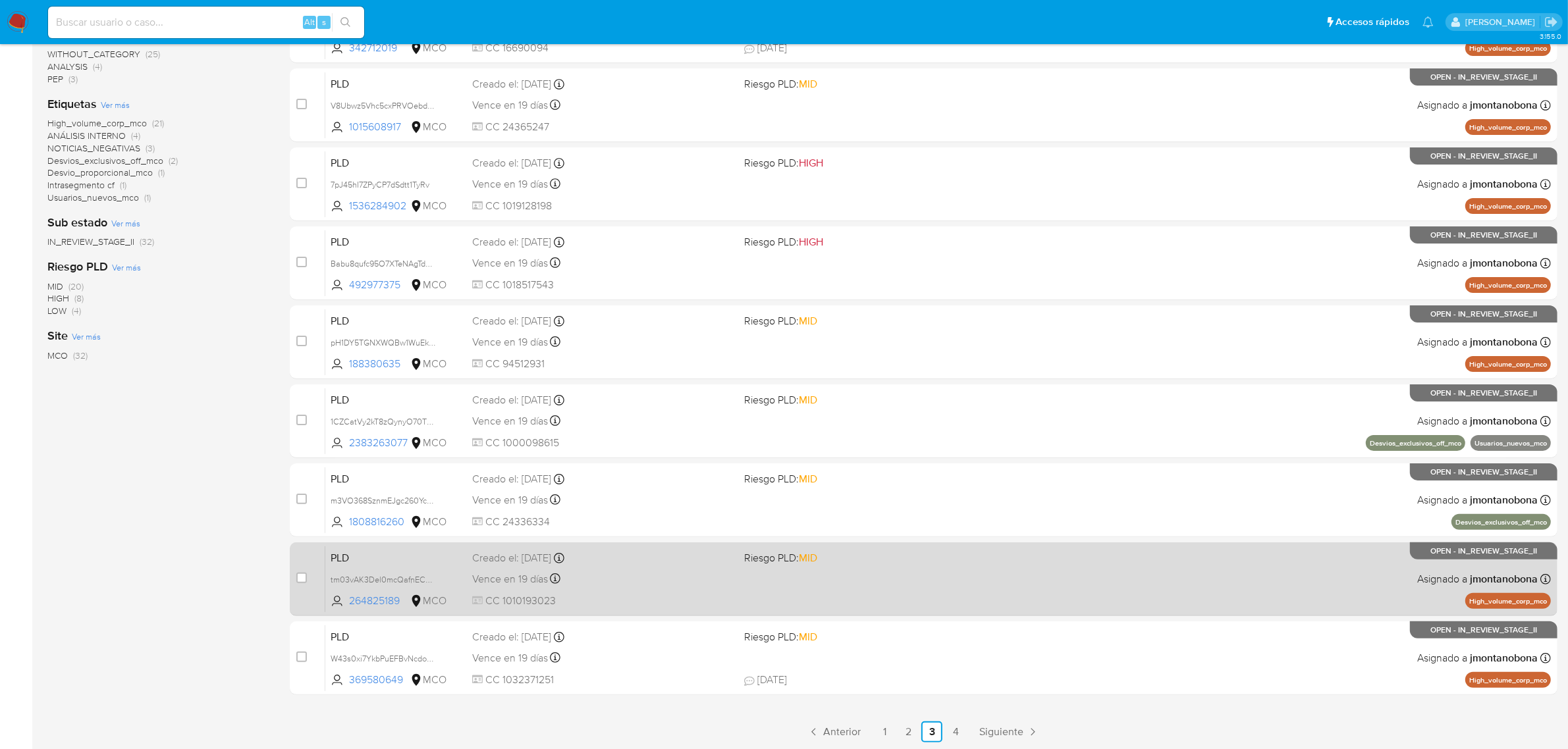
click at [494, 572] on span "Vence en 19 días" at bounding box center [510, 579] width 76 height 15
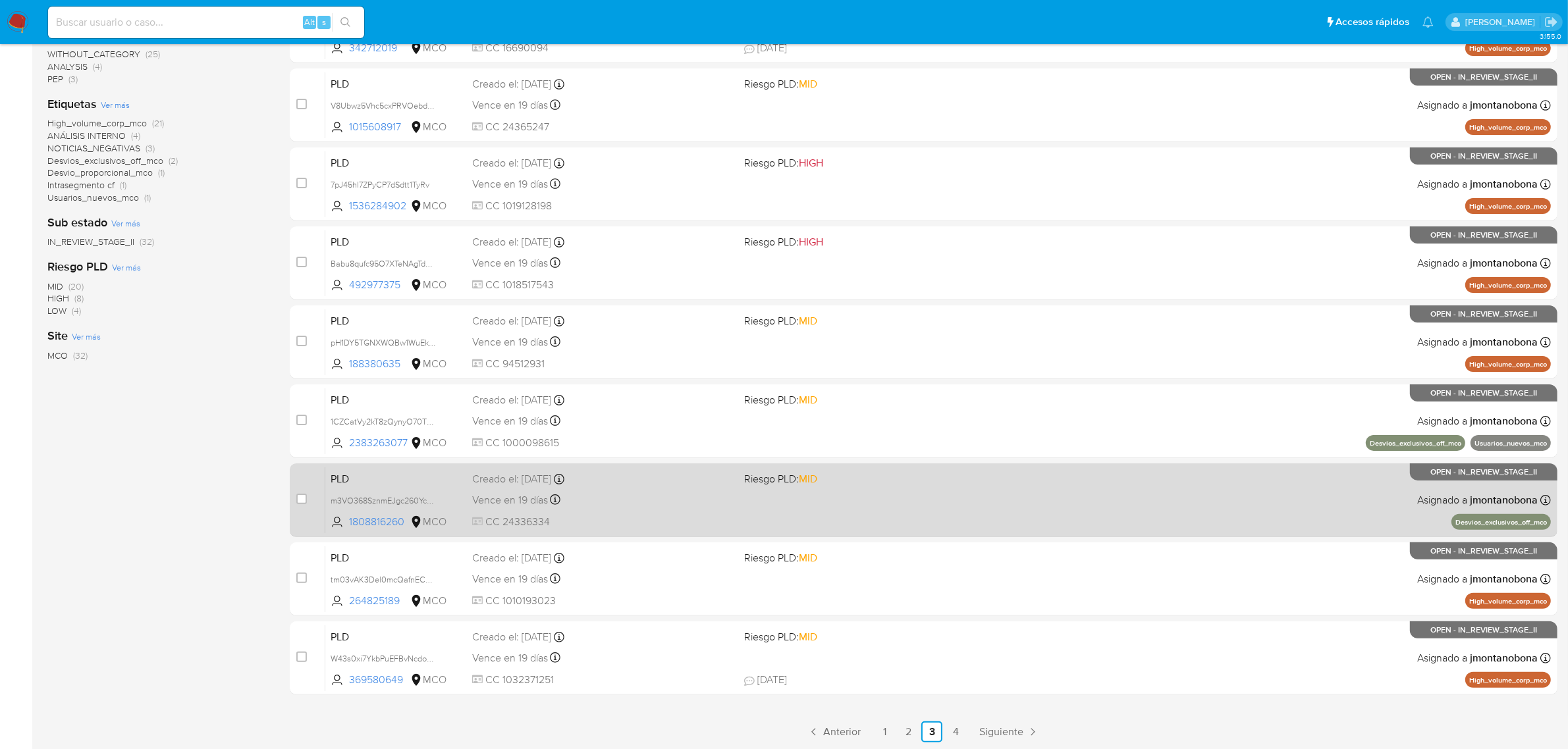
click at [380, 482] on span "PLD" at bounding box center [396, 478] width 131 height 17
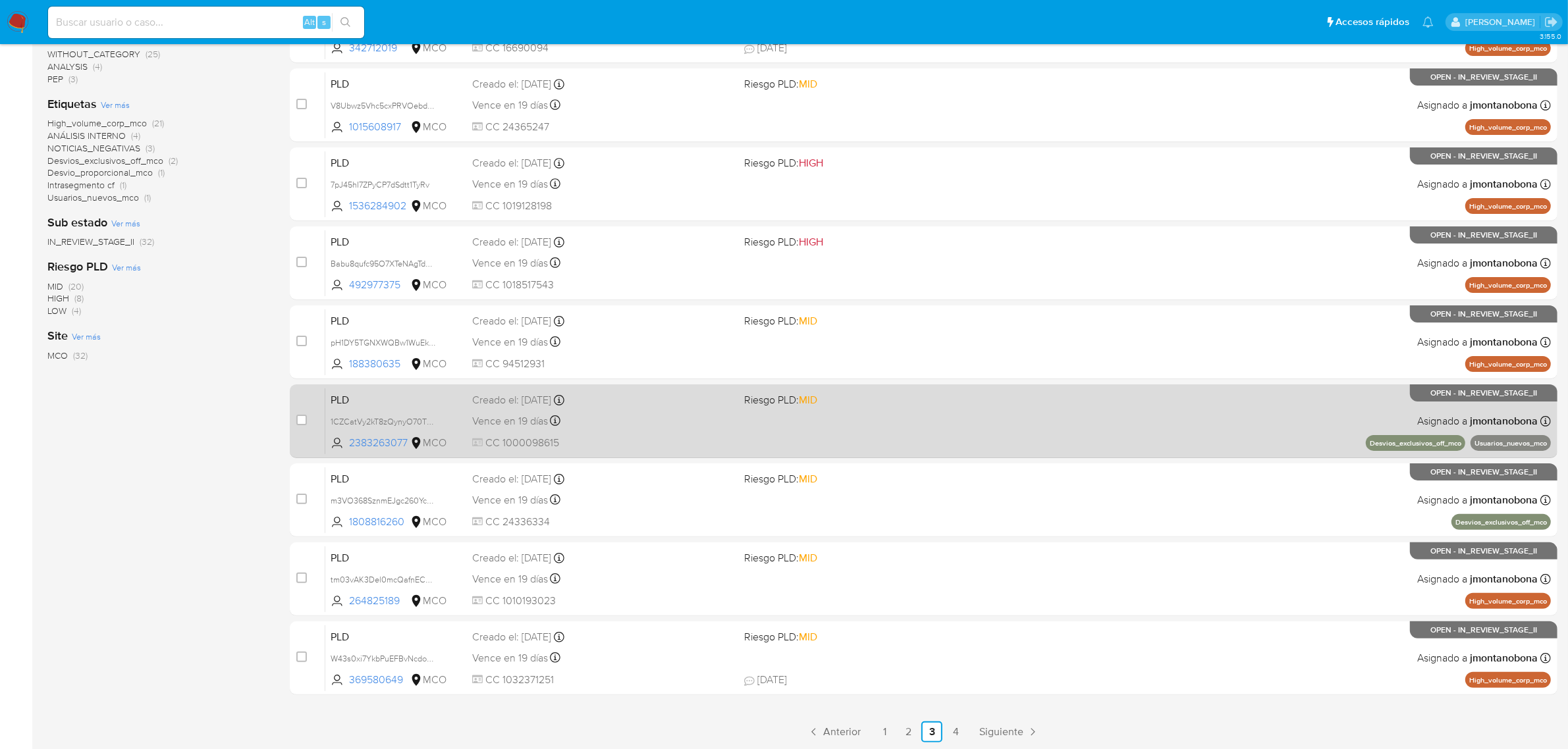
click at [383, 408] on div "PLD 1CZCatVy2kT8zQynyO70T0Fg 2383263077 MCO Riesgo PLD: MID Creado el: 12/06/20…" at bounding box center [938, 421] width 1226 height 66
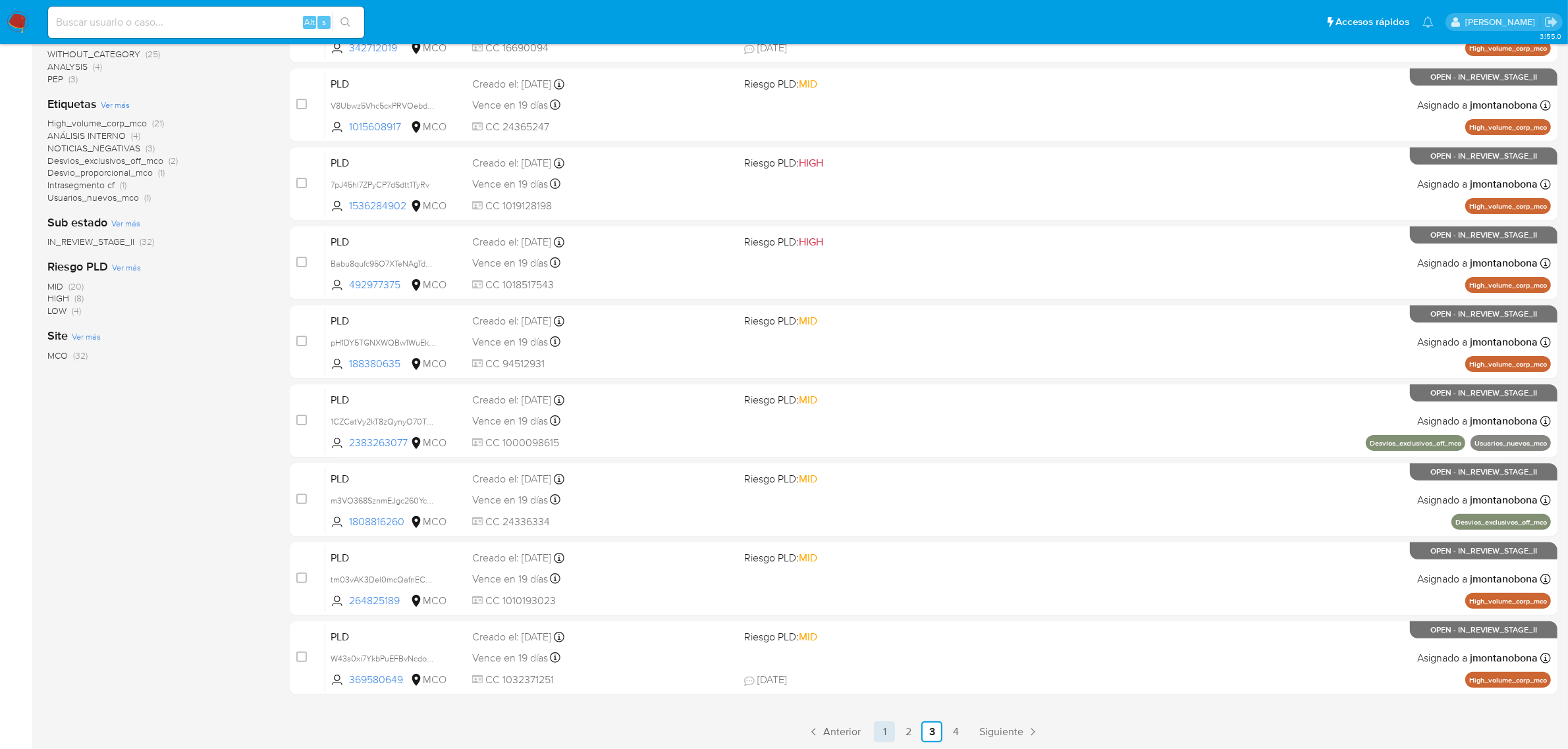
click at [878, 735] on link "1" at bounding box center [884, 732] width 21 height 21
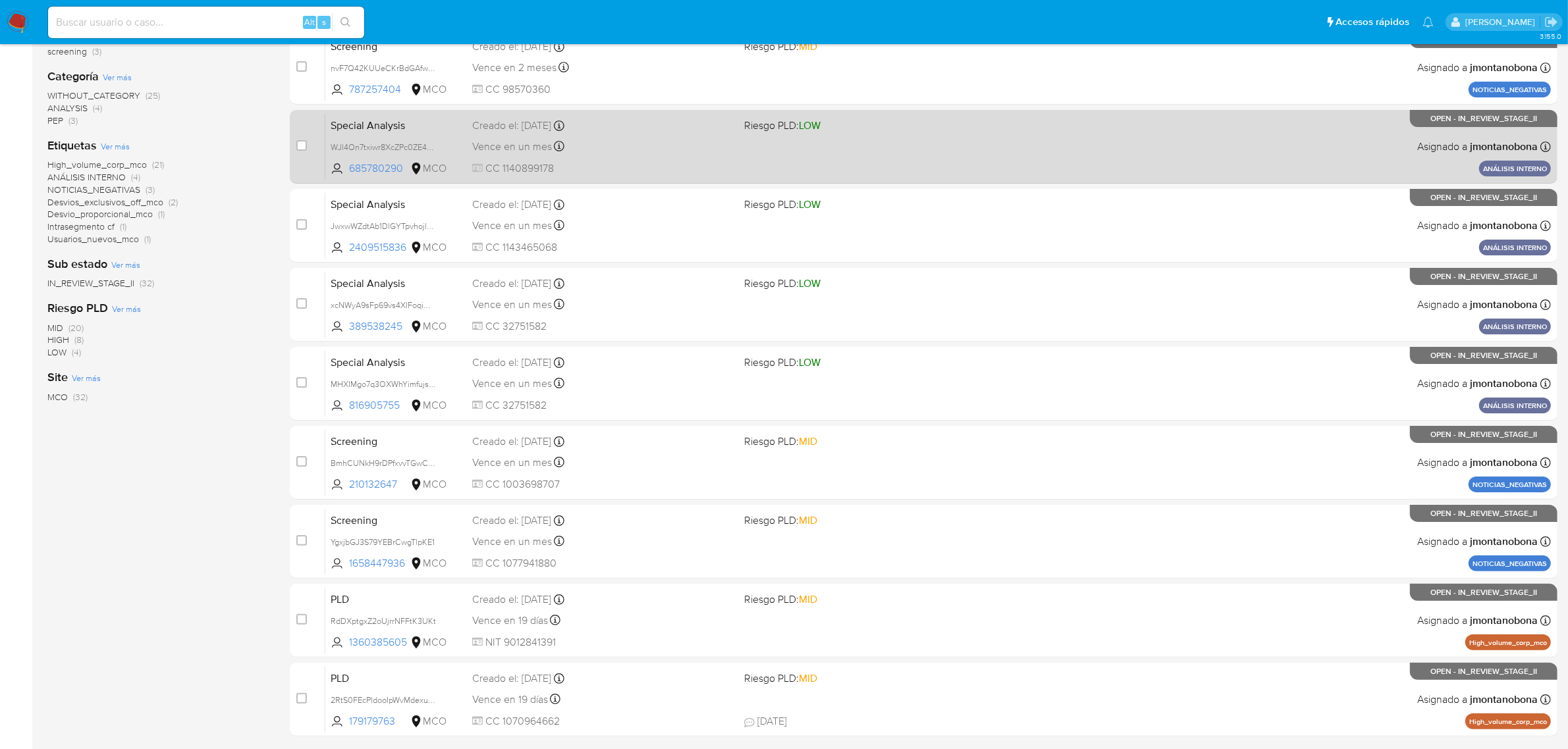
scroll to position [288, 0]
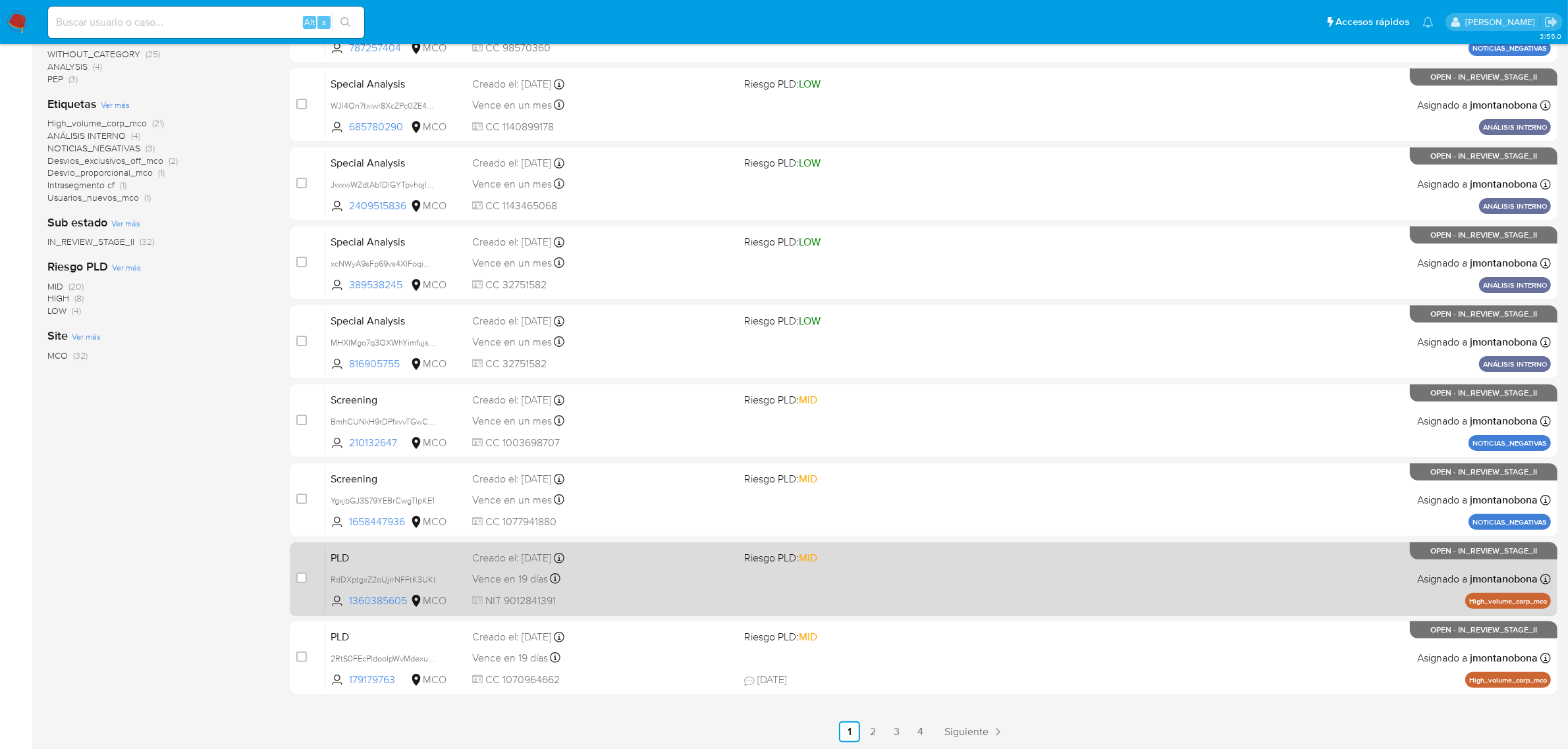
click at [410, 565] on div "PLD RdDXptgxZ2oUjrrNFFtK3UKt 1360385605 MCO Riesgo PLD: MID Creado el: 12/06/20…" at bounding box center [938, 579] width 1226 height 66
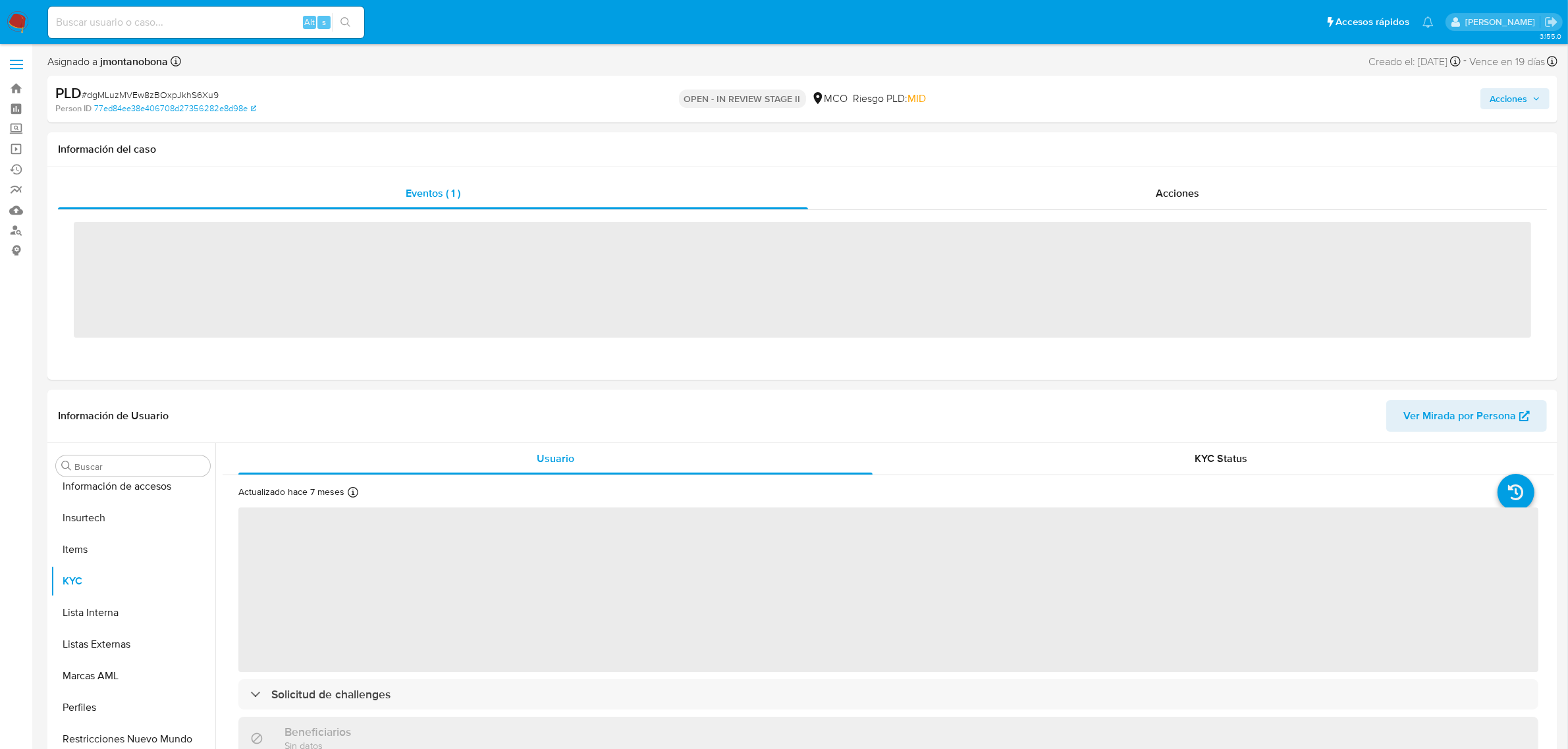
scroll to position [555, 0]
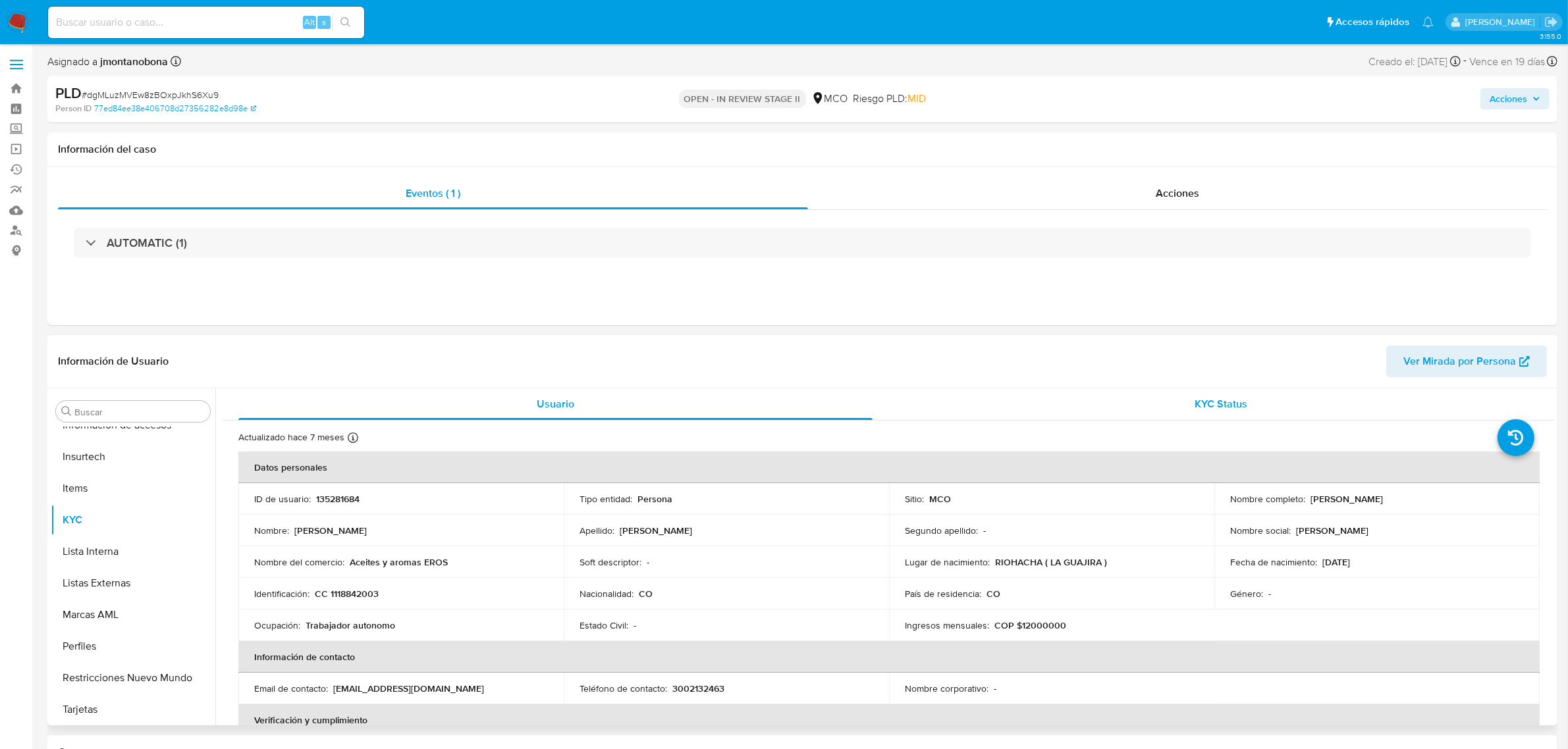
select select "10"
click at [1160, 205] on div "Acciones" at bounding box center [1177, 193] width 739 height 31
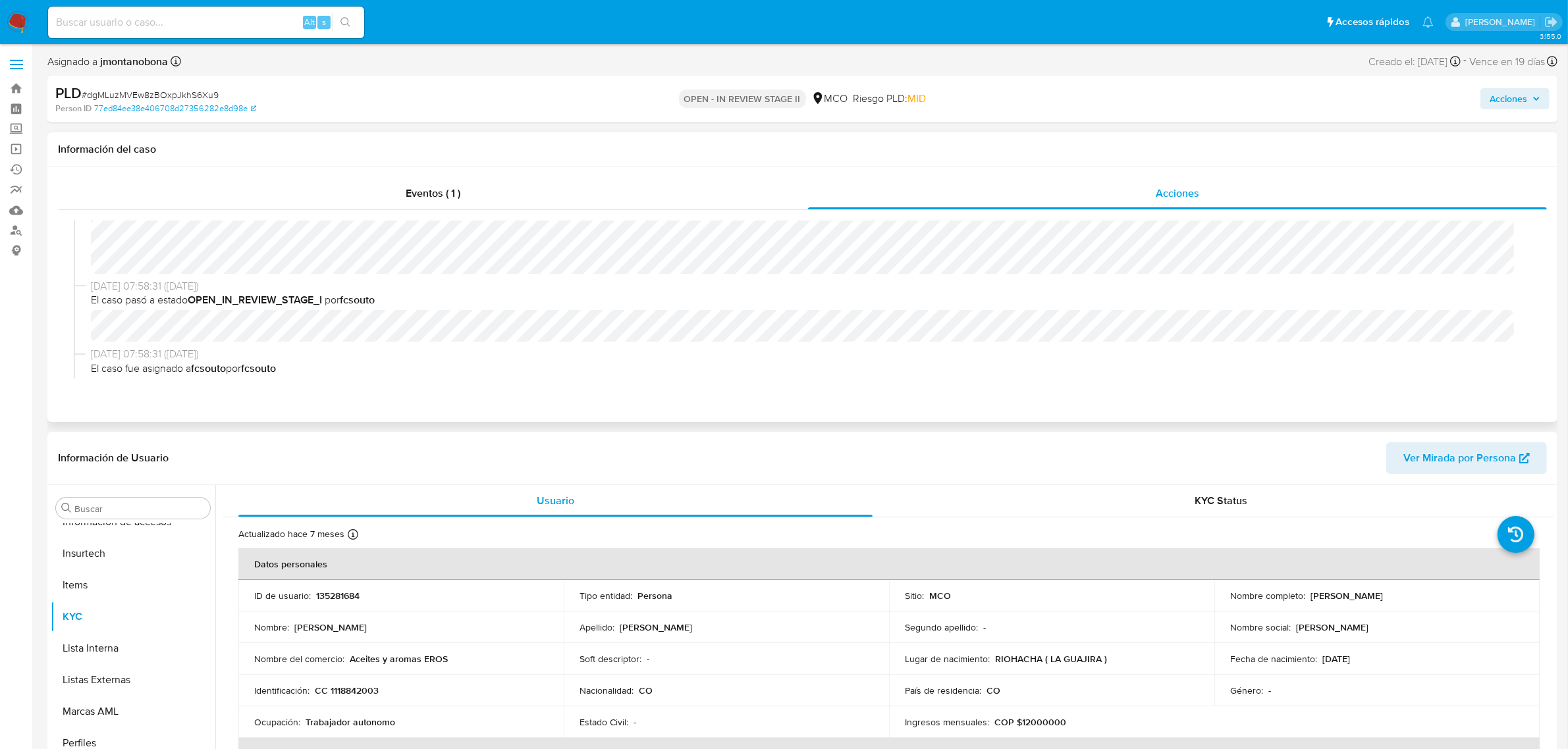
scroll to position [82, 0]
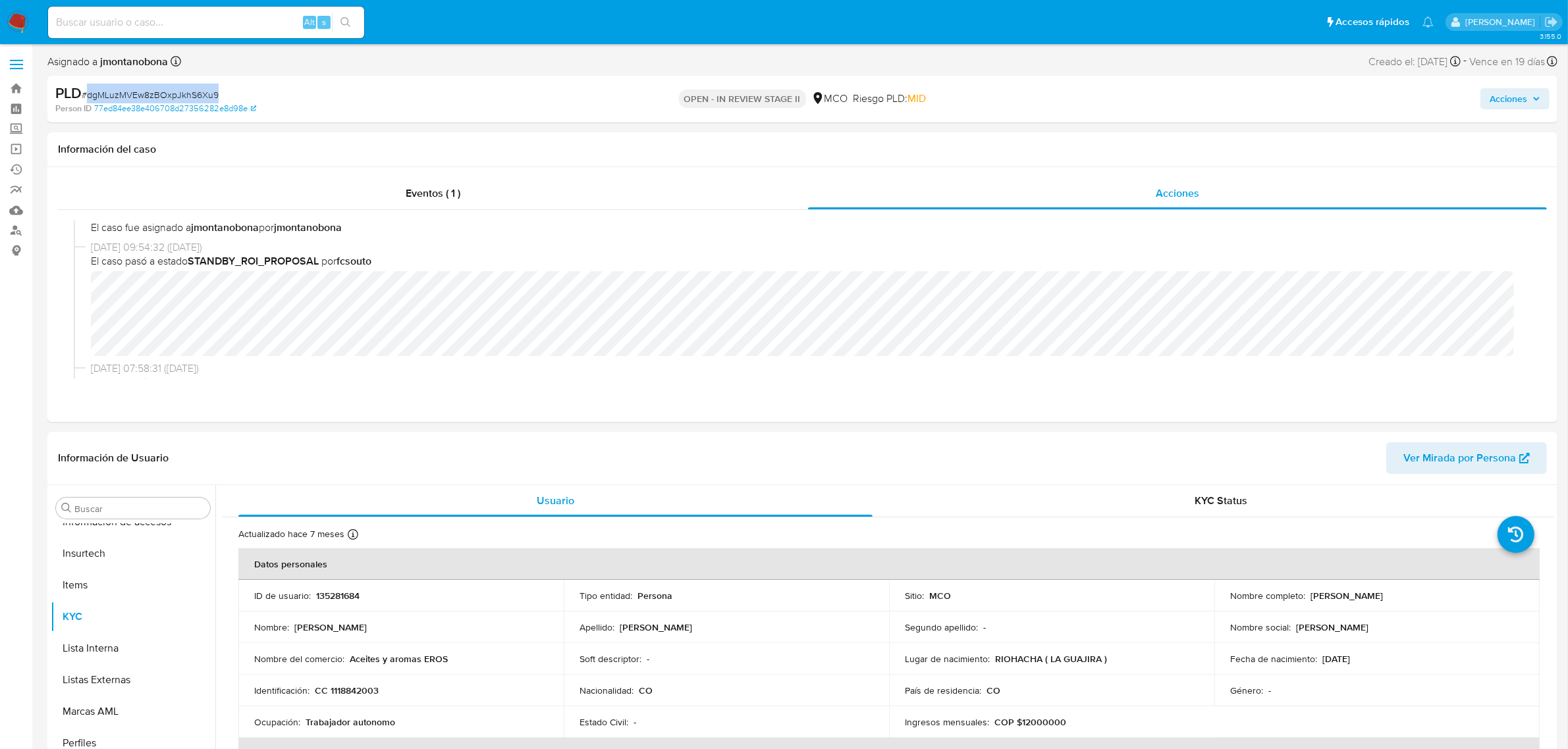
drag, startPoint x: 227, startPoint y: 90, endPoint x: 87, endPoint y: 100, distance: 140.4
click at [87, 100] on div "PLD # dgMLuzMVEw8zBOxpJkhS6Xu9" at bounding box center [302, 94] width 493 height 20
copy span "dgMLuzMVEw8zBOxpJkhS6Xu9"
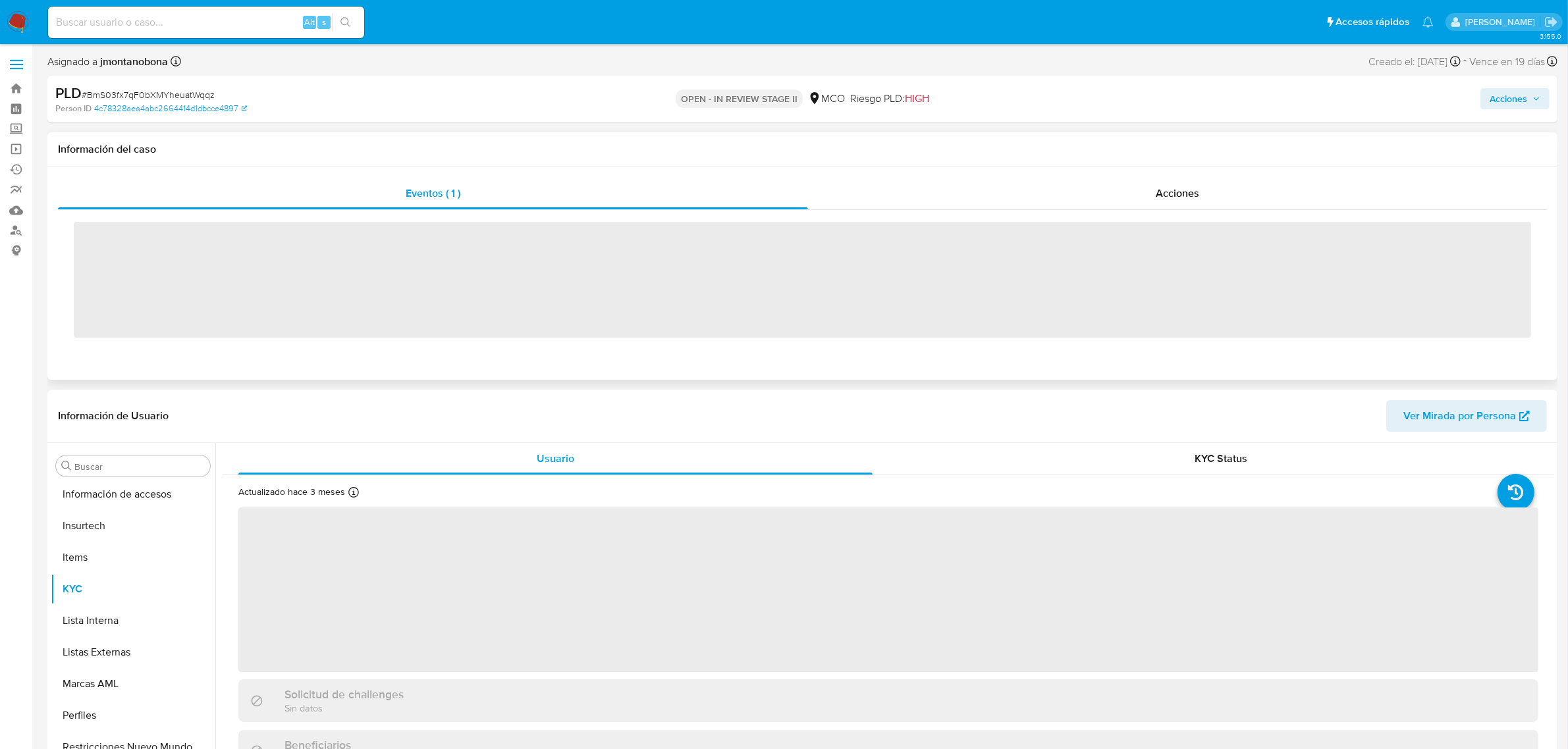
scroll to position [555, 0]
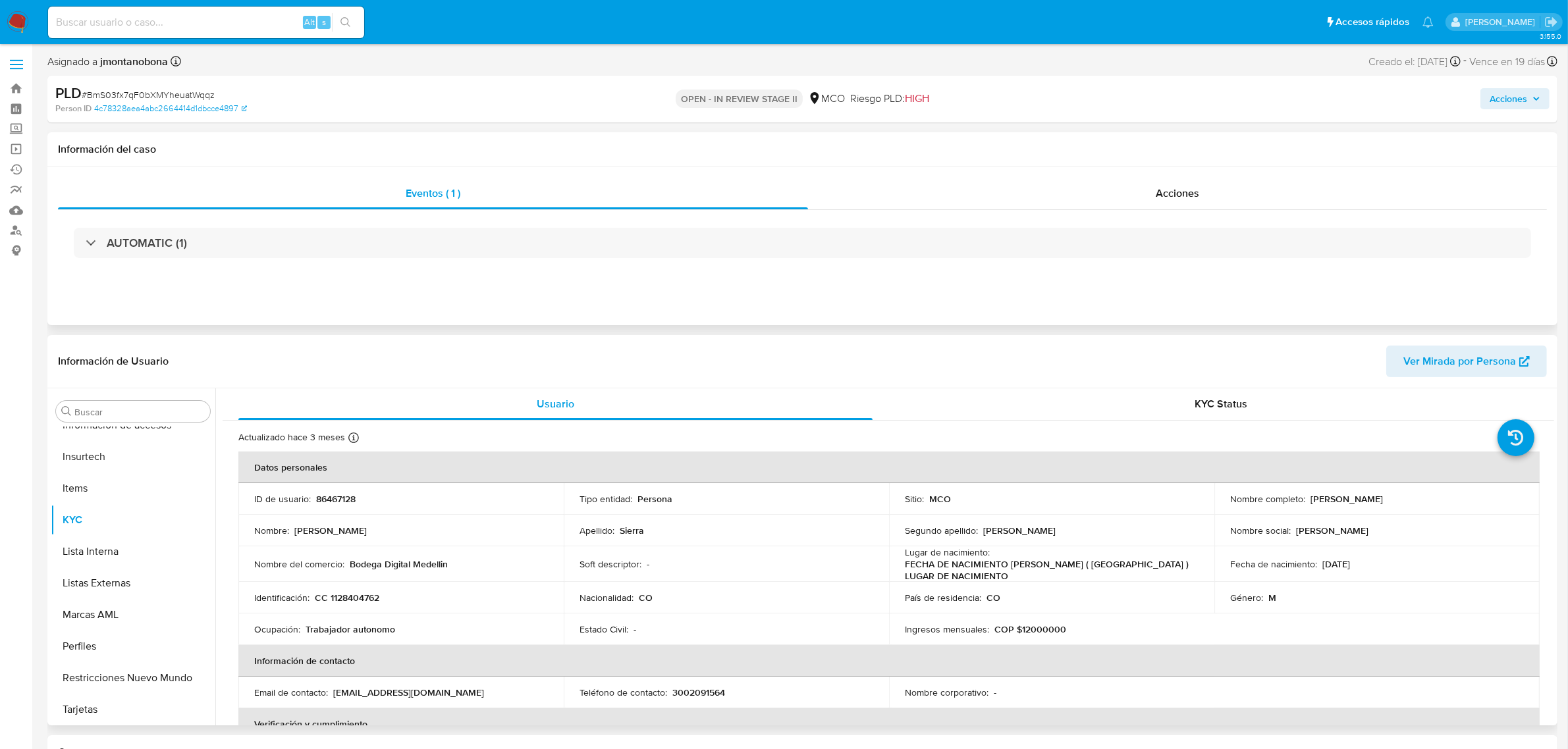
select select "10"
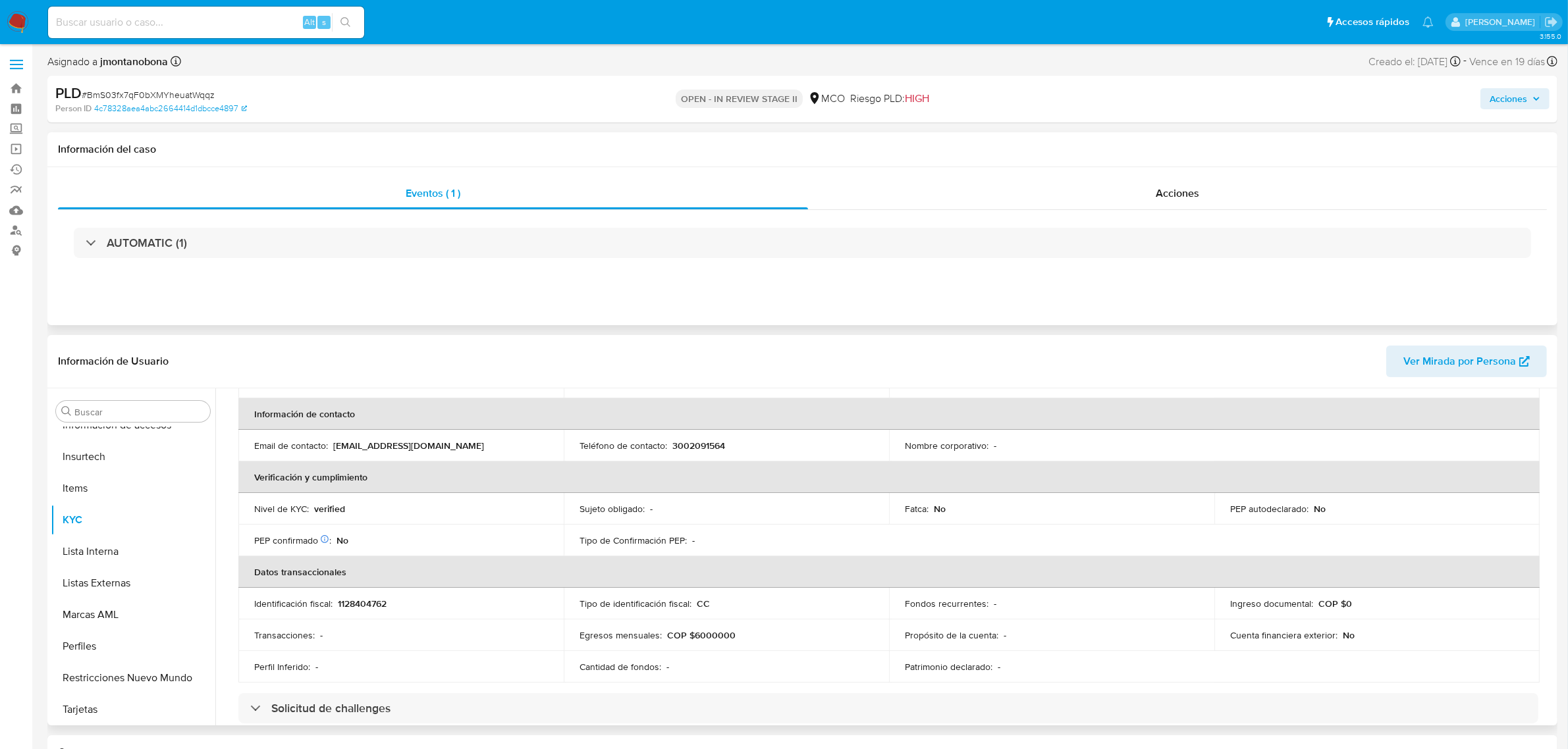
scroll to position [0, 0]
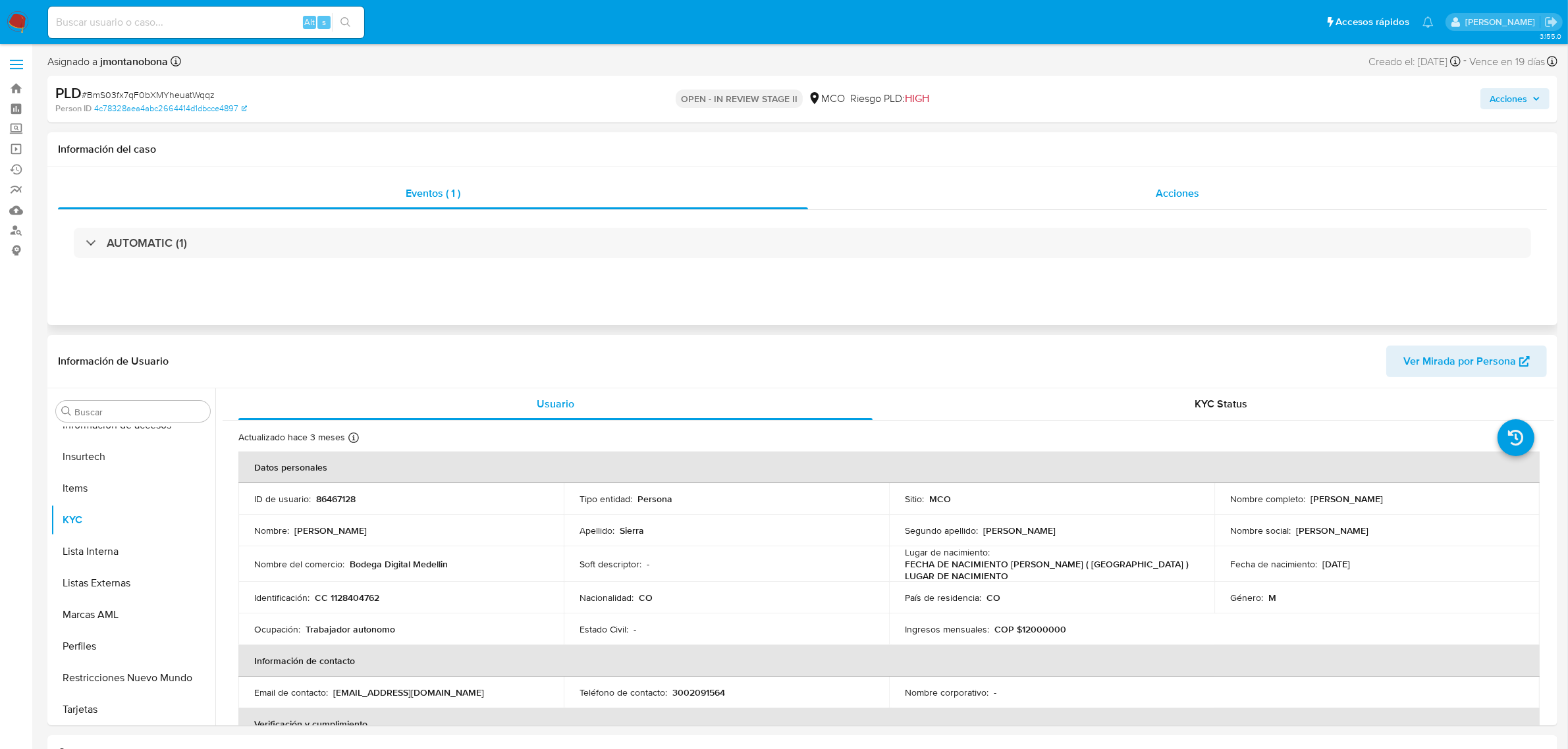
click at [1148, 185] on div "Acciones" at bounding box center [1177, 193] width 739 height 31
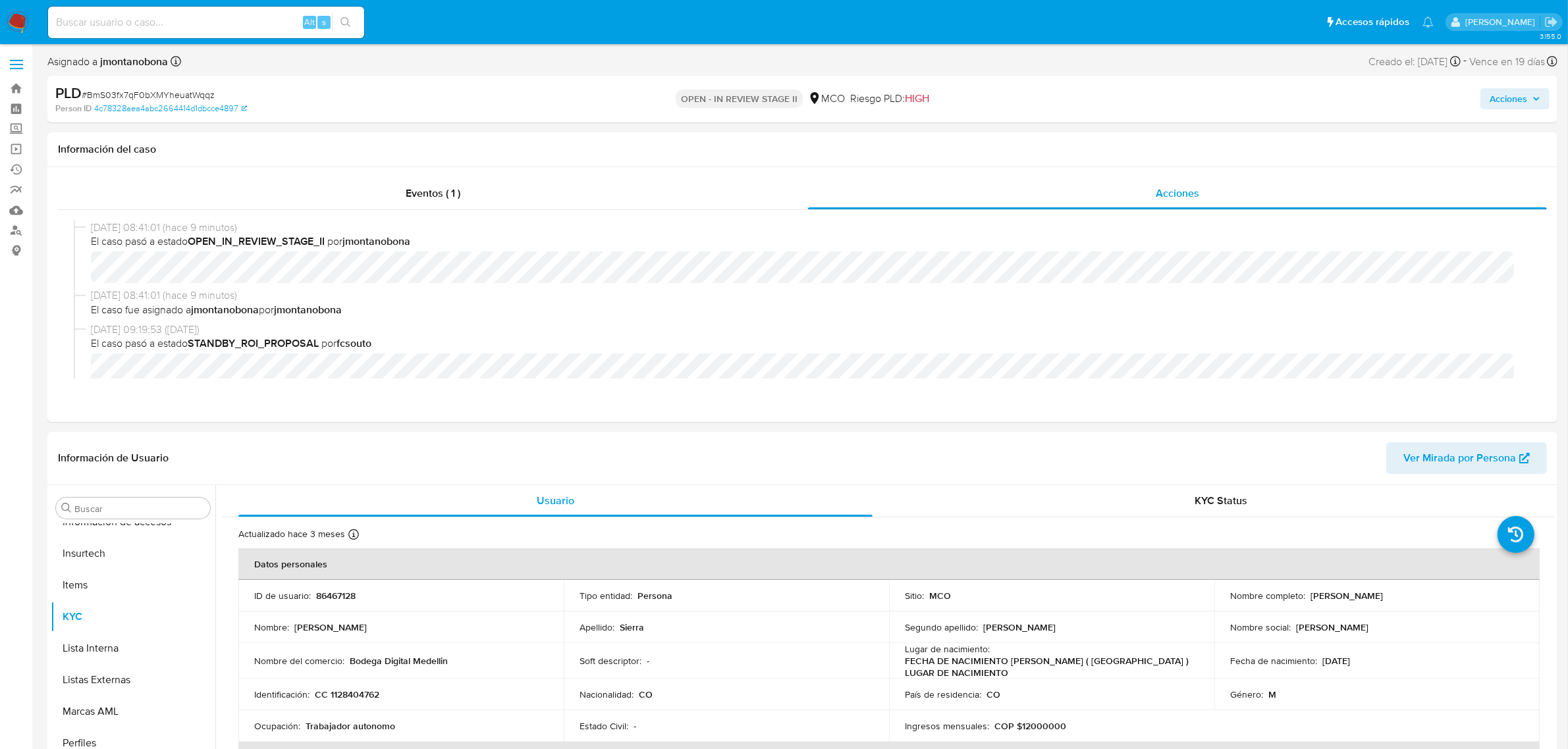
scroll to position [82, 0]
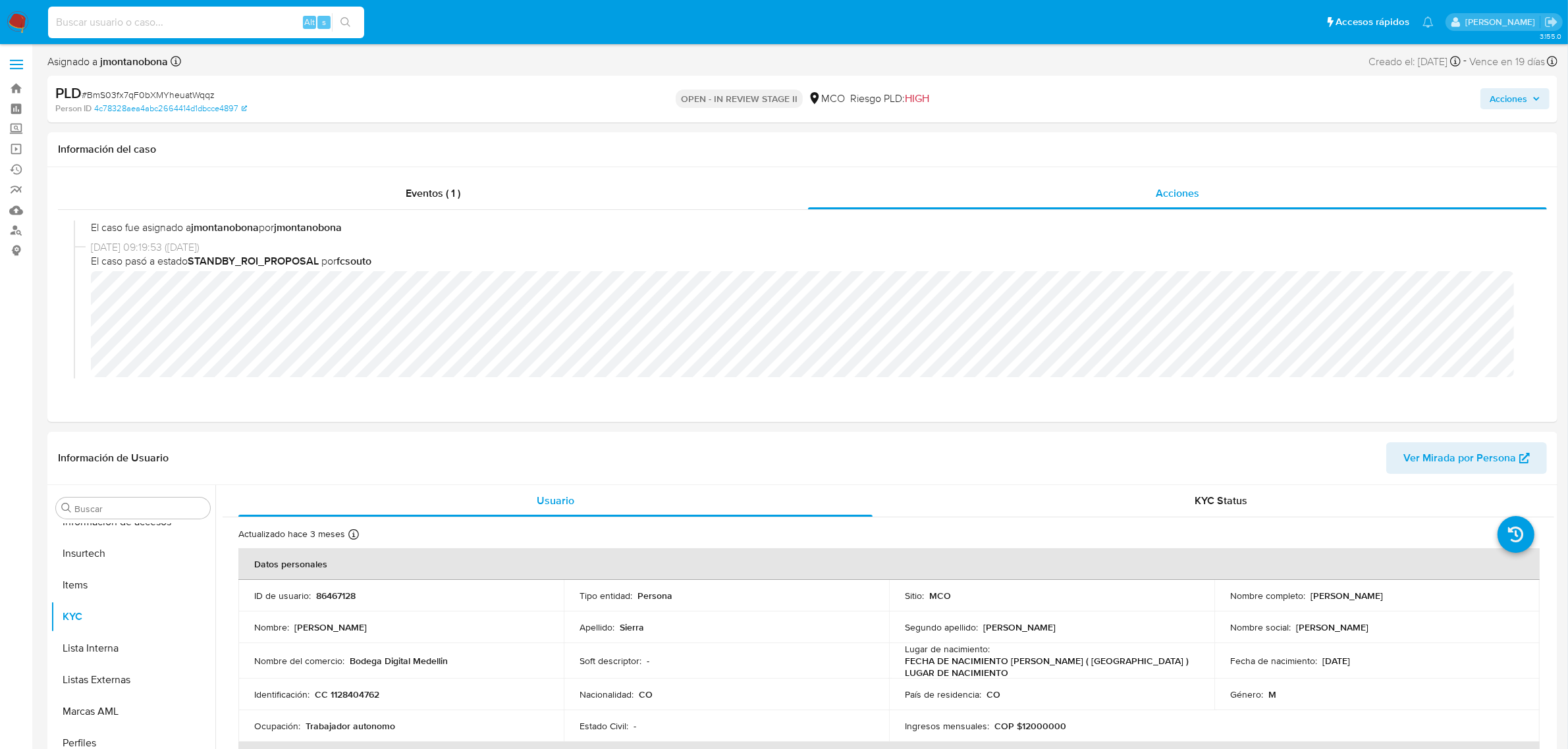
click at [211, 24] on input at bounding box center [206, 23] width 317 height 17
paste input "dgMLuzMVEw8zBOxpJkhS6Xu9"
type input "dgMLuzMVEw8zBOxpJkhS6Xu9"
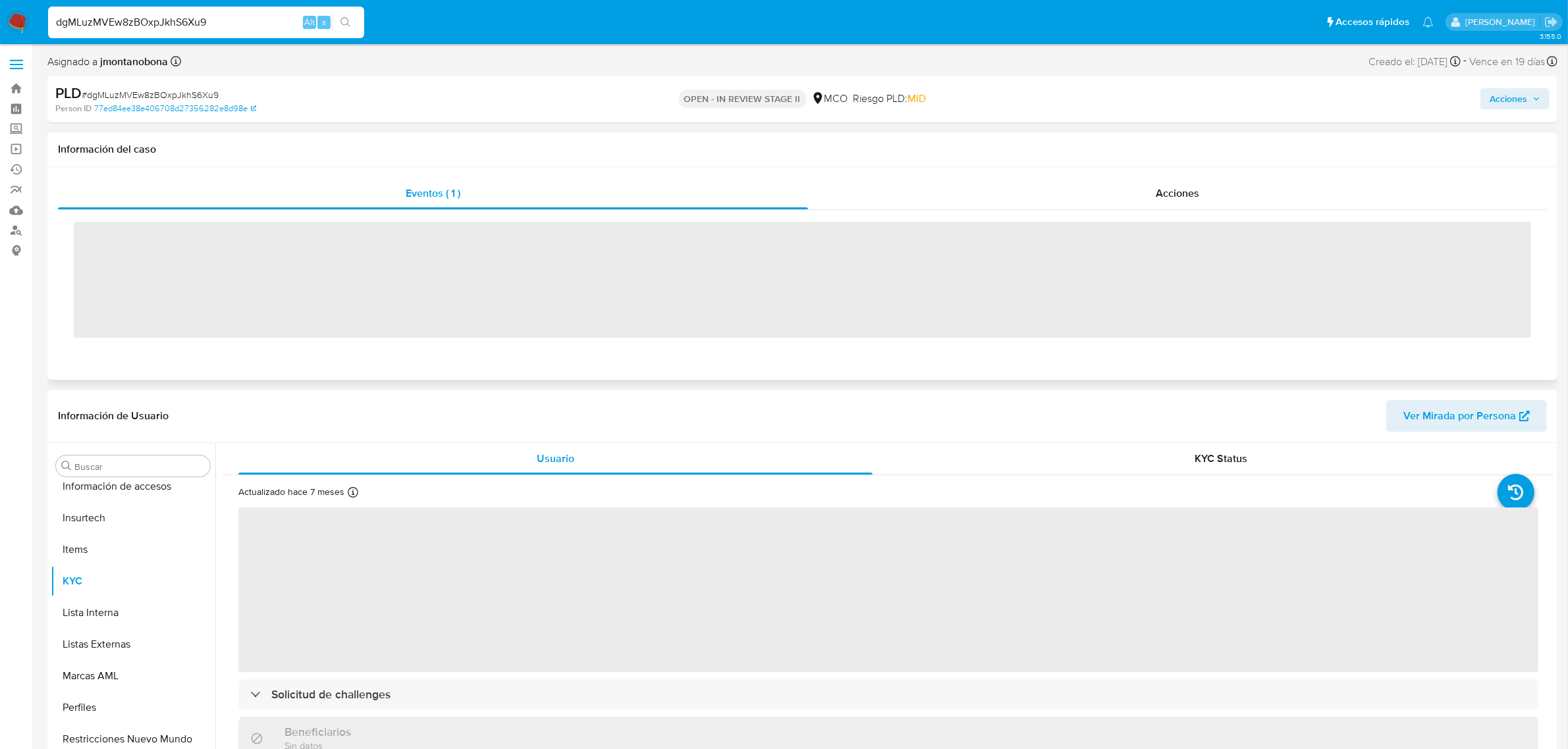
scroll to position [555, 0]
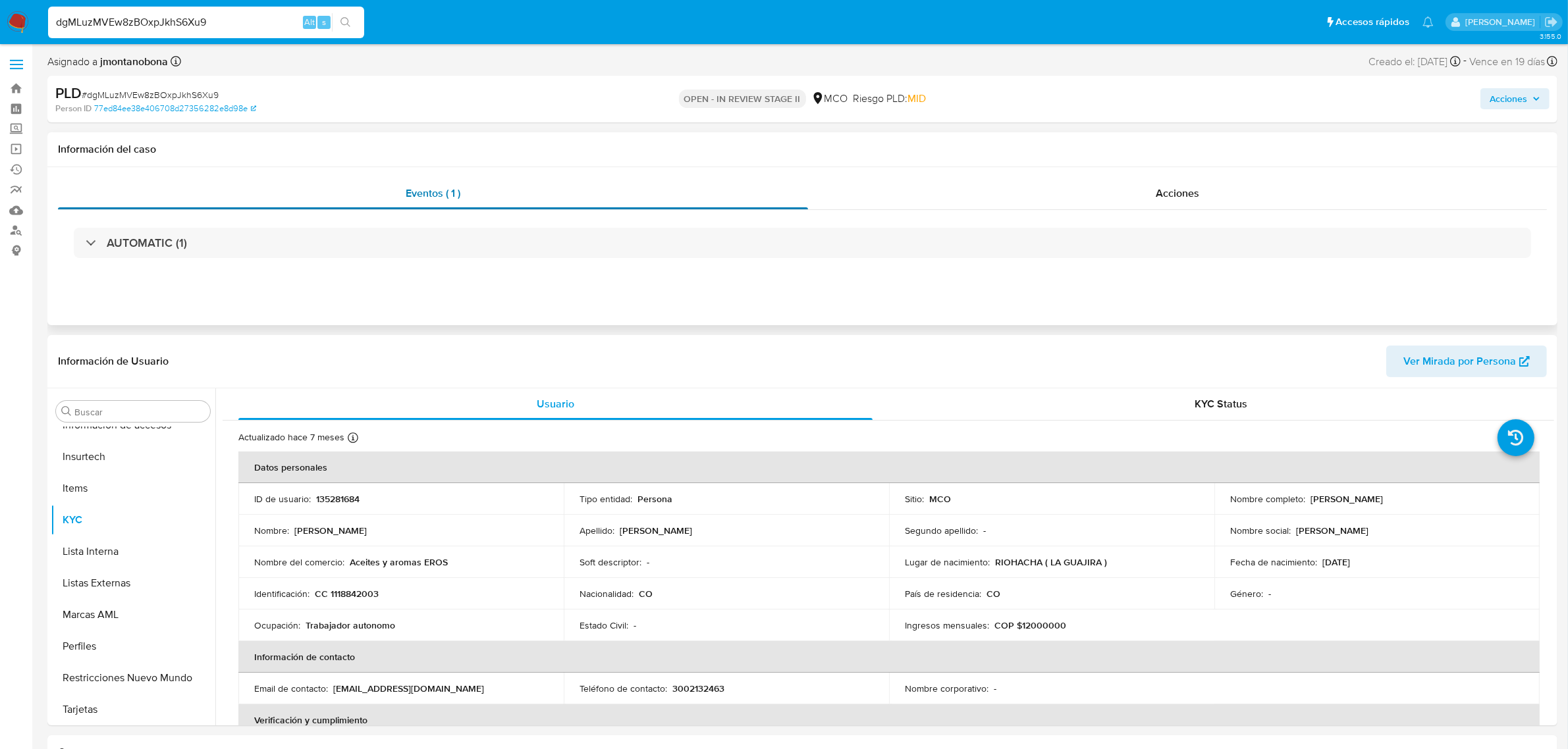
select select "10"
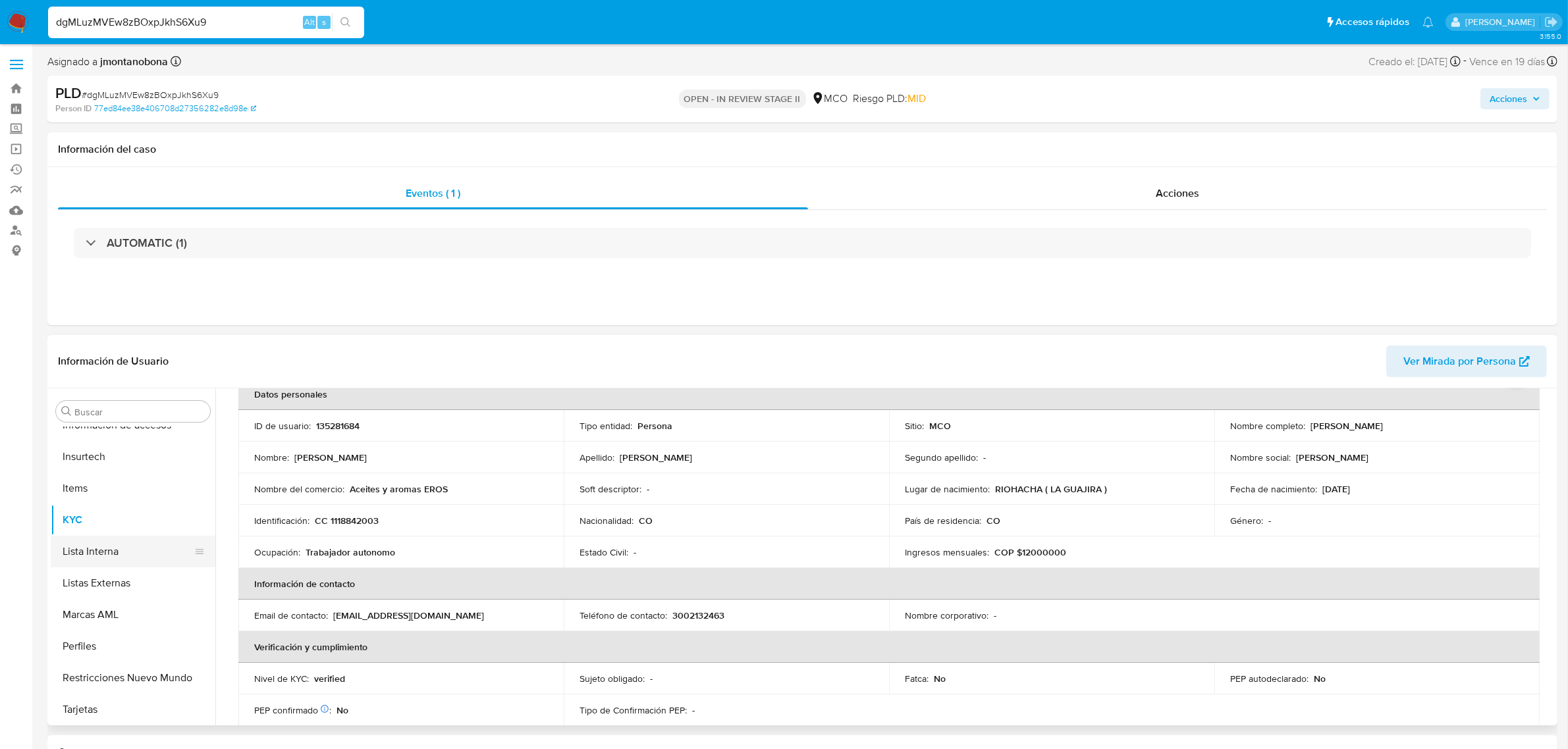
scroll to position [164, 0]
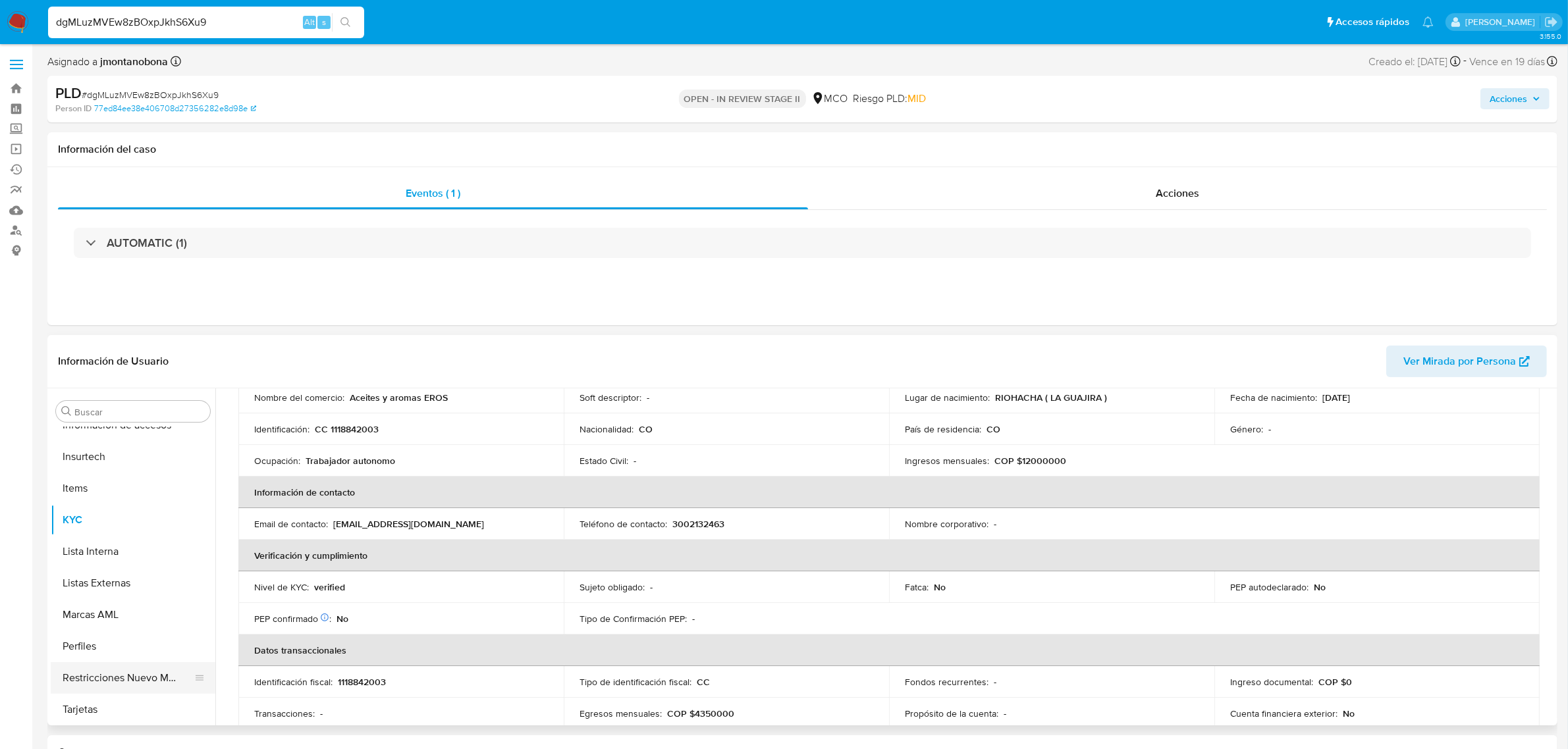
click at [124, 682] on button "Restricciones Nuevo Mundo" at bounding box center [128, 678] width 154 height 31
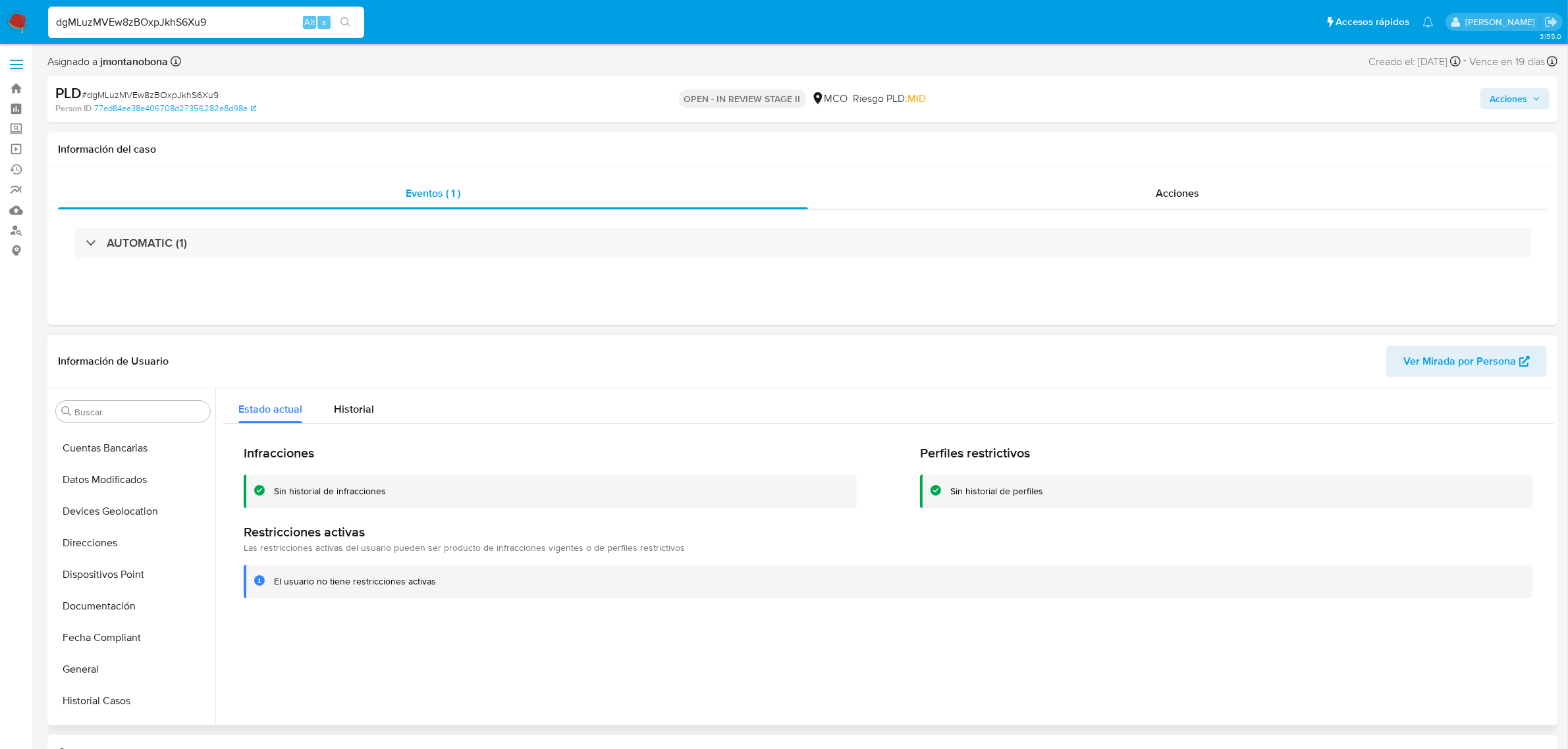
scroll to position [61, 0]
click at [1209, 192] on div "Acciones" at bounding box center [1177, 193] width 739 height 31
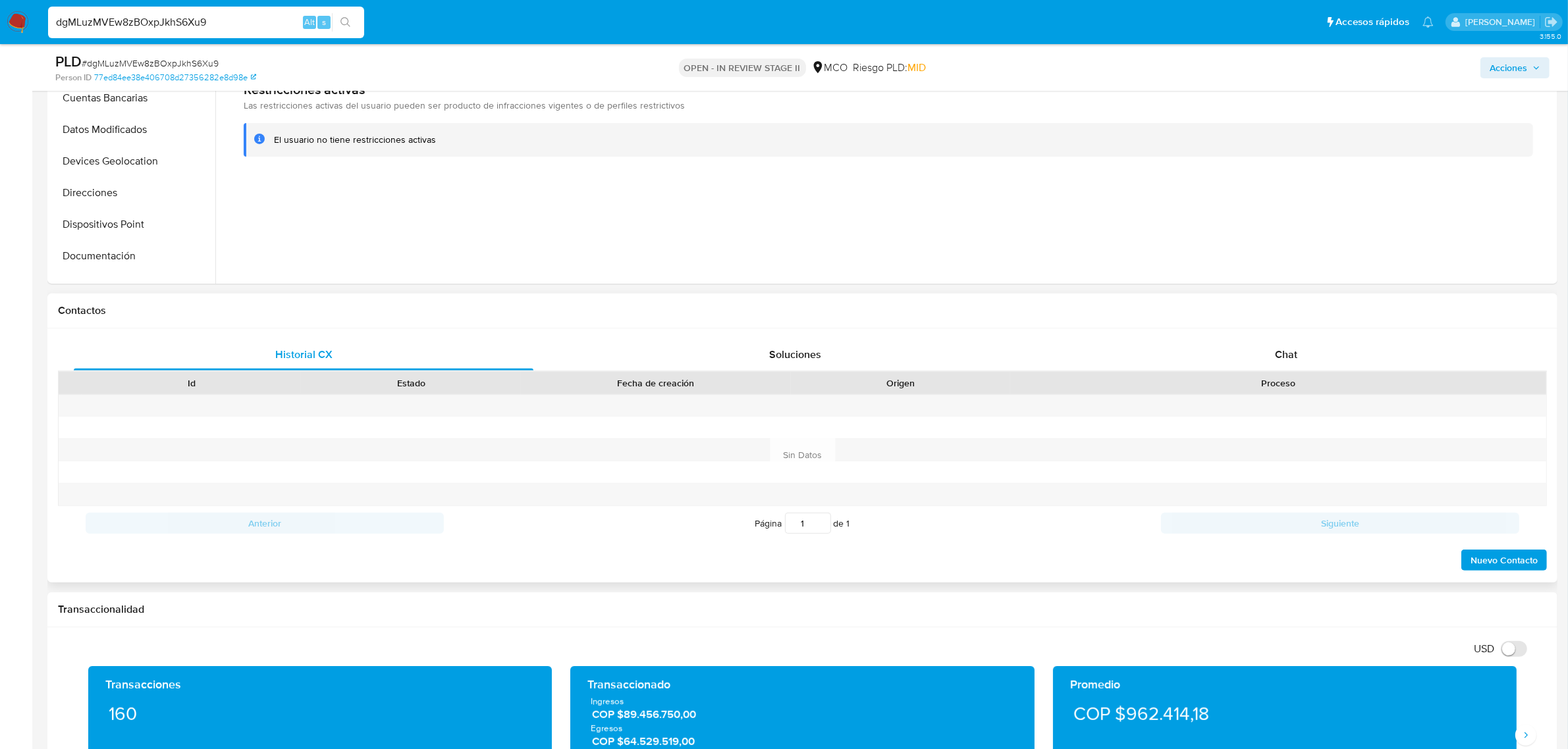
scroll to position [494, 0]
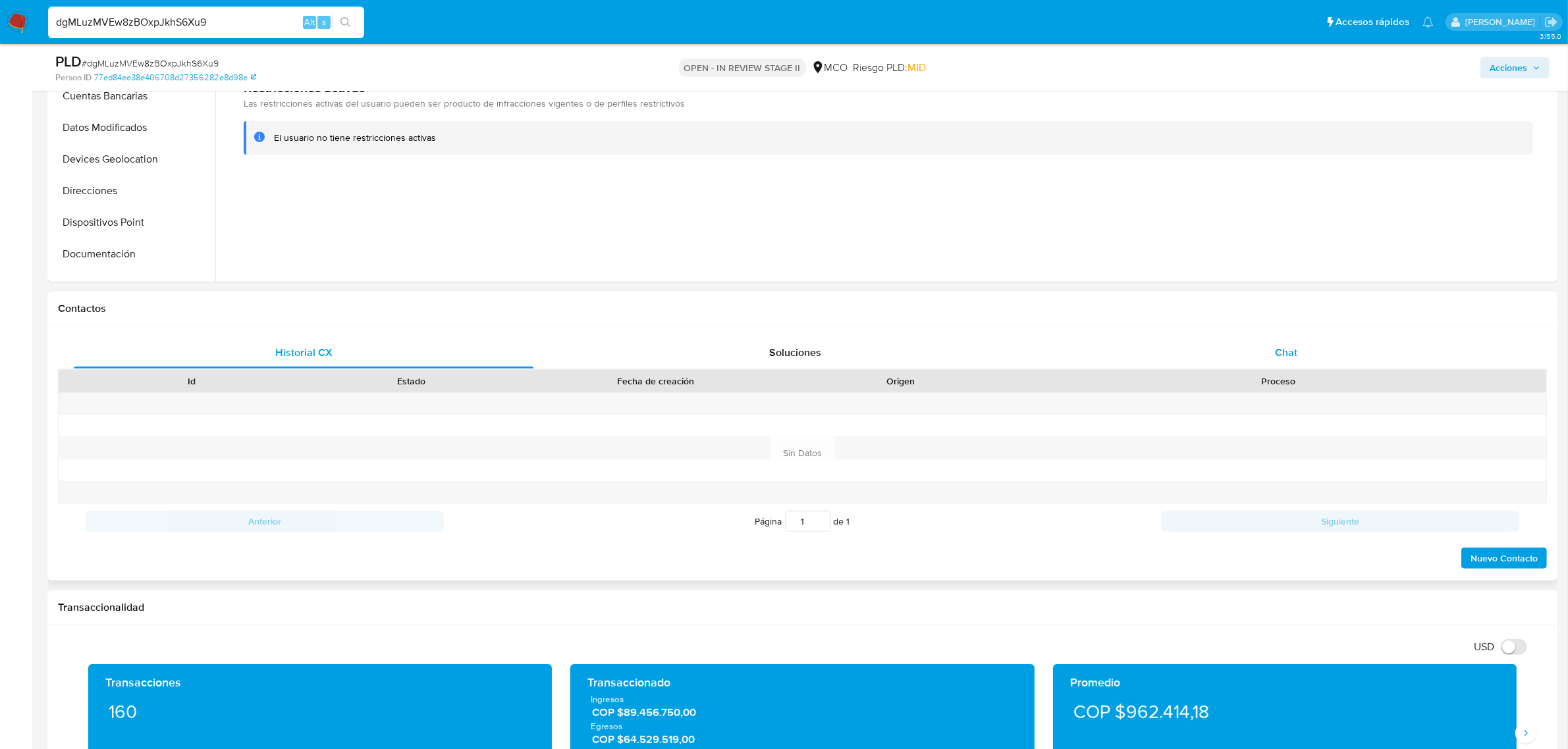
click at [1258, 348] on div "Chat" at bounding box center [1286, 353] width 460 height 31
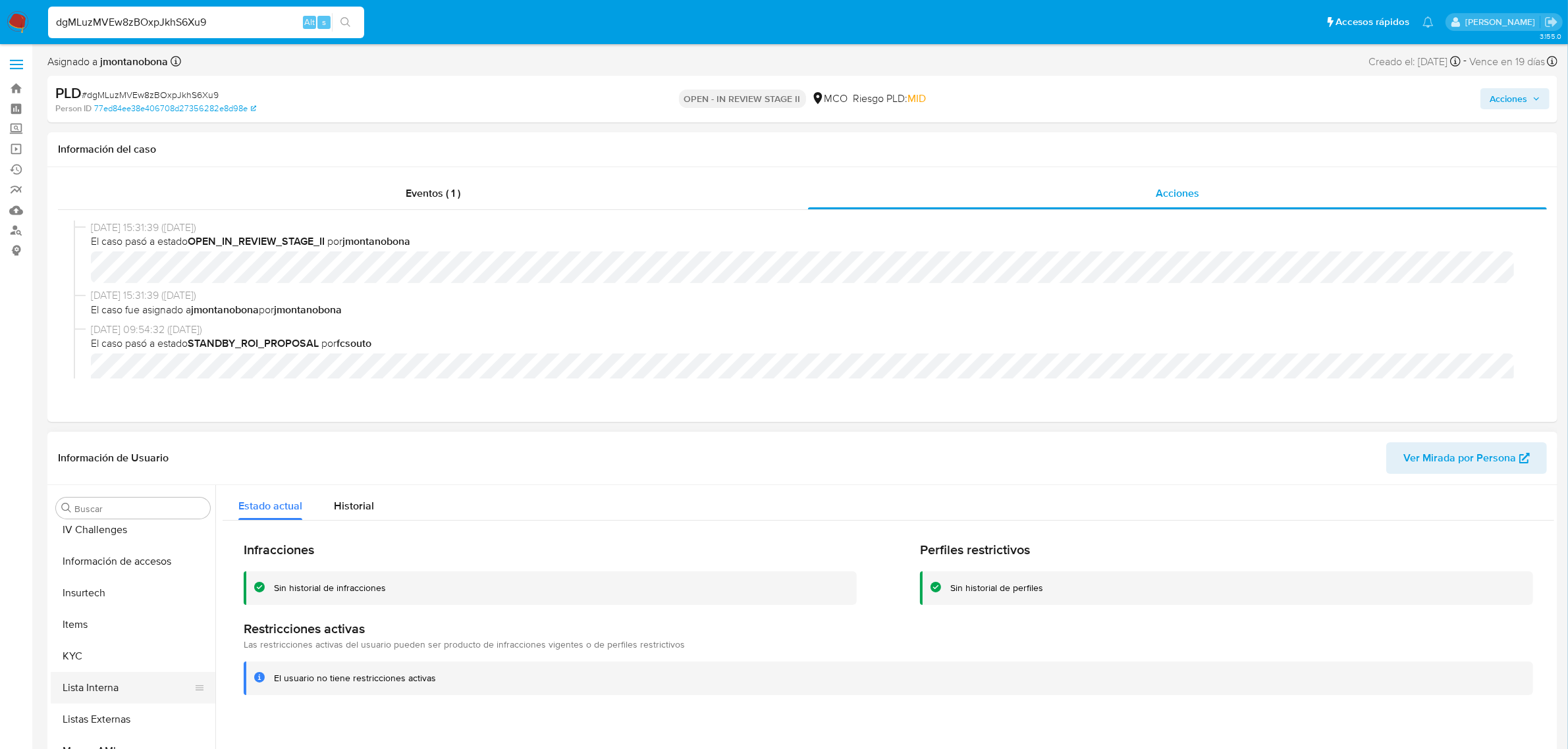
scroll to position [555, 0]
click at [97, 615] on button "KYC" at bounding box center [128, 617] width 154 height 31
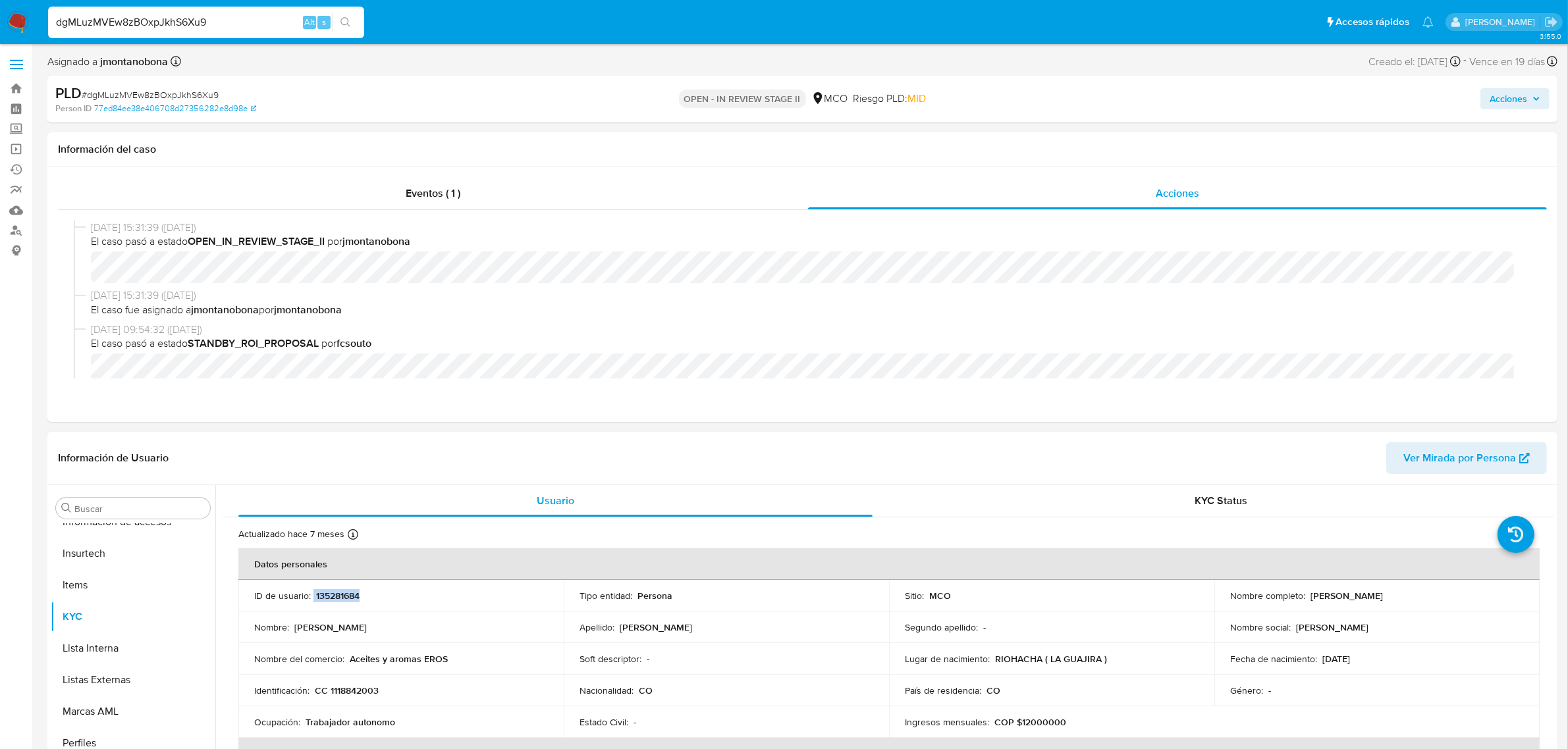
drag, startPoint x: 388, startPoint y: 606, endPoint x: 313, endPoint y: 600, distance: 75.2
click at [313, 600] on td "ID de usuario : 135281684" at bounding box center [401, 596] width 325 height 31
copy div "135281684"
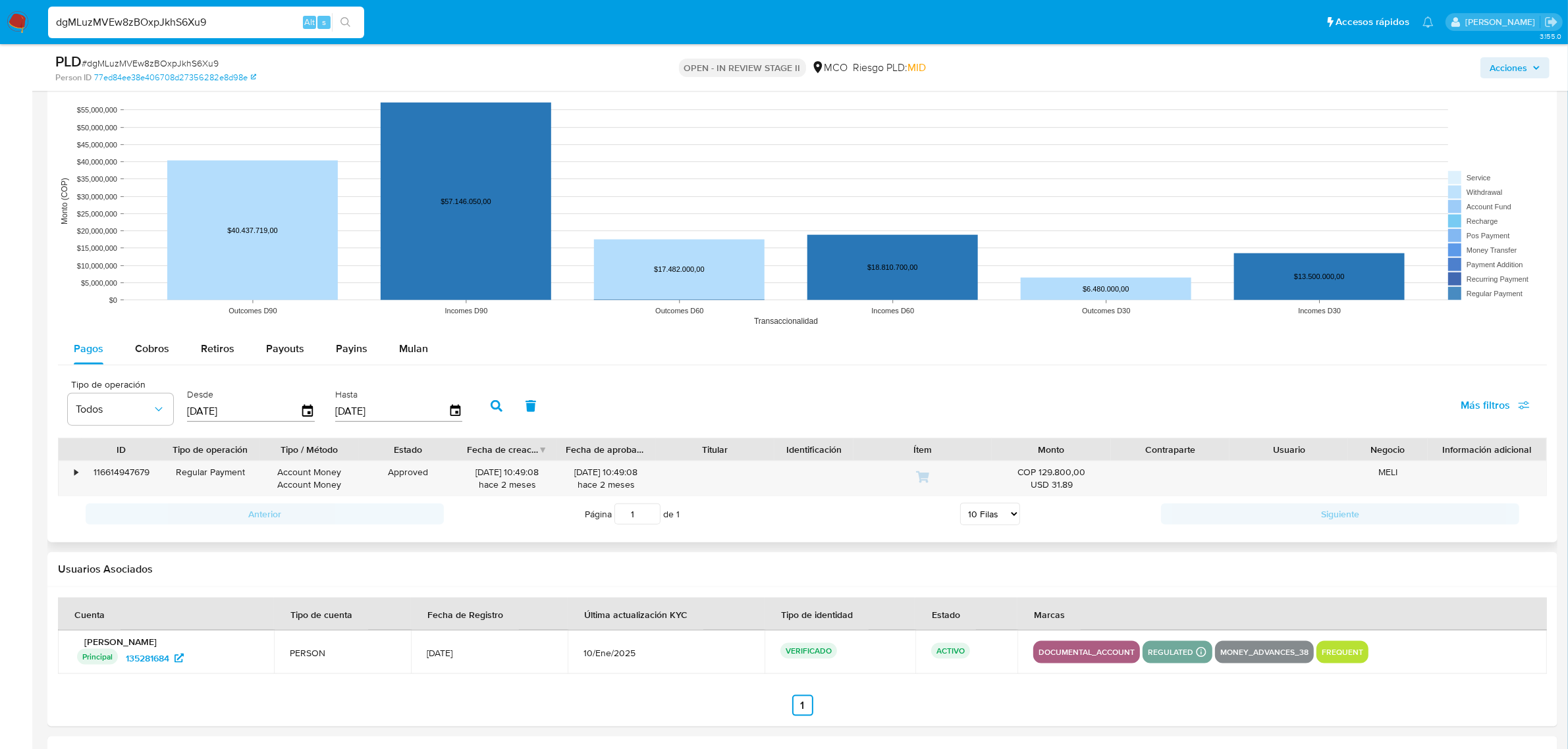
scroll to position [1772, 0]
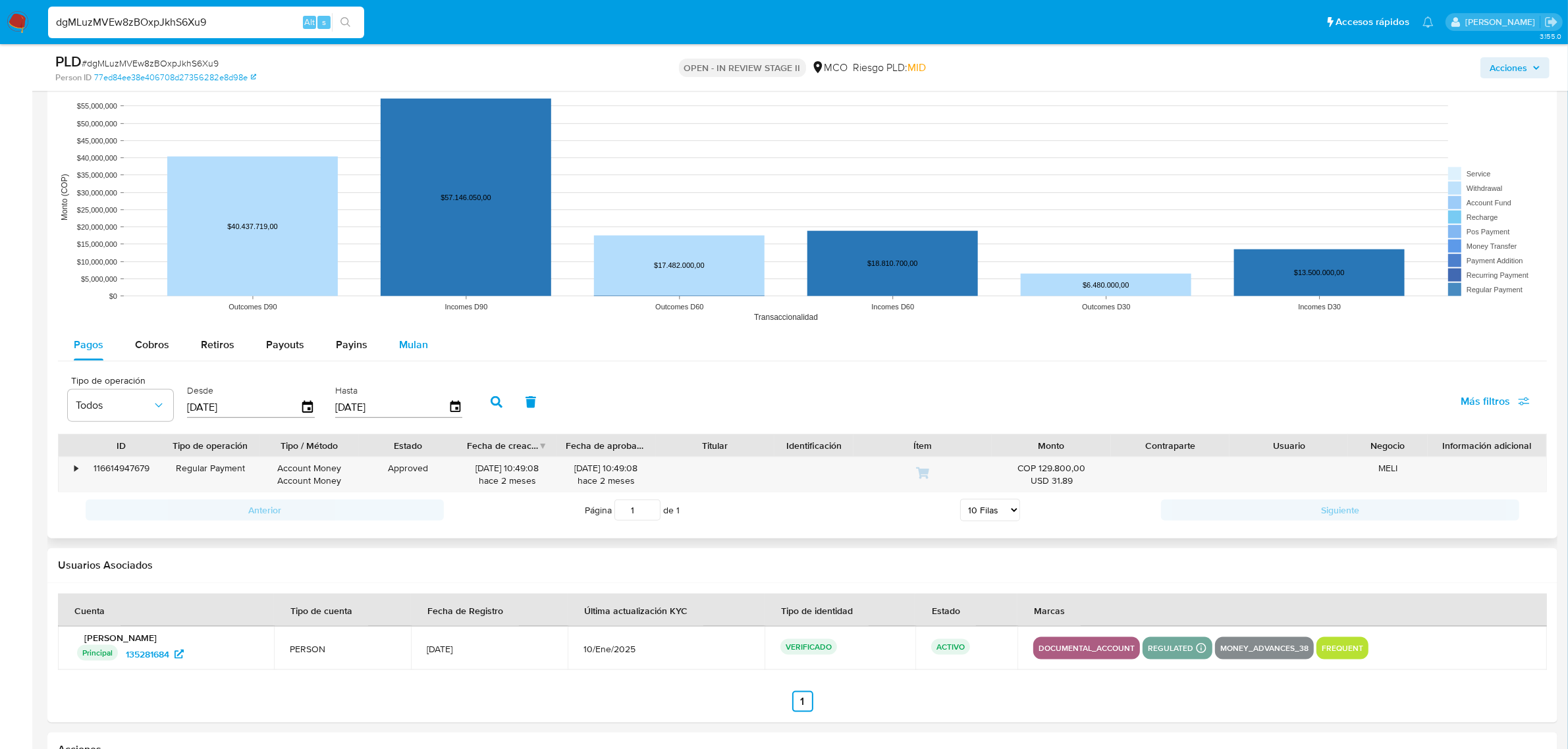
click at [409, 348] on span "Mulan" at bounding box center [413, 344] width 29 height 15
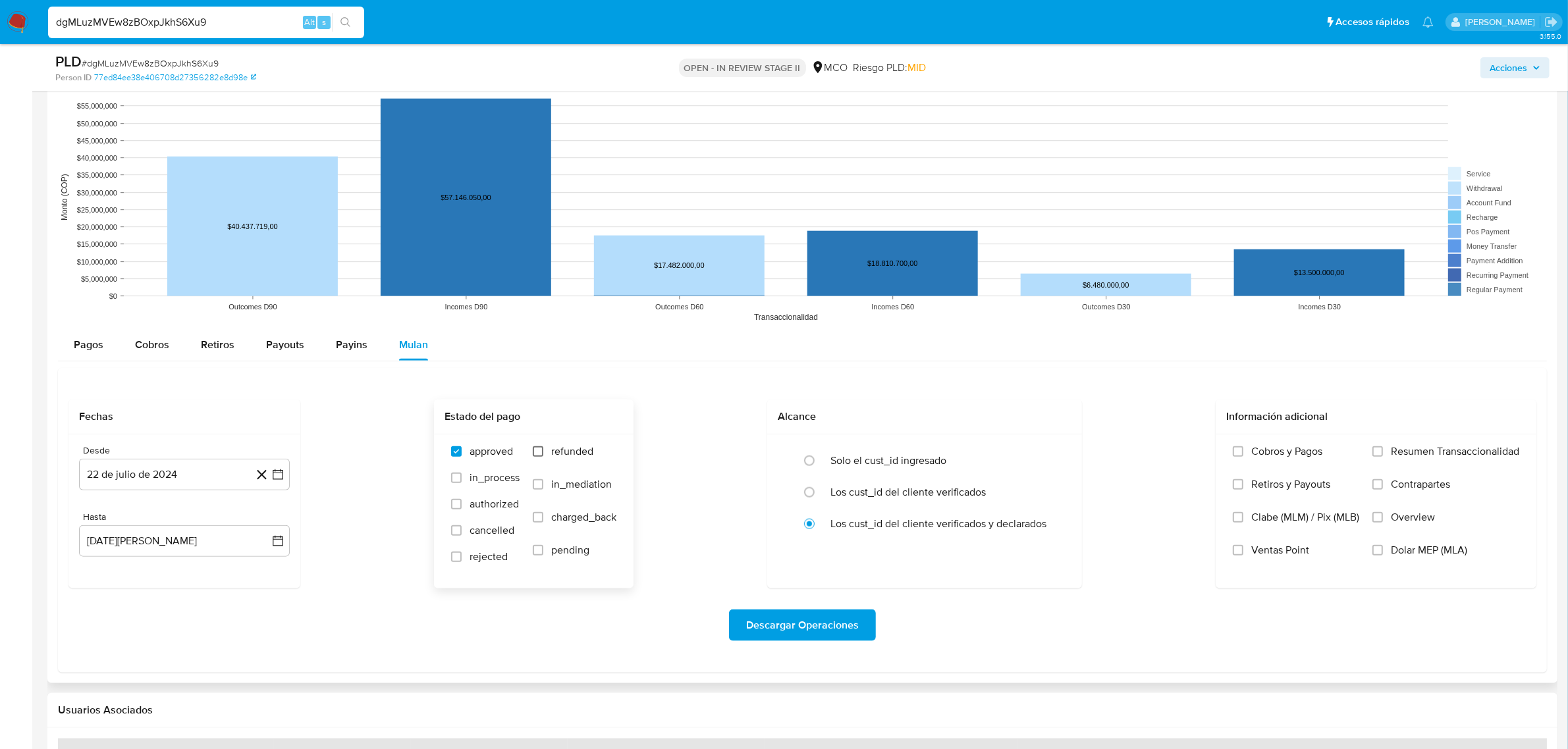
click at [540, 455] on input "refunded" at bounding box center [538, 452] width 10 height 10
checkbox input "true"
click at [461, 530] on label "cancelled" at bounding box center [485, 537] width 68 height 26
click at [461, 530] on input "cancelled" at bounding box center [456, 531] width 10 height 10
checkbox input "true"
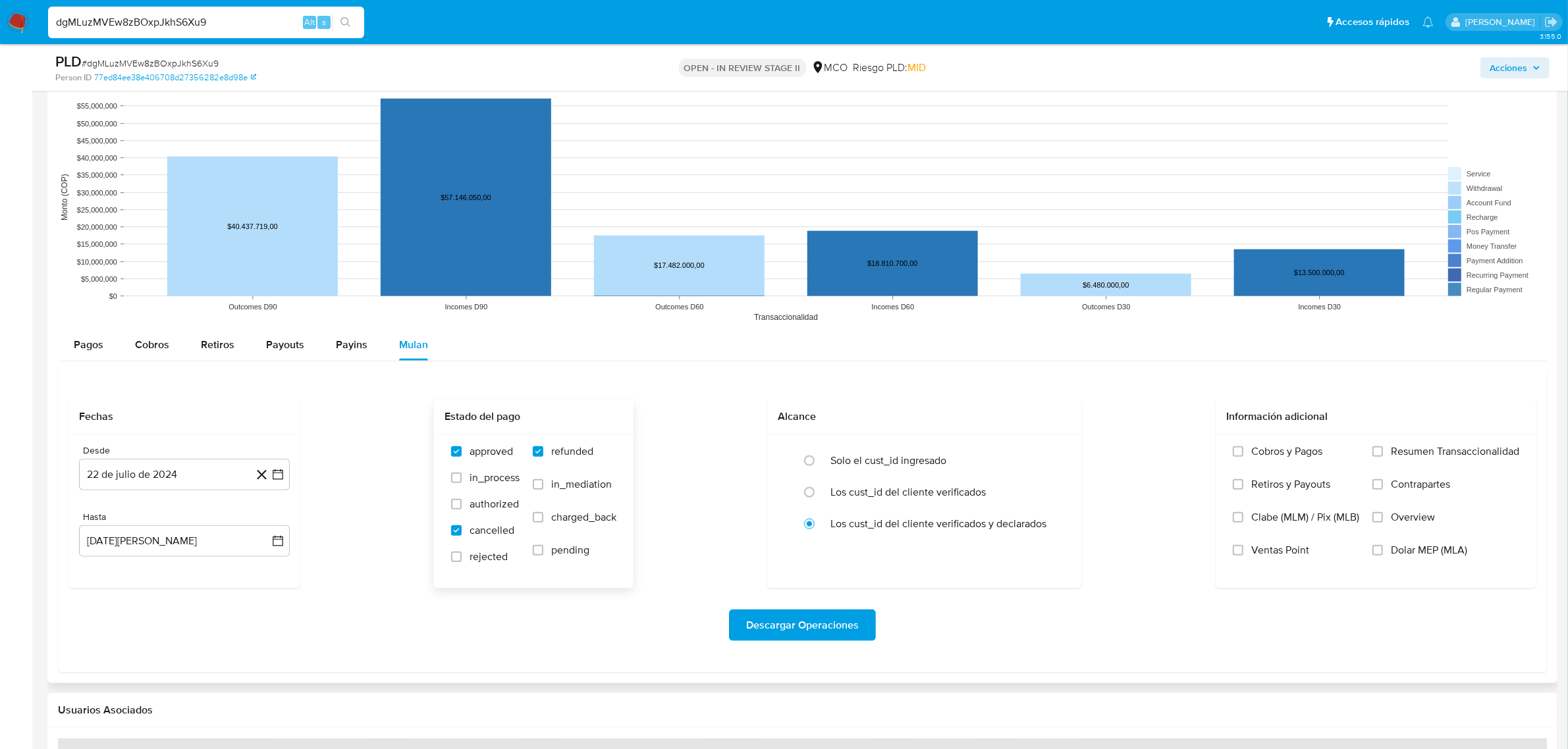
click at [462, 553] on label "rejected" at bounding box center [485, 564] width 68 height 26
click at [462, 553] on input "rejected" at bounding box center [456, 557] width 10 height 10
checkbox input "true"
click at [818, 632] on span "Descargar Operaciones" at bounding box center [802, 625] width 113 height 29
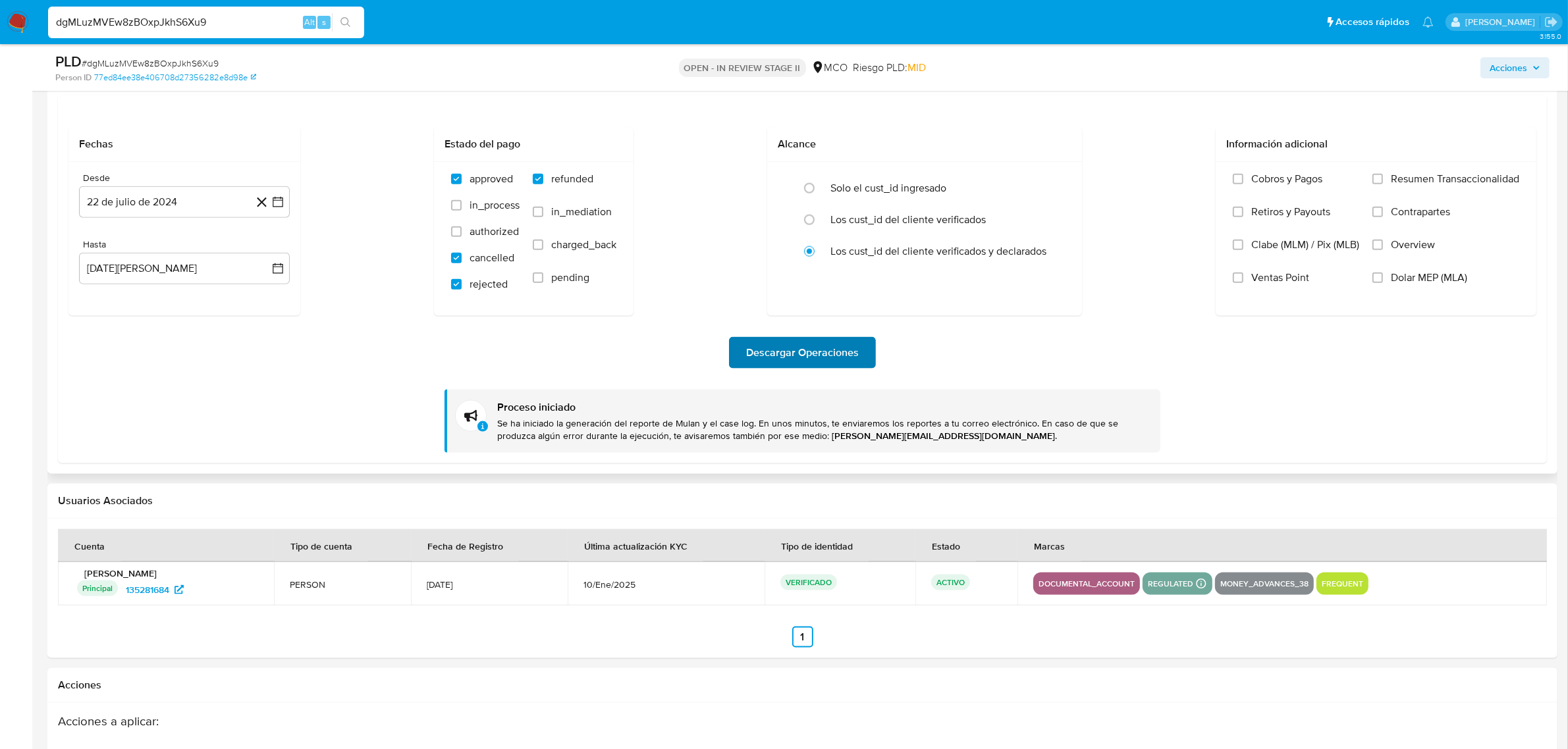
scroll to position [2100, 0]
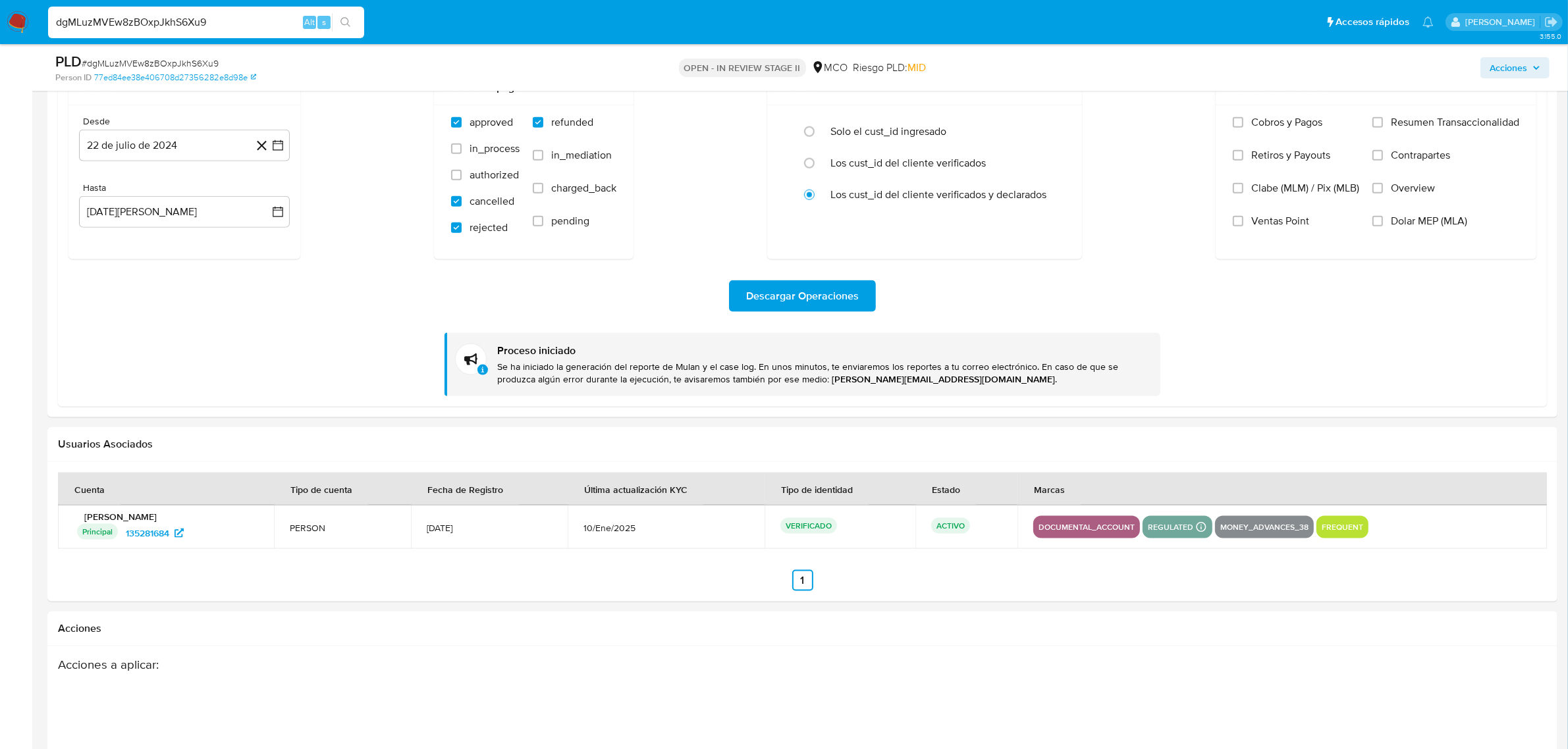
click at [268, 23] on input "dgMLuzMVEw8zBOxpJkhS6Xu9" at bounding box center [206, 23] width 317 height 17
drag, startPoint x: 231, startPoint y: 17, endPoint x: 0, endPoint y: 14, distance: 231.0
click at [0, 14] on nav "Pausado Ver notificaciones dgMLuzMVEw8zBOxpJkhS6Xu9 Alt s Accesos rápidos Presi…" at bounding box center [784, 22] width 1568 height 44
paste input "m3VO368SznmEJgc260Yc8RVk"
type input "m3VO368SznmEJgc260Yc8RVk"
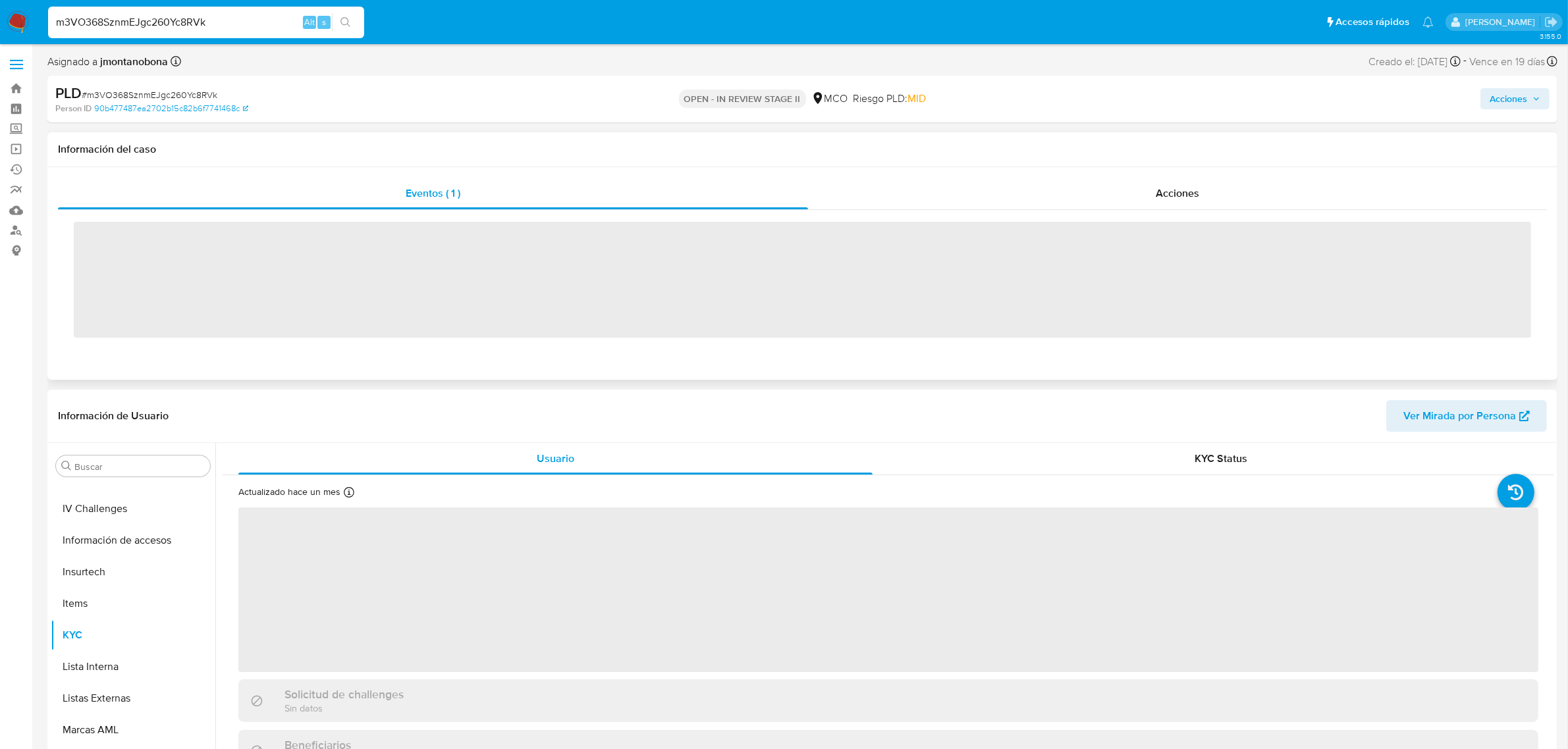
scroll to position [555, 0]
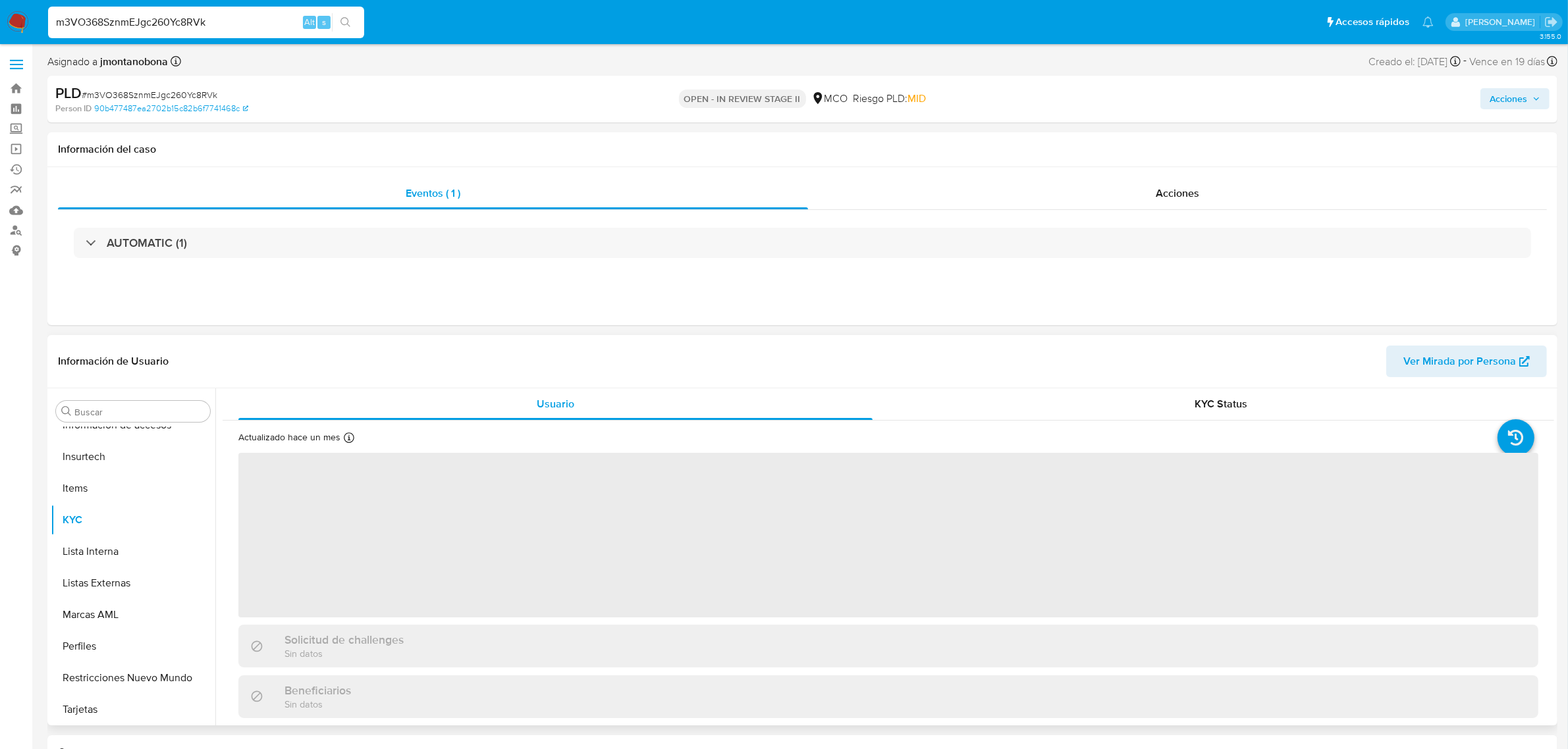
select select "10"
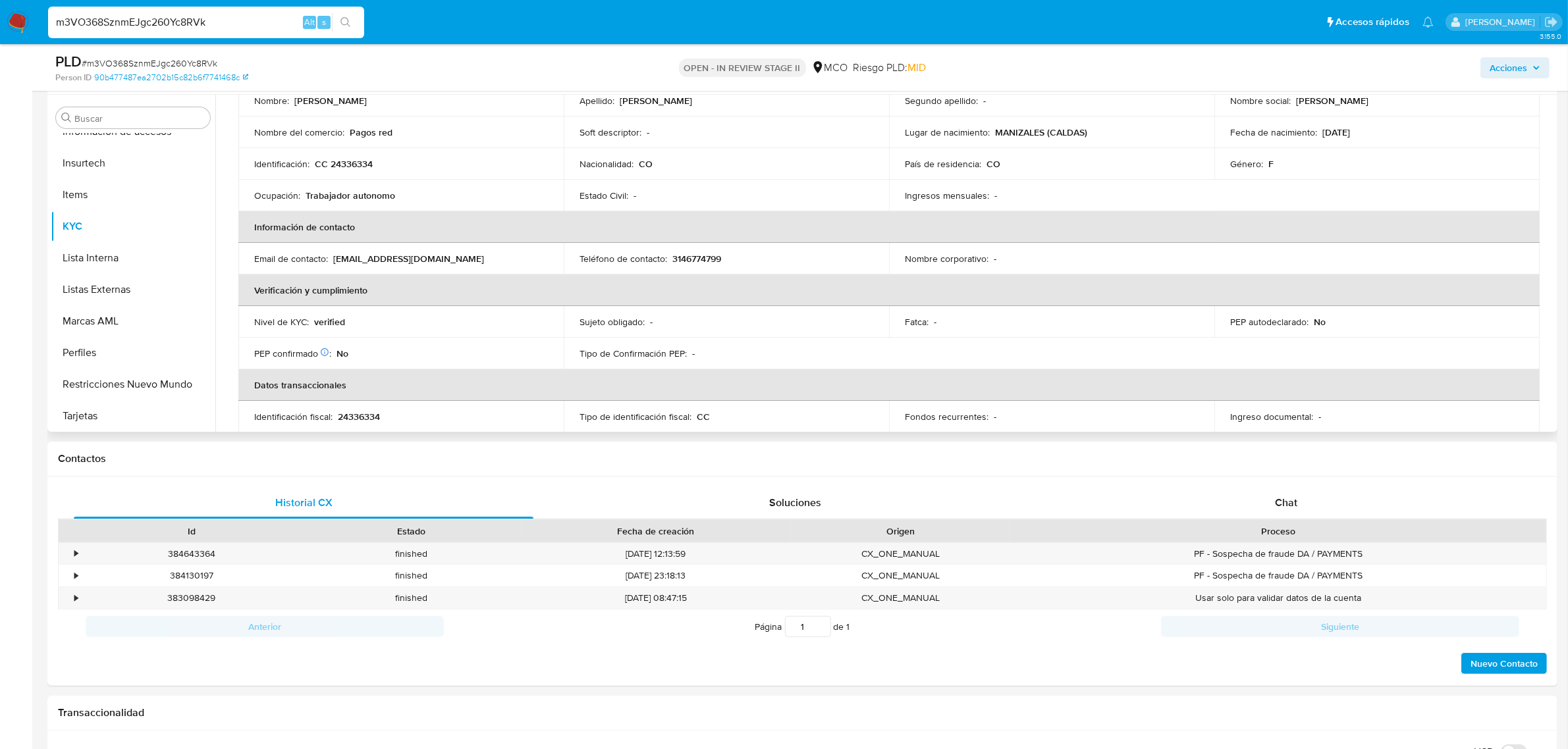
scroll to position [164, 0]
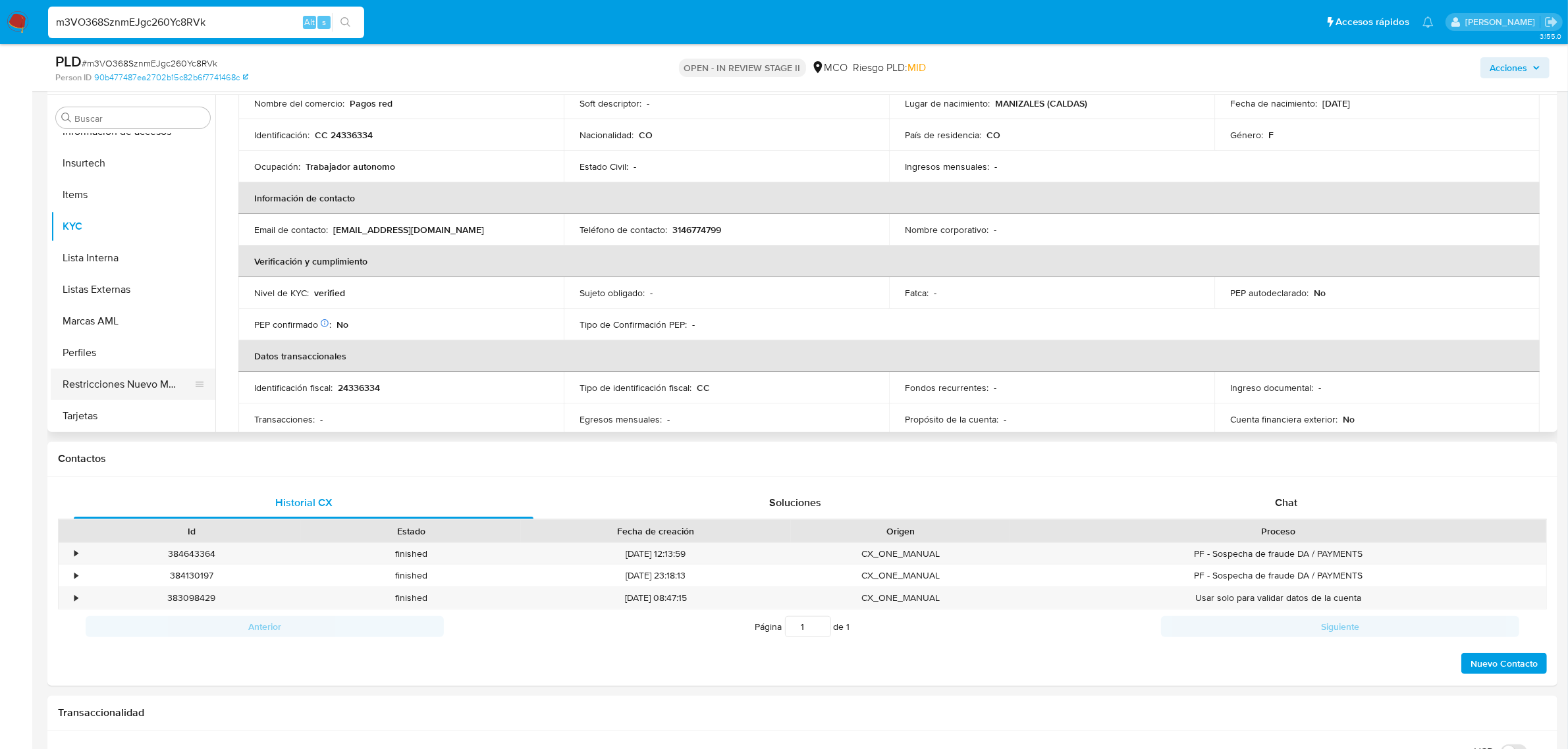
click at [127, 382] on button "Restricciones Nuevo Mundo" at bounding box center [128, 385] width 154 height 31
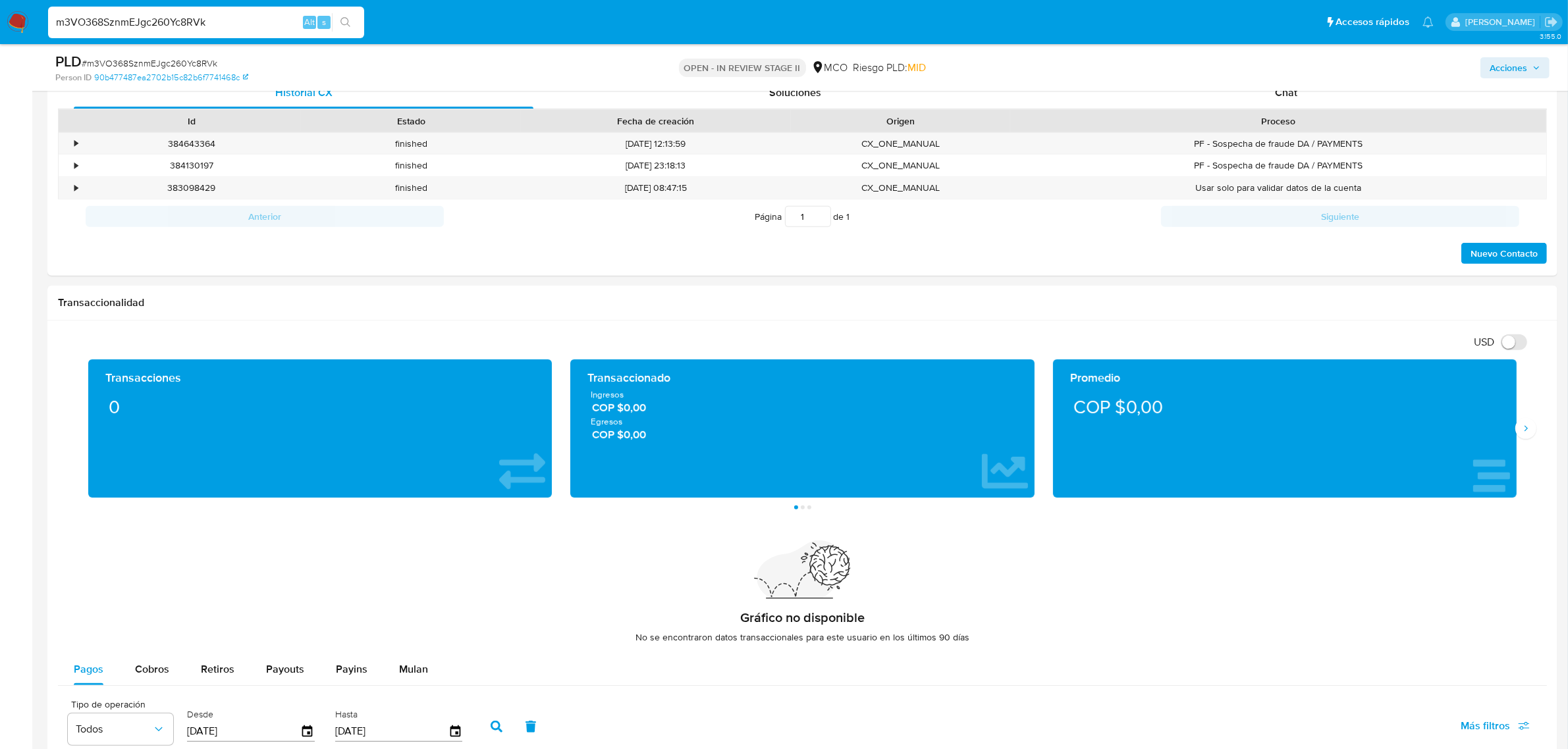
scroll to position [740, 0]
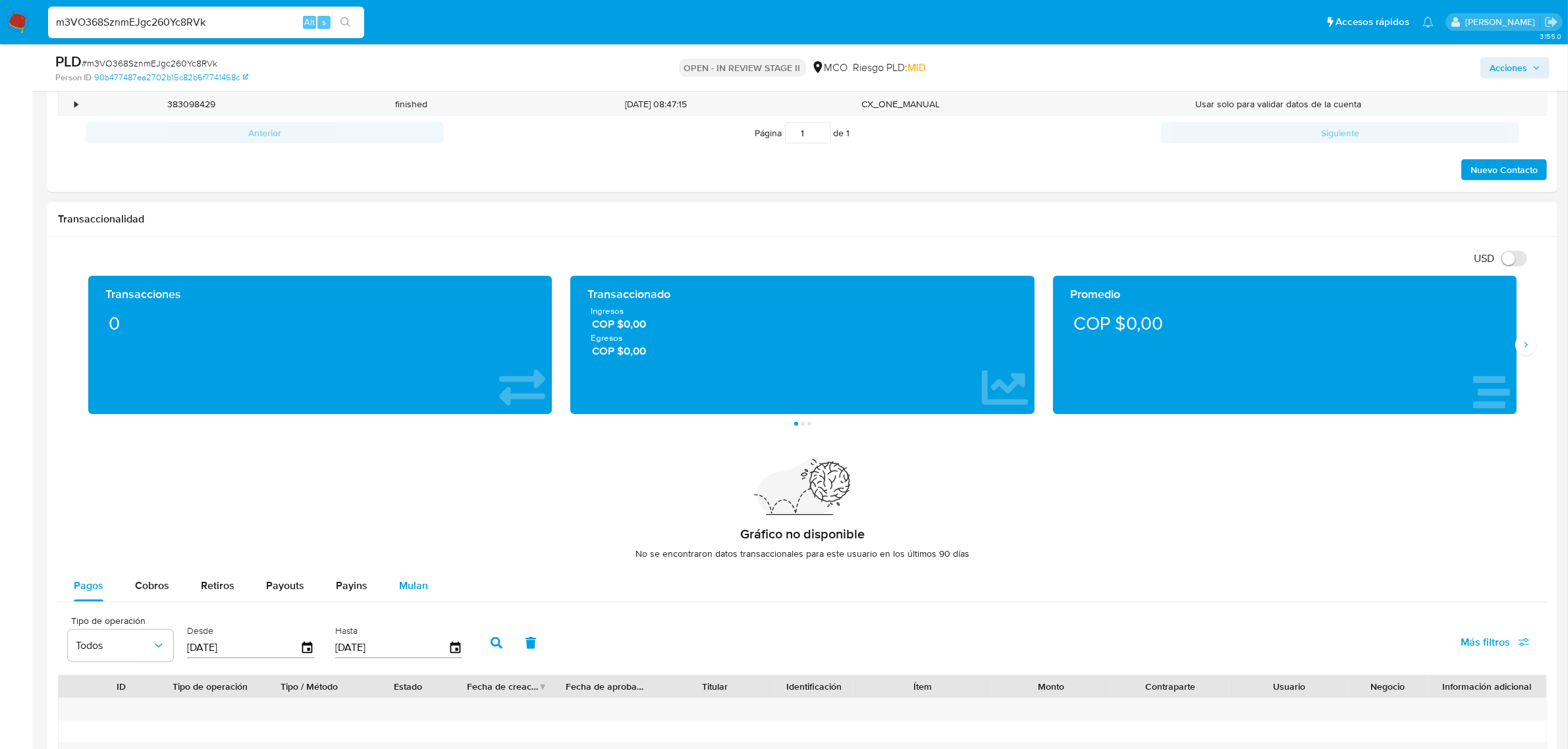
click at [409, 586] on span "Mulan" at bounding box center [413, 585] width 29 height 15
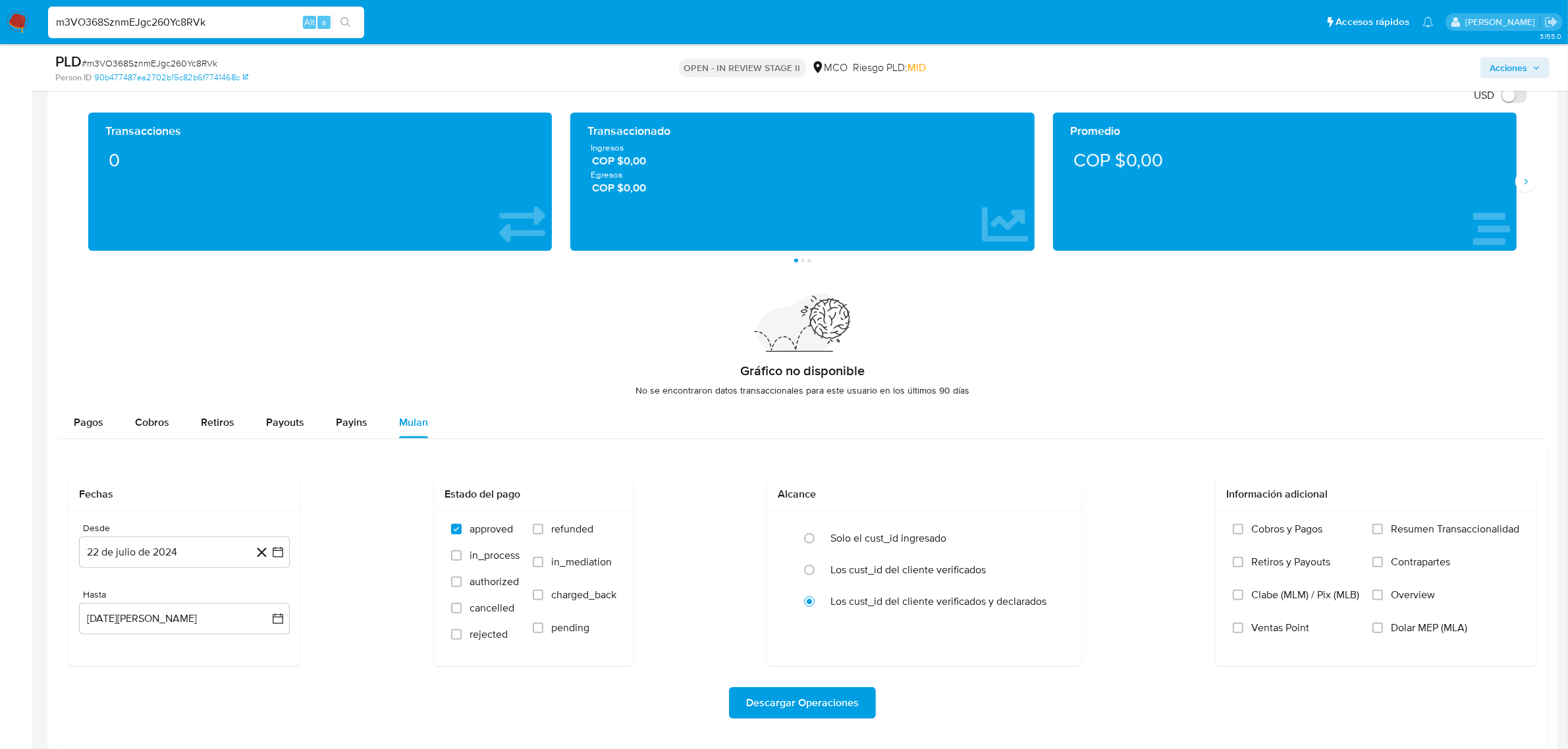
scroll to position [905, 0]
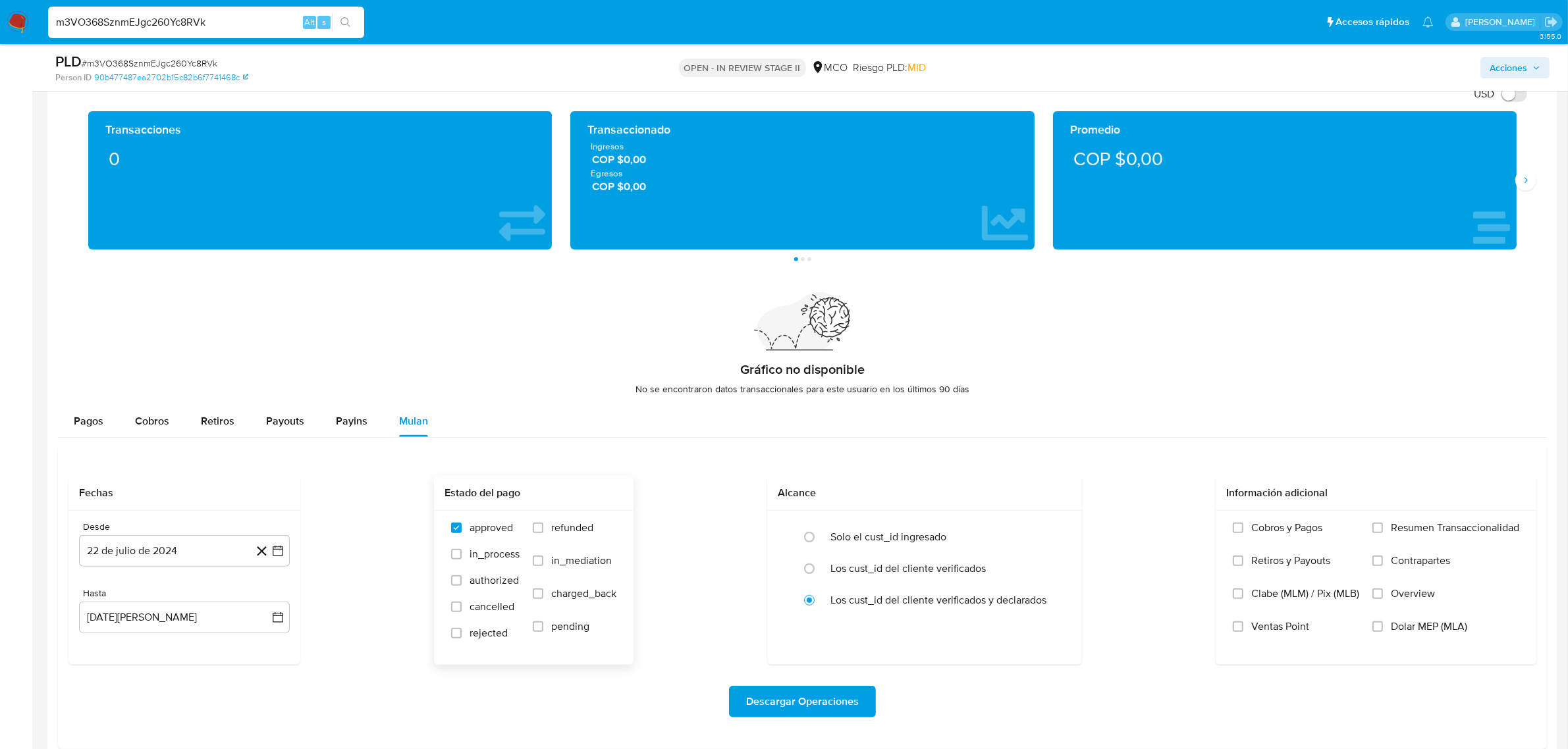
click at [554, 530] on span "refunded" at bounding box center [572, 528] width 42 height 13
click at [543, 530] on input "refunded" at bounding box center [538, 528] width 10 height 10
checkbox input "true"
click at [477, 548] on span "in_process" at bounding box center [494, 554] width 50 height 13
click at [462, 549] on input "in_process" at bounding box center [456, 554] width 10 height 10
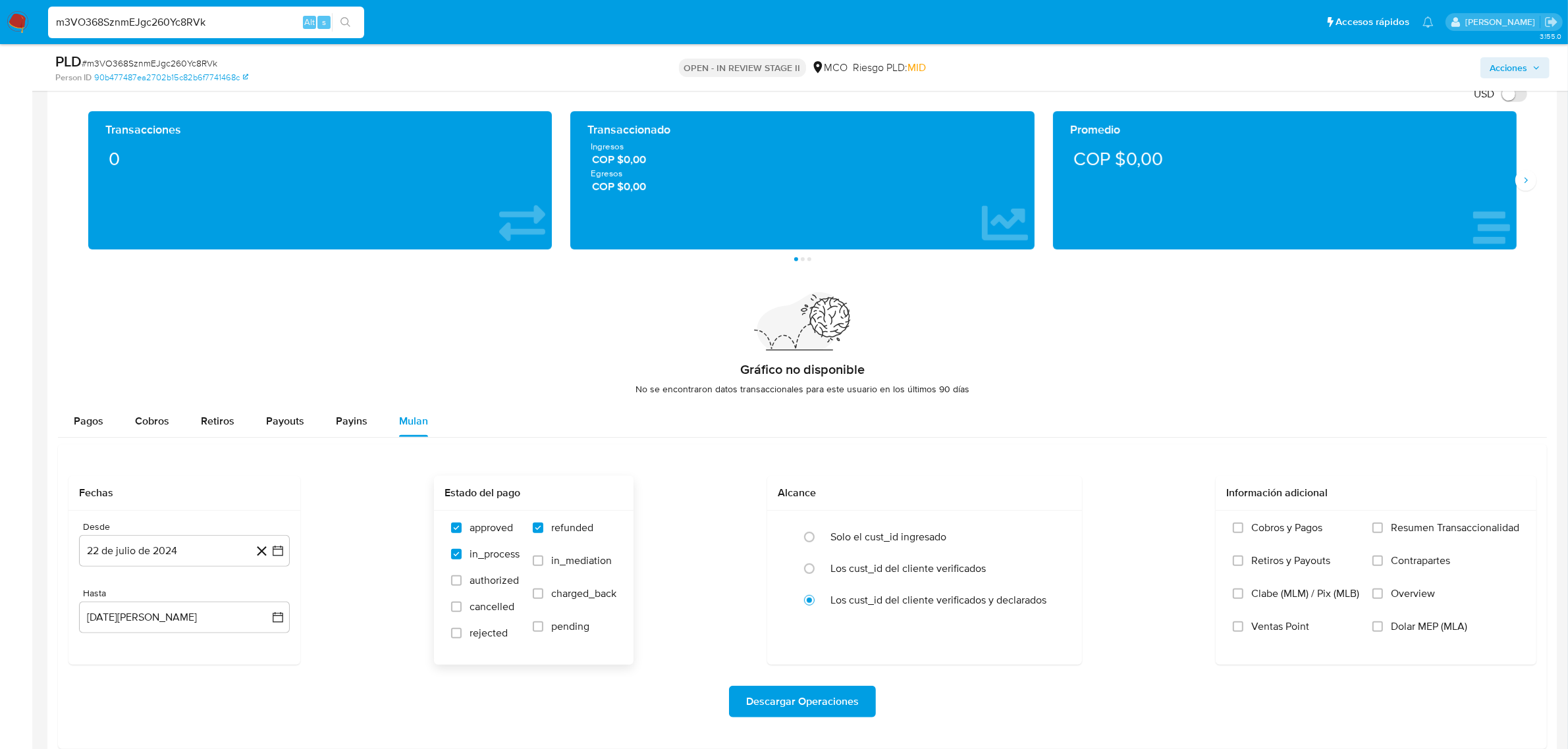
click at [494, 551] on span "in_process" at bounding box center [494, 554] width 50 height 13
click at [462, 551] on input "in_process" at bounding box center [456, 554] width 10 height 10
checkbox input "false"
click at [477, 632] on span "rejected" at bounding box center [489, 633] width 38 height 13
click at [462, 632] on input "rejected" at bounding box center [456, 634] width 10 height 10
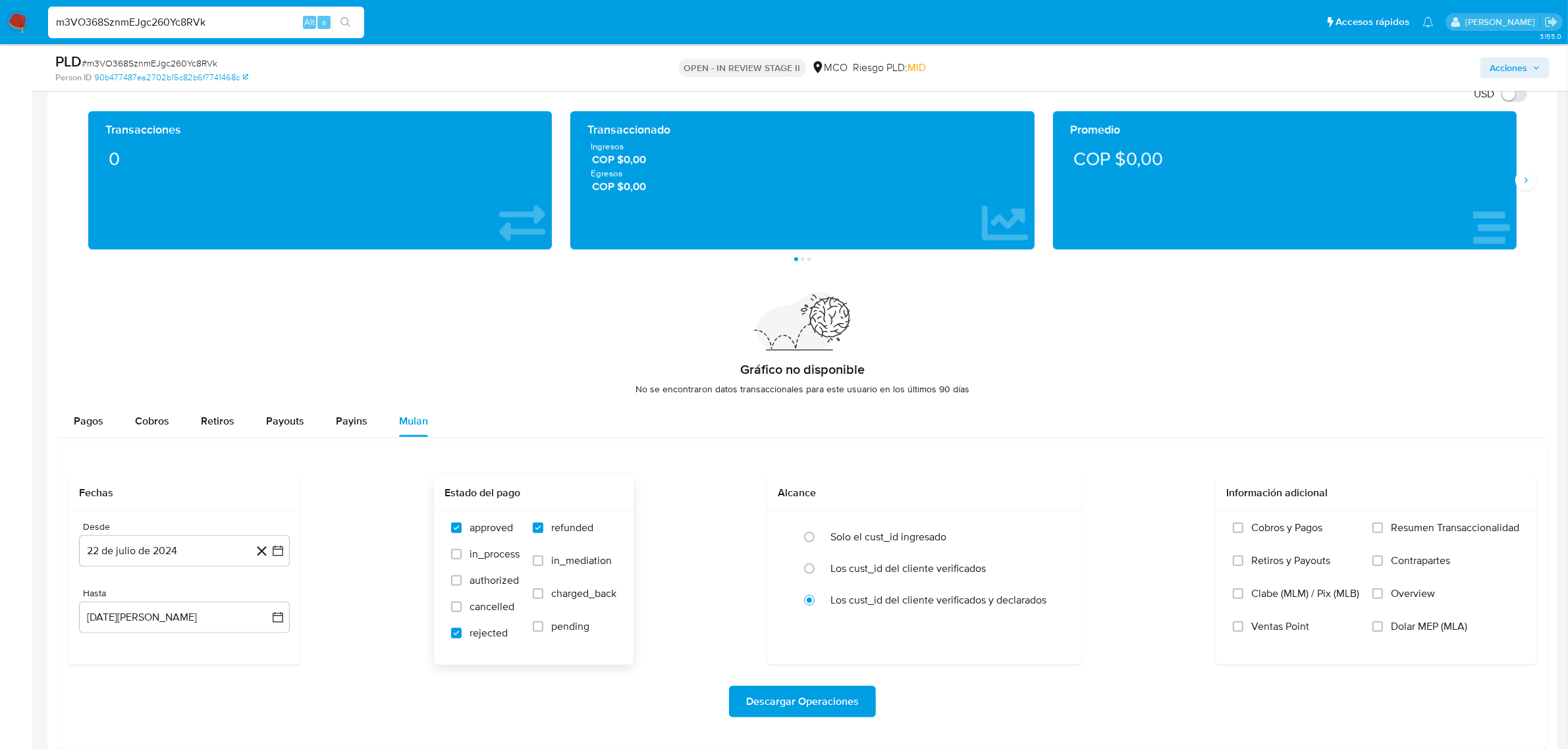
checkbox input "true"
click at [489, 600] on span "cancelled" at bounding box center [491, 607] width 45 height 13
click at [462, 601] on input "cancelled" at bounding box center [456, 607] width 10 height 10
checkbox input "true"
click at [802, 701] on span "Descargar Operaciones" at bounding box center [802, 701] width 113 height 29
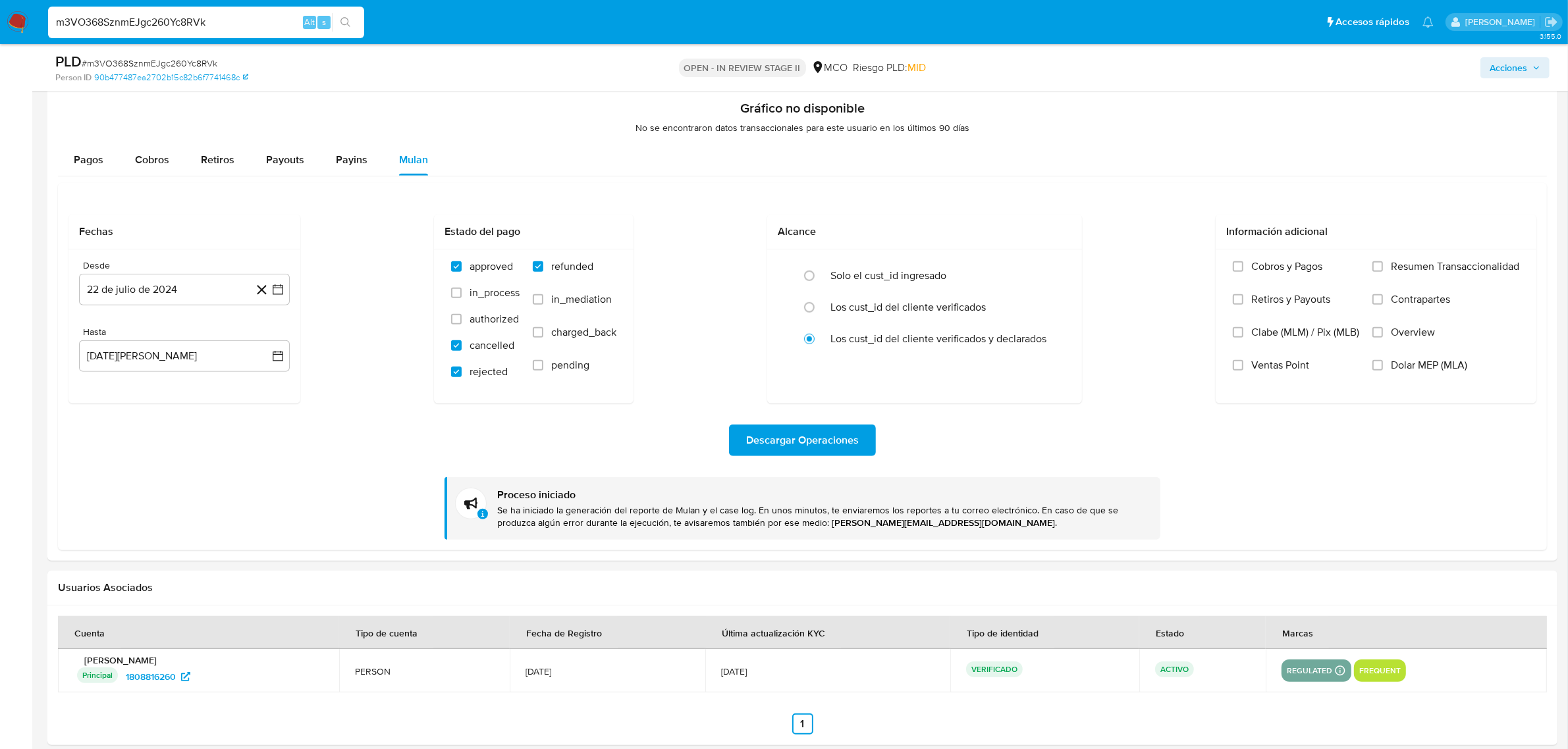
scroll to position [1070, 0]
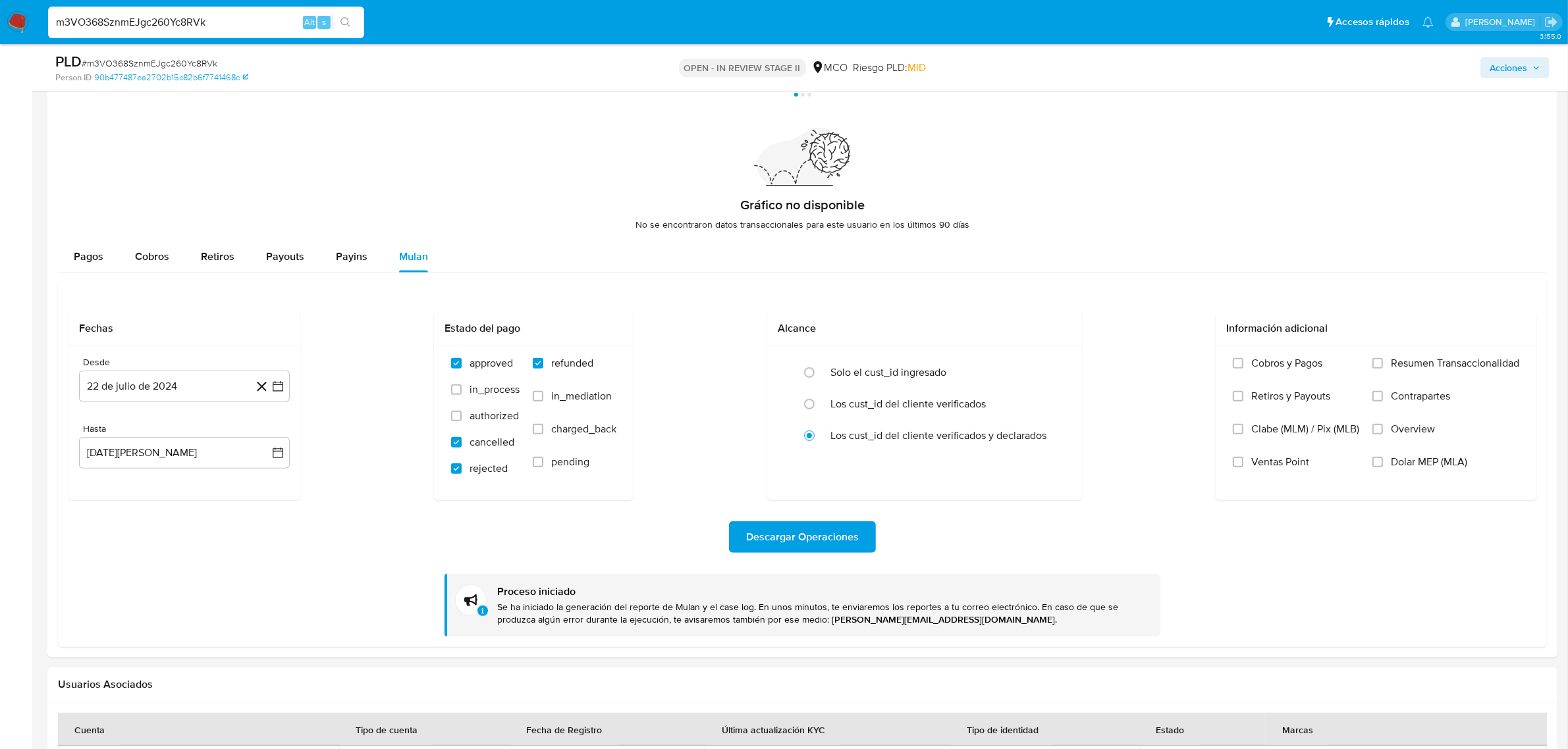
click at [249, 14] on input "m3VO368SznmEJgc260Yc8RVk" at bounding box center [206, 23] width 317 height 17
drag, startPoint x: 265, startPoint y: 18, endPoint x: 0, endPoint y: 17, distance: 265.0
click at [0, 17] on nav "Pausado Ver notificaciones m3VO368SznmEJgc260Yc8RVk Alt s Accesos rápidos Presi…" at bounding box center [784, 22] width 1568 height 44
paste input "1CZCatVy2kT8zQynyO70T0Fg"
type input "1CZCatVy2kT8zQynyO70T0Fg"
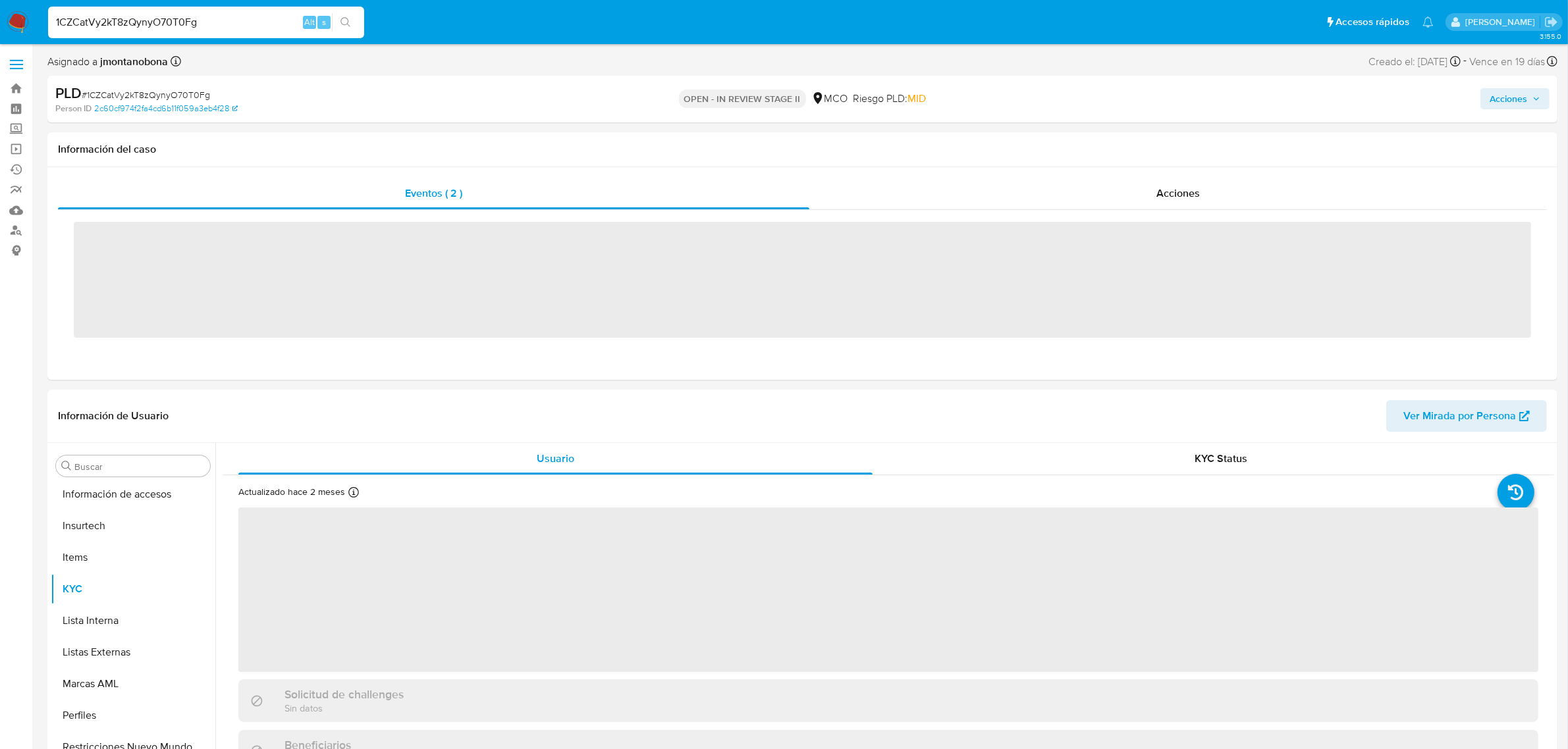
scroll to position [555, 0]
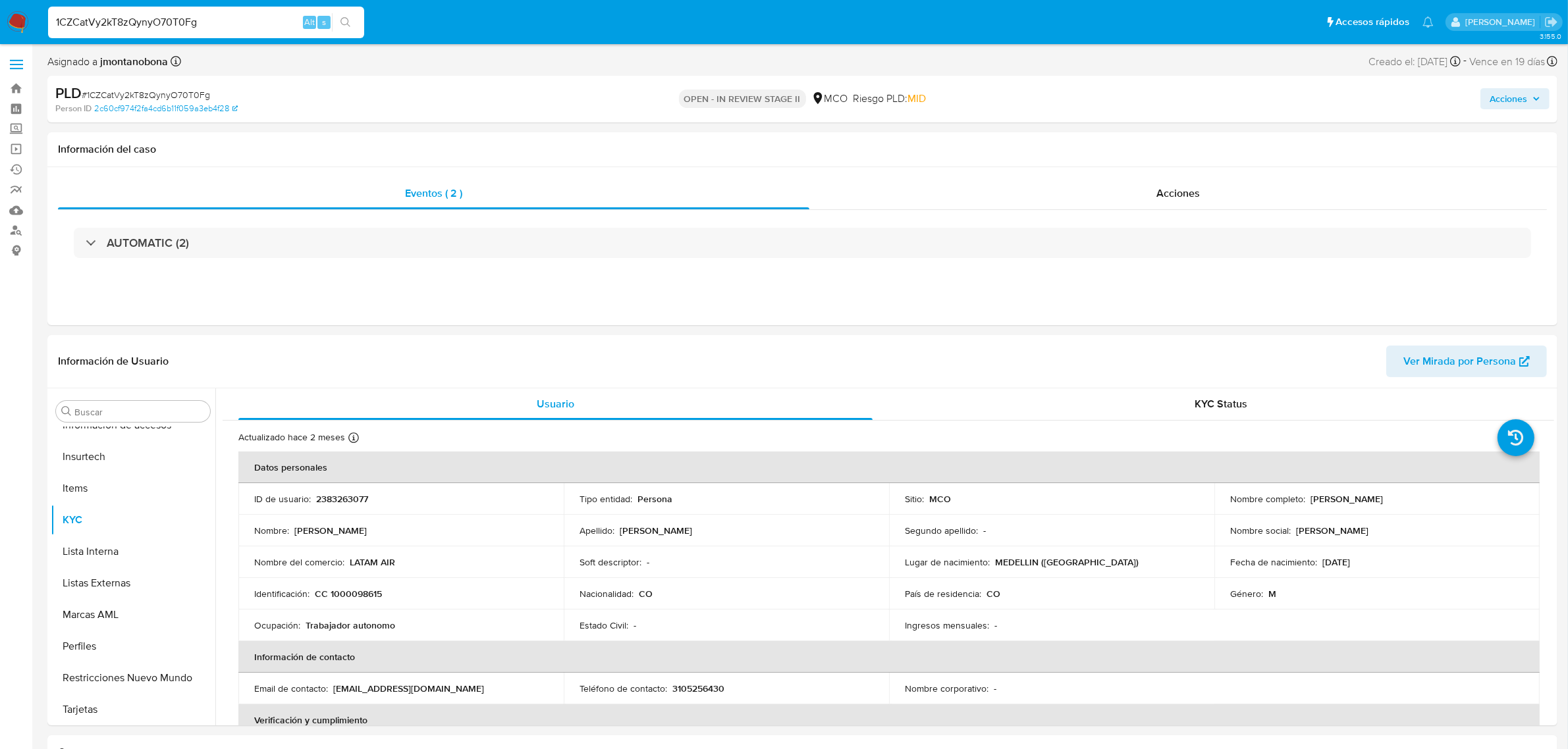
select select "10"
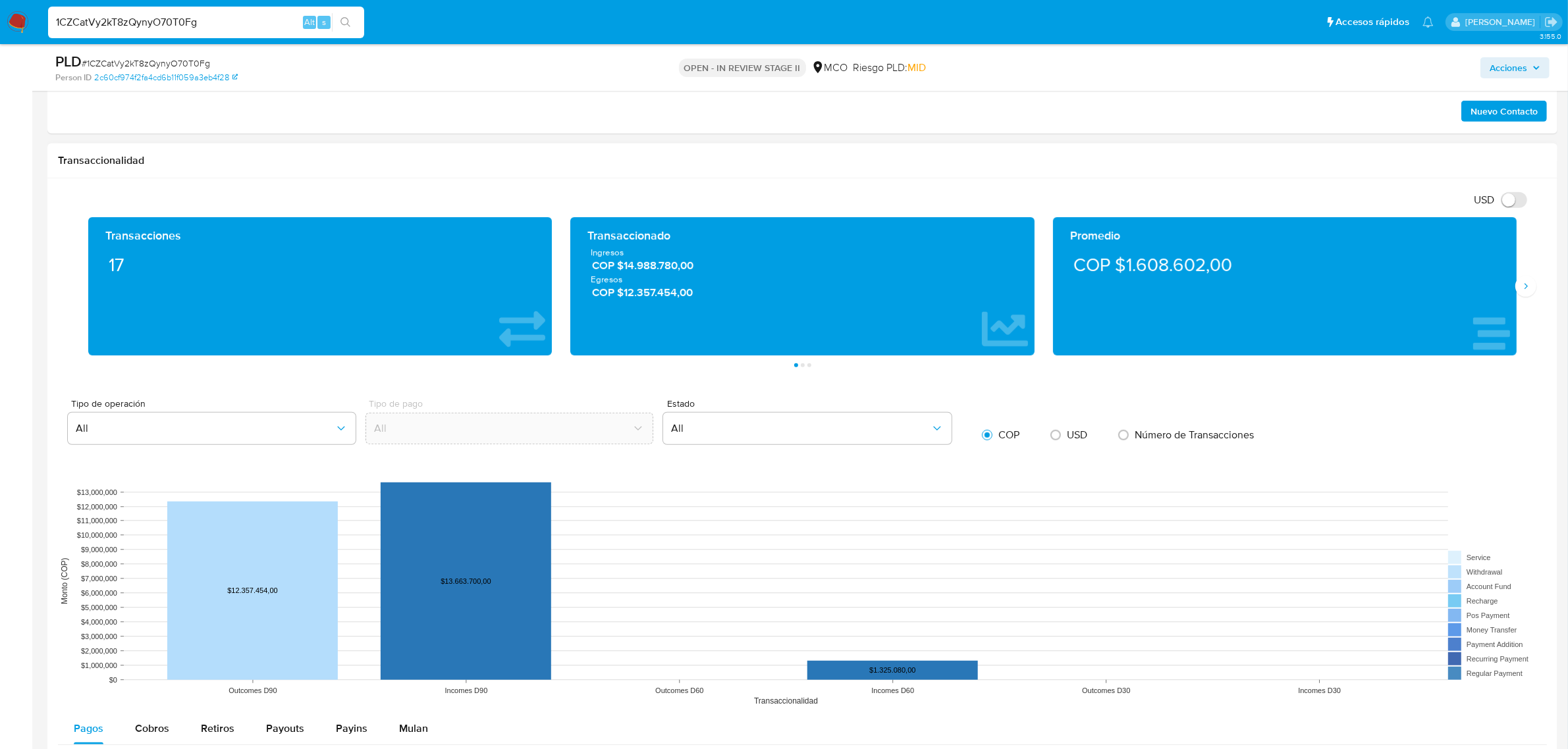
scroll to position [905, 0]
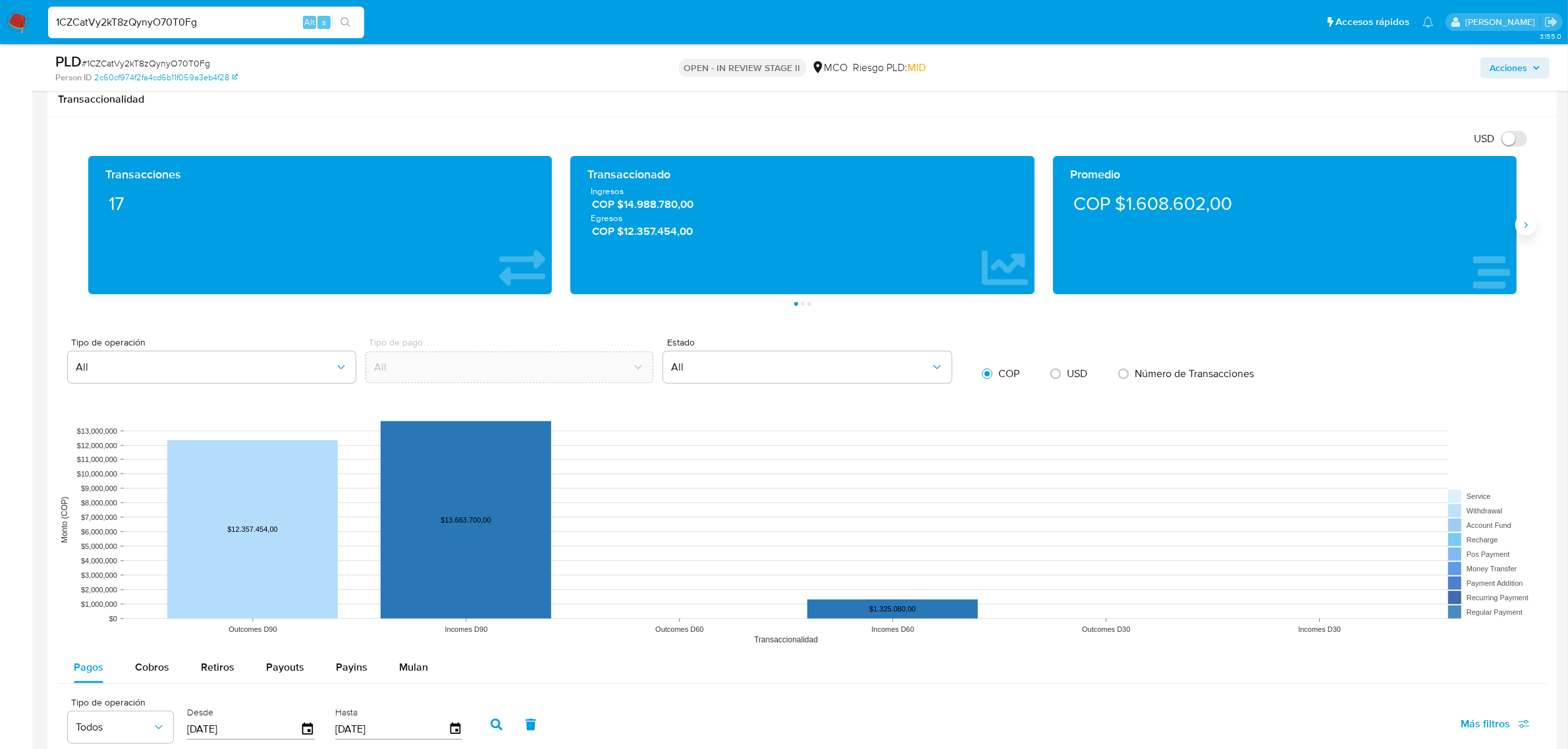
click at [1533, 229] on button "Siguiente" at bounding box center [1526, 225] width 21 height 21
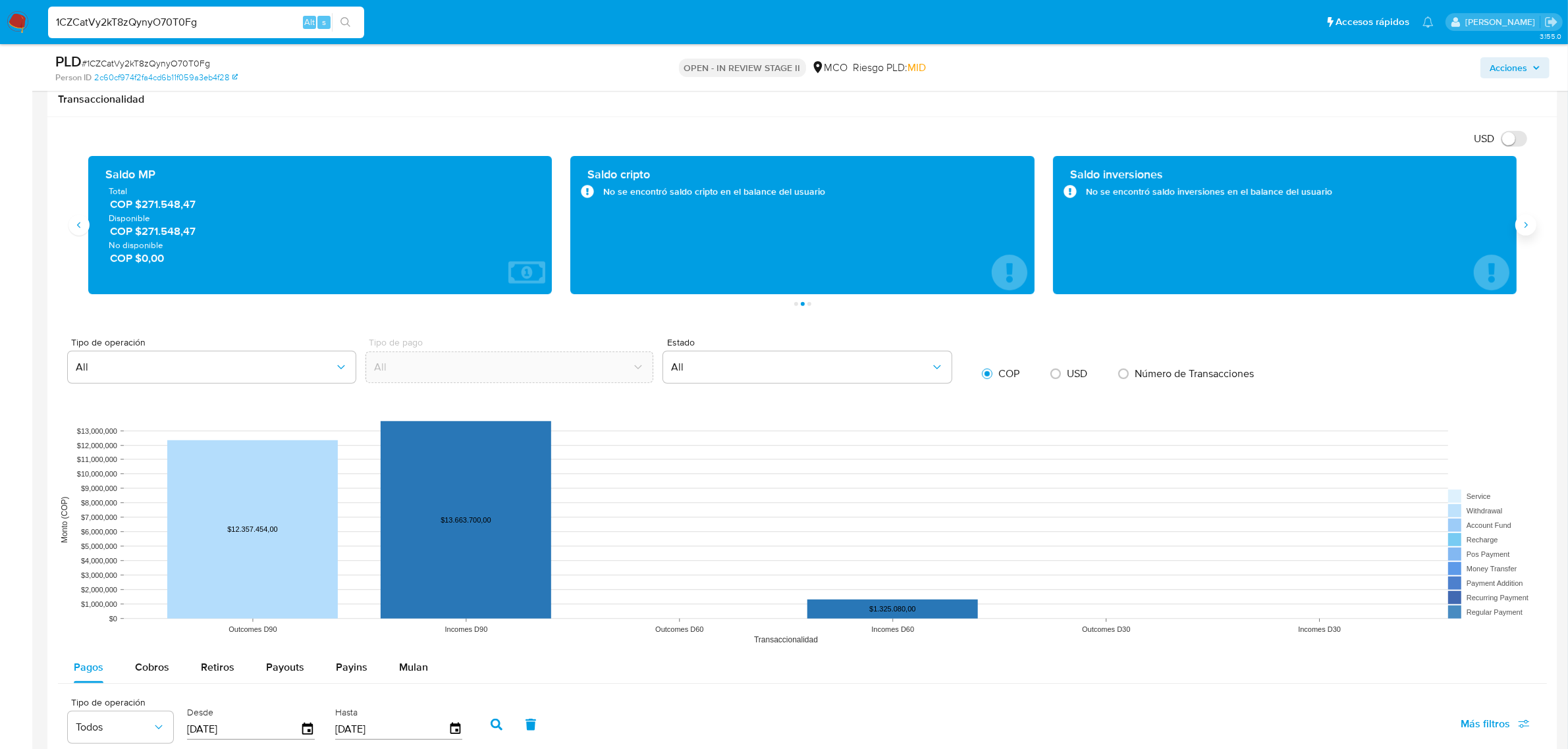
click at [1533, 229] on button "Siguiente" at bounding box center [1526, 225] width 21 height 21
click at [82, 229] on icon "Anterior" at bounding box center [79, 225] width 10 height 10
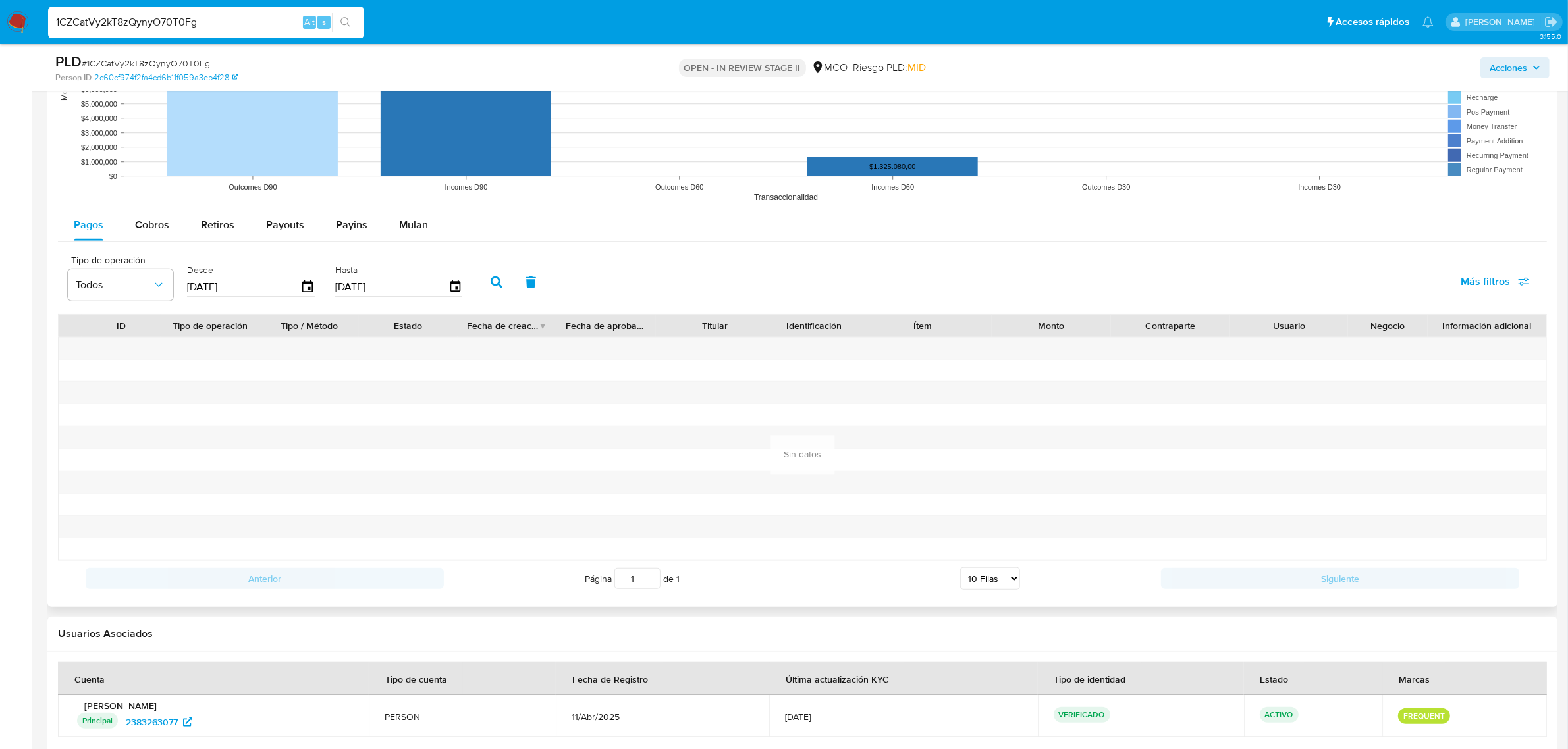
scroll to position [1234, 0]
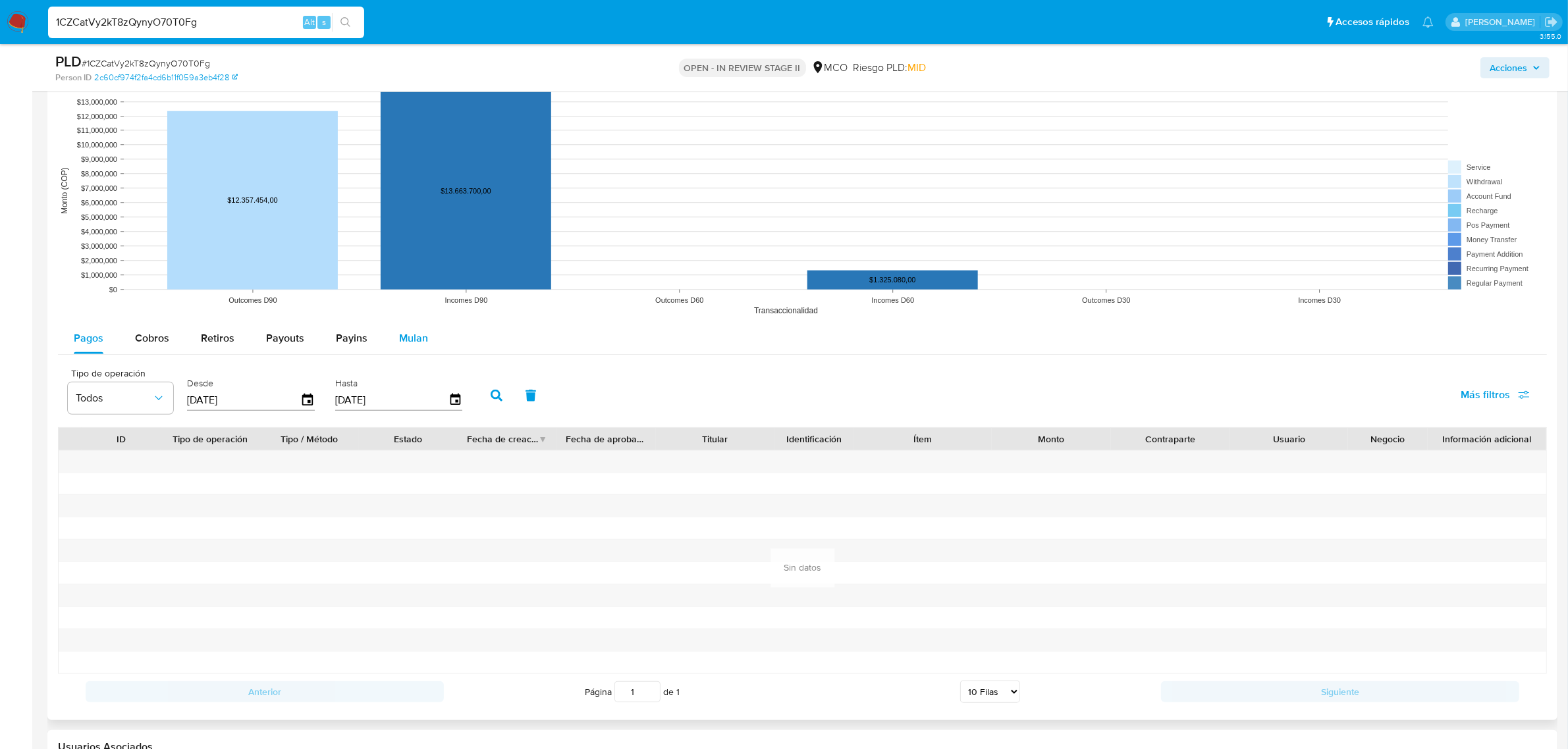
click at [415, 339] on span "Mulan" at bounding box center [413, 337] width 29 height 15
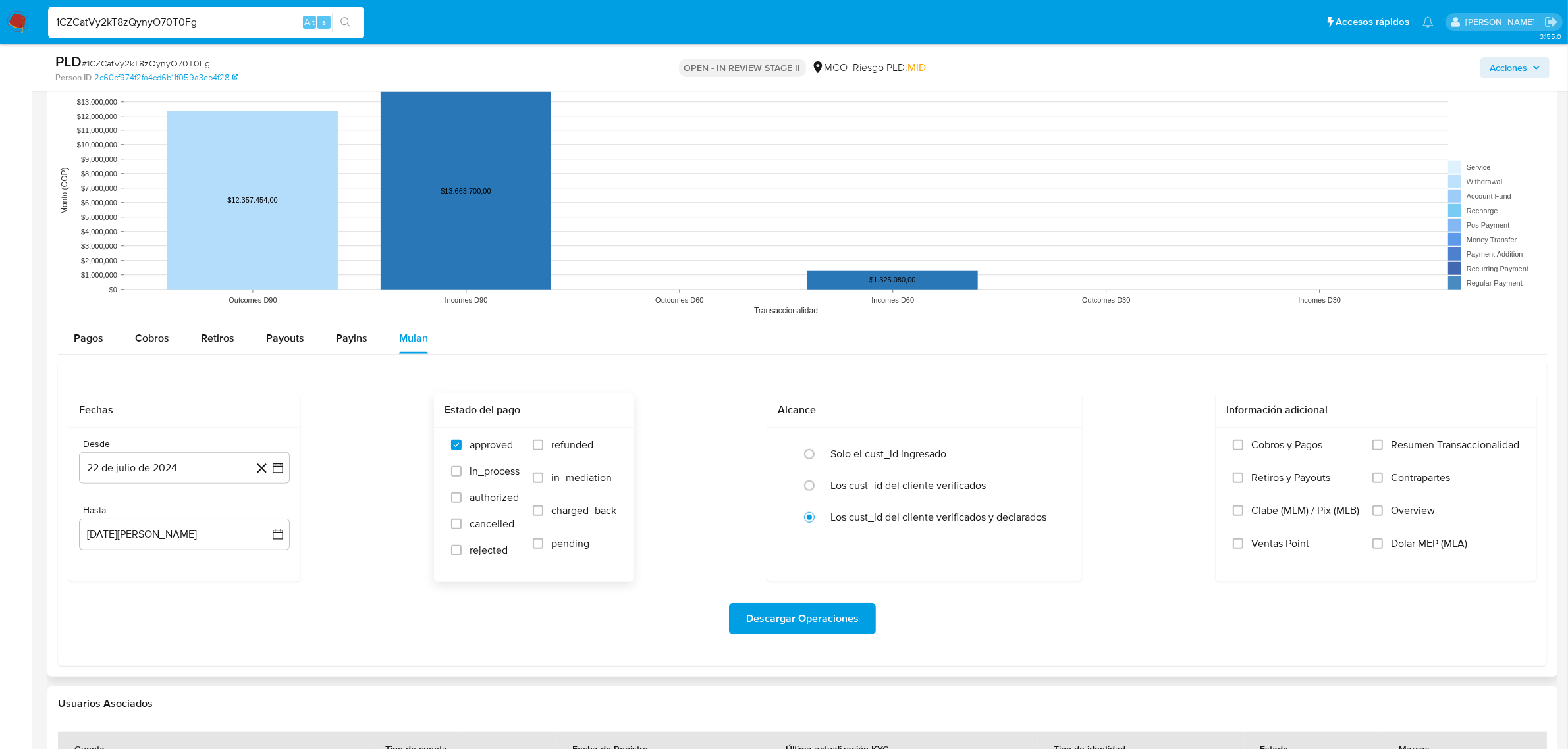
click at [486, 475] on span "in_process" at bounding box center [494, 471] width 50 height 13
click at [462, 475] on input "in_process" at bounding box center [456, 471] width 10 height 10
click at [495, 472] on span "in_process" at bounding box center [494, 471] width 50 height 13
click at [462, 472] on input "in_process" at bounding box center [456, 471] width 10 height 10
checkbox input "false"
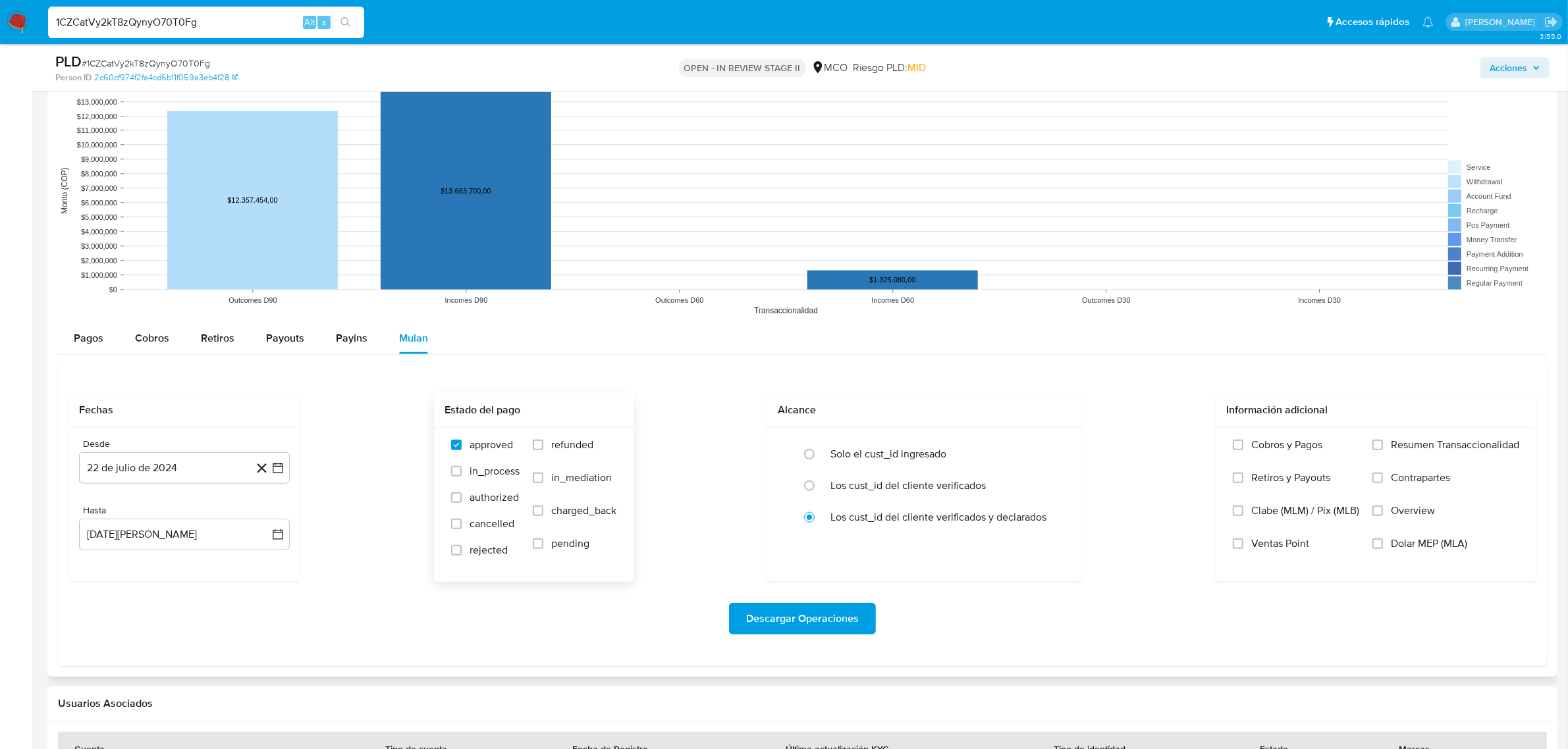
click at [483, 521] on span "cancelled" at bounding box center [491, 524] width 45 height 13
click at [462, 521] on input "cancelled" at bounding box center [456, 524] width 10 height 10
checkbox input "true"
click at [485, 551] on span "rejected" at bounding box center [489, 550] width 38 height 13
click at [462, 551] on input "rejected" at bounding box center [456, 551] width 10 height 10
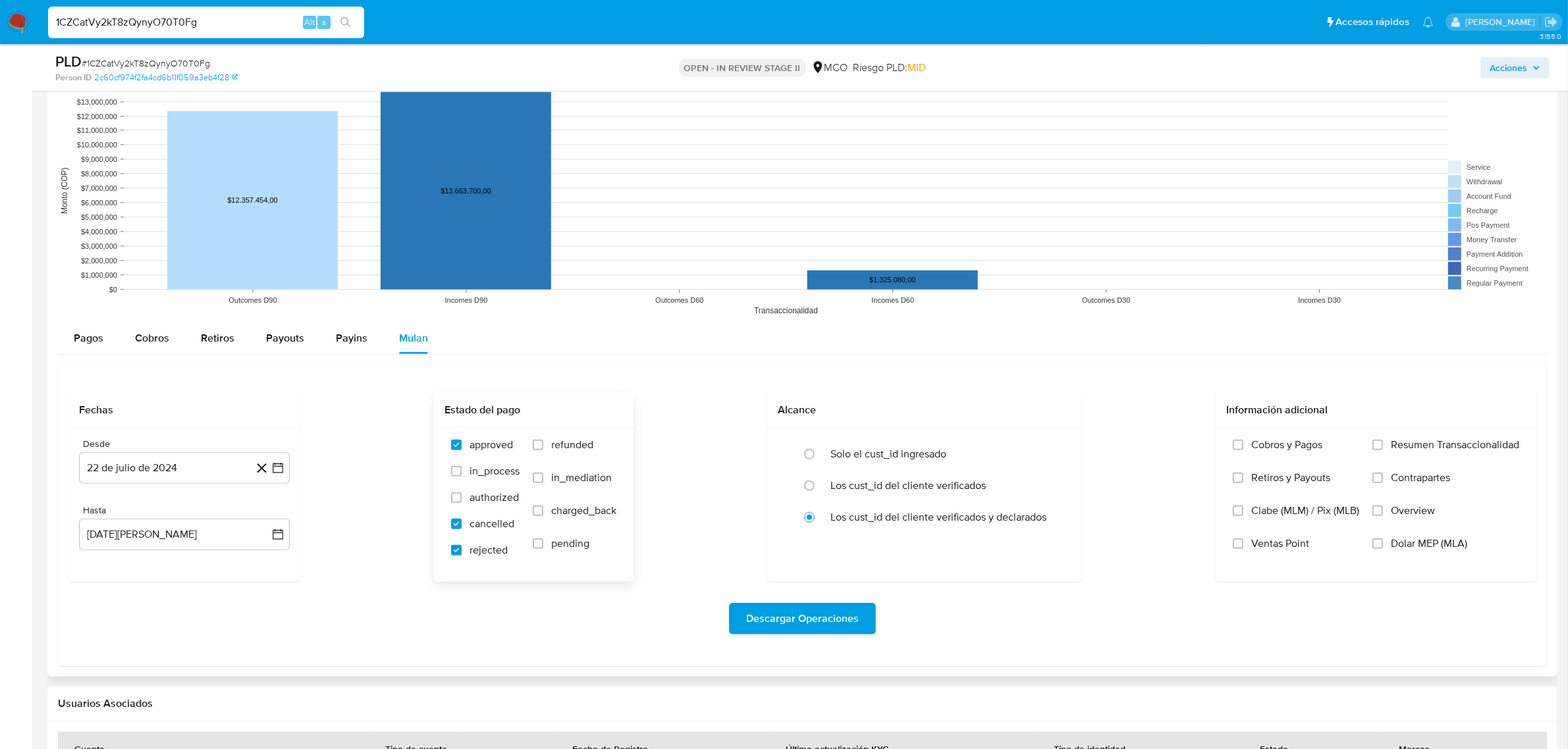
checkbox input "true"
click at [554, 448] on span "refunded" at bounding box center [572, 445] width 42 height 13
click at [543, 448] on input "refunded" at bounding box center [538, 445] width 10 height 10
checkbox input "true"
click at [784, 620] on span "Descargar Operaciones" at bounding box center [802, 618] width 113 height 29
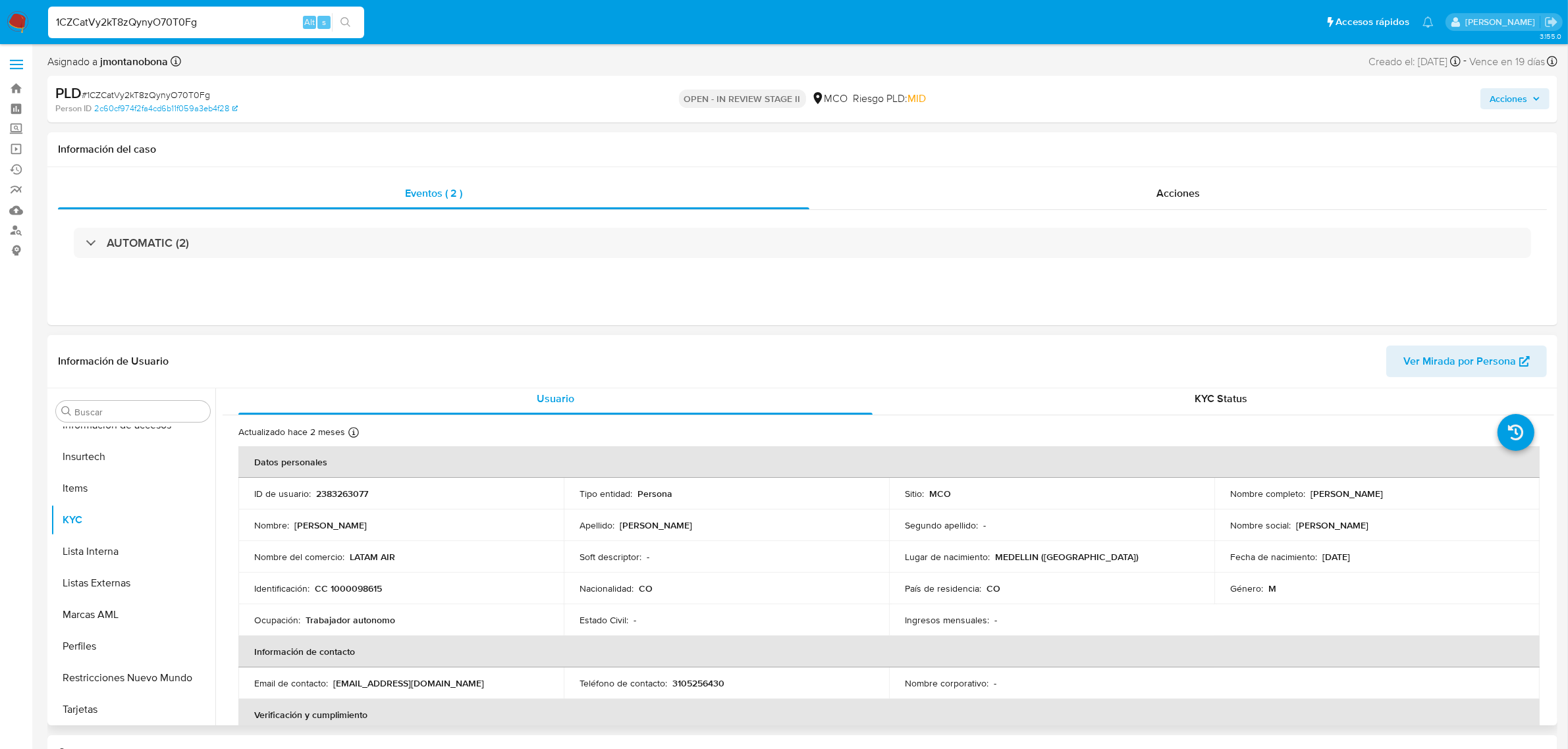
scroll to position [0, 0]
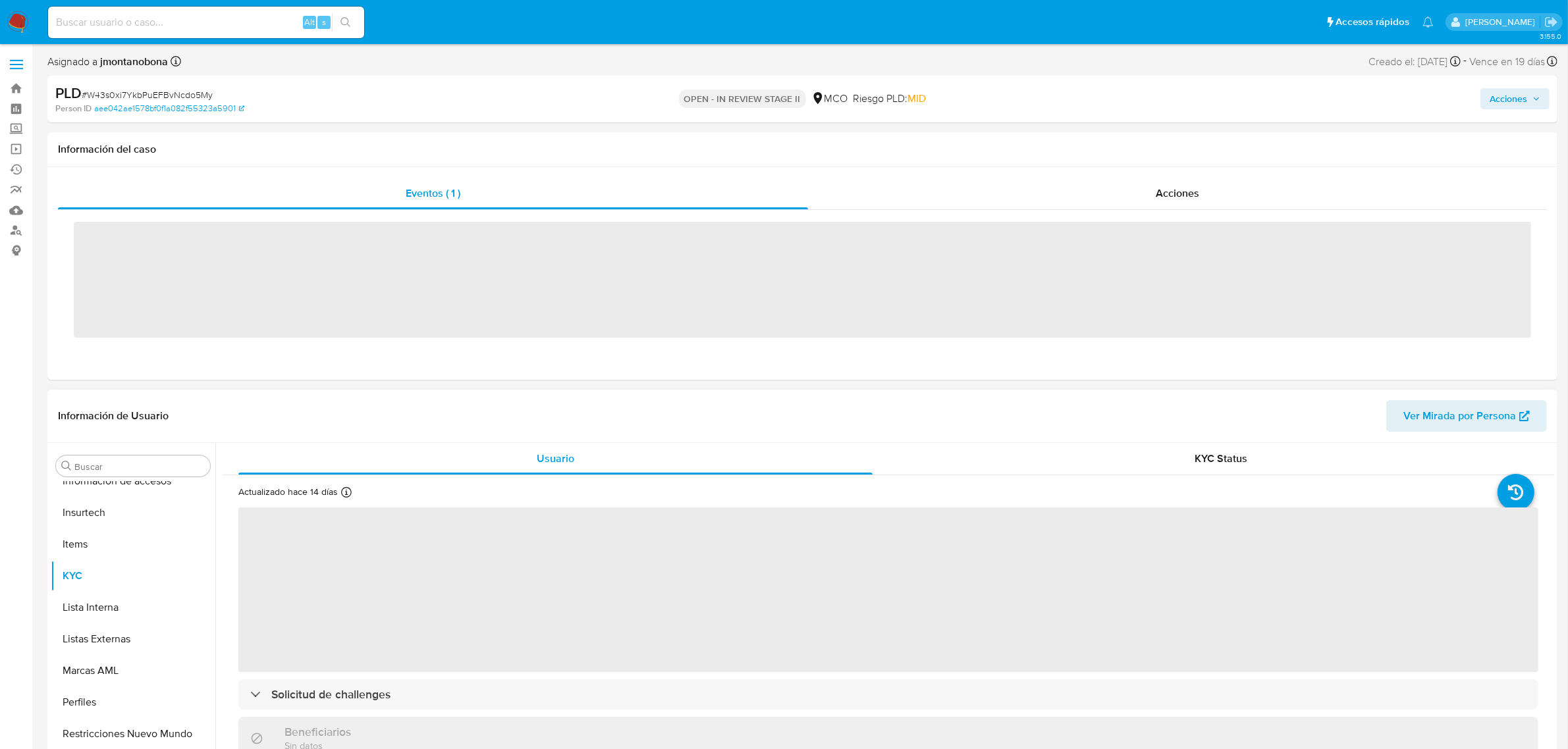
scroll to position [555, 0]
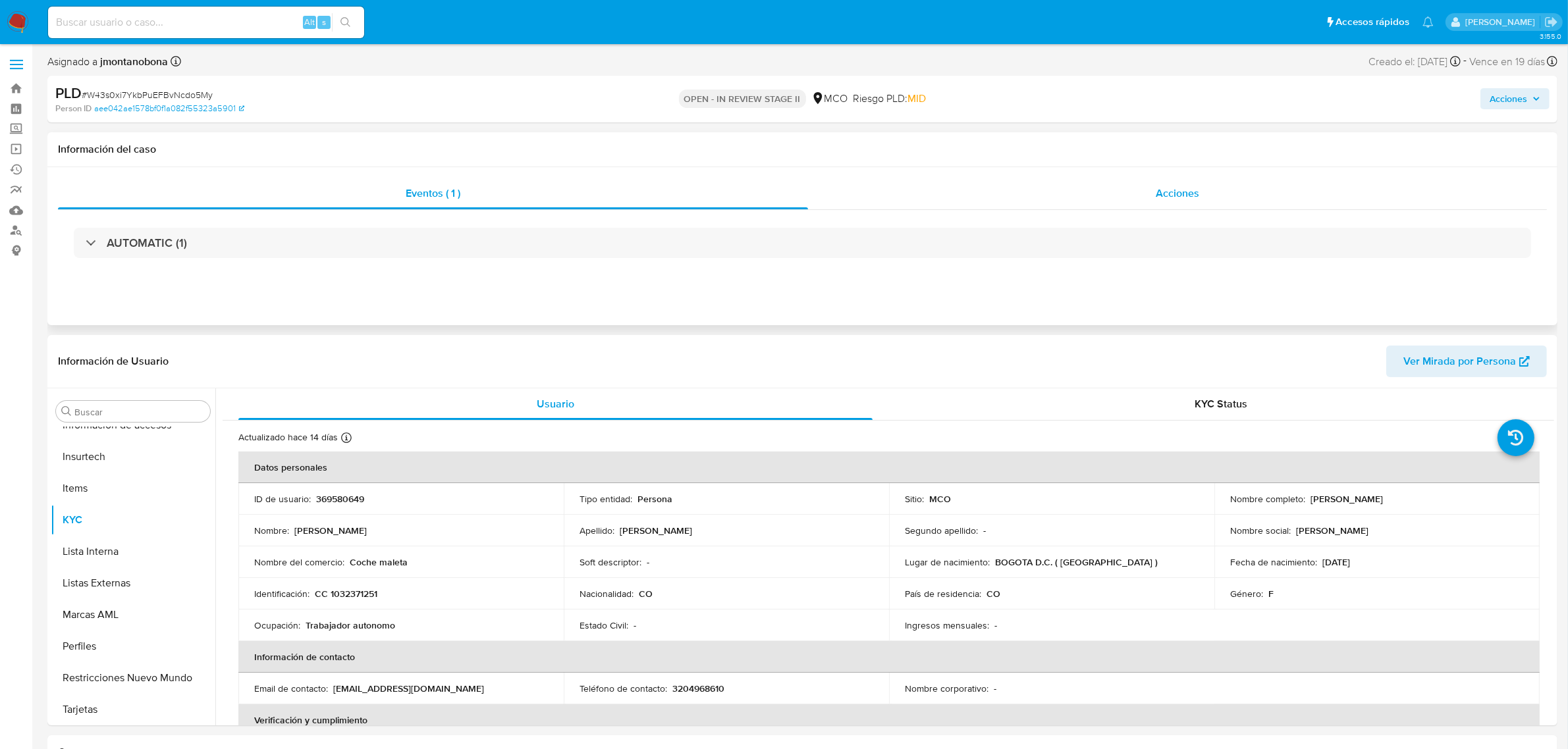
select select "10"
click at [1167, 191] on span "Acciones" at bounding box center [1178, 192] width 44 height 15
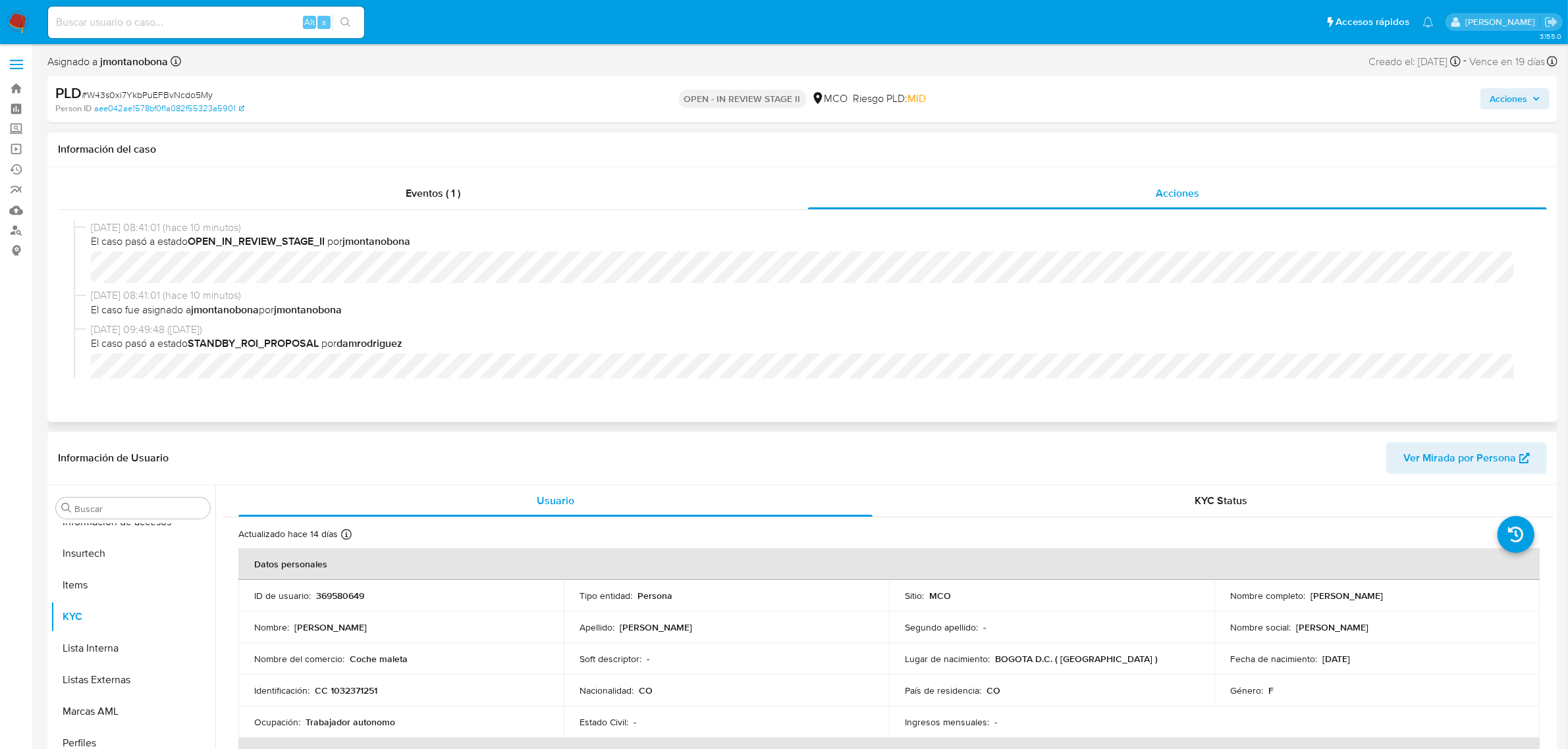
scroll to position [82, 0]
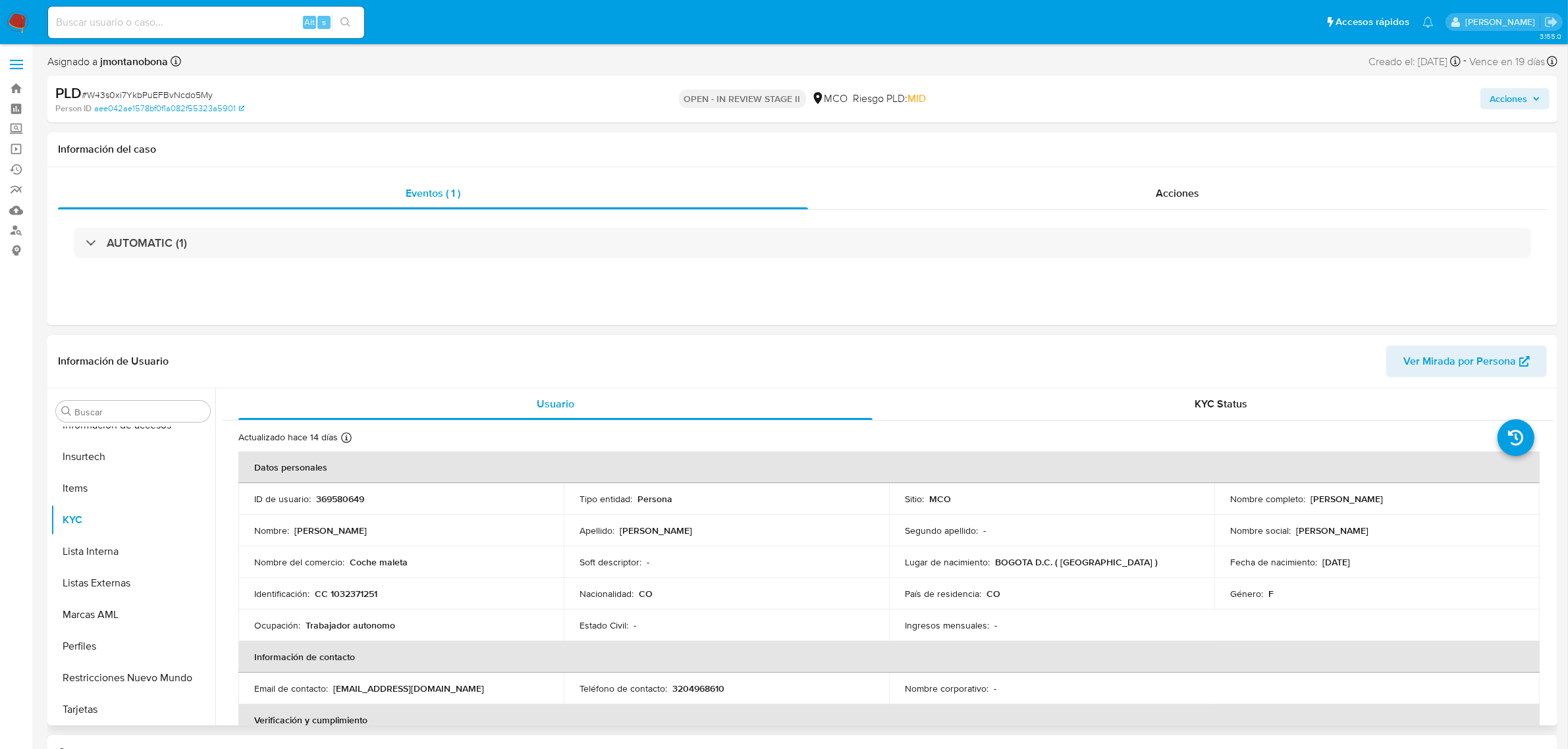
scroll to position [82, 0]
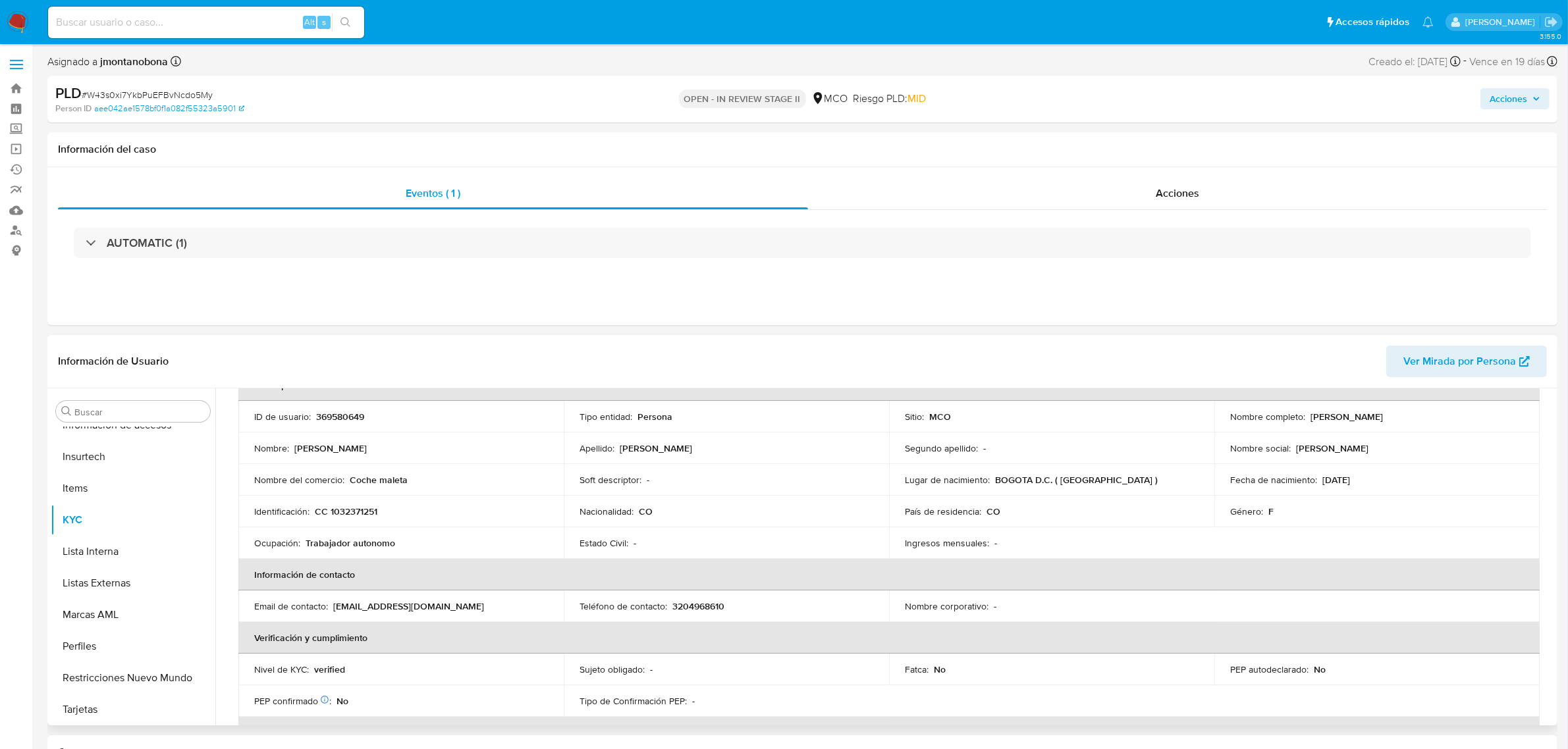
select select "10"
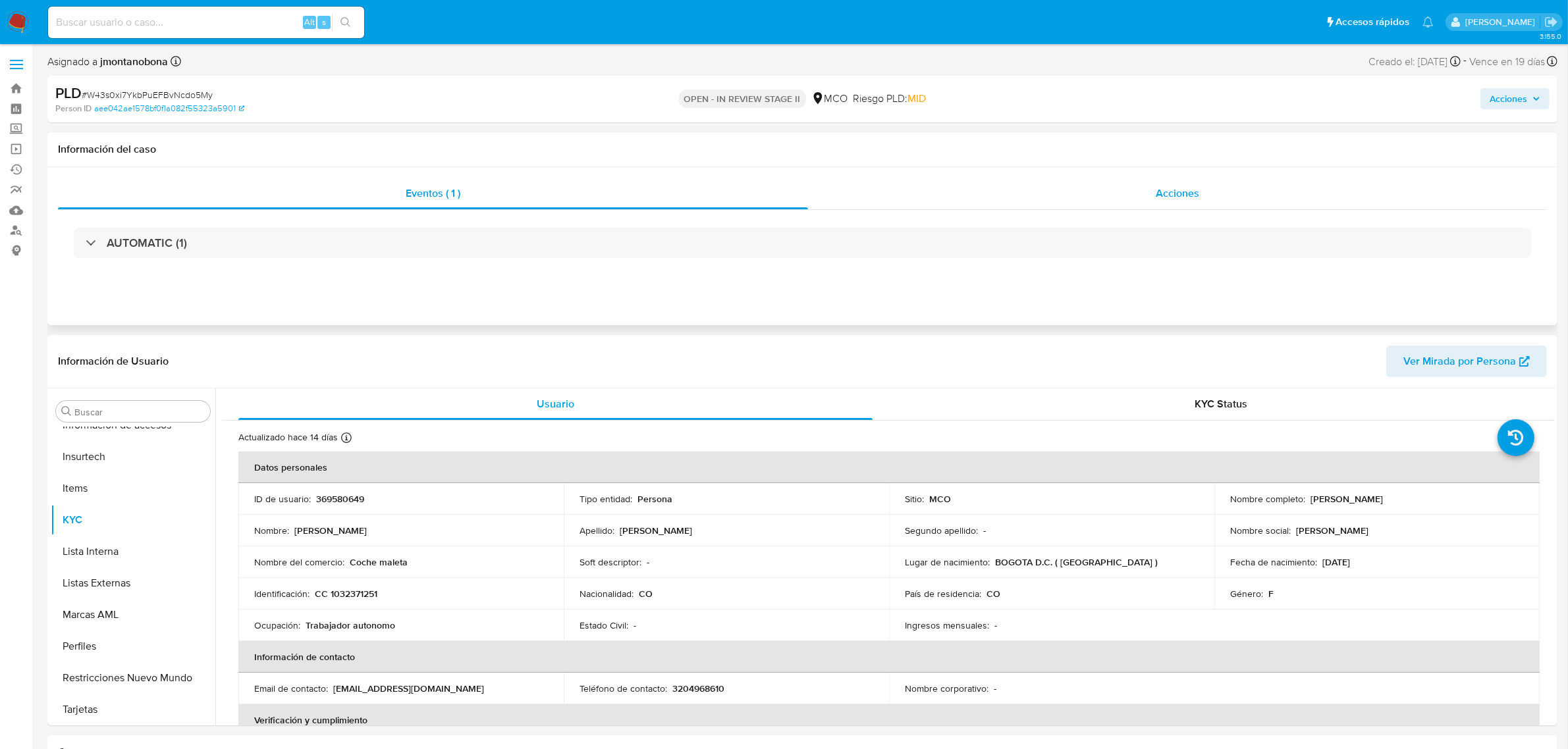
click at [1187, 196] on span "Acciones" at bounding box center [1178, 192] width 44 height 15
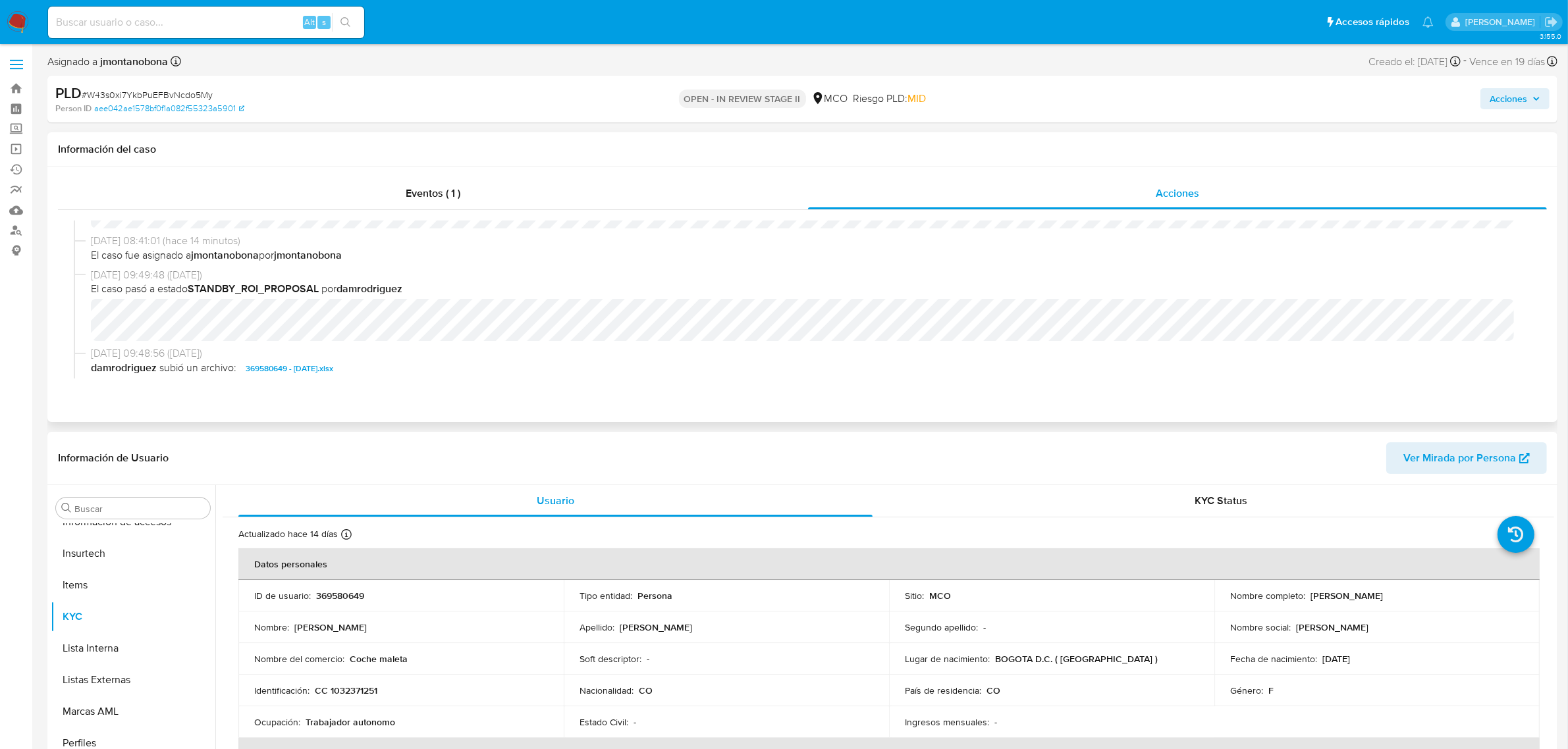
scroll to position [82, 0]
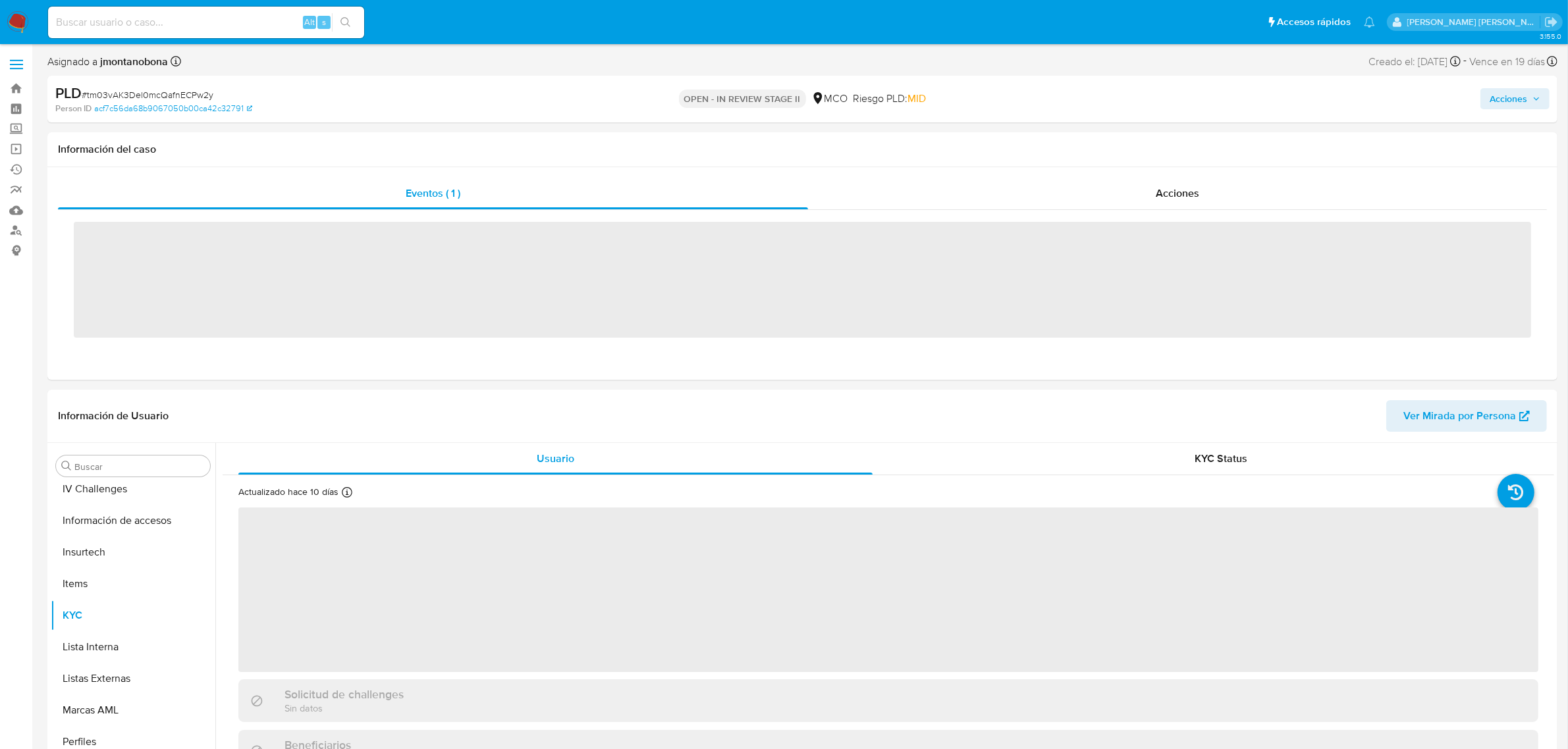
scroll to position [555, 0]
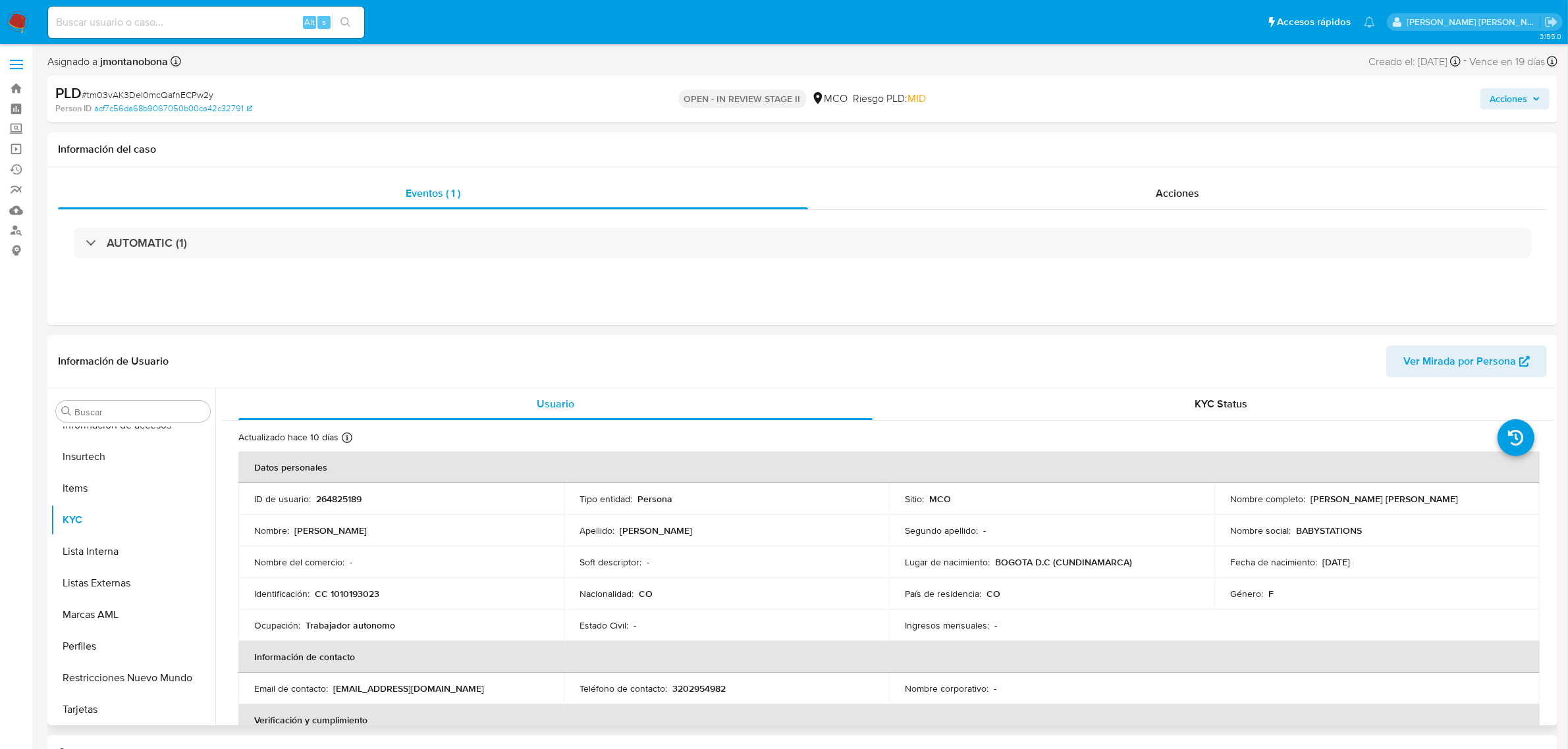
select select "10"
click at [1184, 193] on span "Acciones" at bounding box center [1178, 192] width 44 height 15
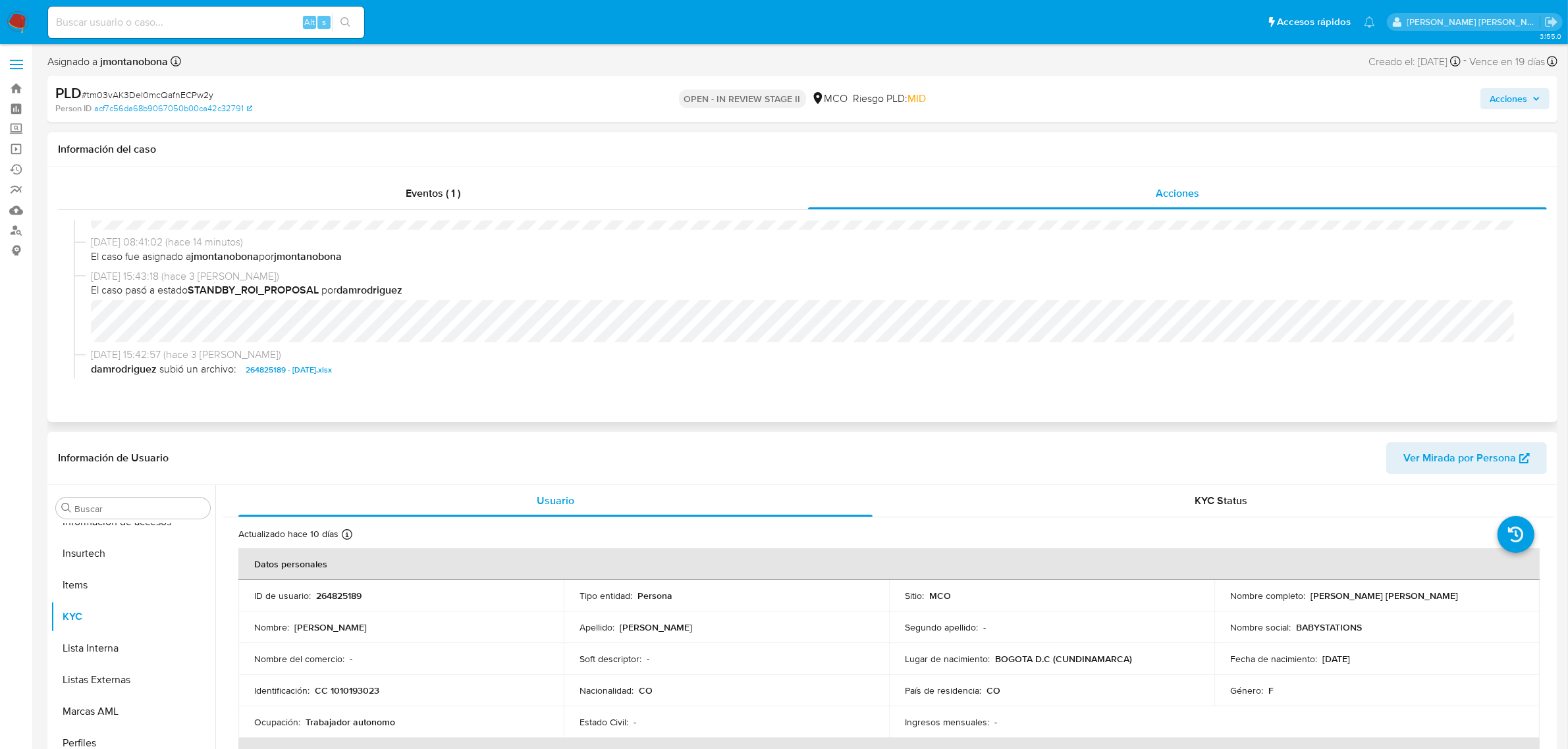
scroll to position [82, 0]
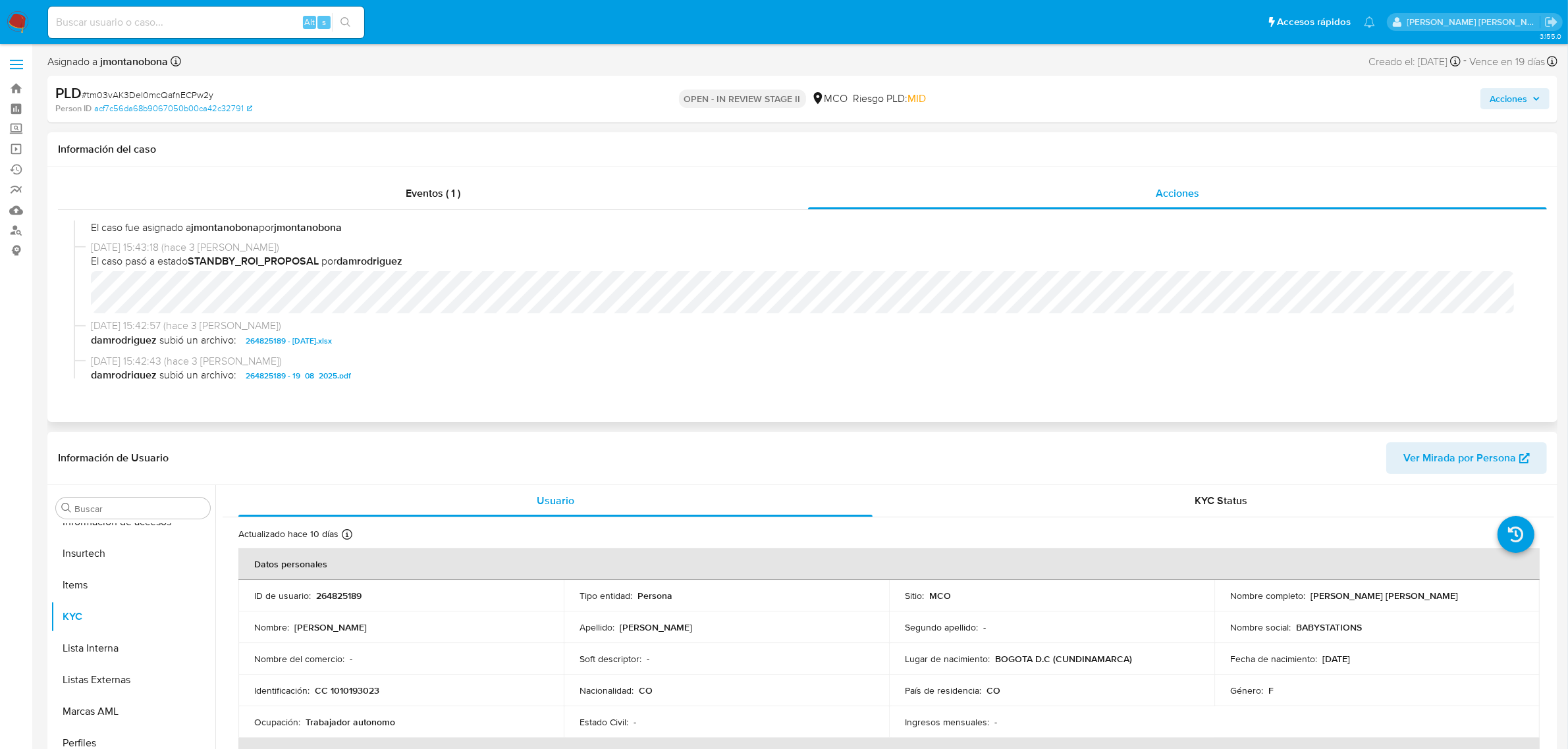
click at [1209, 389] on div "[DATE] 08:41:02 (hace 14 minutos) El caso pasó a estado OPEN_IN_REVIEW_STAGE_II…" at bounding box center [802, 299] width 1489 height 179
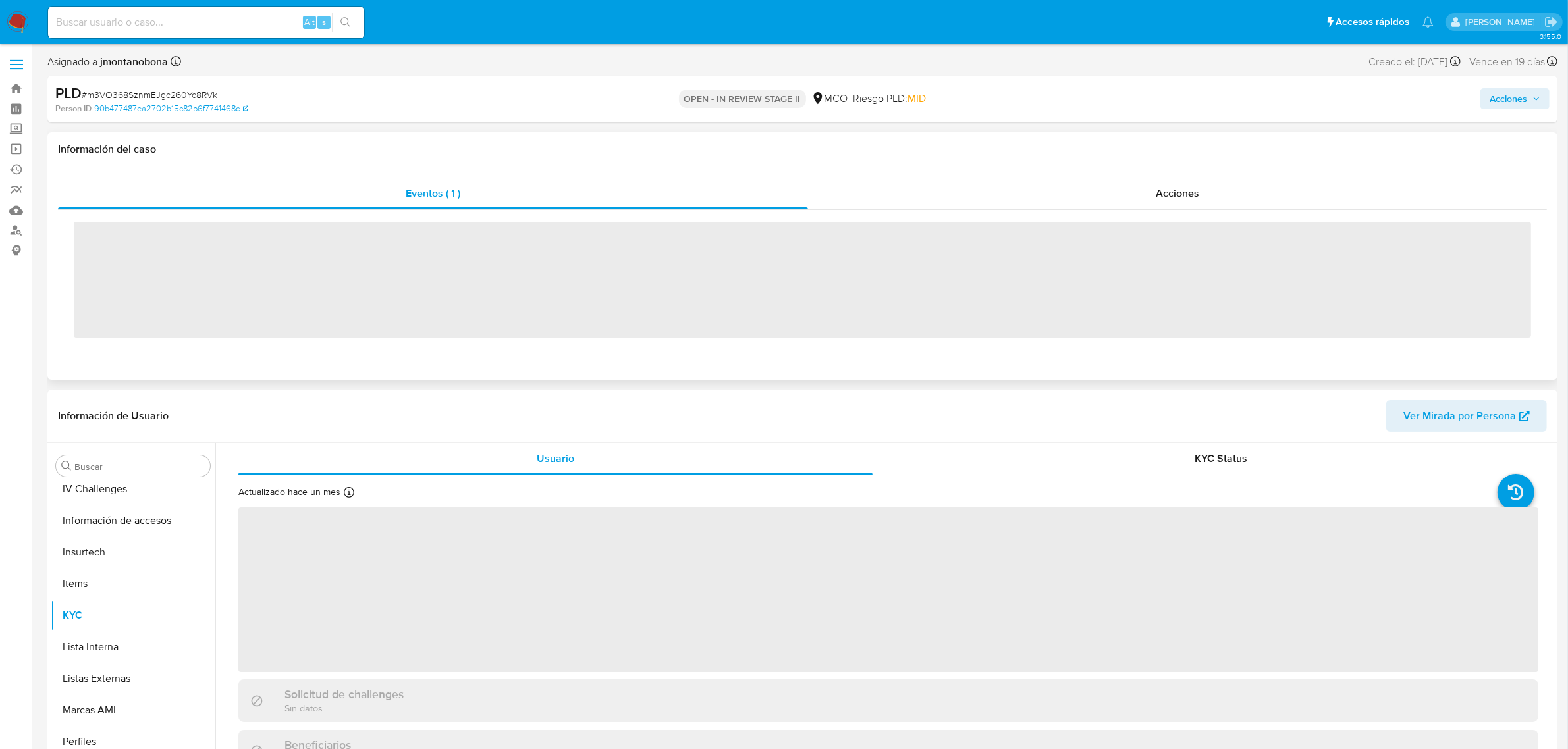
scroll to position [555, 0]
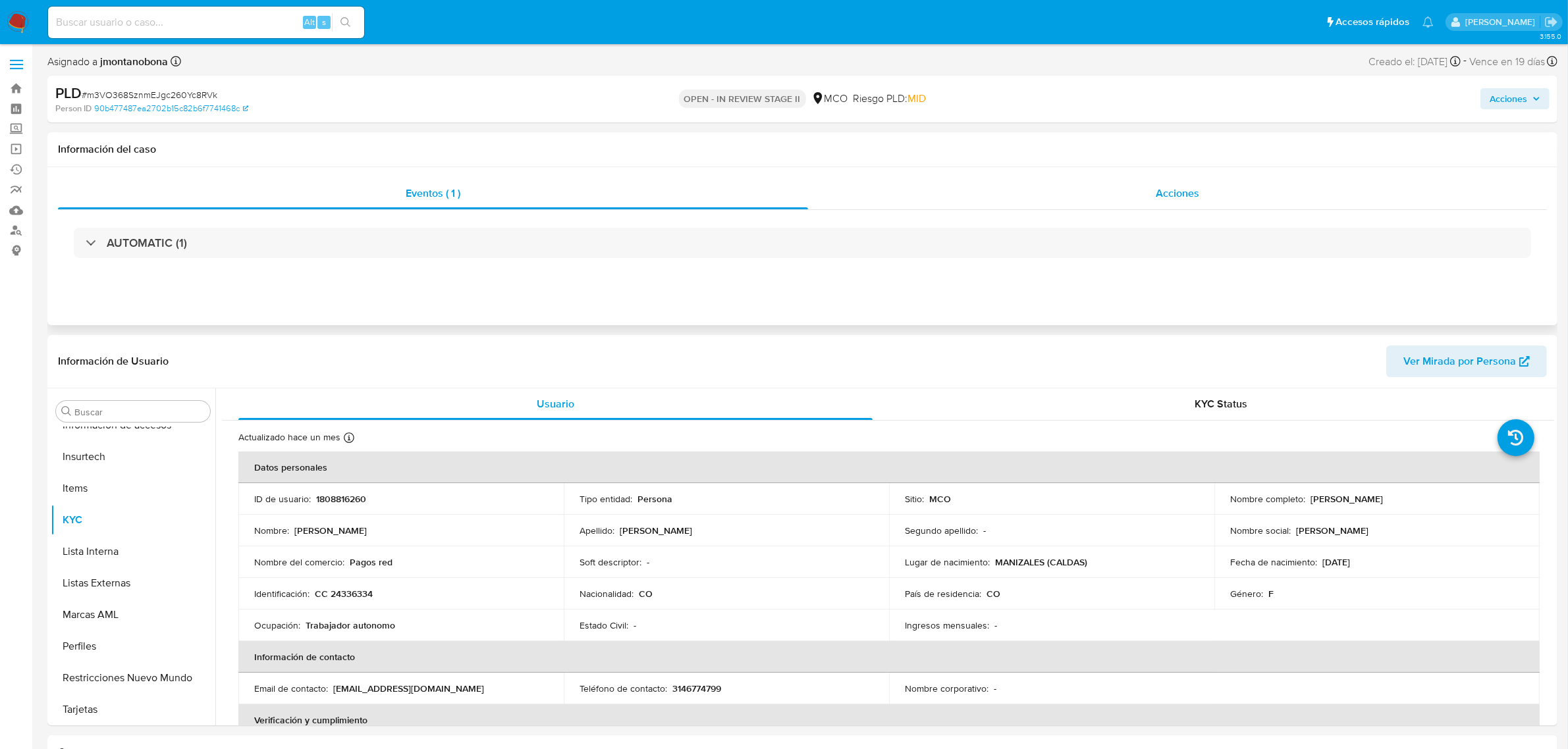
click at [1196, 188] on span "Acciones" at bounding box center [1178, 192] width 44 height 15
select select "10"
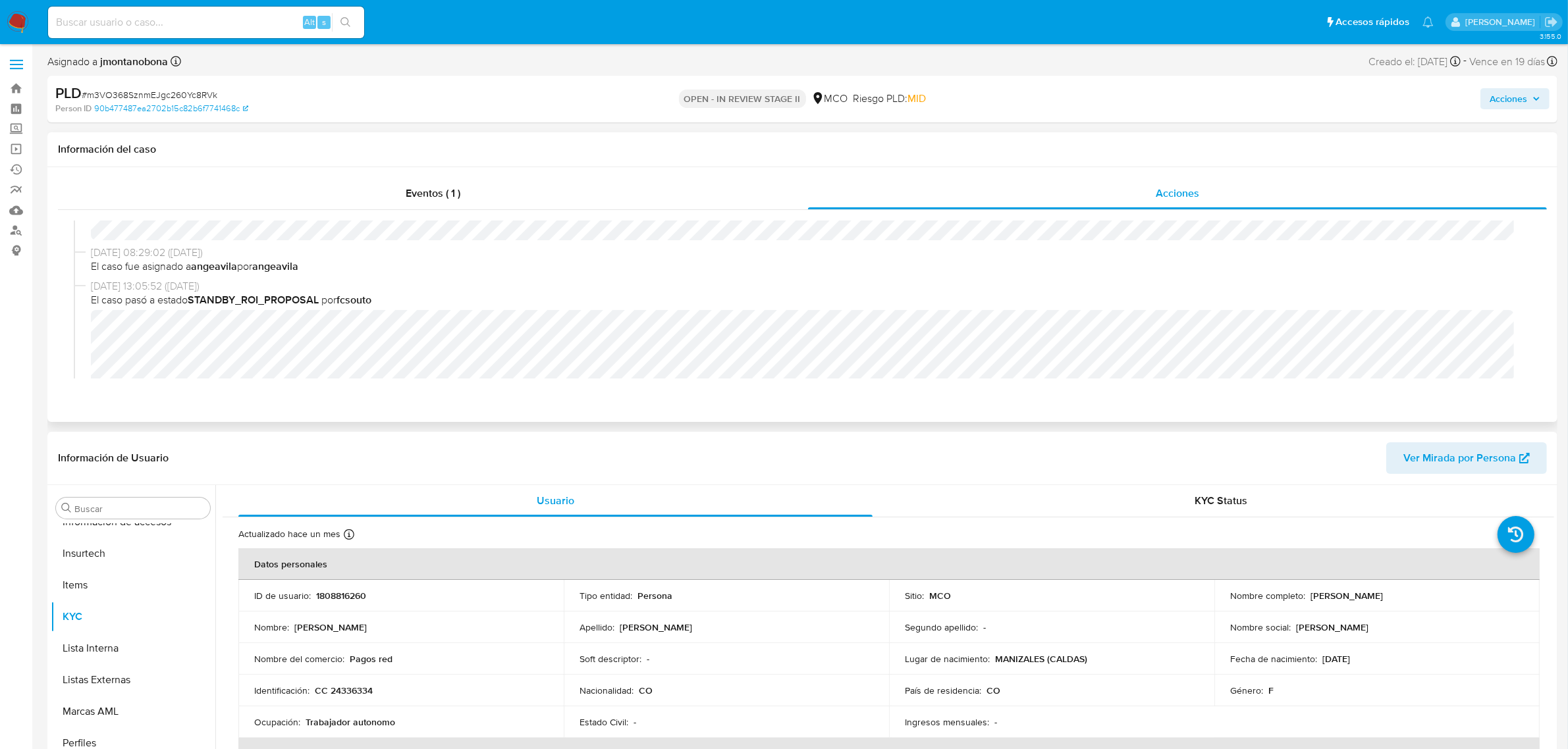
scroll to position [329, 0]
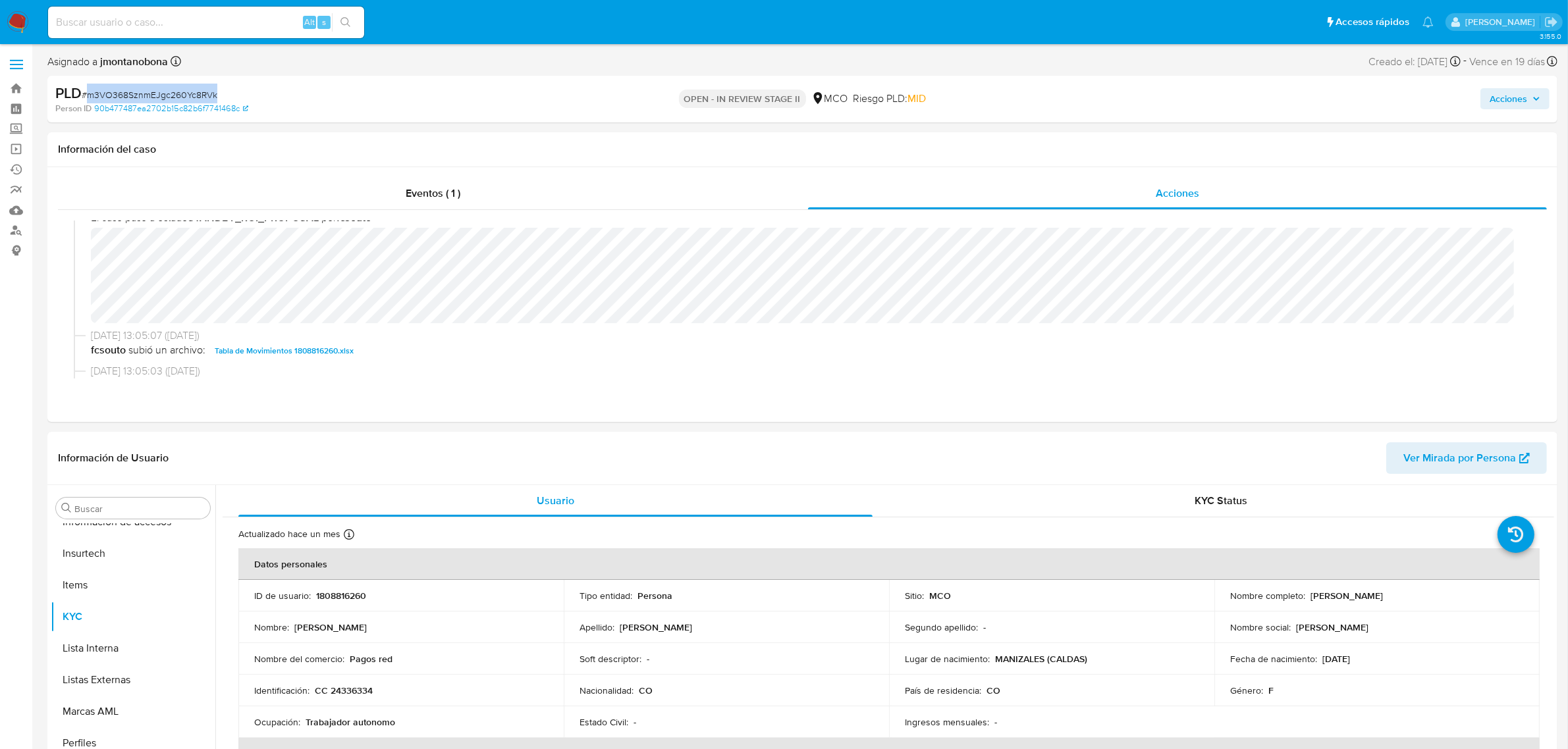
drag, startPoint x: 223, startPoint y: 90, endPoint x: 89, endPoint y: 94, distance: 134.1
click at [89, 94] on div "PLD # m3VO368SznmEJgc260Yc8RVk" at bounding box center [302, 94] width 493 height 20
copy span "m3VO368SznmEJgc260Yc8RVk"
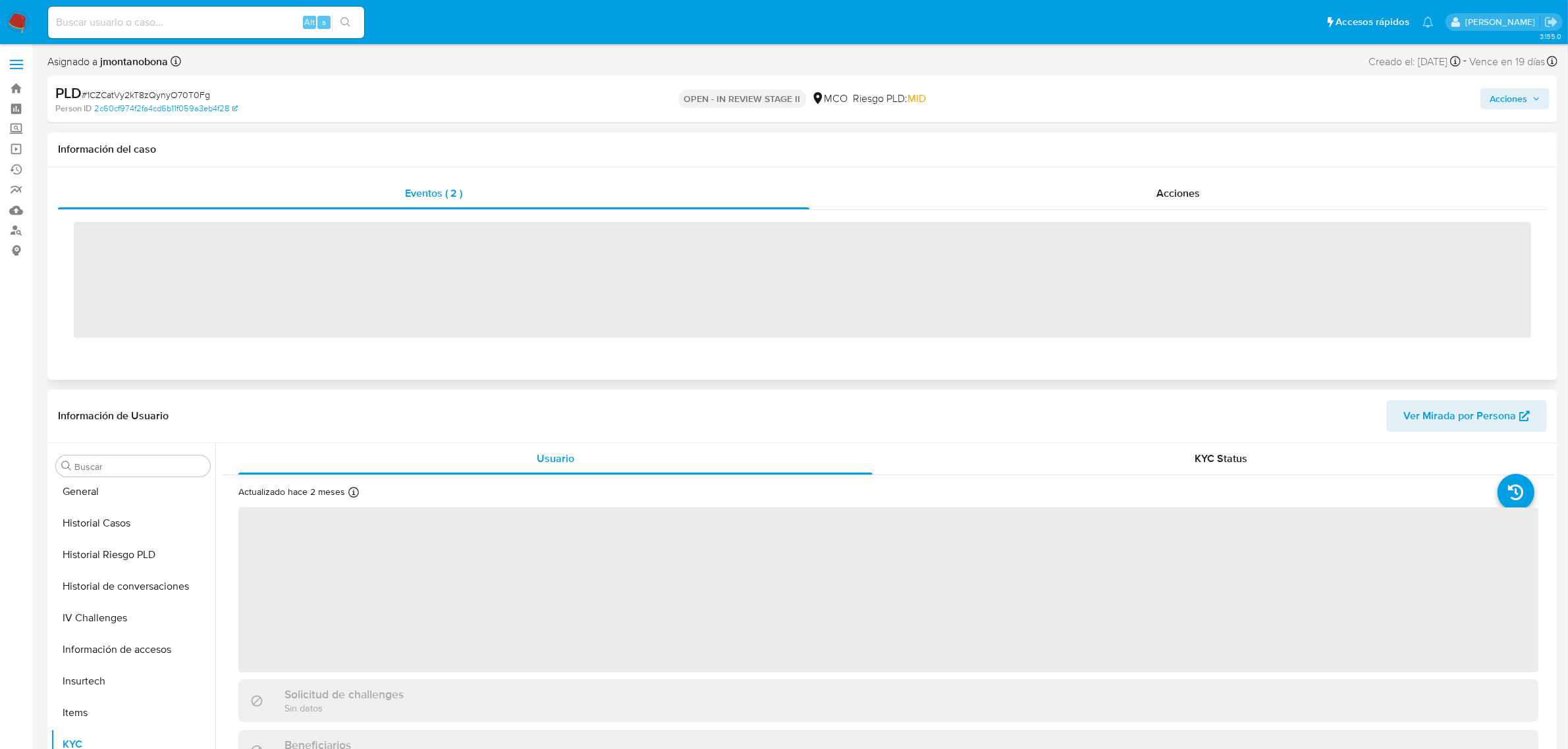
scroll to position [555, 0]
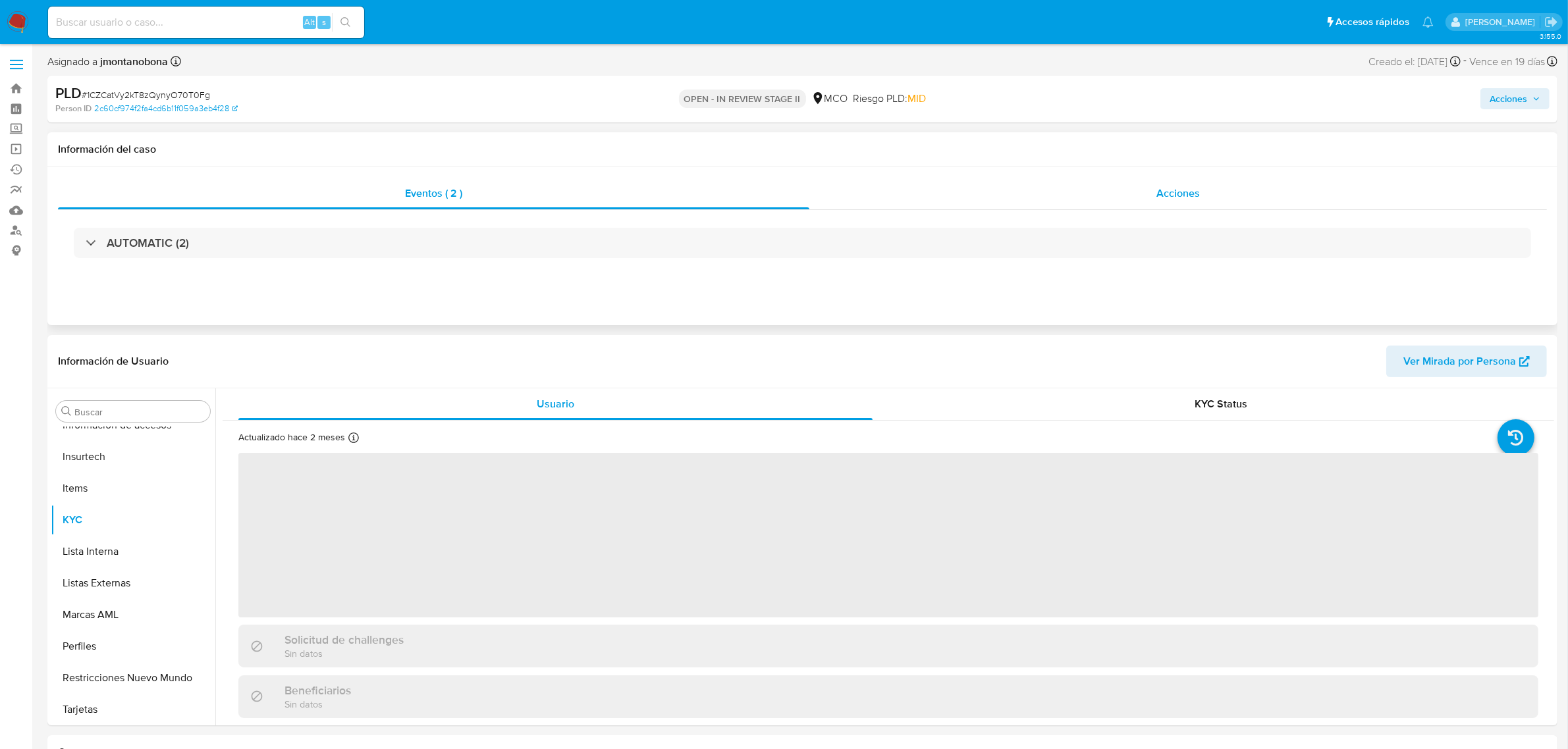
click at [1189, 186] on span "Acciones" at bounding box center [1179, 192] width 44 height 15
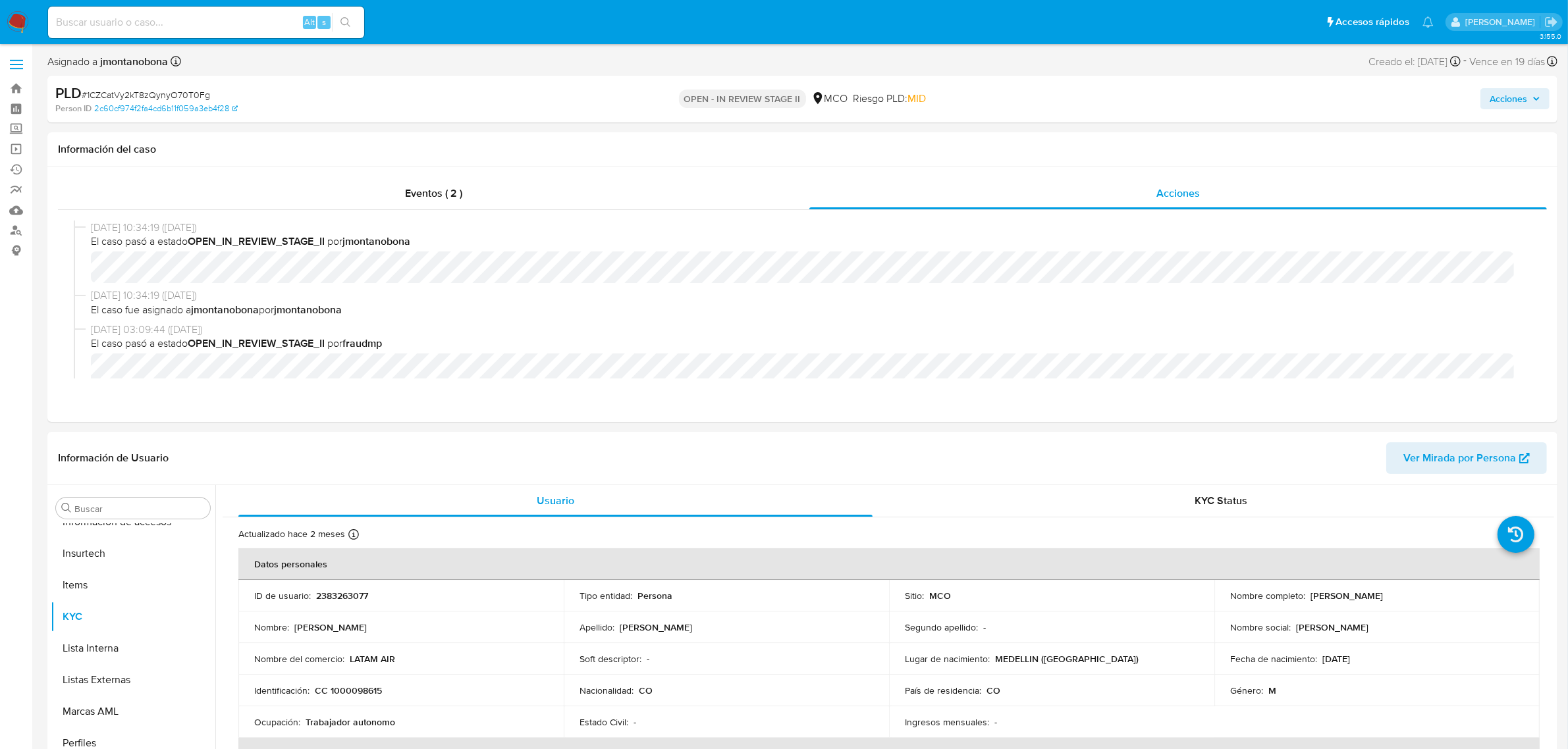
select select "10"
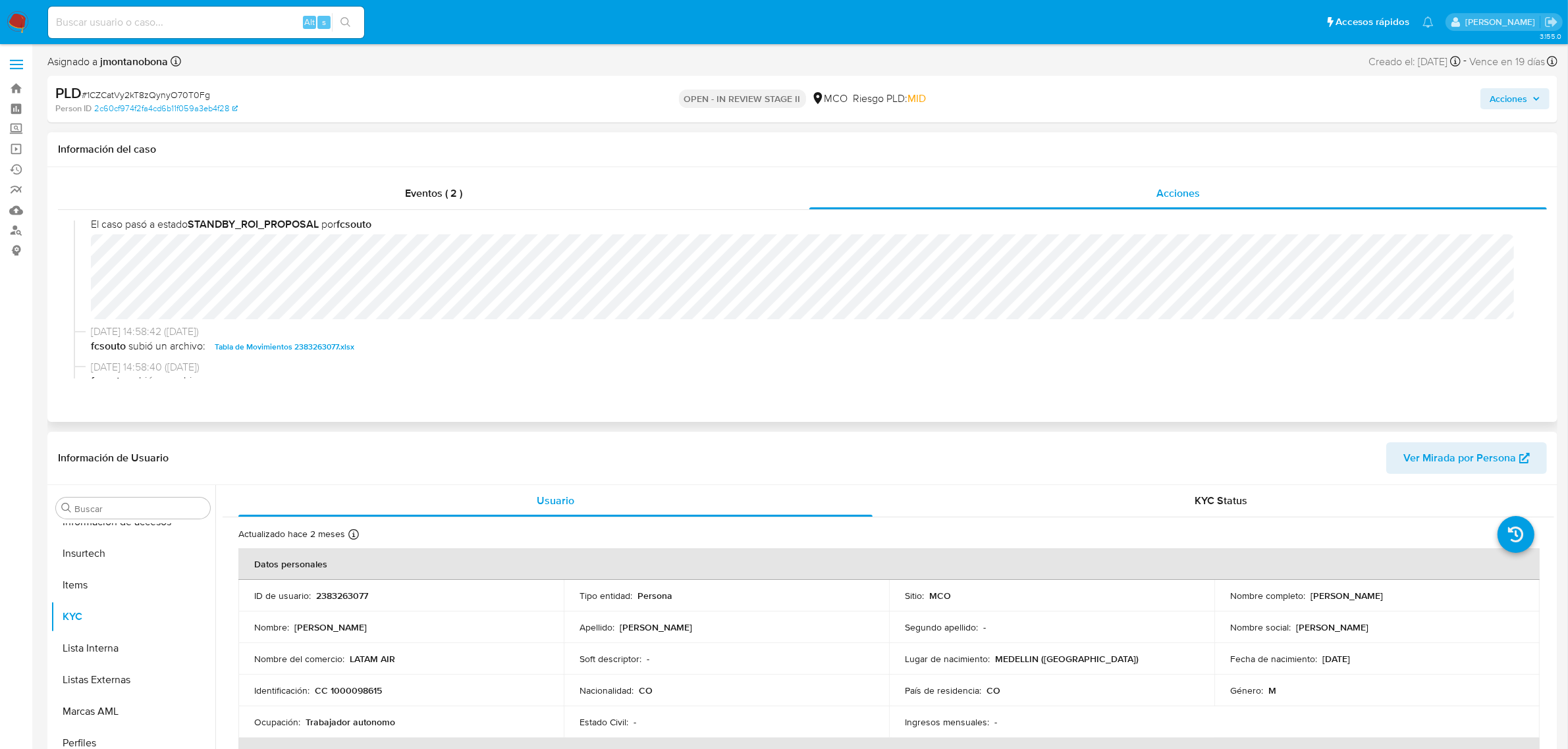
scroll to position [329, 0]
drag, startPoint x: 222, startPoint y: 89, endPoint x: 87, endPoint y: 96, distance: 135.2
click at [87, 96] on div "PLD # 1CZCatVy2kT8zQynyO70T0Fg" at bounding box center [302, 94] width 493 height 20
copy span "1CZCatVy2kT8zQynyO70T0Fg"
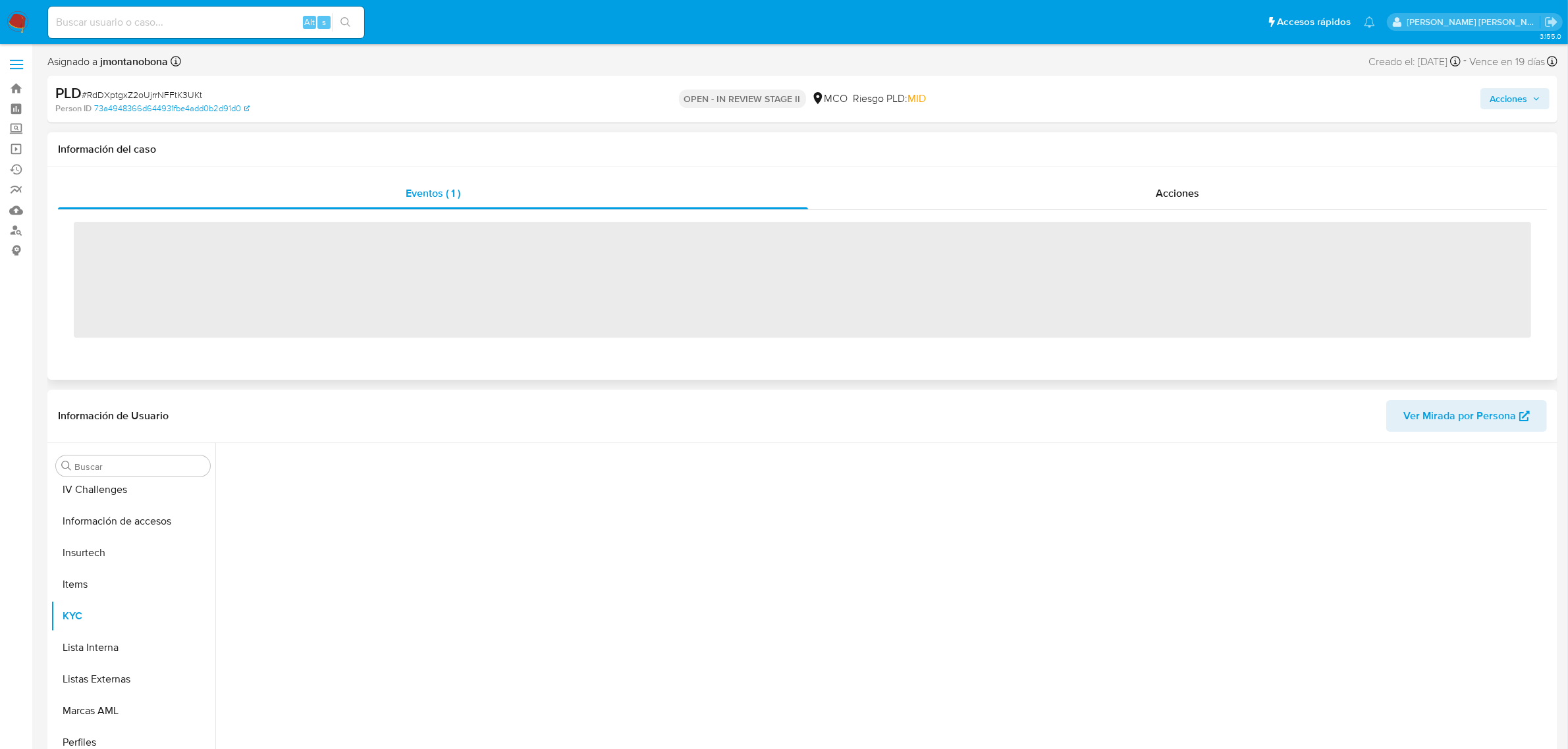
scroll to position [555, 0]
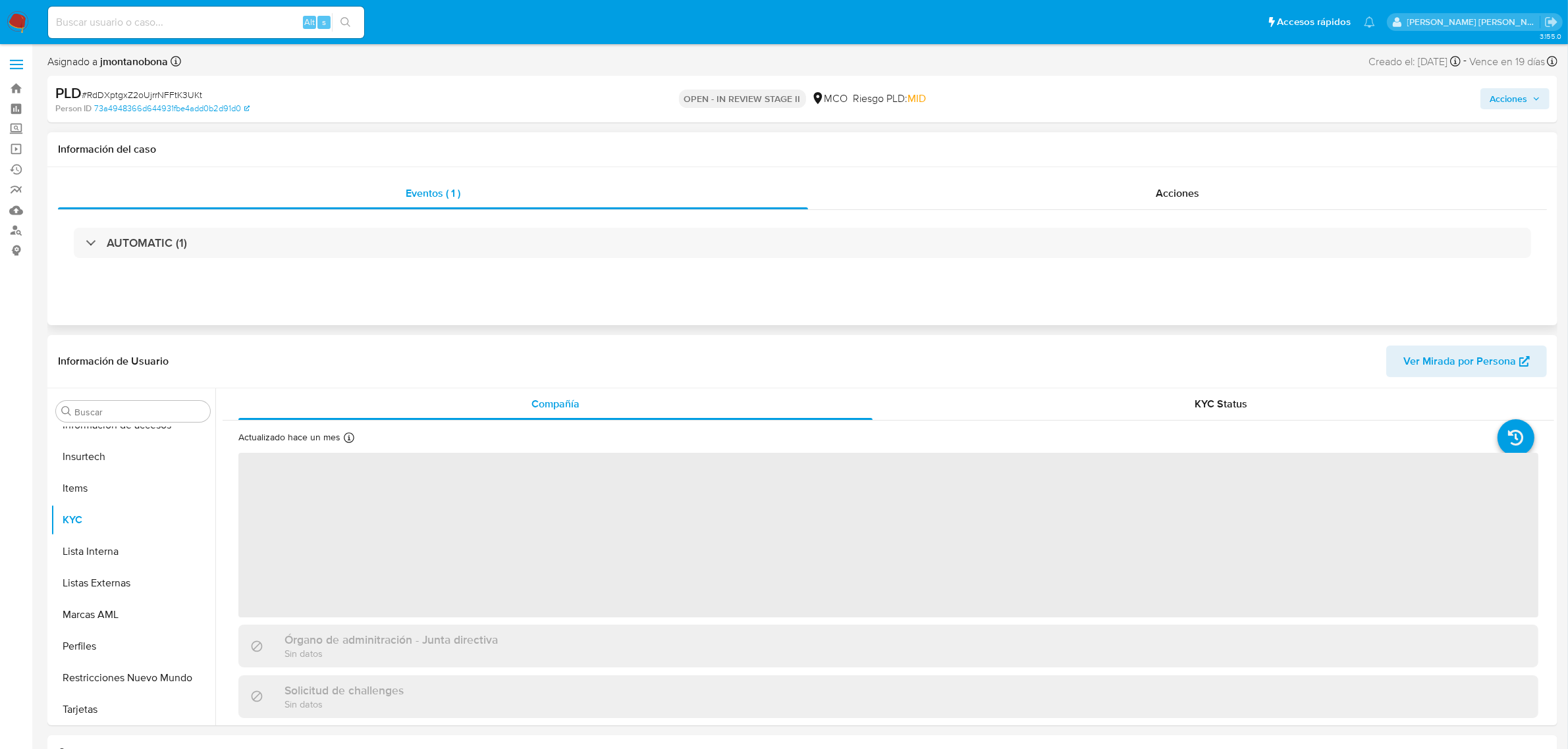
select select "10"
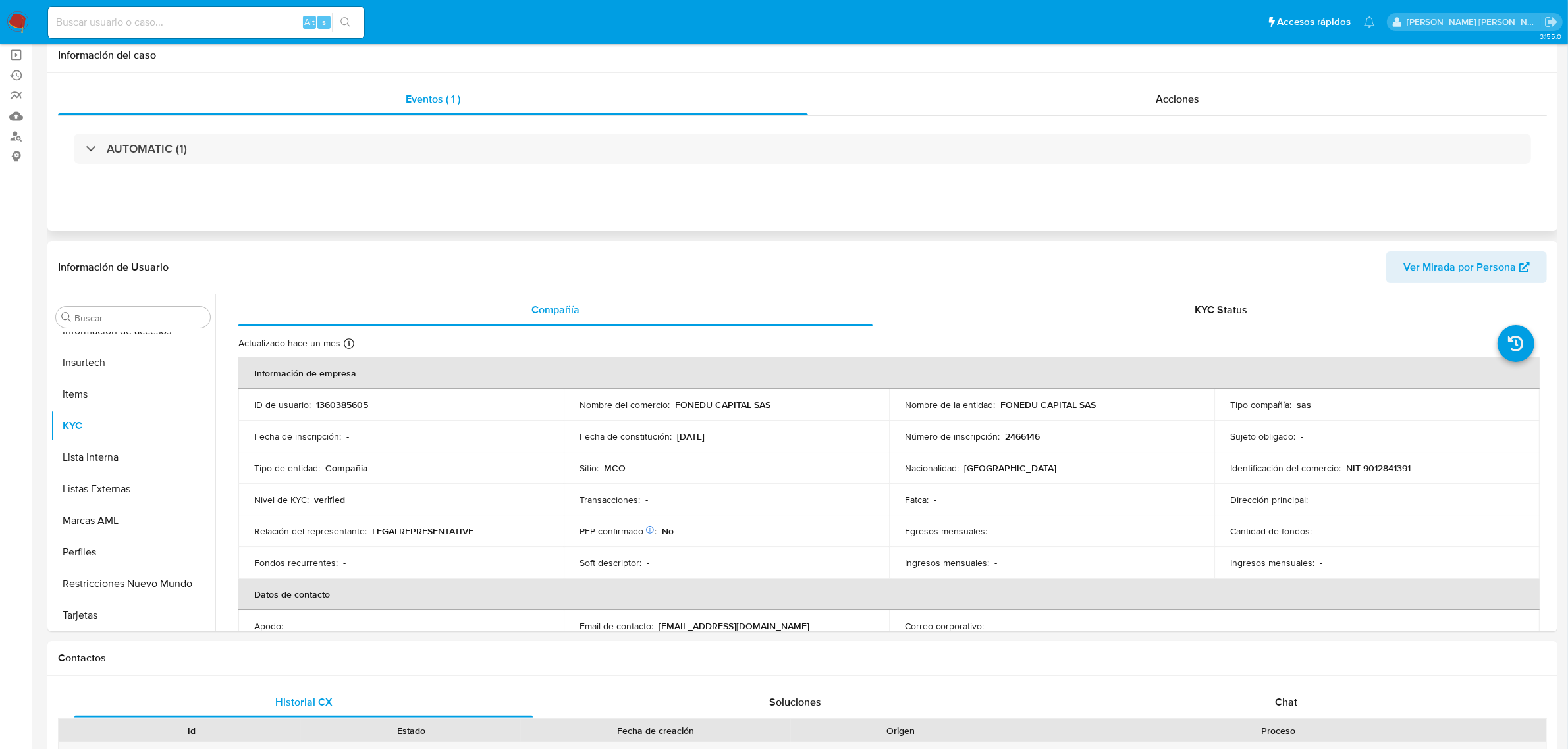
scroll to position [0, 0]
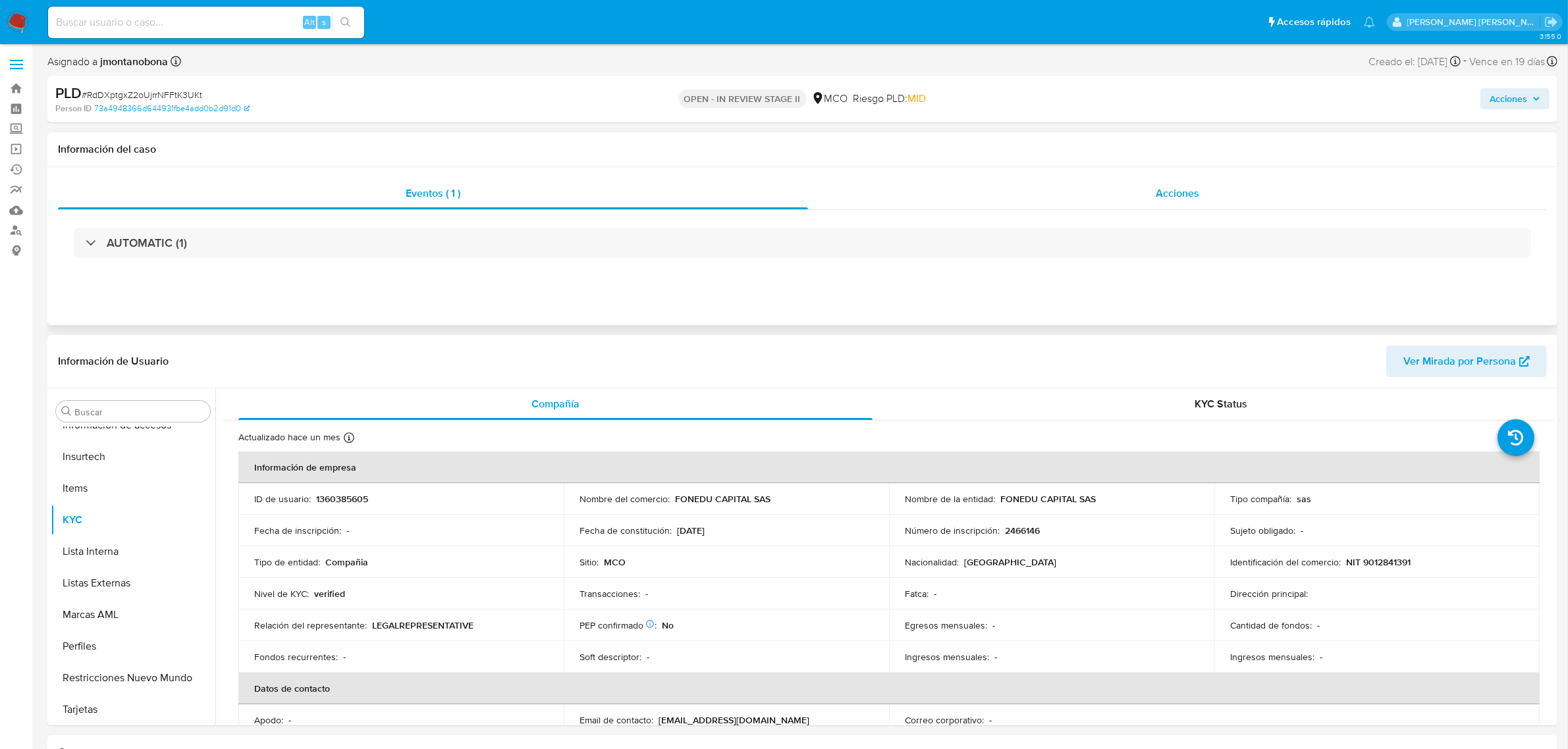
click at [1132, 190] on div "Acciones" at bounding box center [1177, 193] width 739 height 31
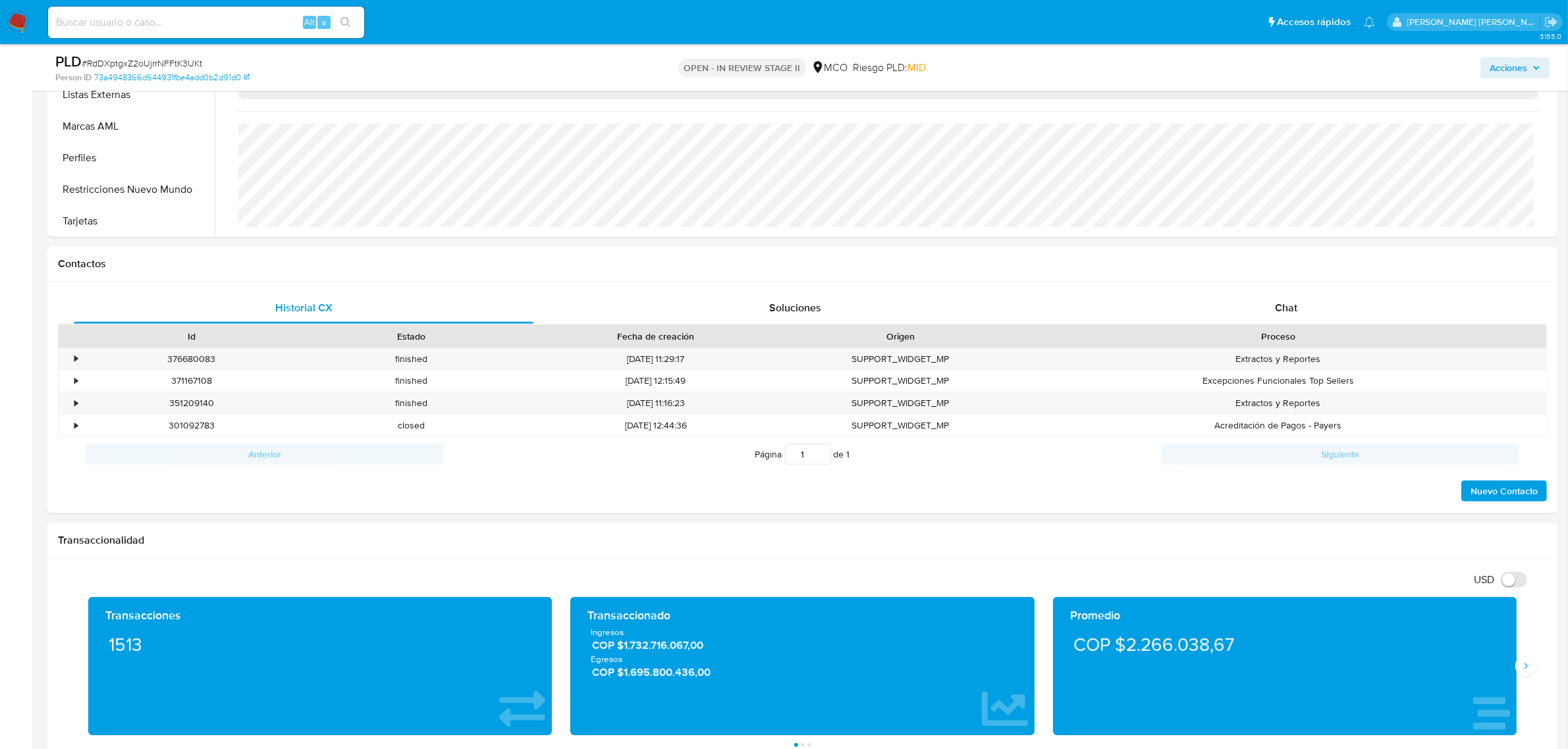
scroll to position [462, 0]
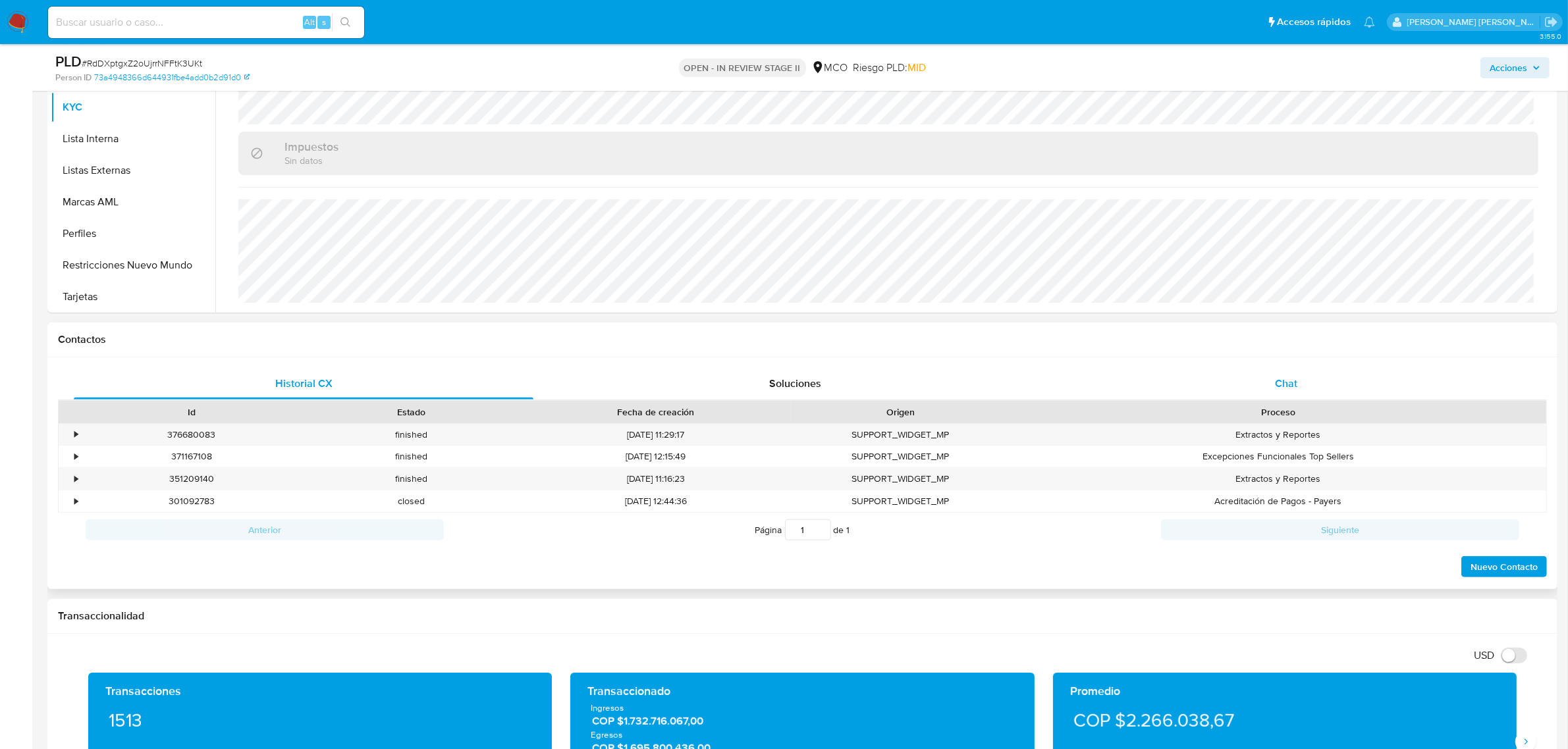
click at [1299, 388] on div "Chat" at bounding box center [1286, 384] width 460 height 31
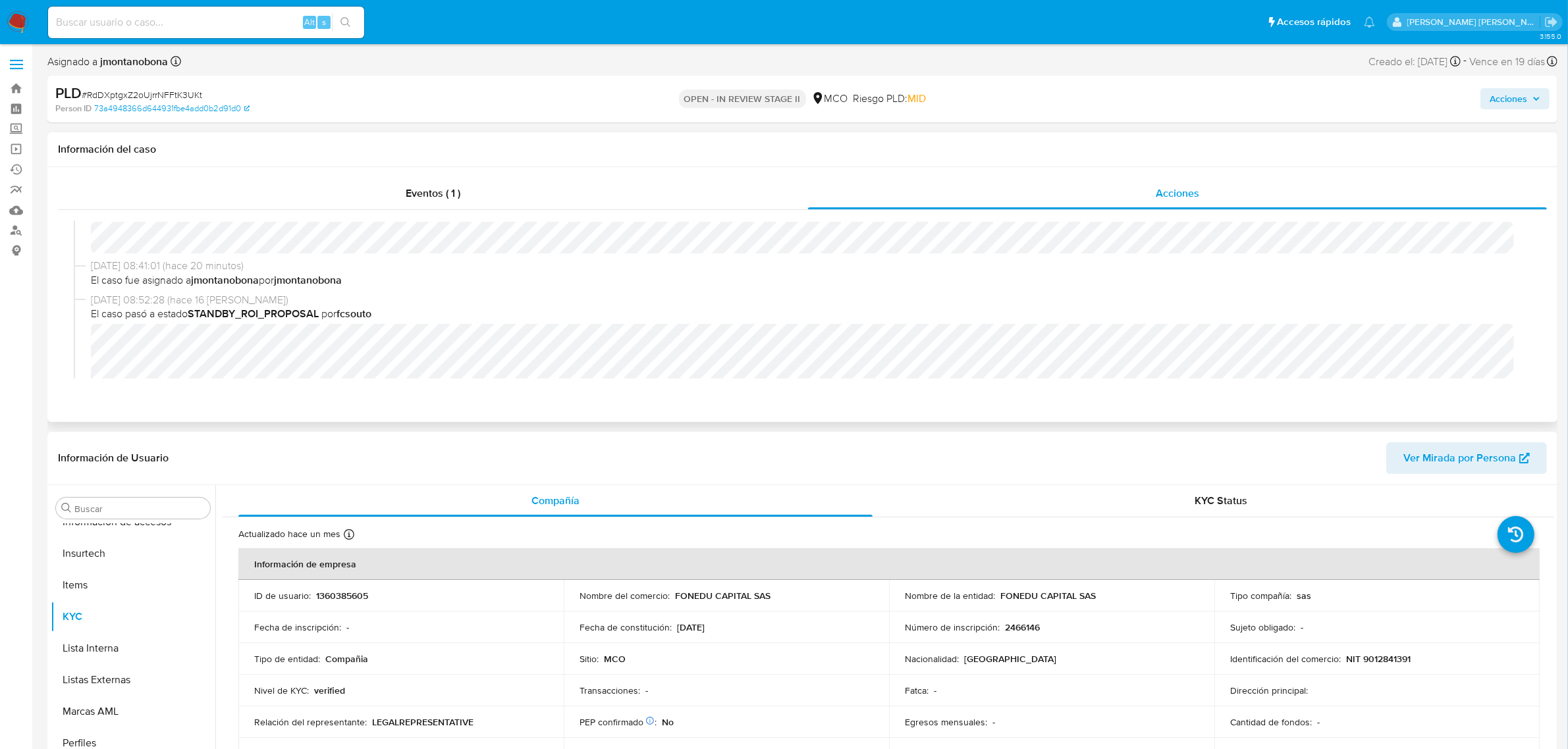
scroll to position [0, 0]
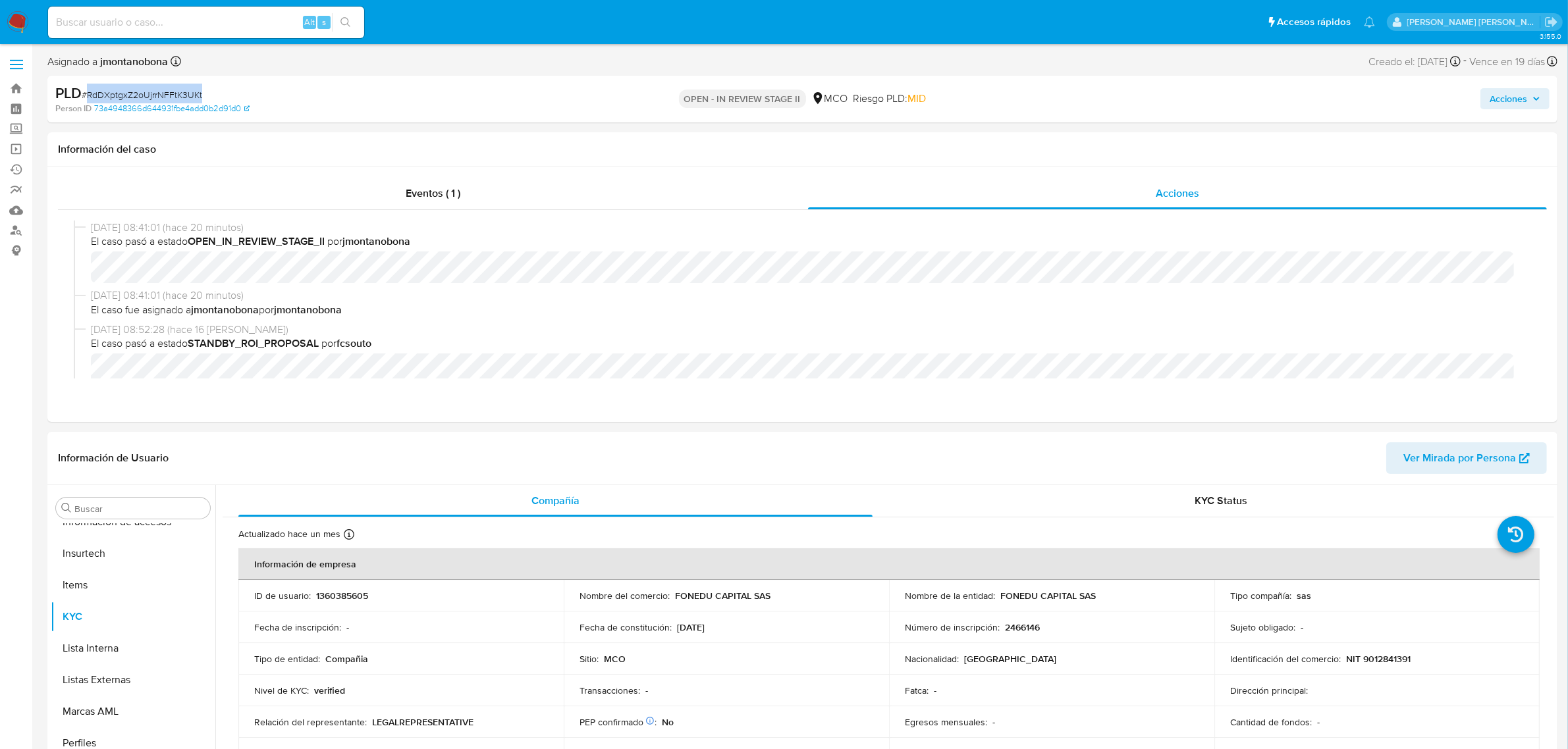
drag, startPoint x: 205, startPoint y: 89, endPoint x: 84, endPoint y: 100, distance: 121.5
click at [84, 100] on div "PLD # RdDXptgxZ2oUjrrNFFtK3UKt" at bounding box center [302, 94] width 493 height 20
copy span "RdDXptgxZ2oUjrrNFFtK3UKt"
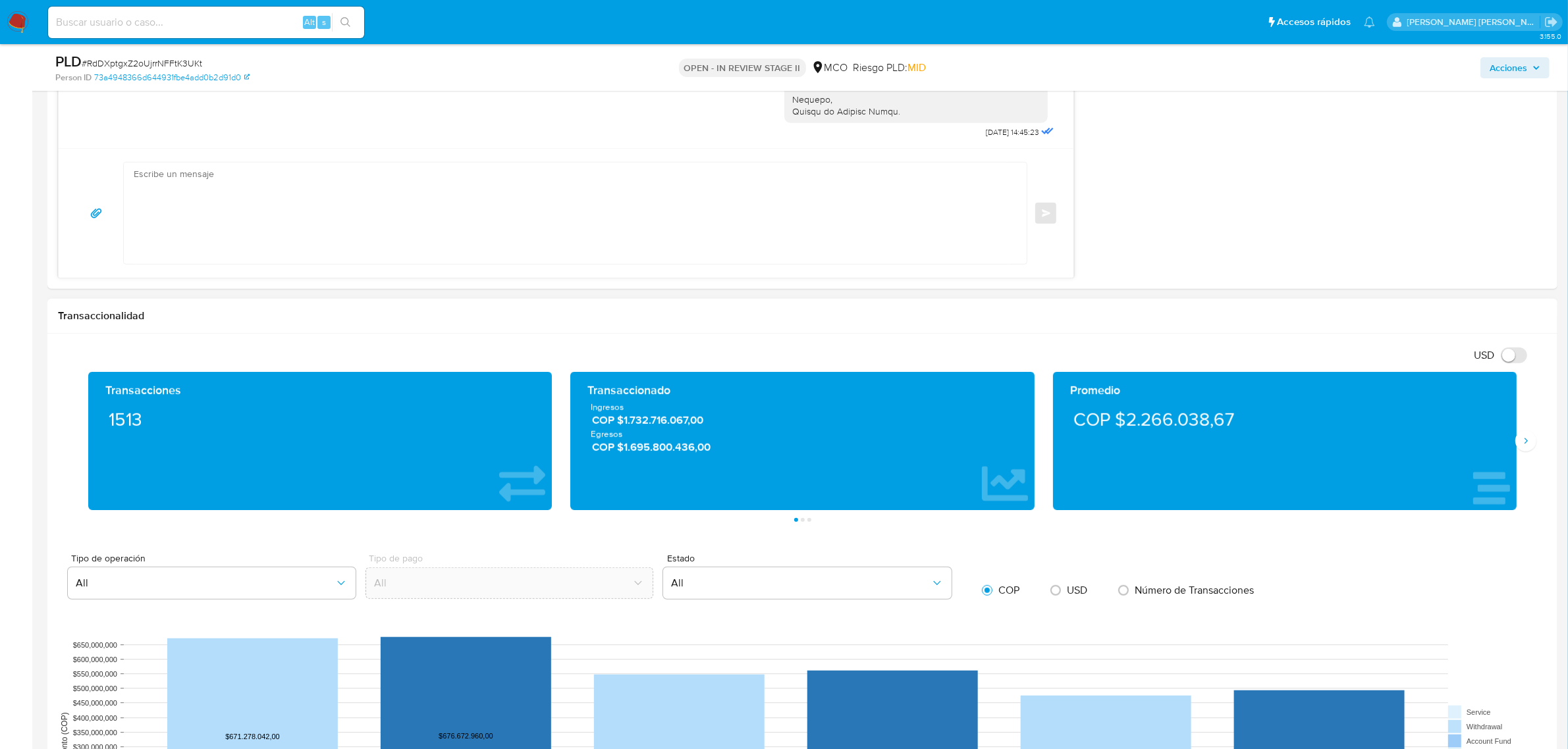
scroll to position [1316, 0]
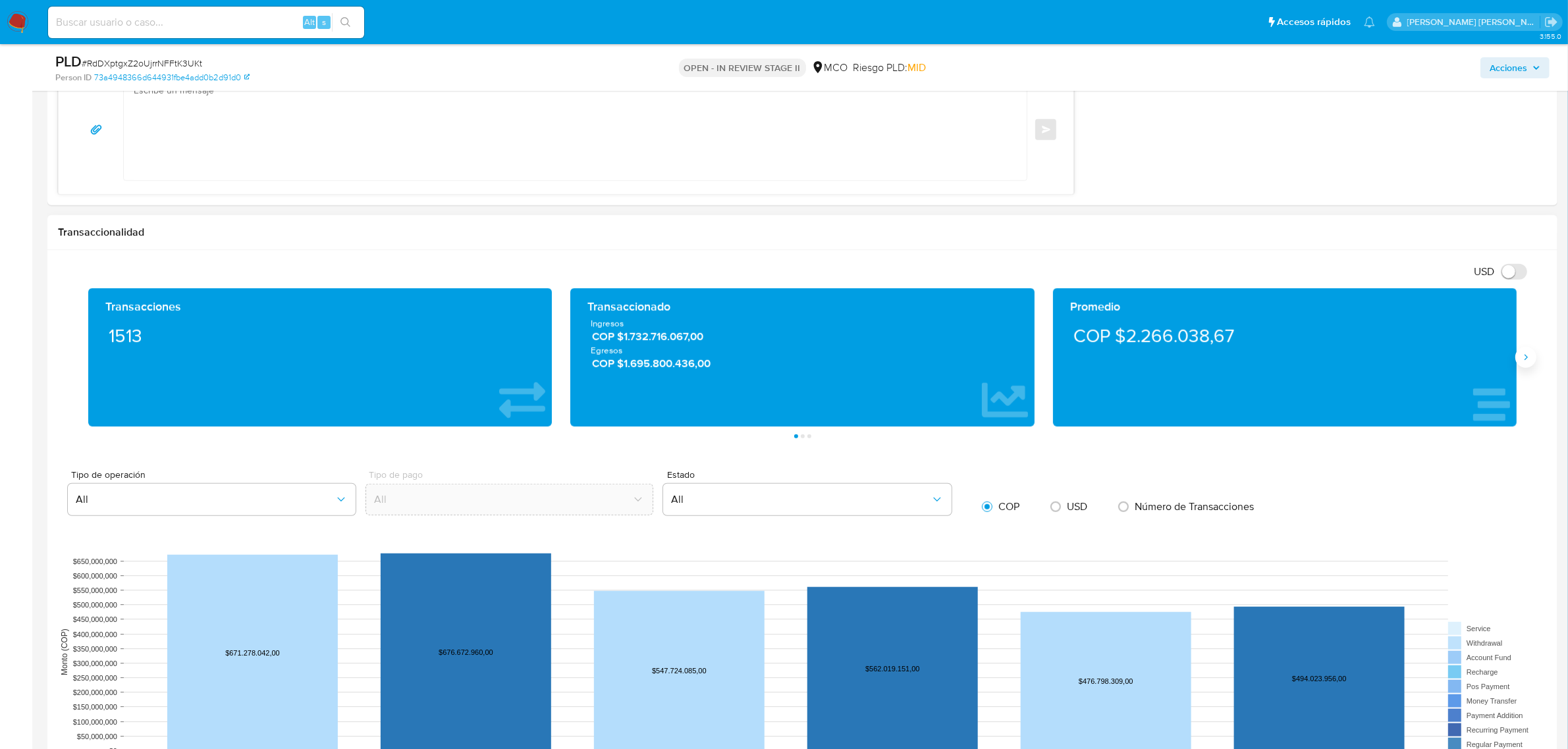
click at [1525, 361] on icon "Siguiente" at bounding box center [1527, 357] width 3 height 6
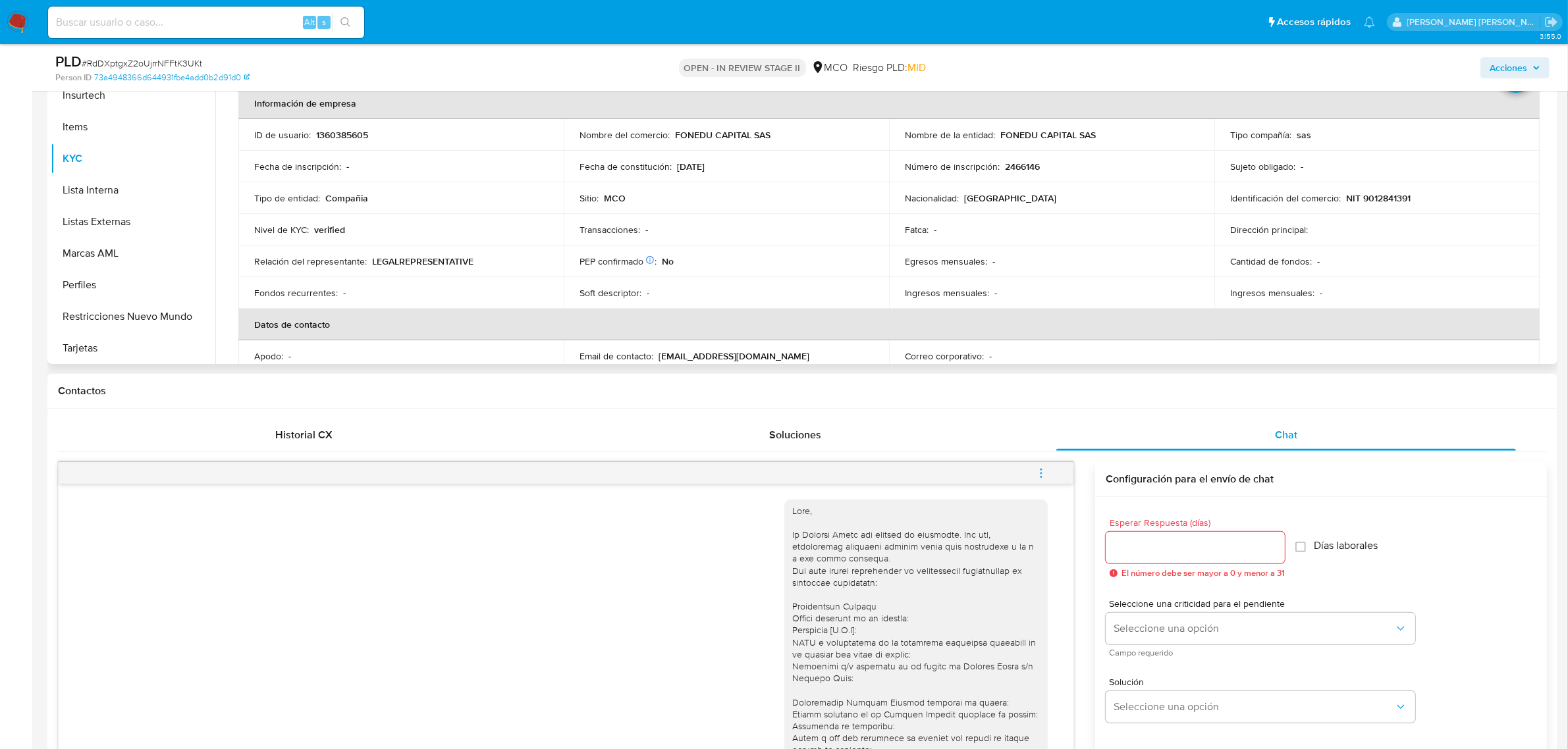
scroll to position [0, 0]
drag, startPoint x: 386, startPoint y: 137, endPoint x: 314, endPoint y: 137, distance: 72.0
click at [314, 137] on div "ID de usuario : 1360385605" at bounding box center [401, 137] width 294 height 12
copy p "1360385605"
click at [126, 308] on button "Restricciones Nuevo Mundo" at bounding box center [128, 316] width 154 height 31
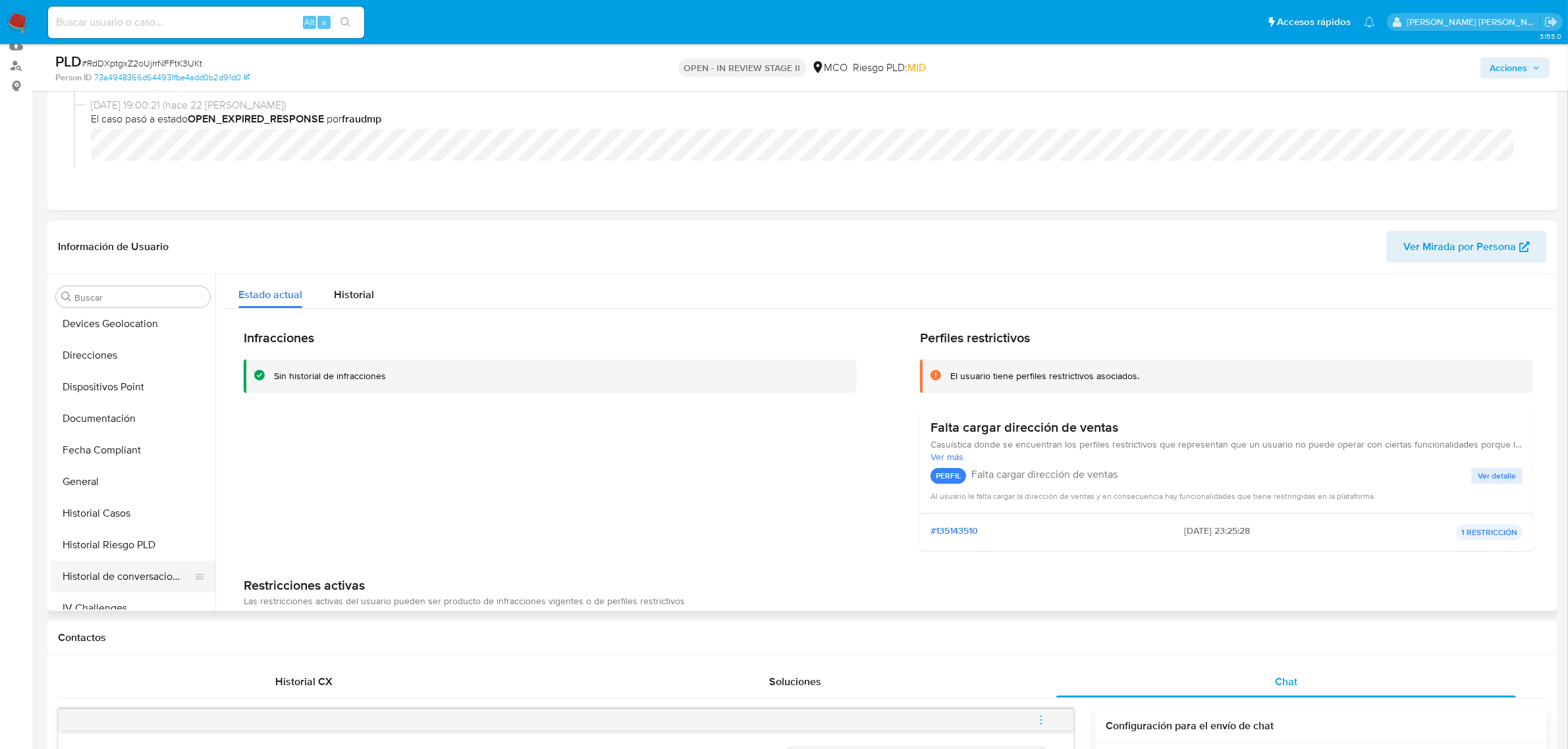
scroll to position [308, 0]
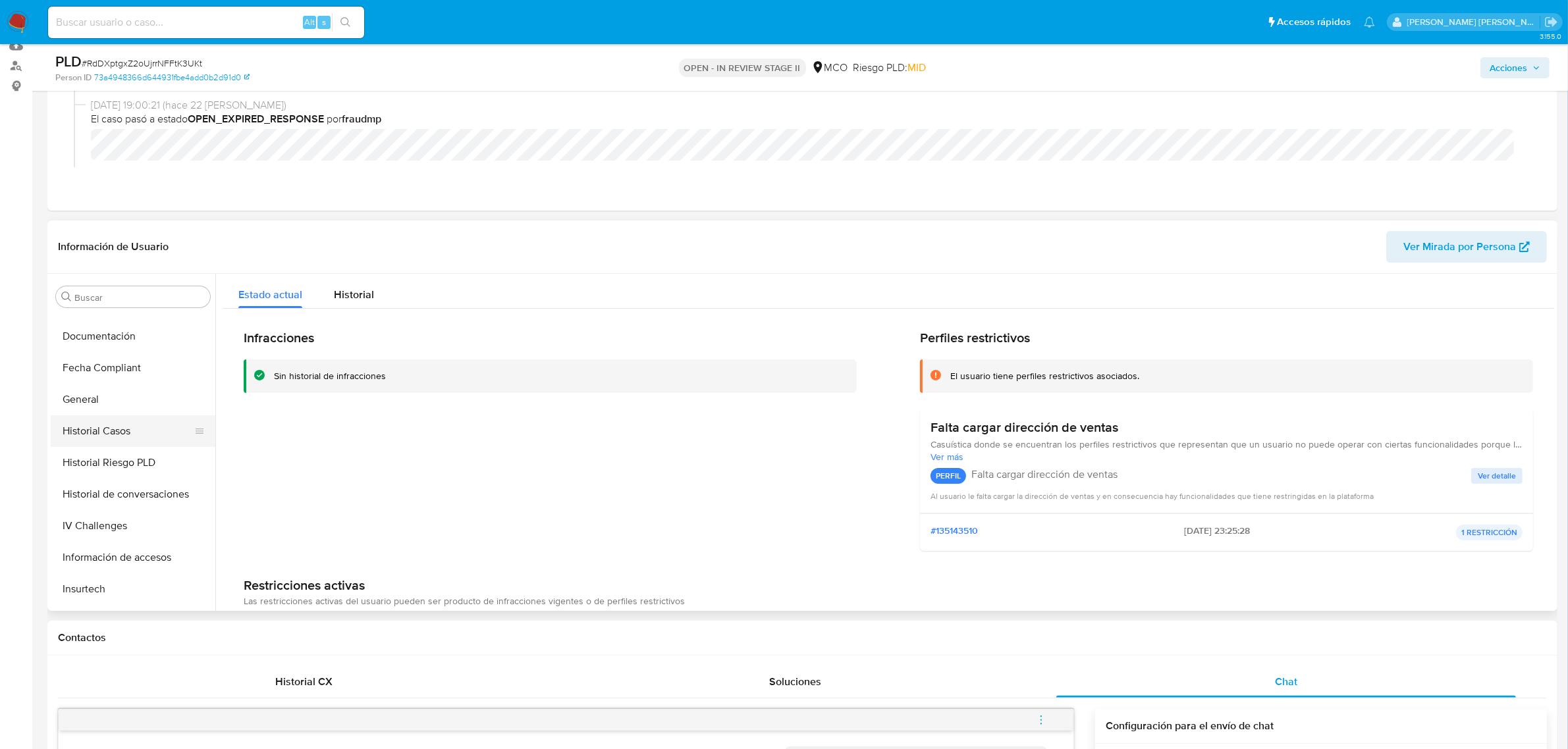
click at [117, 422] on button "Historial Casos" at bounding box center [128, 431] width 154 height 31
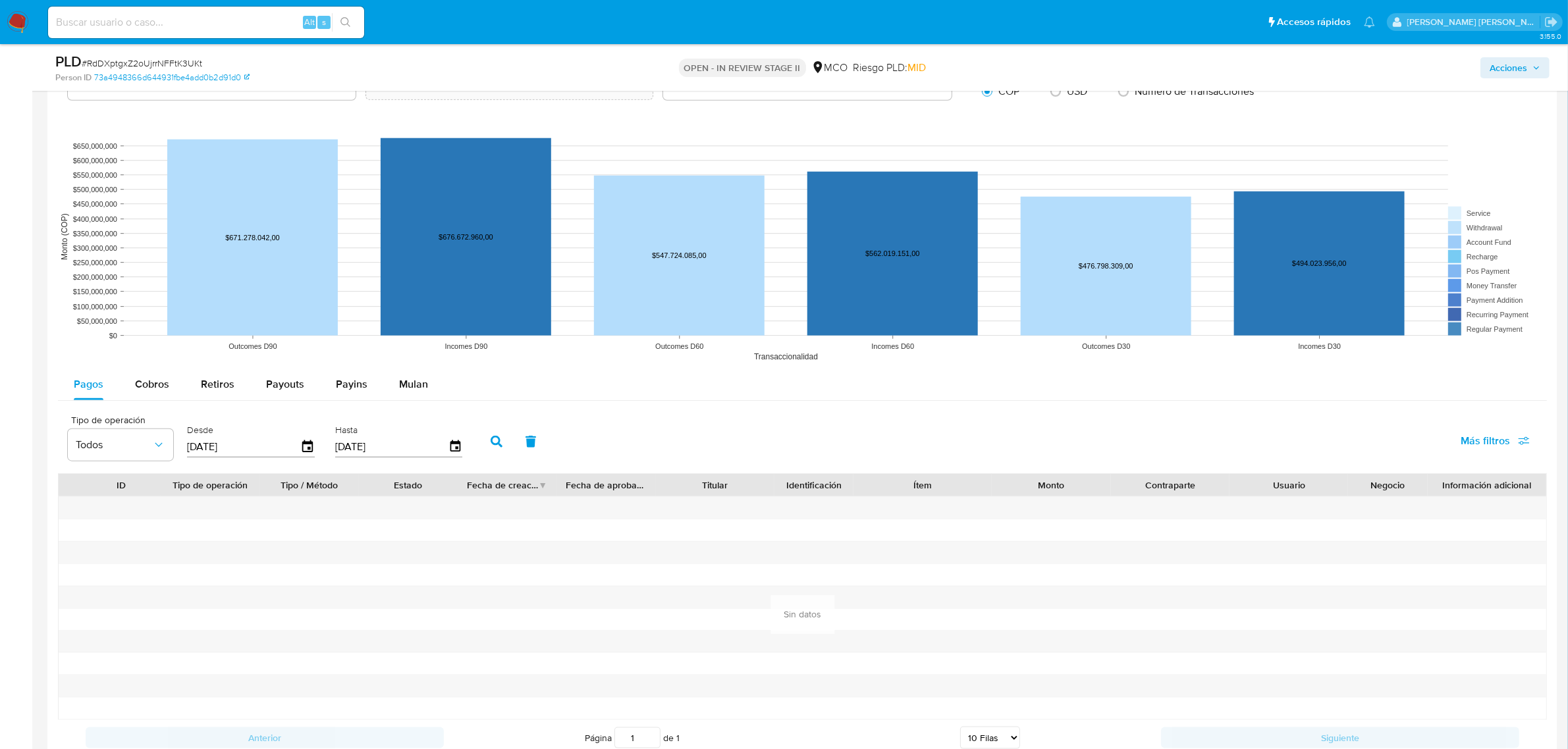
scroll to position [1810, 0]
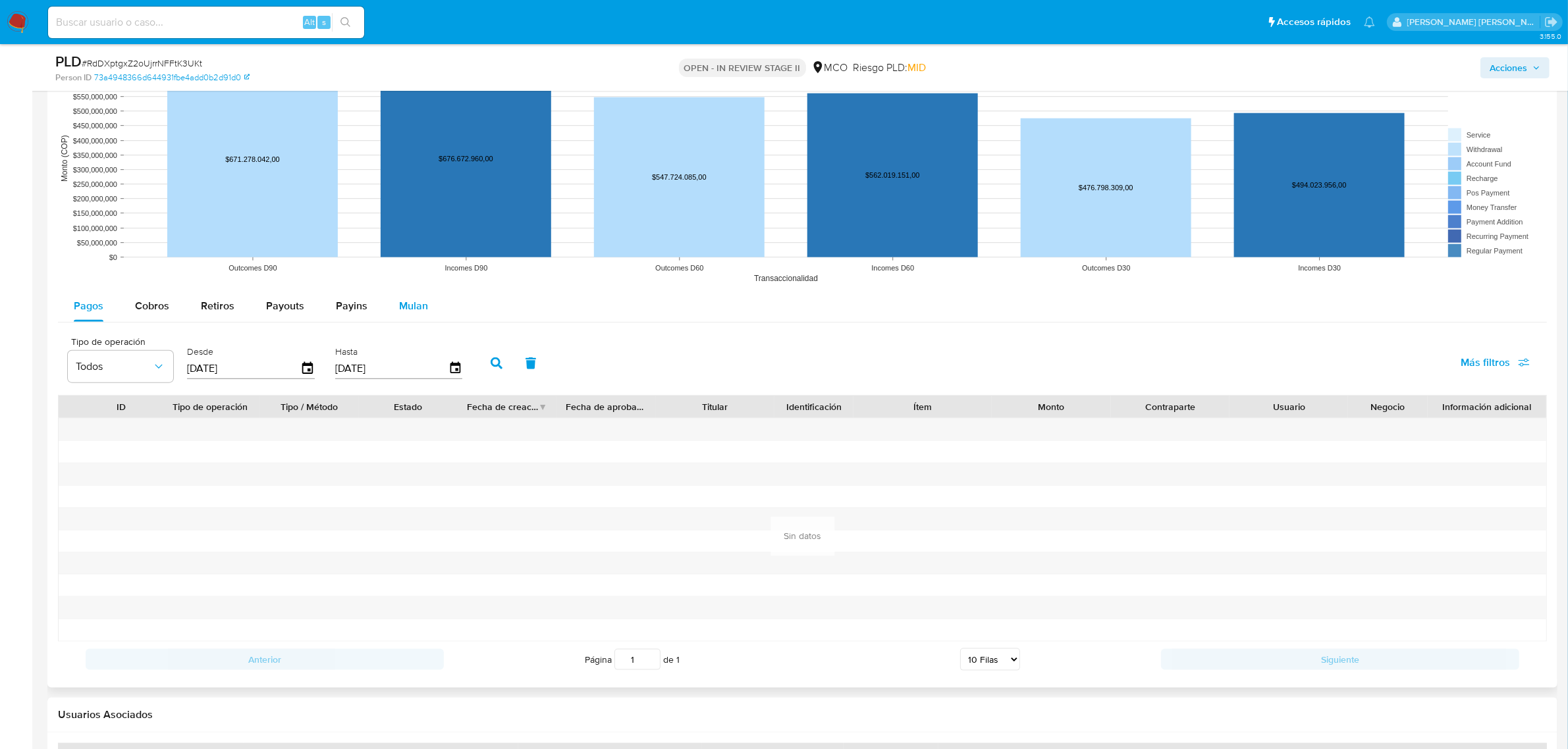
click at [399, 302] on span "Mulan" at bounding box center [413, 305] width 29 height 15
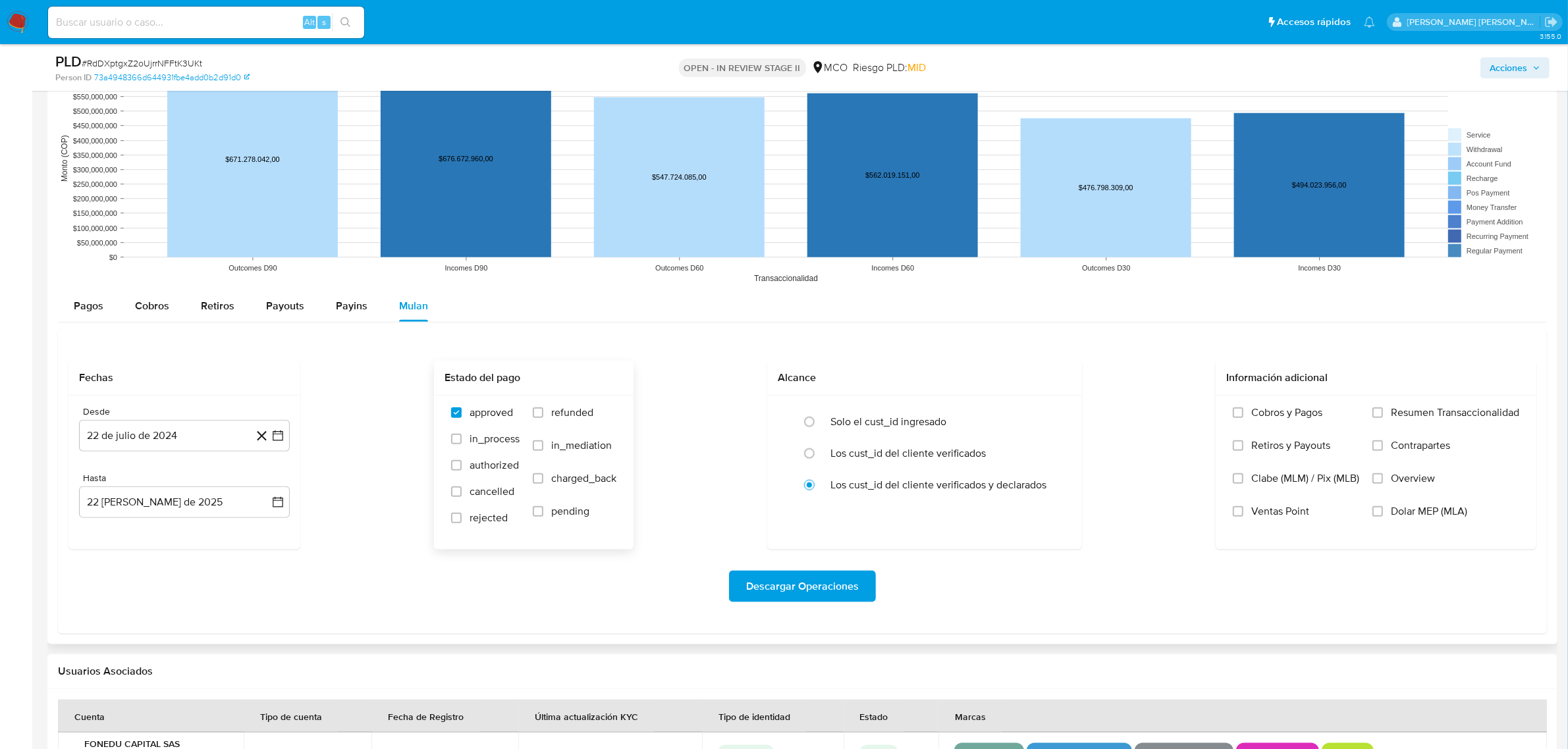
click at [575, 412] on span "refunded" at bounding box center [572, 413] width 42 height 13
click at [543, 412] on input "refunded" at bounding box center [538, 413] width 10 height 10
checkbox input "true"
click at [482, 489] on span "cancelled" at bounding box center [491, 491] width 45 height 13
click at [462, 489] on input "cancelled" at bounding box center [456, 492] width 10 height 10
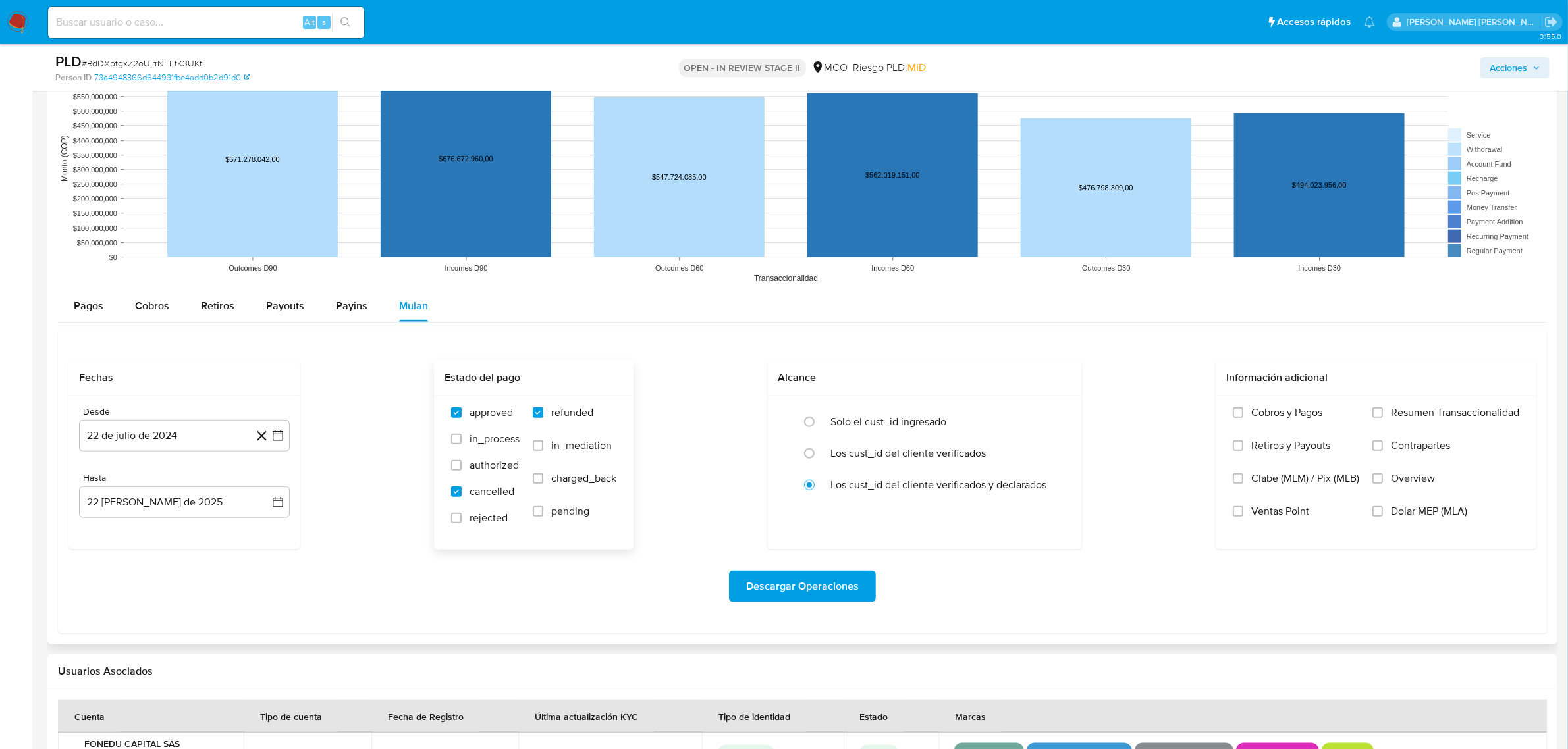
checkbox input "true"
click at [477, 521] on span "rejected" at bounding box center [489, 517] width 38 height 13
click at [462, 521] on input "rejected" at bounding box center [456, 518] width 10 height 10
checkbox input "true"
click at [792, 591] on span "Descargar Operaciones" at bounding box center [802, 586] width 113 height 29
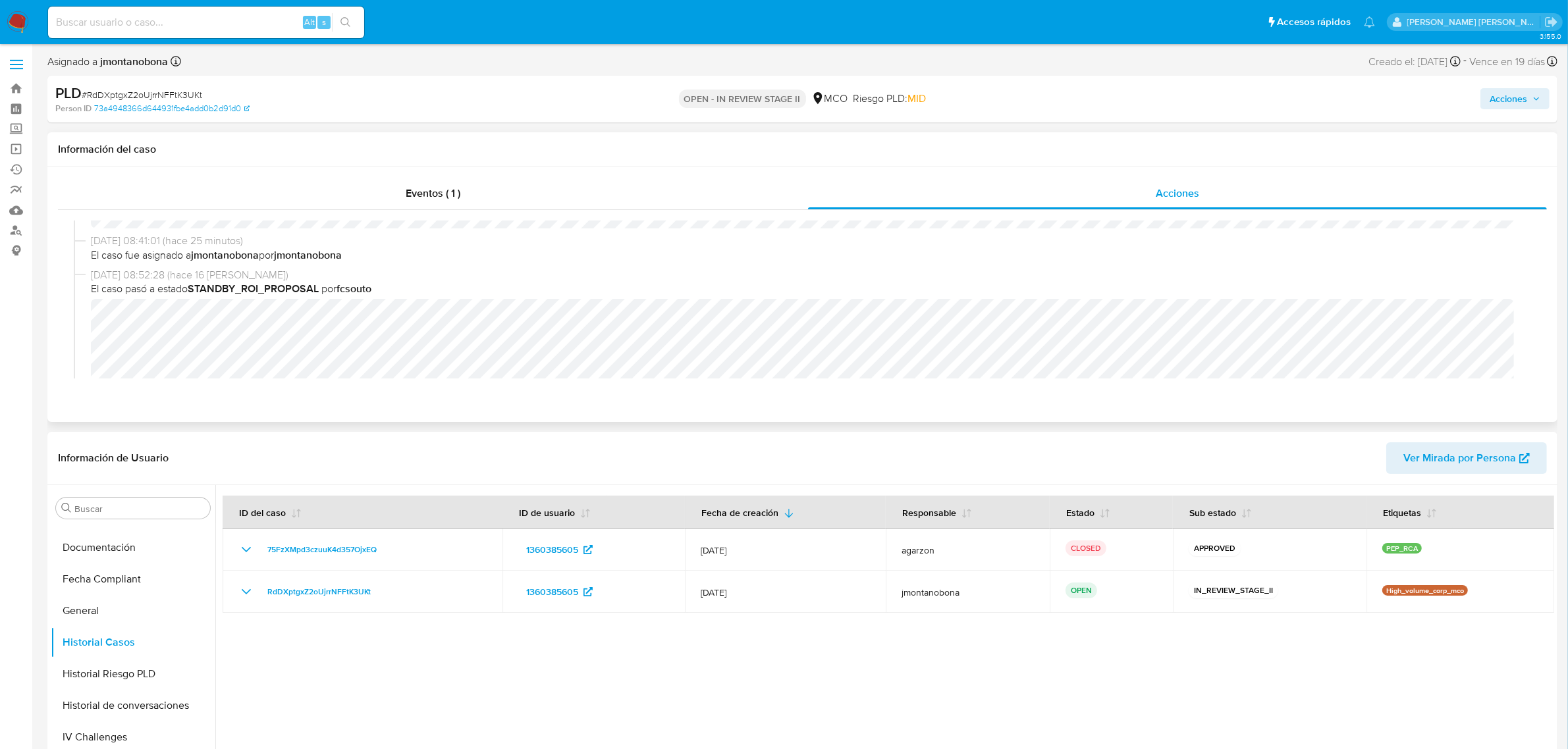
scroll to position [82, 0]
